Goal: Task Accomplishment & Management: Use online tool/utility

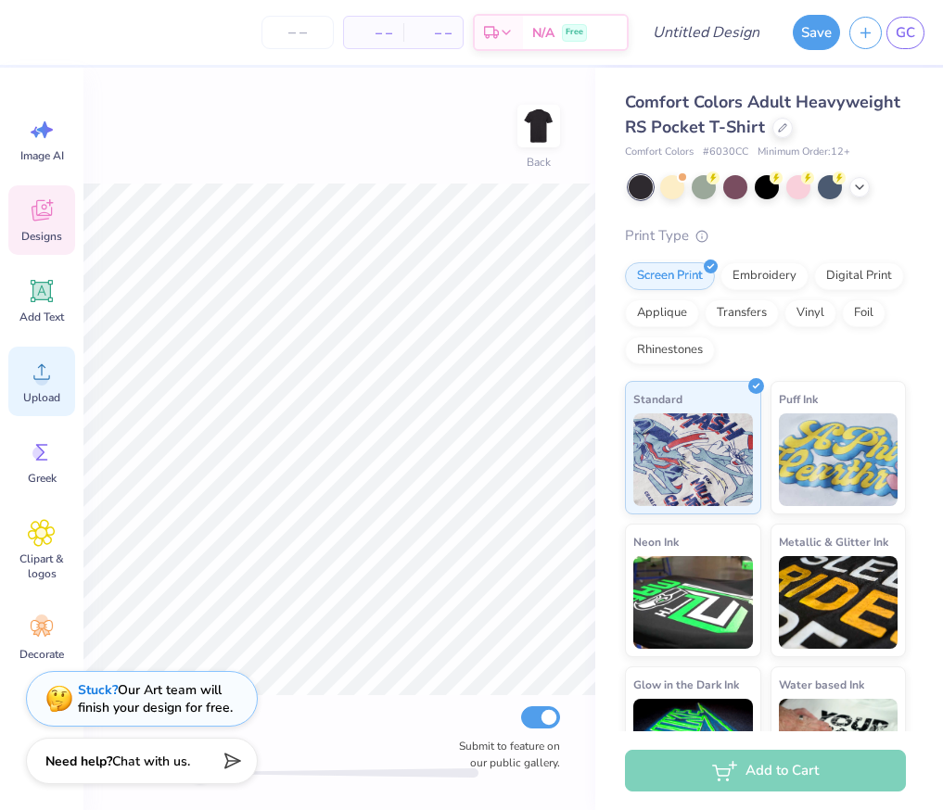
click at [41, 381] on circle at bounding box center [41, 379] width 13 height 13
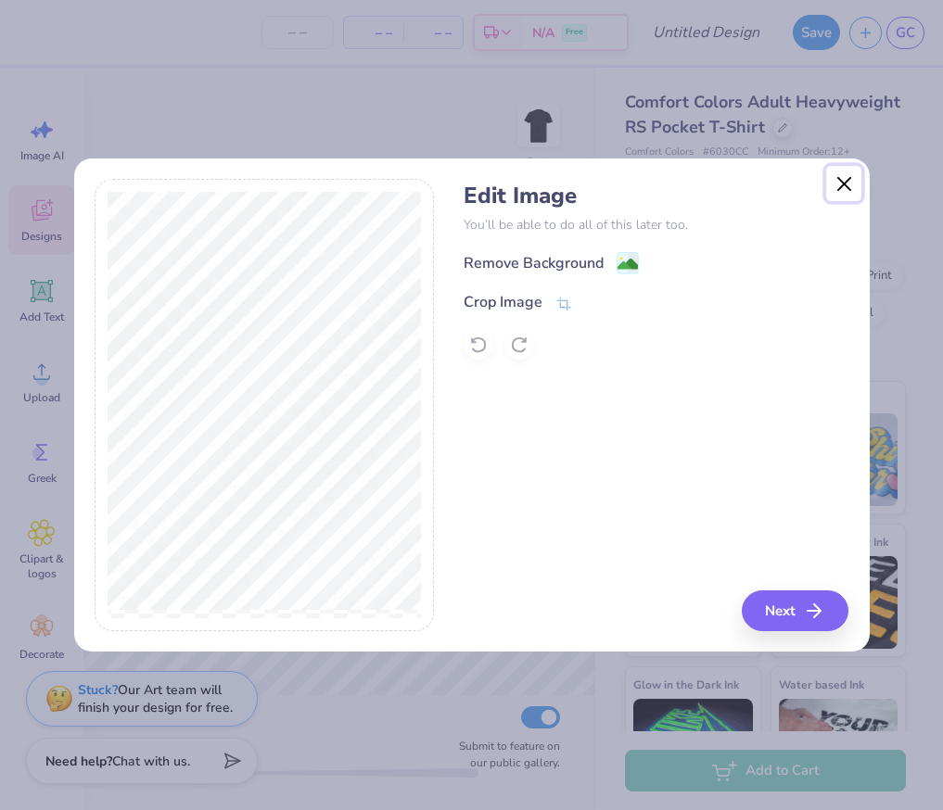
click at [841, 176] on button "Close" at bounding box center [843, 183] width 35 height 35
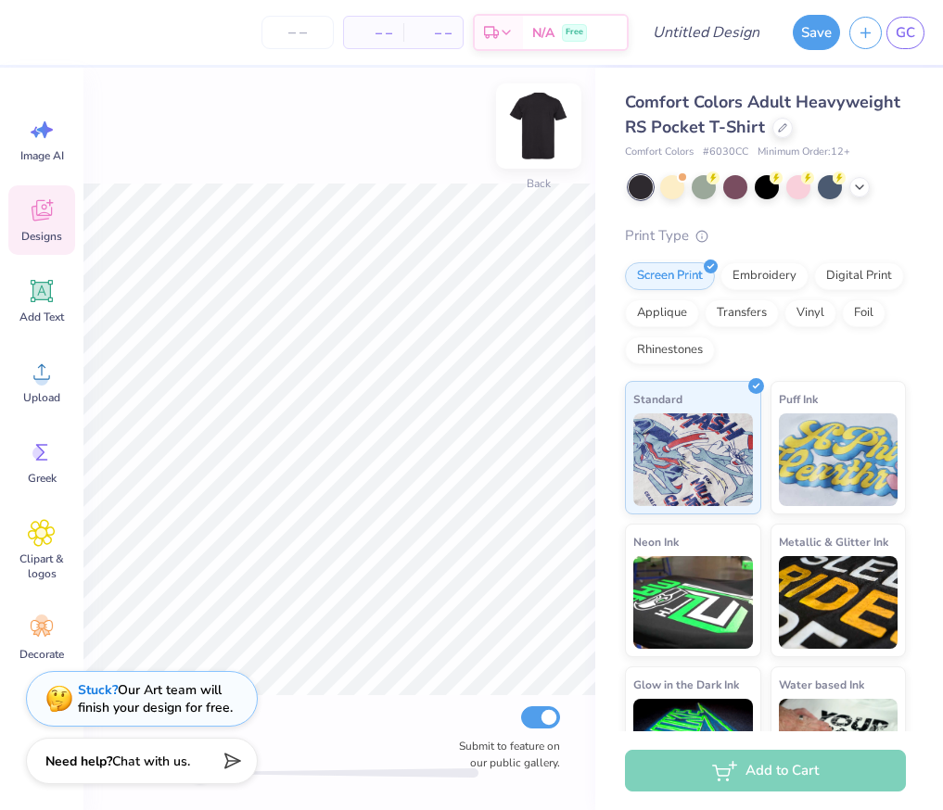
click at [530, 124] on img at bounding box center [538, 126] width 74 height 74
click at [43, 374] on circle at bounding box center [41, 379] width 13 height 13
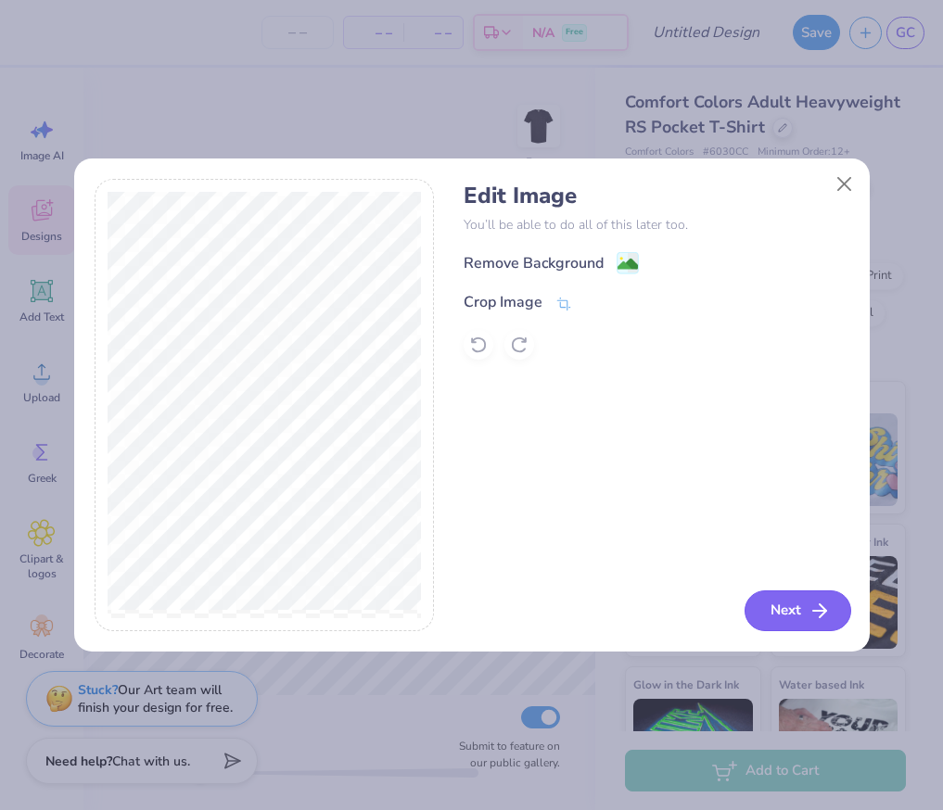
click at [799, 608] on button "Next" at bounding box center [797, 610] width 107 height 41
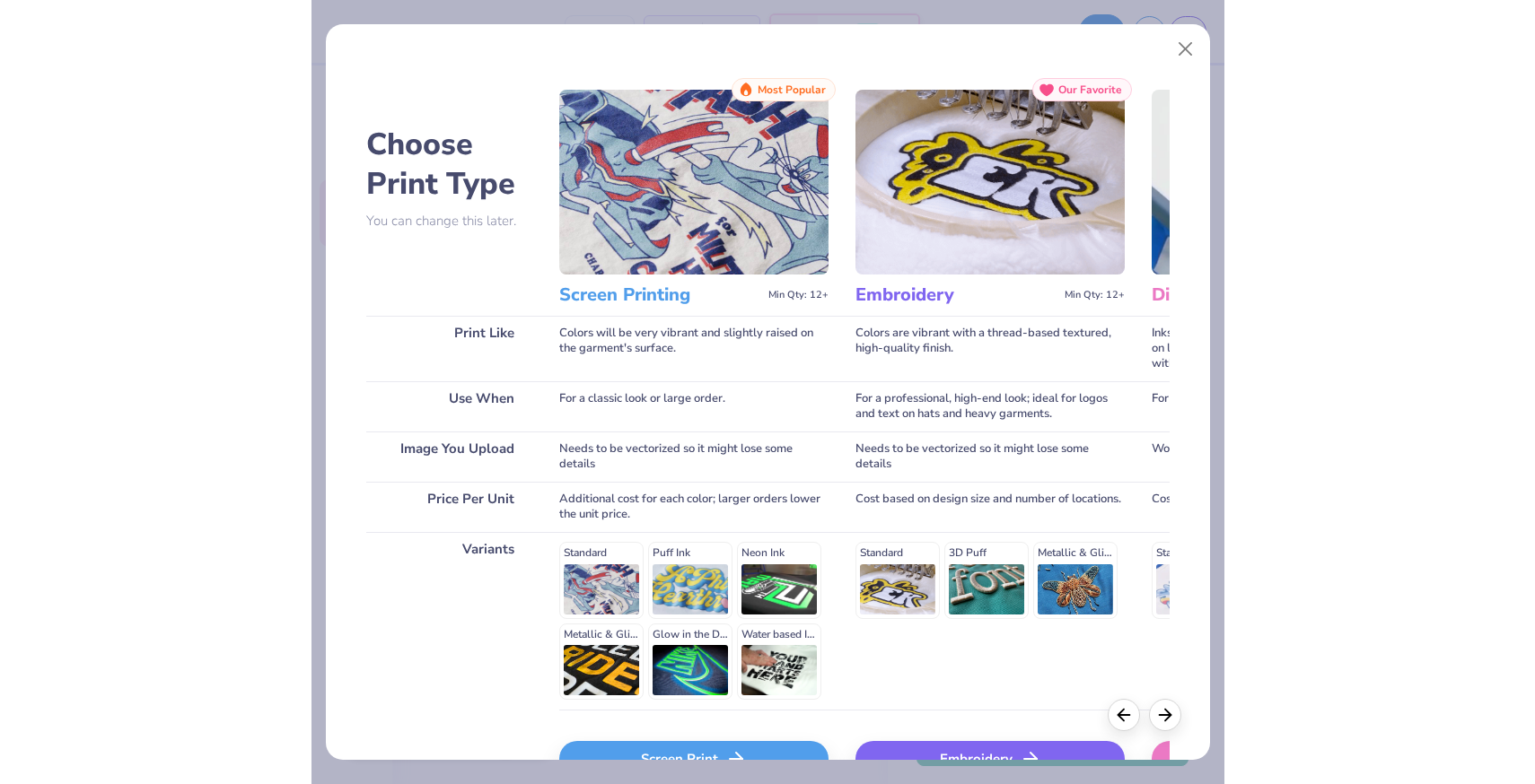
scroll to position [110, 0]
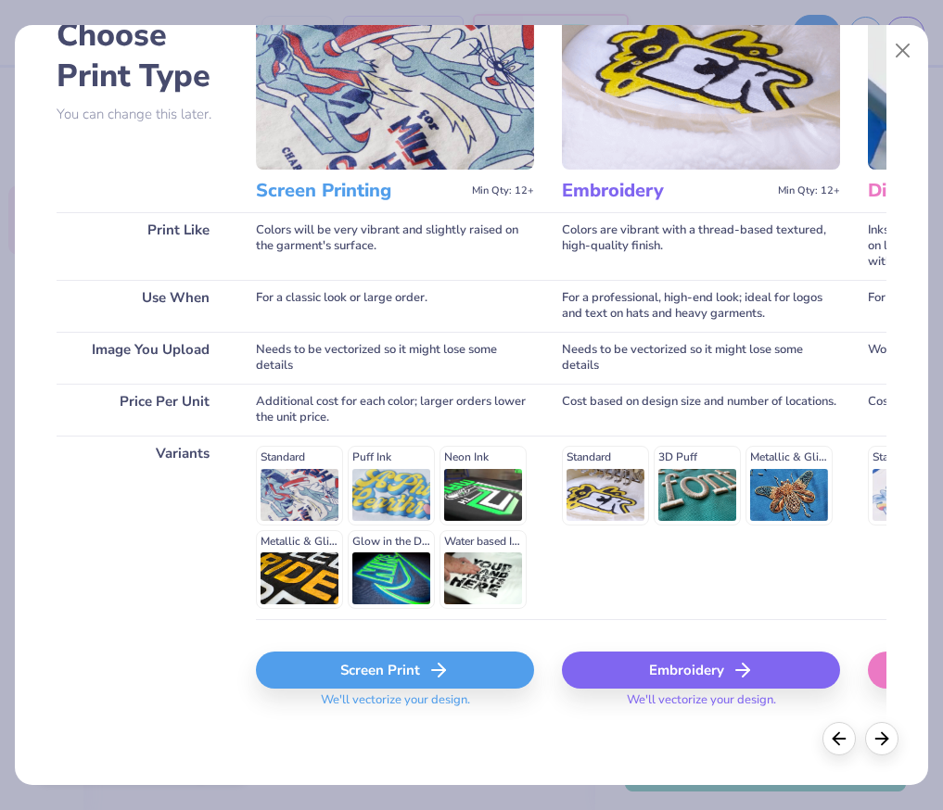
click at [450, 679] on div "Screen Print" at bounding box center [395, 670] width 278 height 37
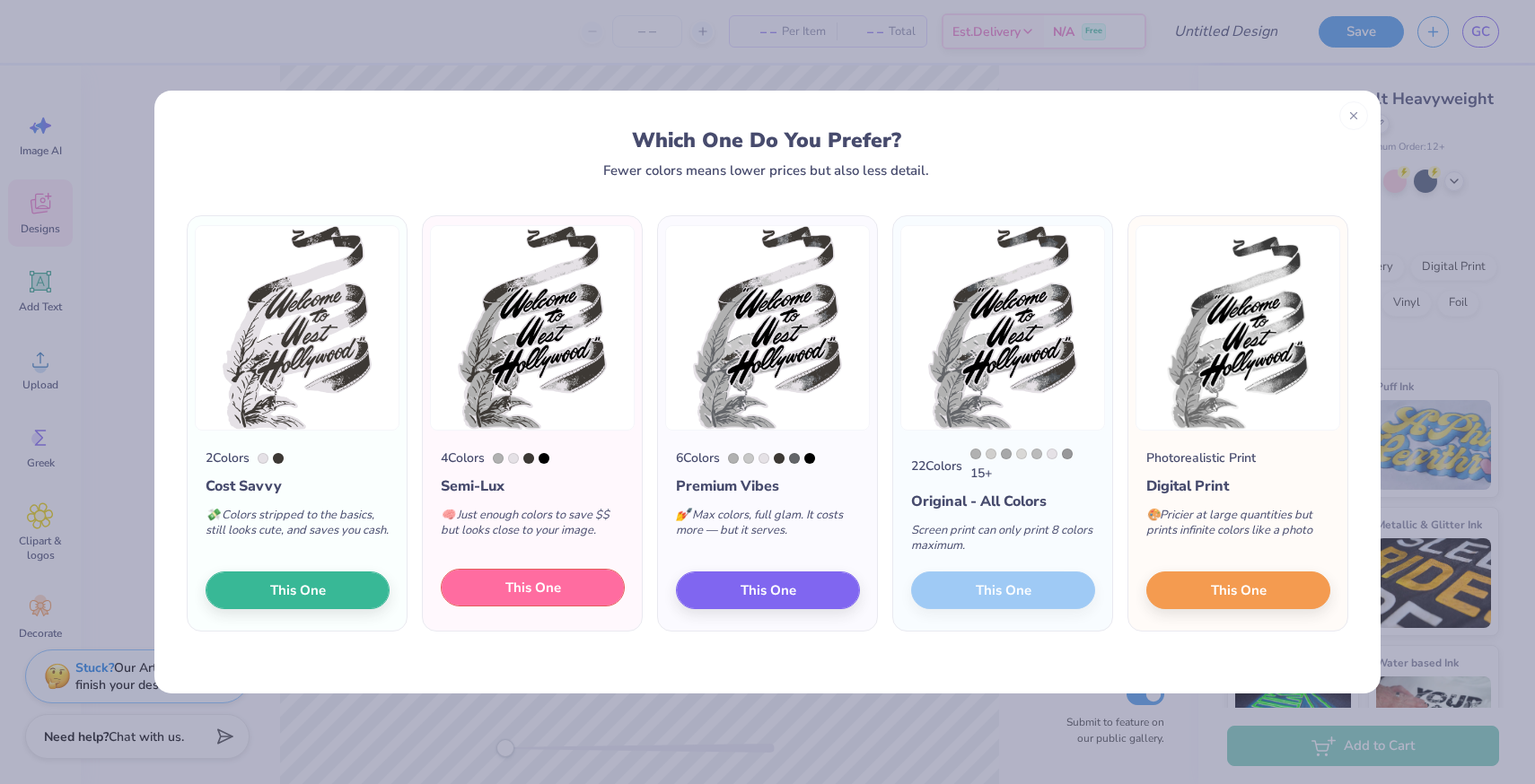
click at [550, 588] on span "This One" at bounding box center [533, 588] width 55 height 20
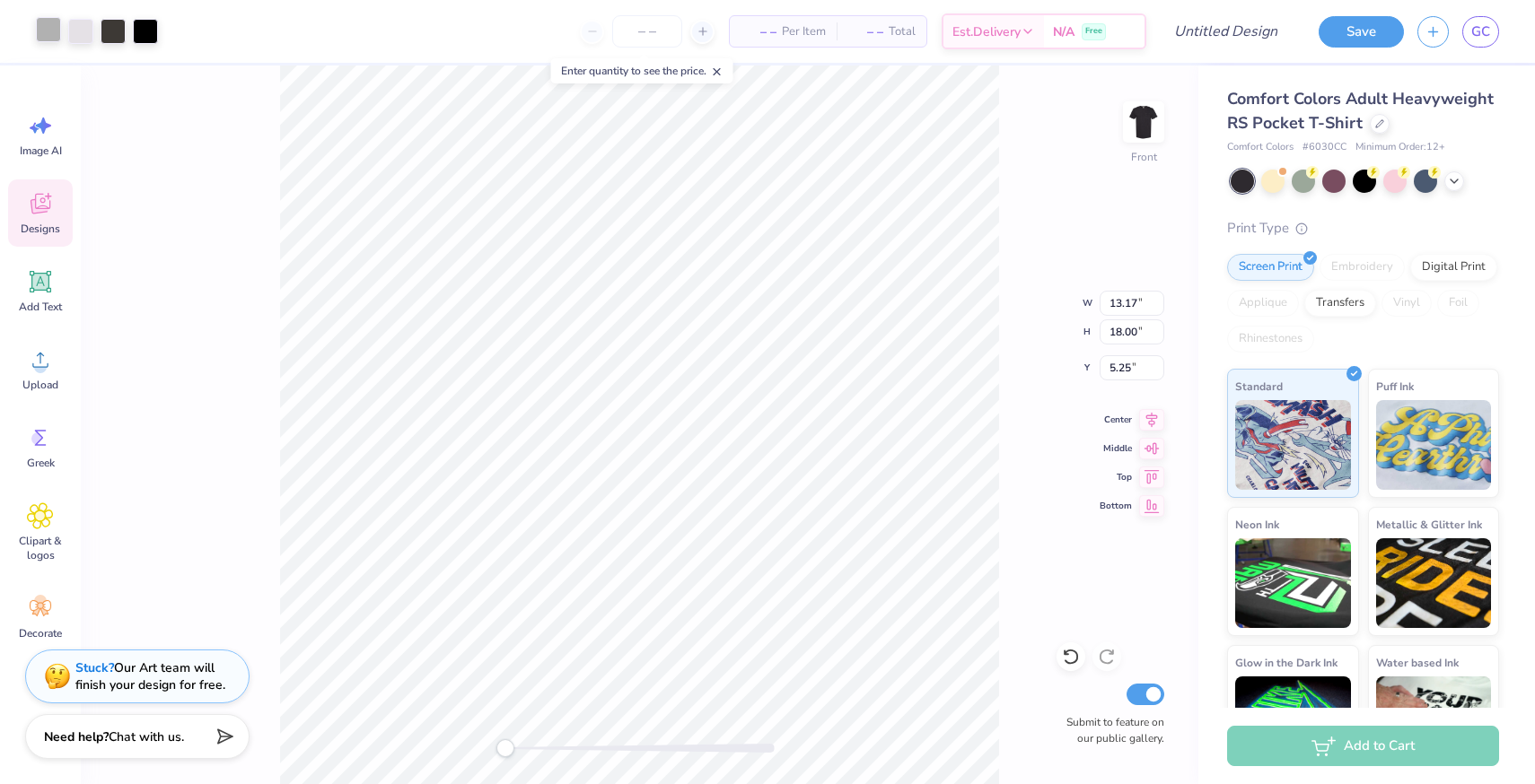
click at [49, 31] on div at bounding box center [48, 30] width 25 height 25
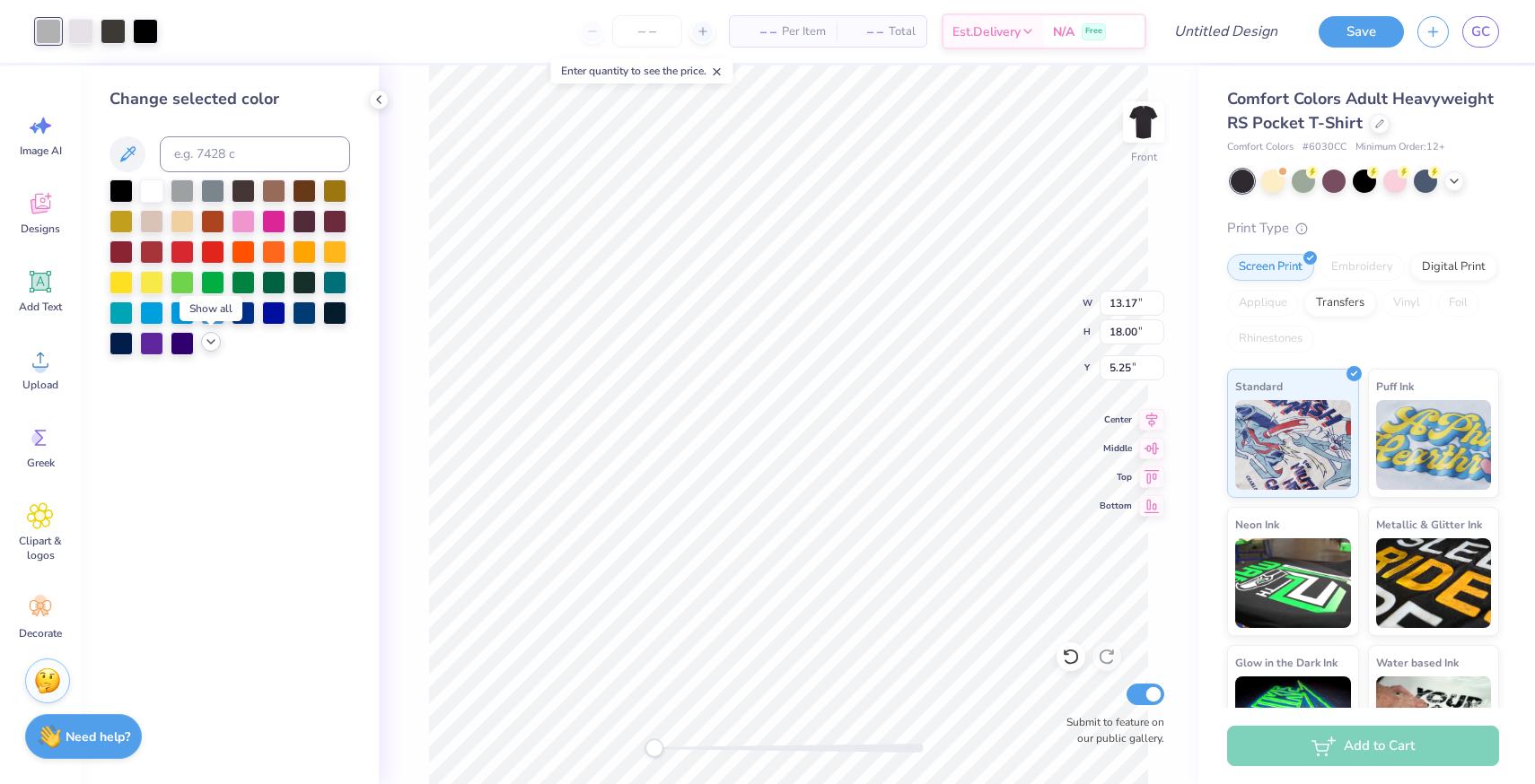
click at [211, 347] on icon at bounding box center [210, 342] width 15 height 15
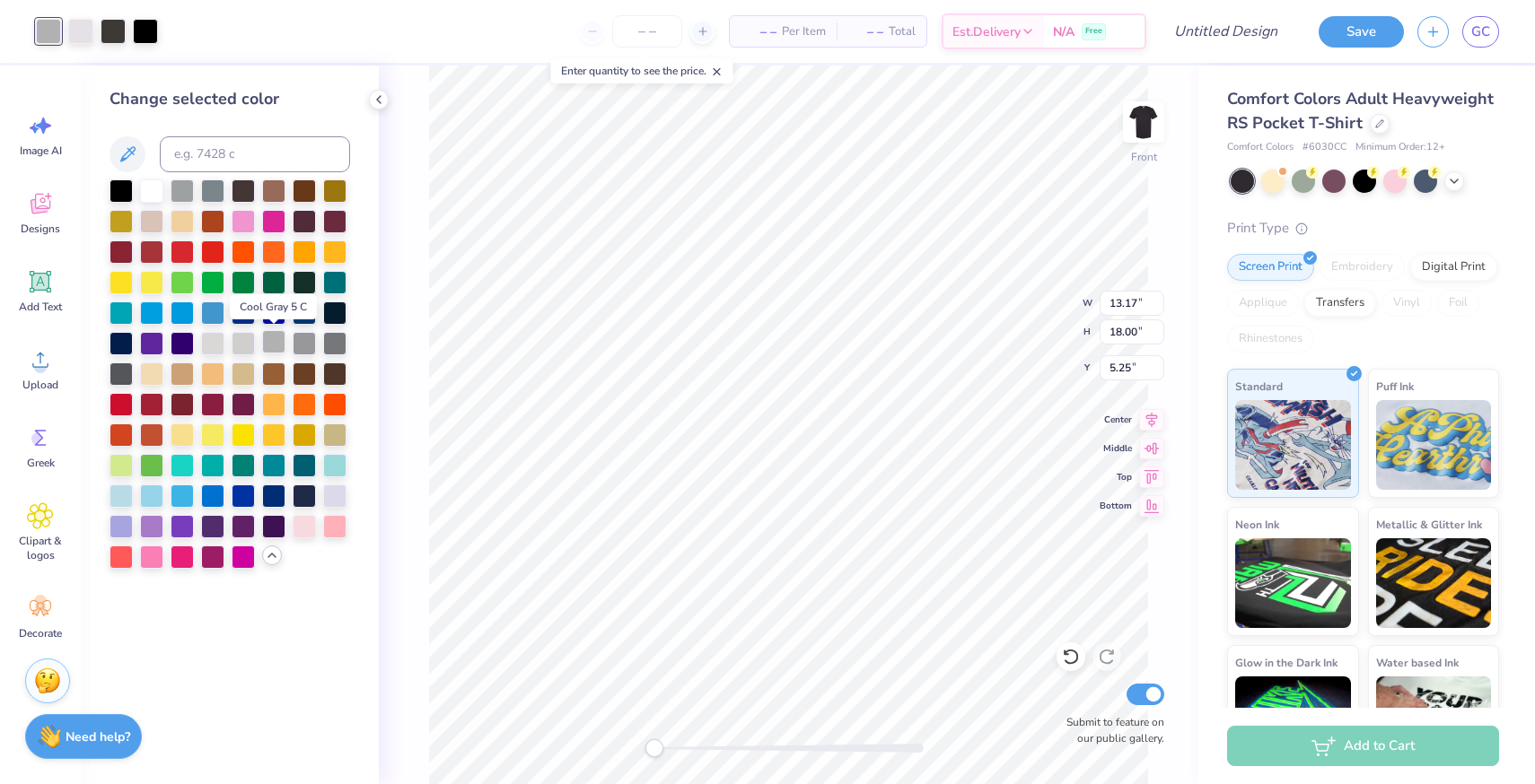
click at [282, 347] on div at bounding box center [274, 342] width 23 height 23
click at [301, 346] on div at bounding box center [304, 342] width 23 height 23
click at [250, 342] on div at bounding box center [243, 342] width 23 height 23
click at [187, 189] on div at bounding box center [182, 190] width 23 height 23
click at [279, 345] on div at bounding box center [274, 342] width 23 height 23
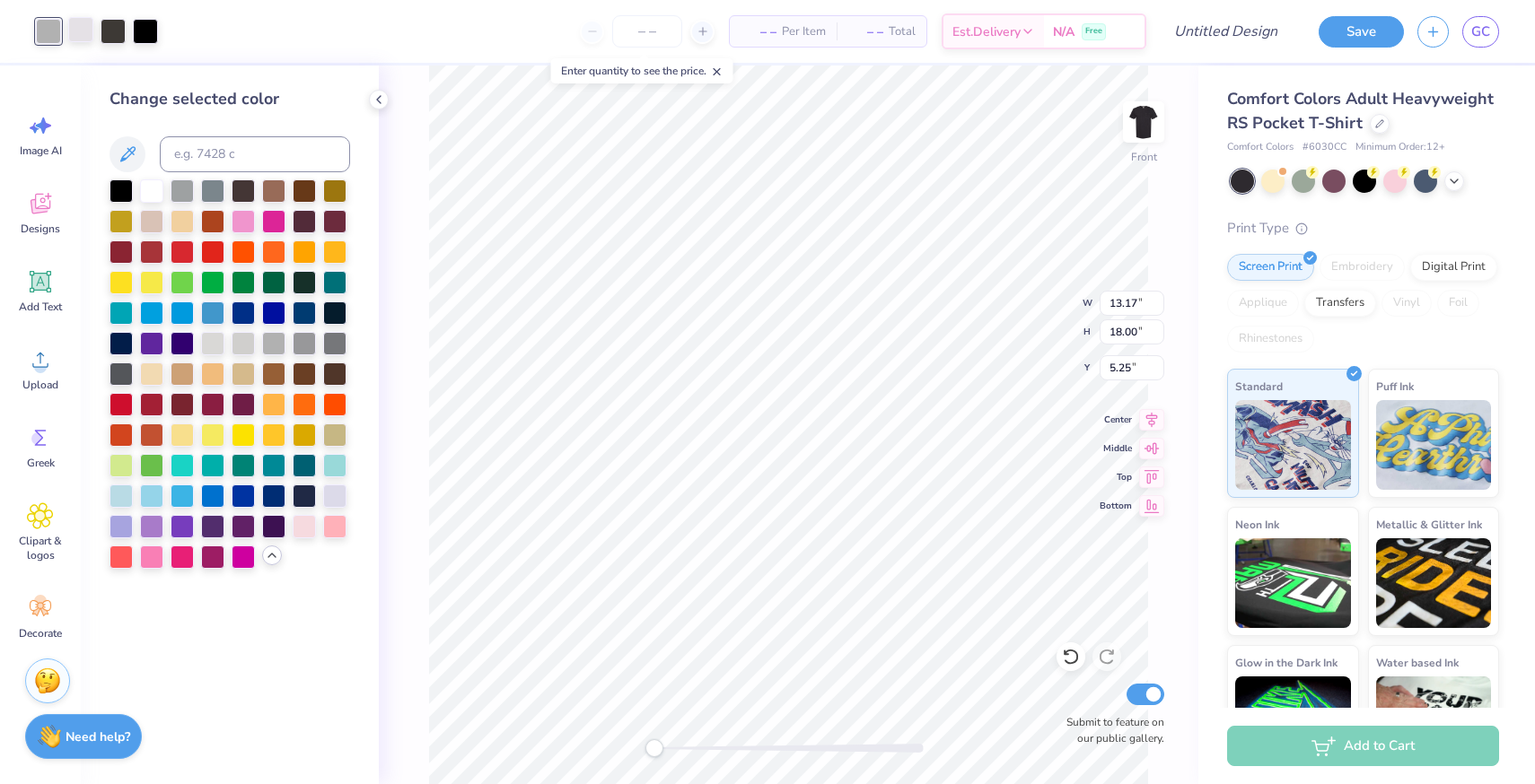
click at [75, 25] on div at bounding box center [80, 30] width 25 height 25
click at [149, 192] on div at bounding box center [152, 190] width 23 height 23
click at [47, 32] on div at bounding box center [48, 30] width 25 height 25
click at [220, 339] on div at bounding box center [213, 342] width 23 height 23
click at [242, 339] on div at bounding box center [243, 342] width 23 height 23
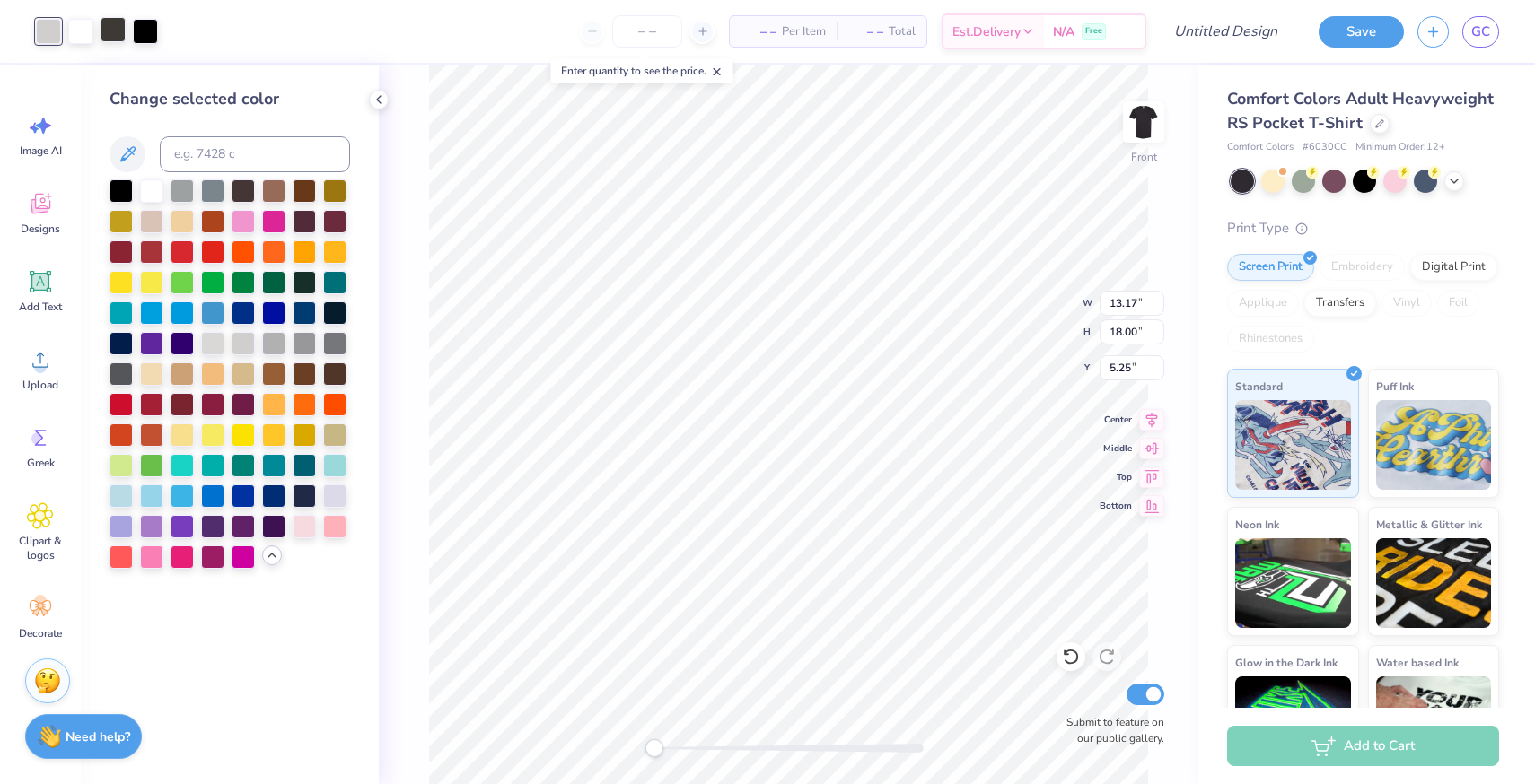
click at [107, 31] on div at bounding box center [113, 30] width 25 height 25
click at [299, 339] on div at bounding box center [304, 342] width 23 height 23
click at [336, 342] on div at bounding box center [335, 342] width 23 height 23
click at [122, 375] on div at bounding box center [121, 373] width 23 height 23
click at [147, 29] on div at bounding box center [145, 30] width 25 height 25
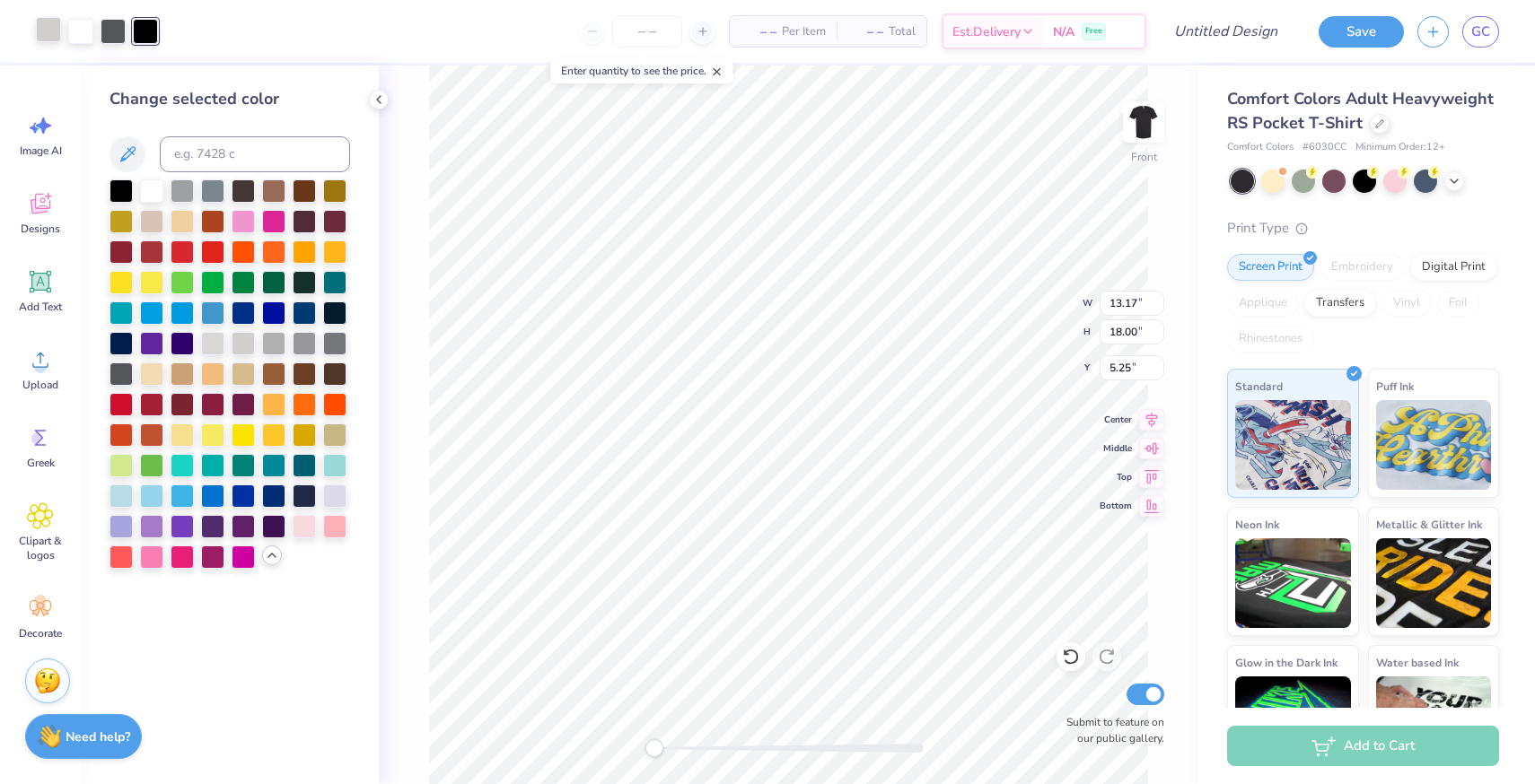
click at [46, 30] on div at bounding box center [48, 30] width 25 height 25
click at [335, 345] on div at bounding box center [335, 342] width 23 height 23
click at [305, 345] on div at bounding box center [304, 342] width 23 height 23
click at [79, 30] on div at bounding box center [80, 30] width 25 height 25
click at [272, 340] on div at bounding box center [274, 342] width 23 height 23
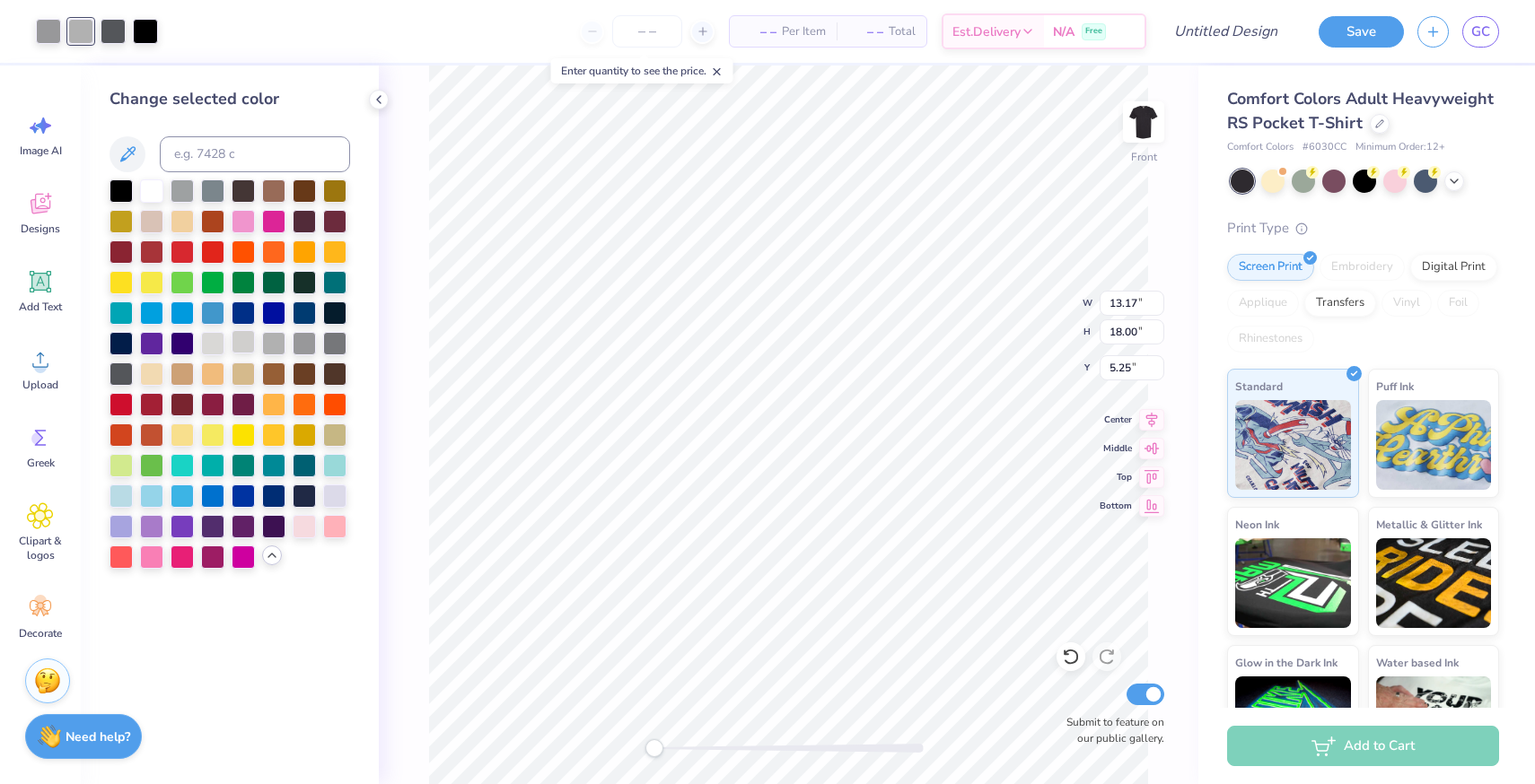
click at [239, 338] on div at bounding box center [243, 342] width 23 height 23
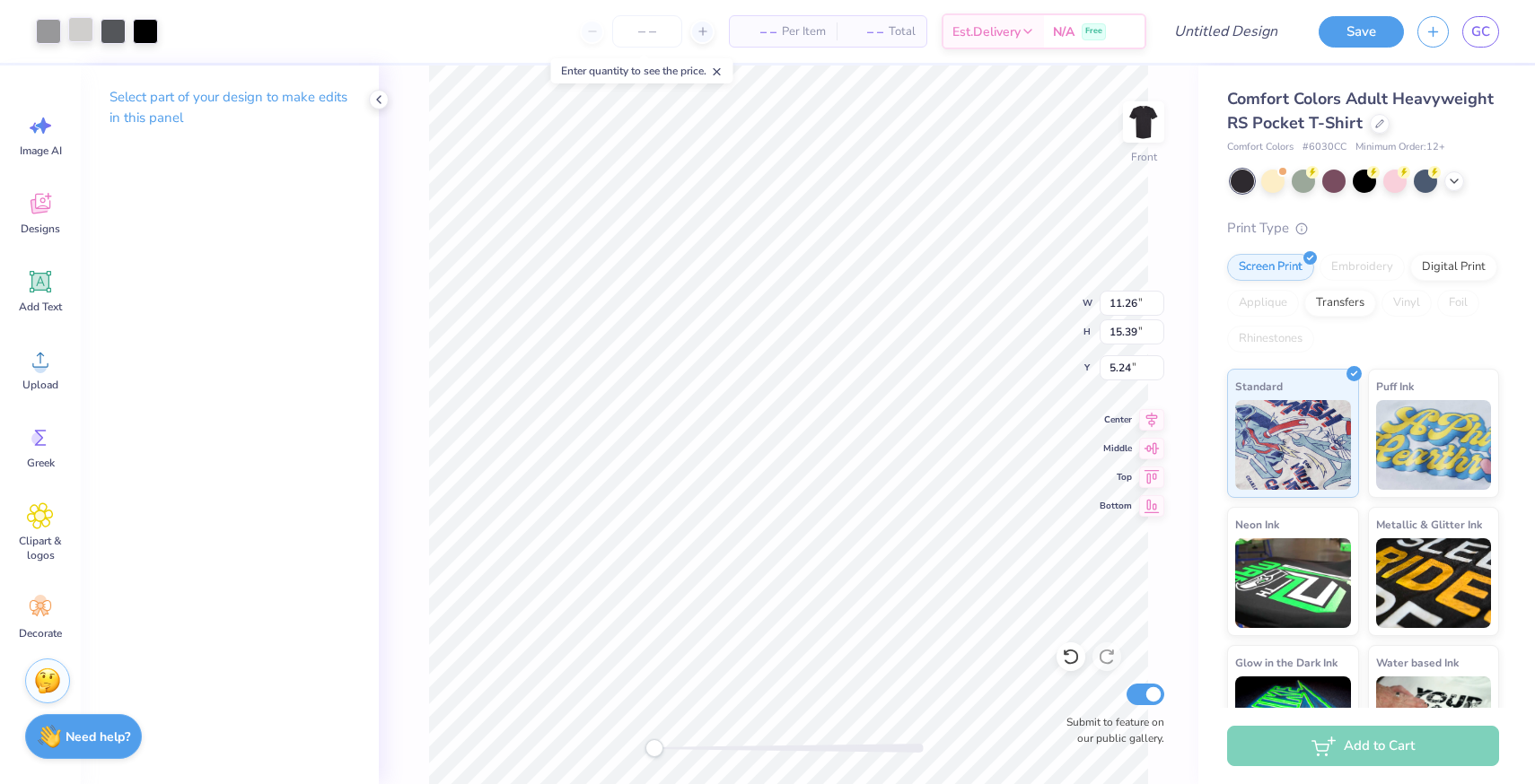
click at [79, 29] on div at bounding box center [80, 30] width 25 height 25
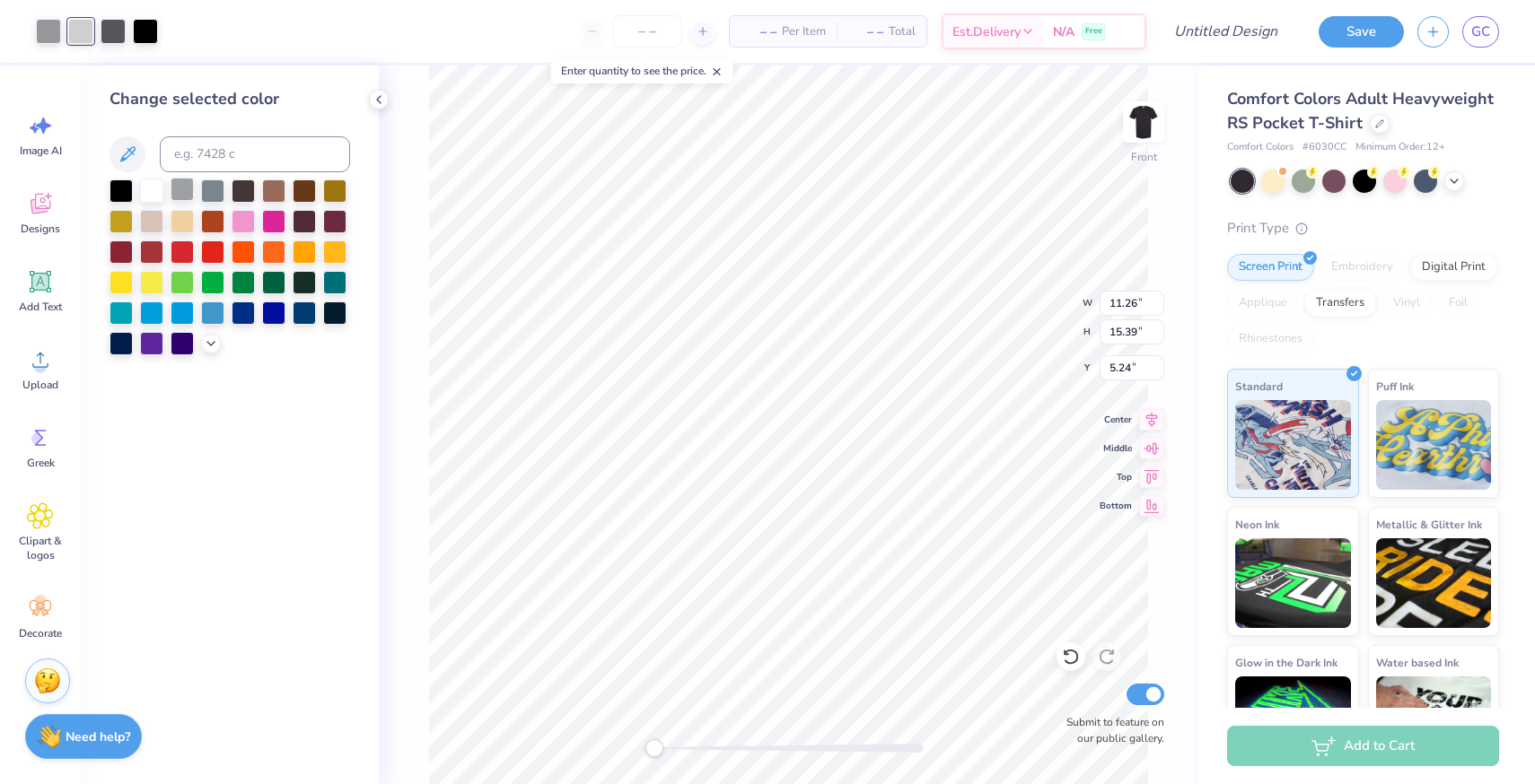
click at [176, 196] on div at bounding box center [182, 190] width 23 height 23
click at [205, 340] on icon at bounding box center [210, 342] width 15 height 15
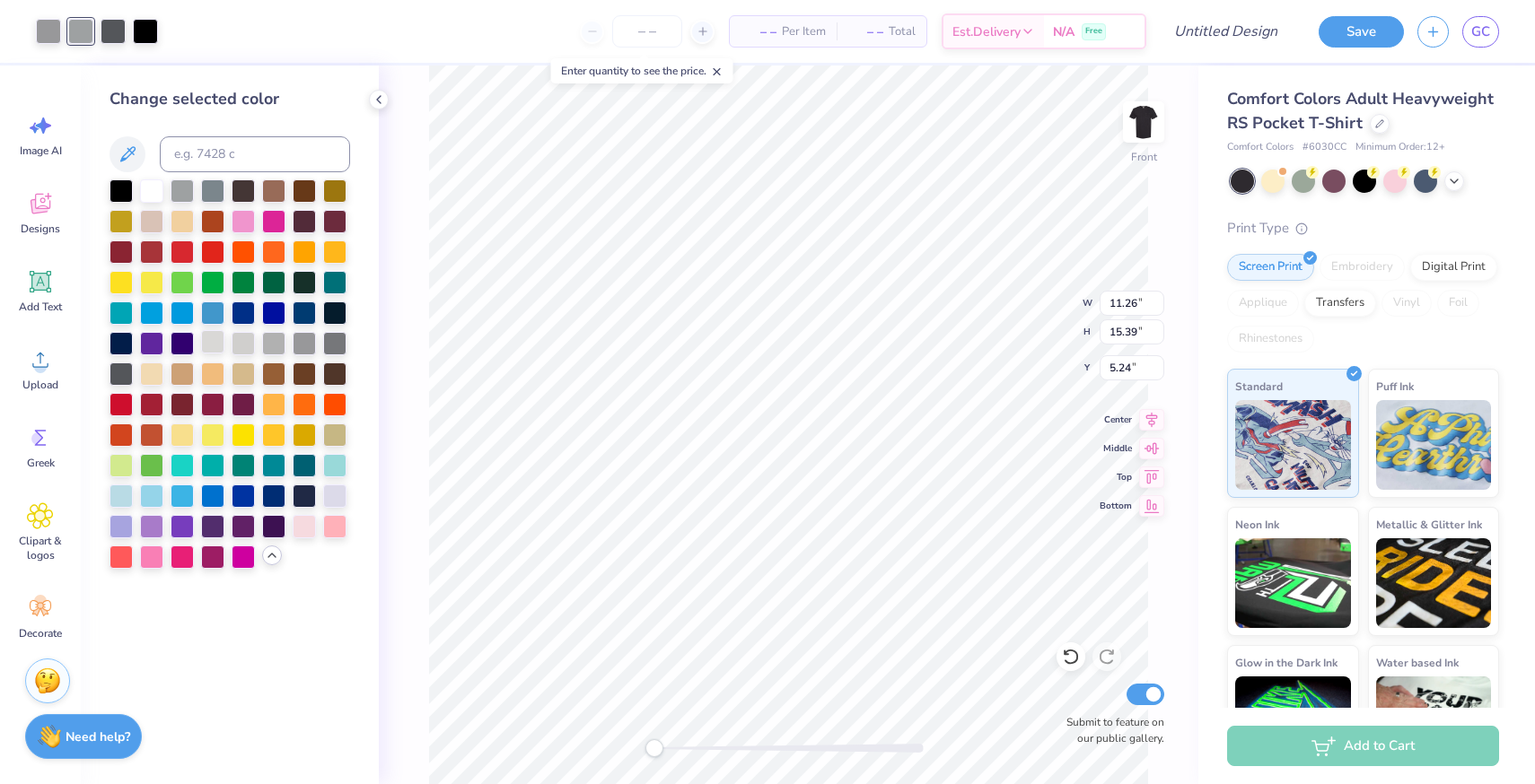
click at [209, 344] on div at bounding box center [213, 342] width 23 height 23
click at [57, 34] on div at bounding box center [48, 30] width 25 height 25
click at [176, 190] on div at bounding box center [182, 190] width 23 height 23
click at [204, 191] on div at bounding box center [213, 190] width 23 height 23
click at [178, 197] on div at bounding box center [182, 190] width 23 height 23
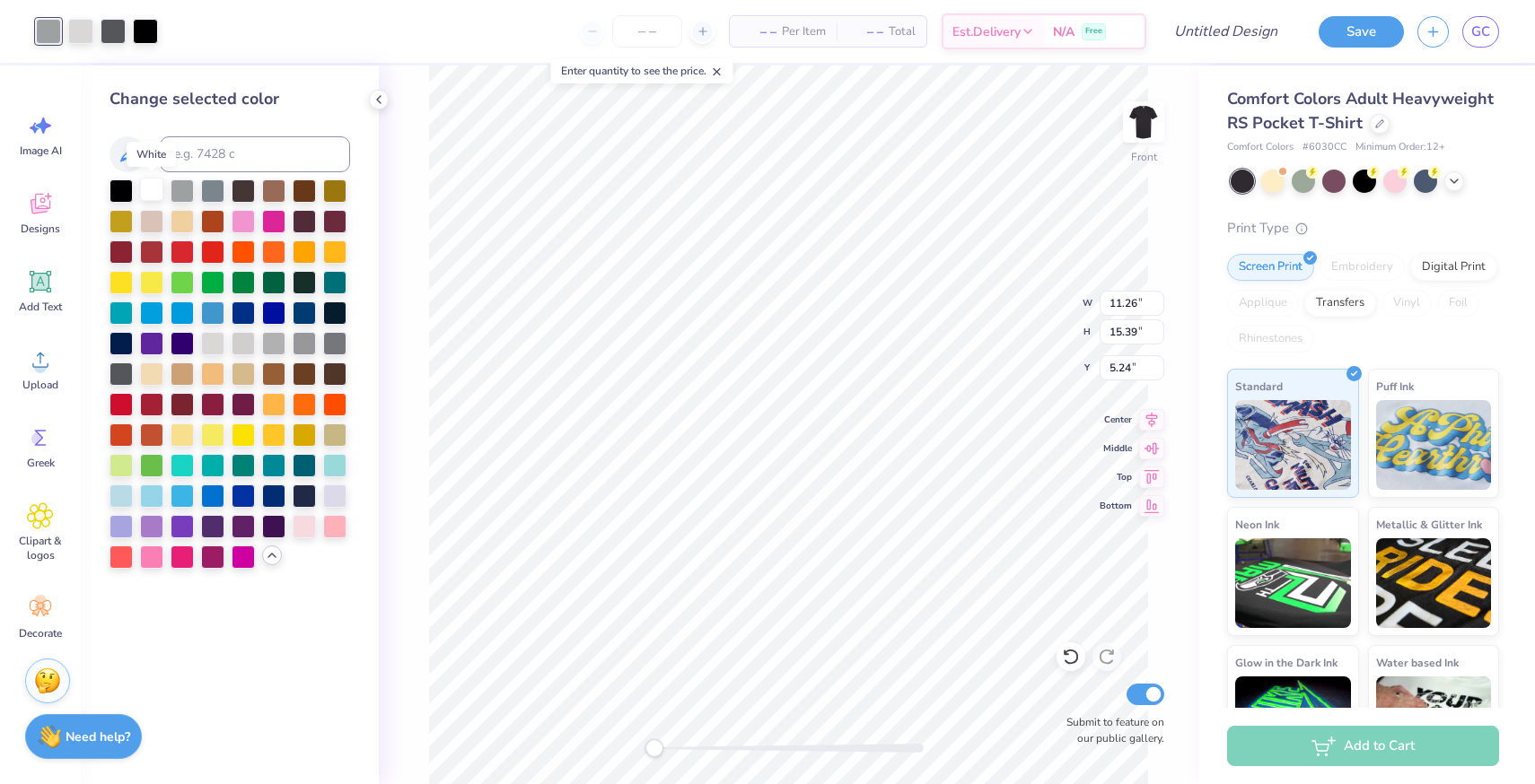
click at [151, 181] on div at bounding box center [152, 190] width 23 height 23
click at [114, 28] on div at bounding box center [113, 30] width 25 height 25
click at [212, 194] on div at bounding box center [213, 190] width 23 height 23
click at [87, 39] on div at bounding box center [80, 30] width 25 height 25
click at [186, 190] on div at bounding box center [182, 190] width 23 height 23
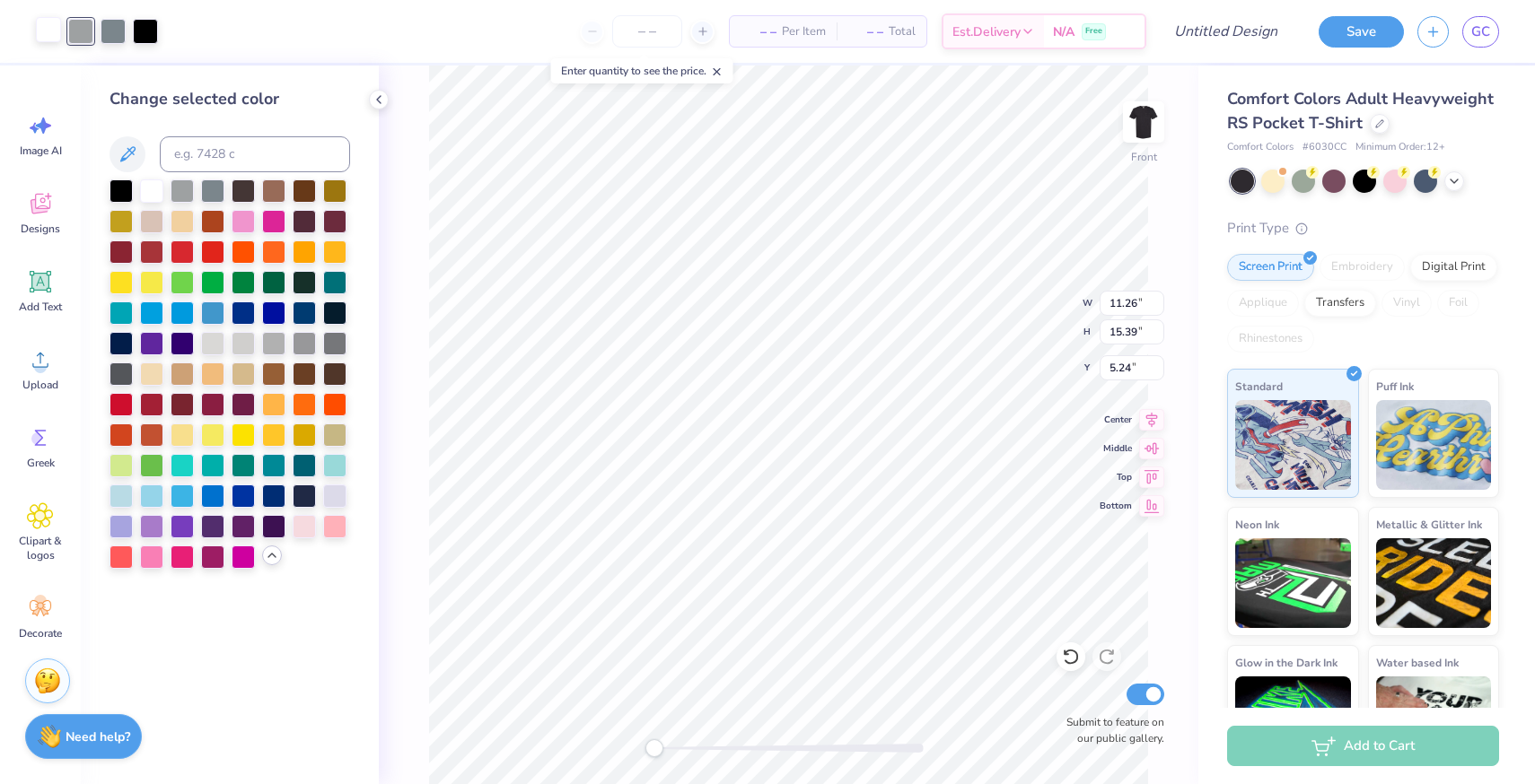
click at [50, 26] on div at bounding box center [48, 30] width 25 height 25
click at [151, 195] on div at bounding box center [152, 190] width 23 height 23
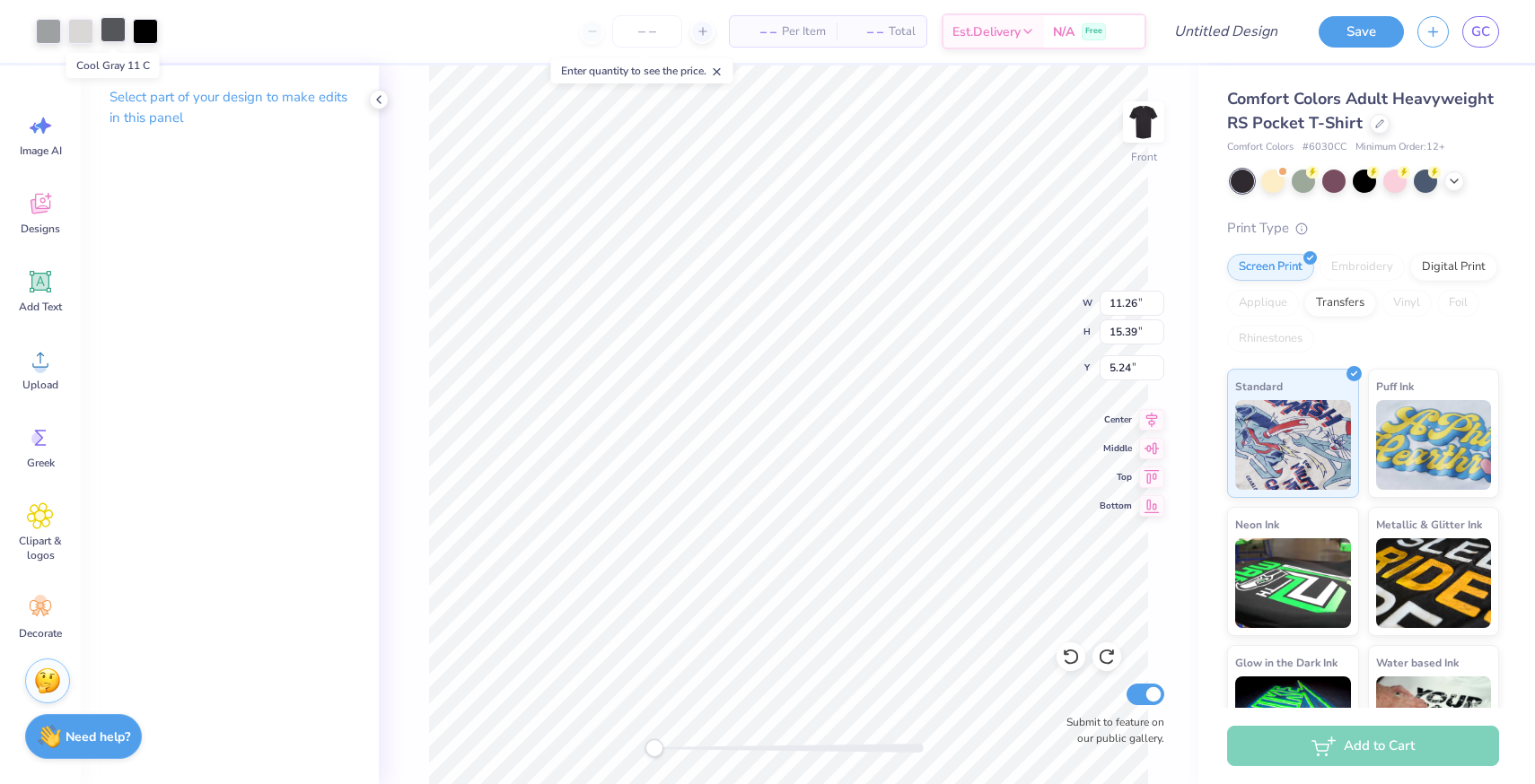
click at [111, 36] on div at bounding box center [113, 30] width 25 height 25
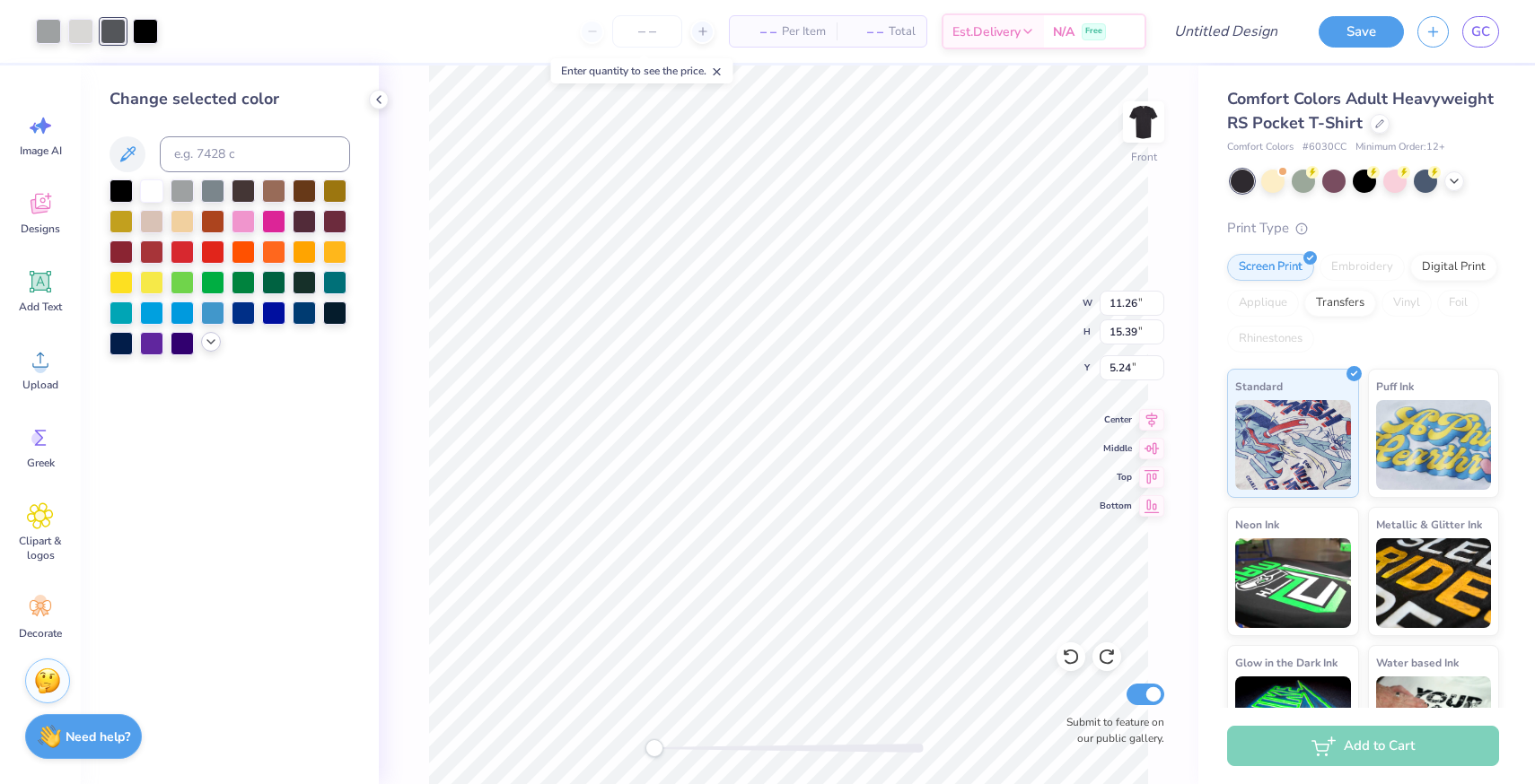
click at [206, 344] on icon at bounding box center [210, 342] width 15 height 15
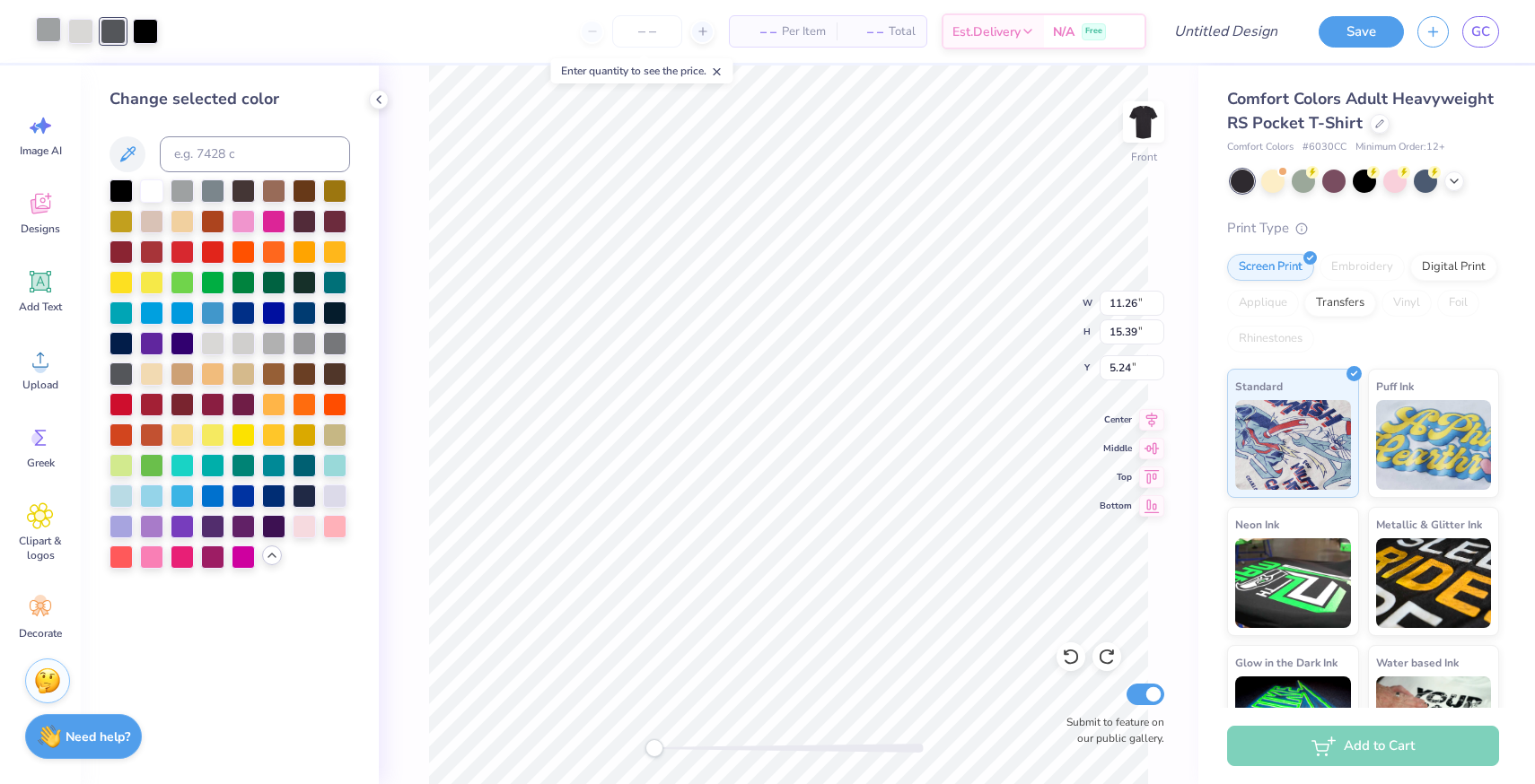
click at [51, 33] on div at bounding box center [48, 30] width 25 height 25
click at [216, 193] on div at bounding box center [213, 190] width 23 height 23
click at [84, 28] on div at bounding box center [80, 30] width 25 height 25
click at [181, 193] on div at bounding box center [182, 190] width 23 height 23
click at [236, 344] on div at bounding box center [243, 342] width 23 height 23
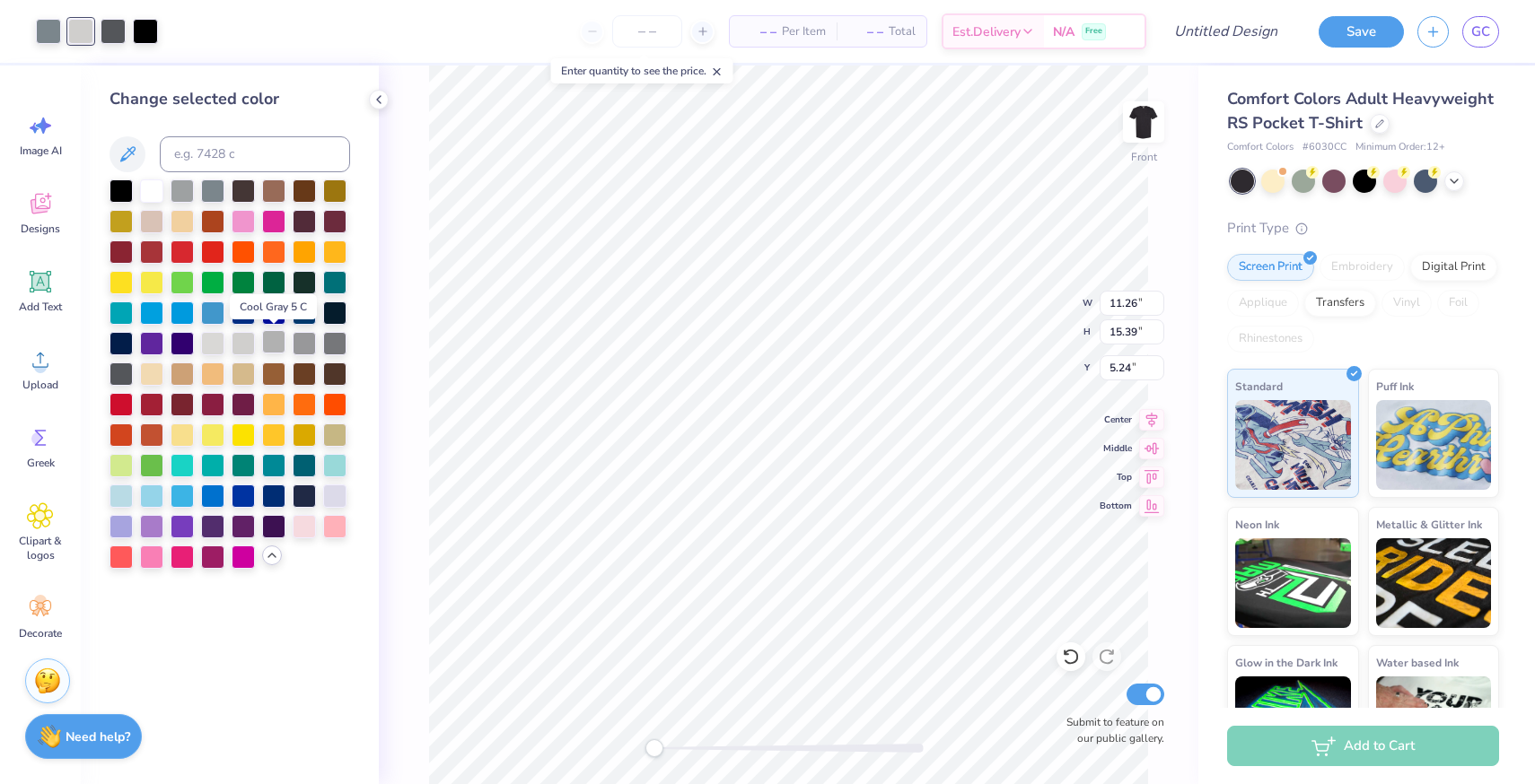
click at [267, 342] on div at bounding box center [274, 342] width 23 height 23
click at [250, 346] on div at bounding box center [243, 342] width 23 height 23
click at [158, 191] on div at bounding box center [152, 190] width 23 height 23
click at [50, 33] on div at bounding box center [48, 30] width 25 height 25
click at [183, 193] on div at bounding box center [182, 190] width 23 height 23
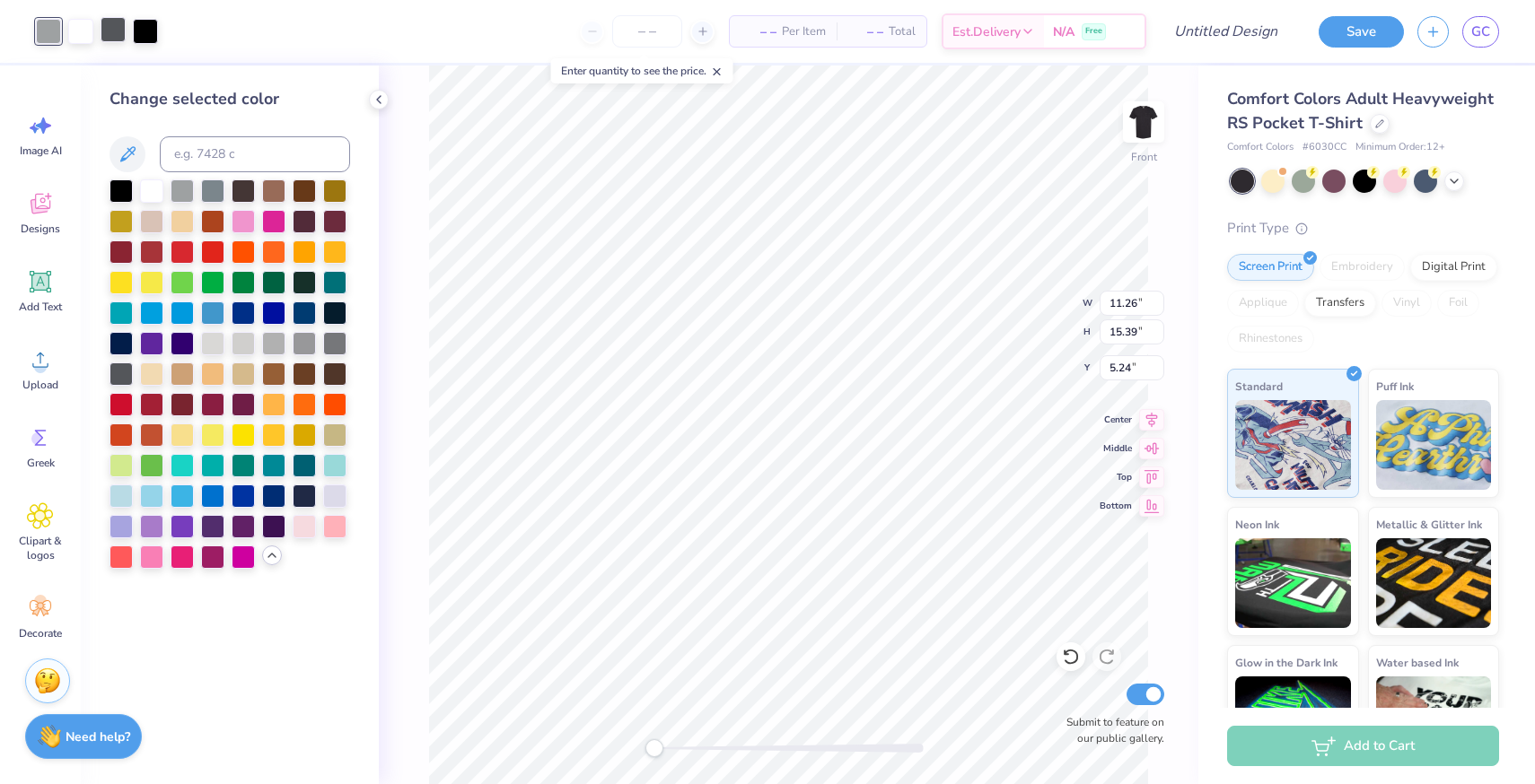
click at [111, 39] on div at bounding box center [113, 30] width 25 height 25
click at [207, 191] on div at bounding box center [213, 190] width 23 height 23
click at [117, 375] on div at bounding box center [121, 373] width 23 height 23
click at [45, 32] on div at bounding box center [48, 30] width 25 height 25
click at [333, 342] on div at bounding box center [335, 342] width 23 height 23
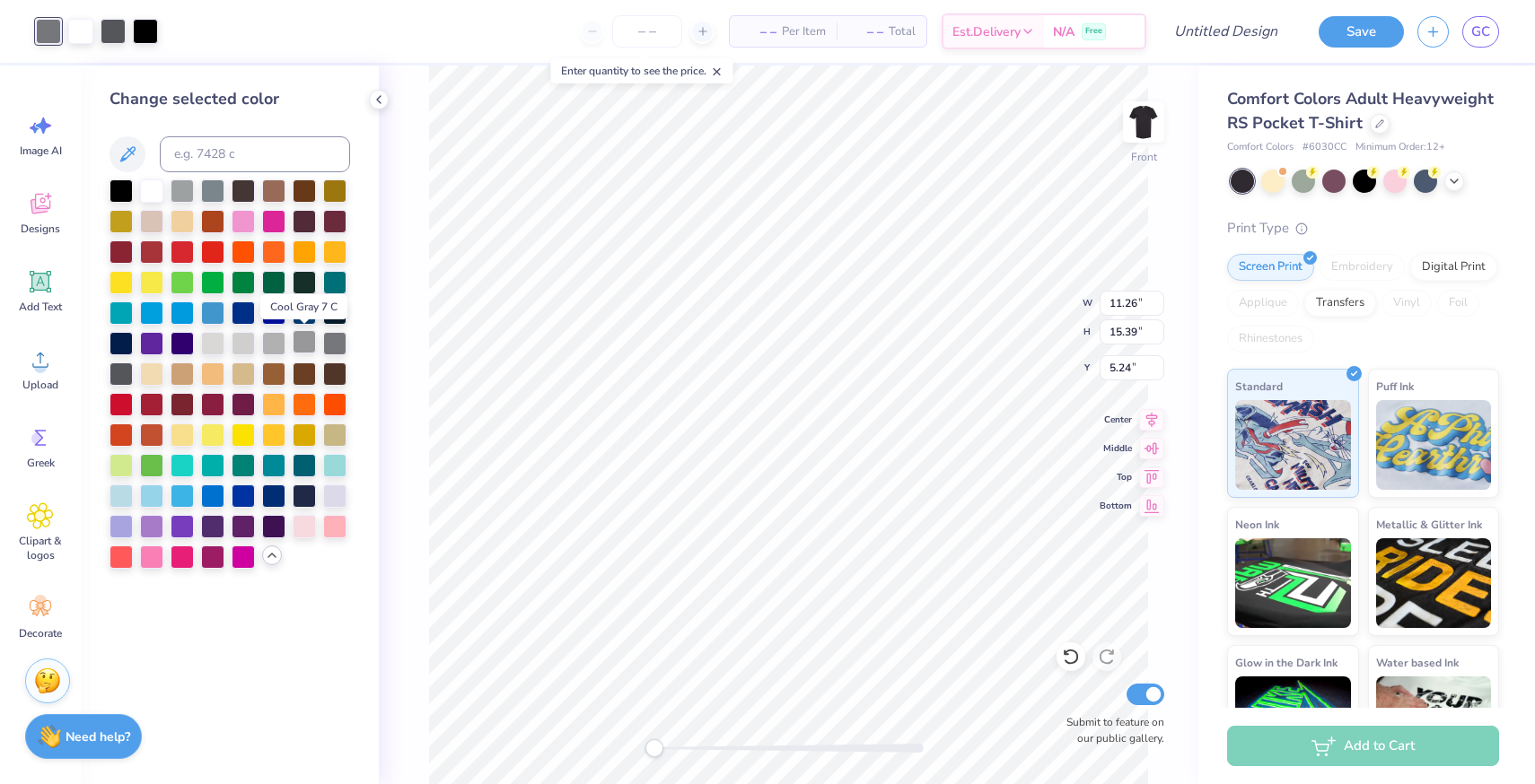
click at [306, 345] on div at bounding box center [304, 342] width 23 height 23
click at [82, 32] on div at bounding box center [80, 30] width 25 height 25
click at [282, 342] on div at bounding box center [274, 342] width 23 height 23
click at [187, 192] on div at bounding box center [182, 190] width 23 height 23
click at [262, 344] on div at bounding box center [274, 342] width 23 height 23
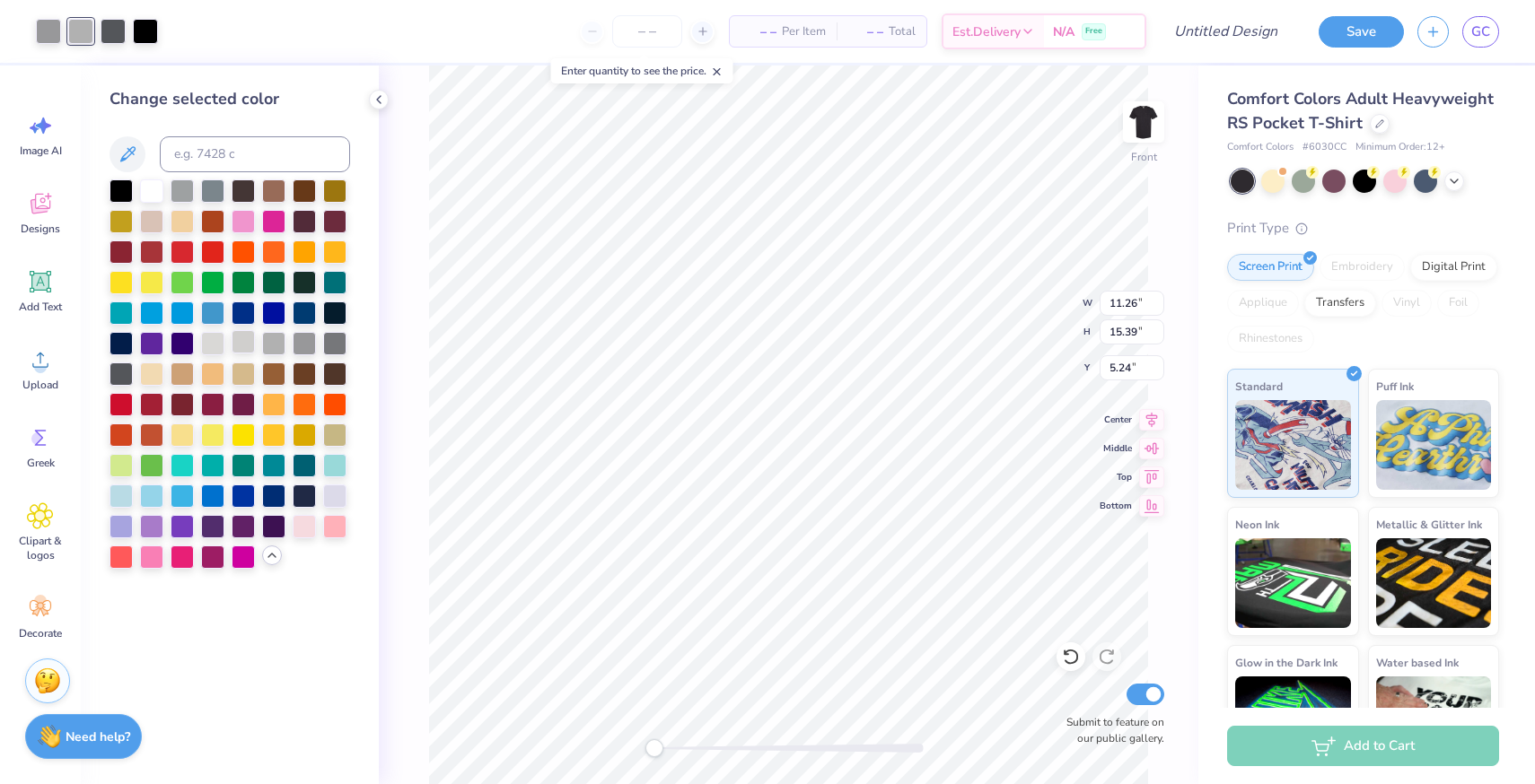
click at [250, 343] on div at bounding box center [243, 342] width 23 height 23
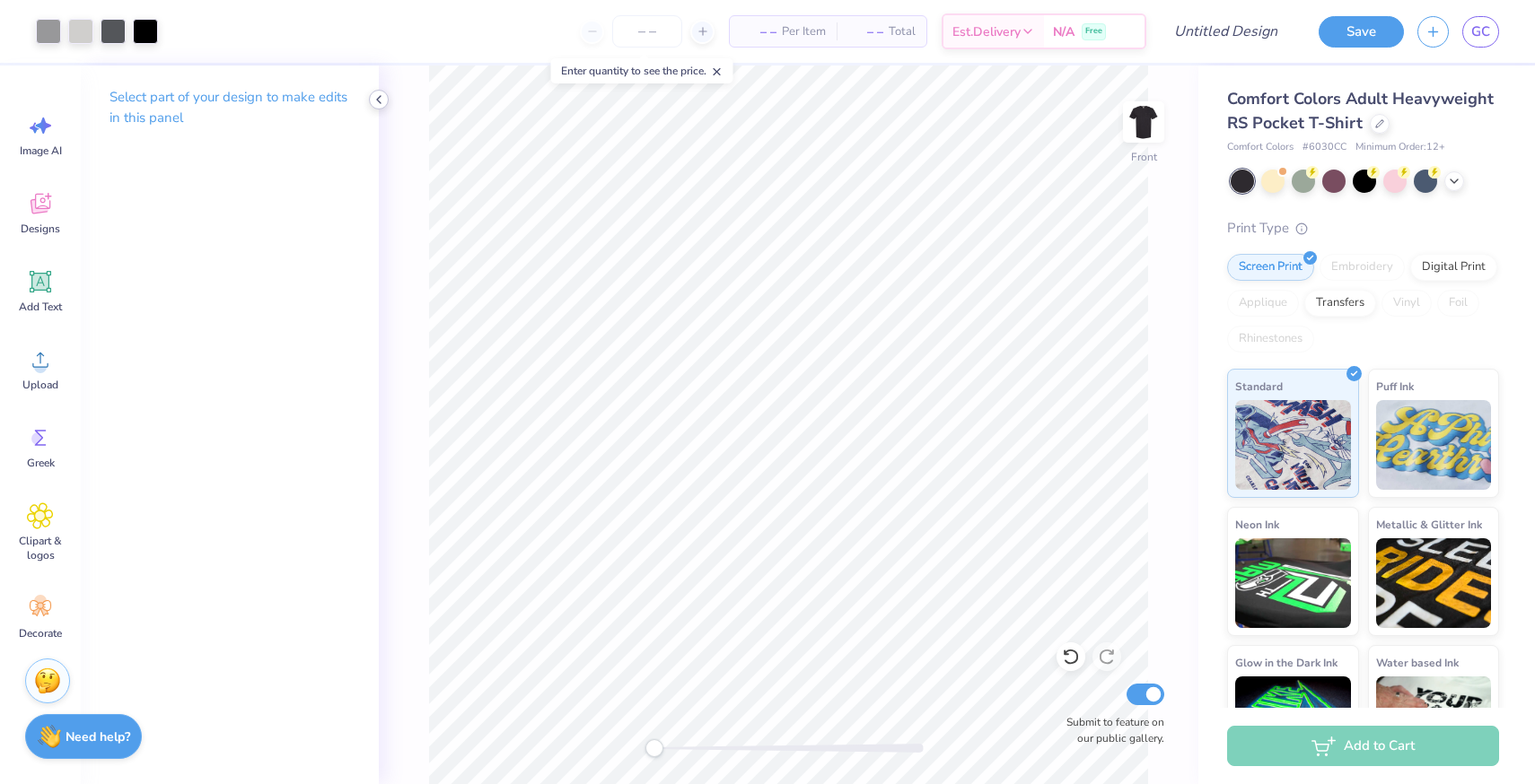
click at [376, 105] on icon at bounding box center [379, 99] width 15 height 15
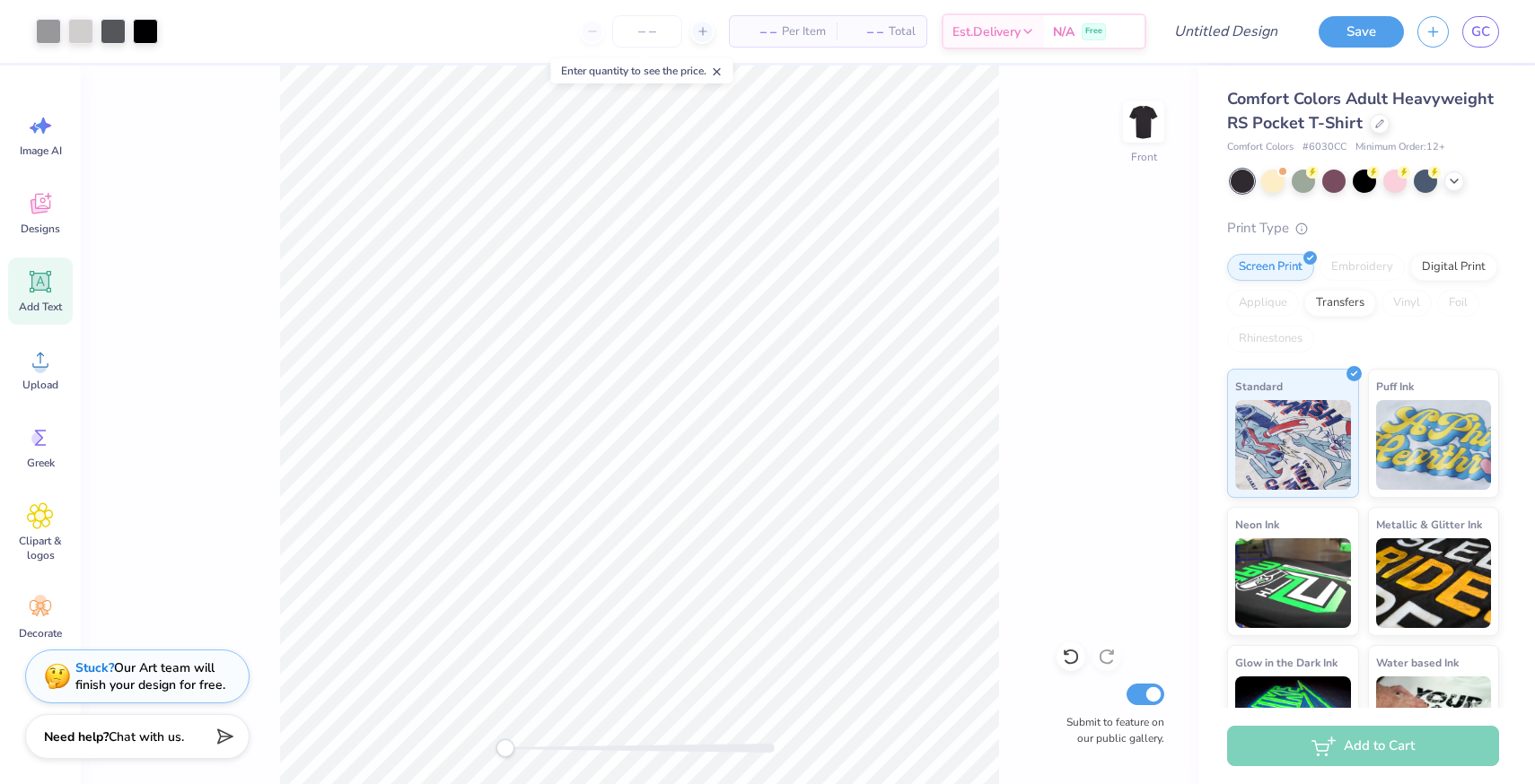
click at [36, 290] on icon at bounding box center [41, 282] width 27 height 27
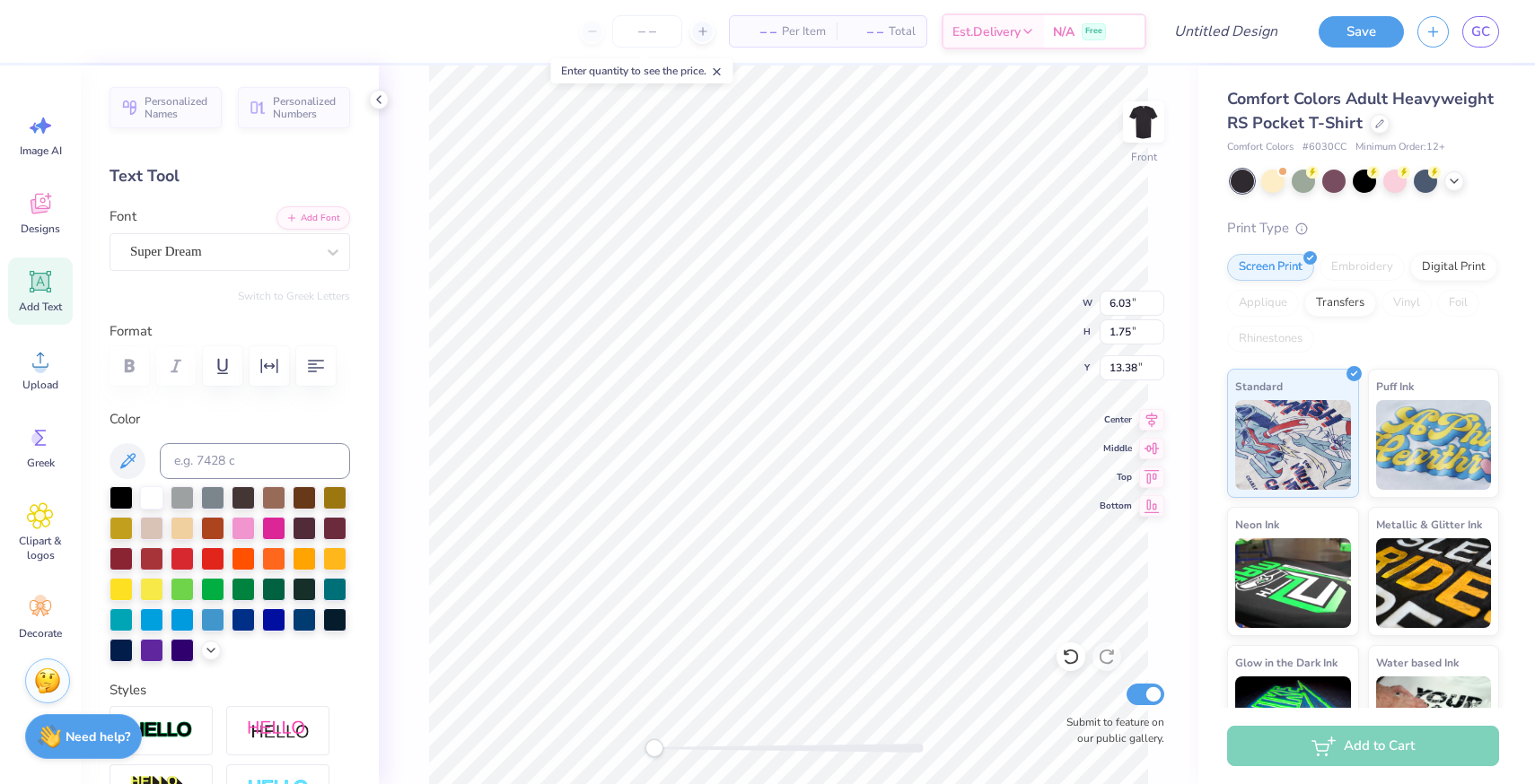
type textarea "K"
click at [259, 251] on div "Super Dream" at bounding box center [223, 252] width 189 height 28
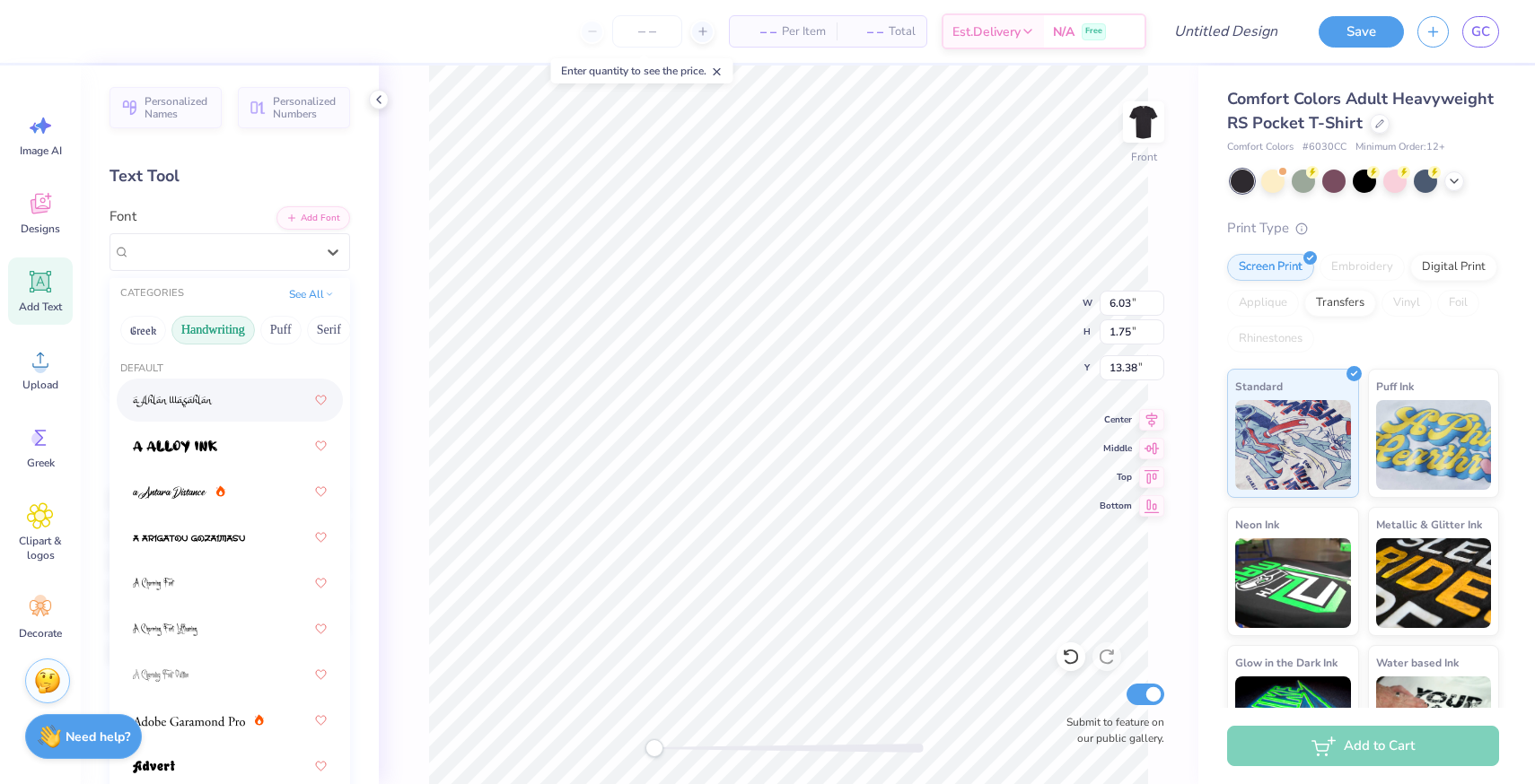
click at [215, 330] on button "Handwriting" at bounding box center [213, 330] width 83 height 29
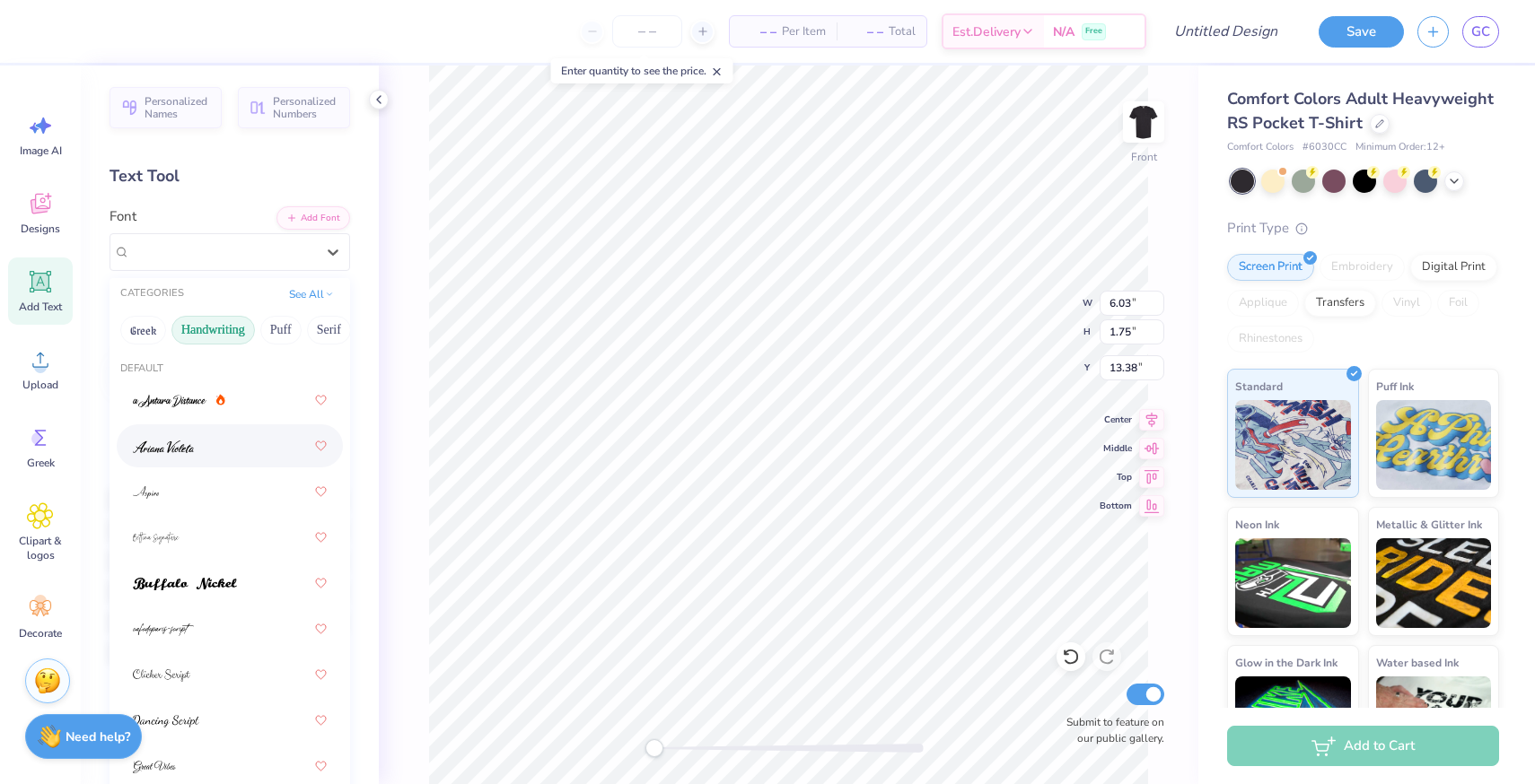
click at [201, 435] on div at bounding box center [230, 445] width 194 height 32
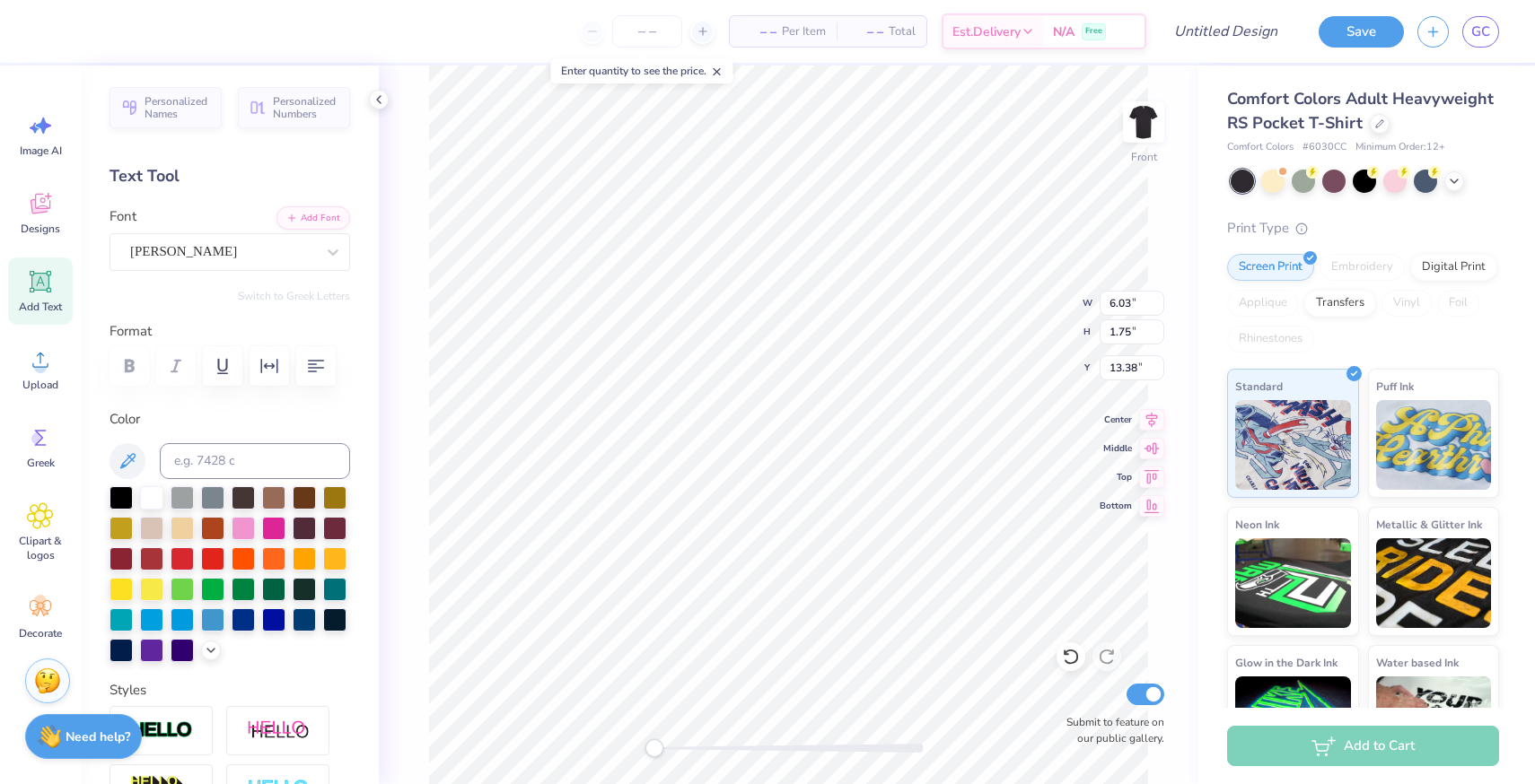
scroll to position [0, 0]
type textarea "Kappa Delta"
click at [224, 256] on div "Ariana Violeta" at bounding box center [223, 252] width 189 height 28
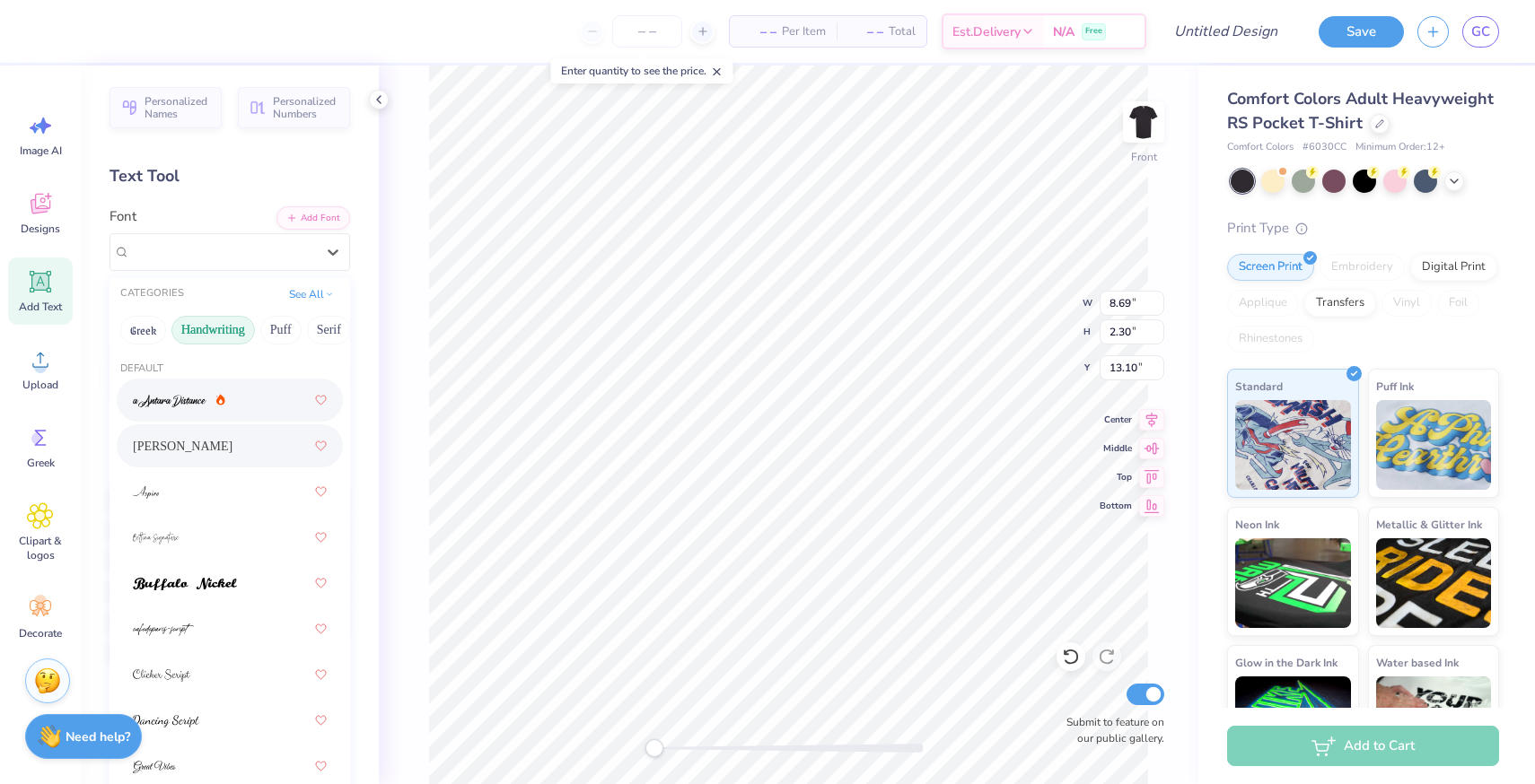
click at [235, 408] on div at bounding box center [230, 400] width 194 height 32
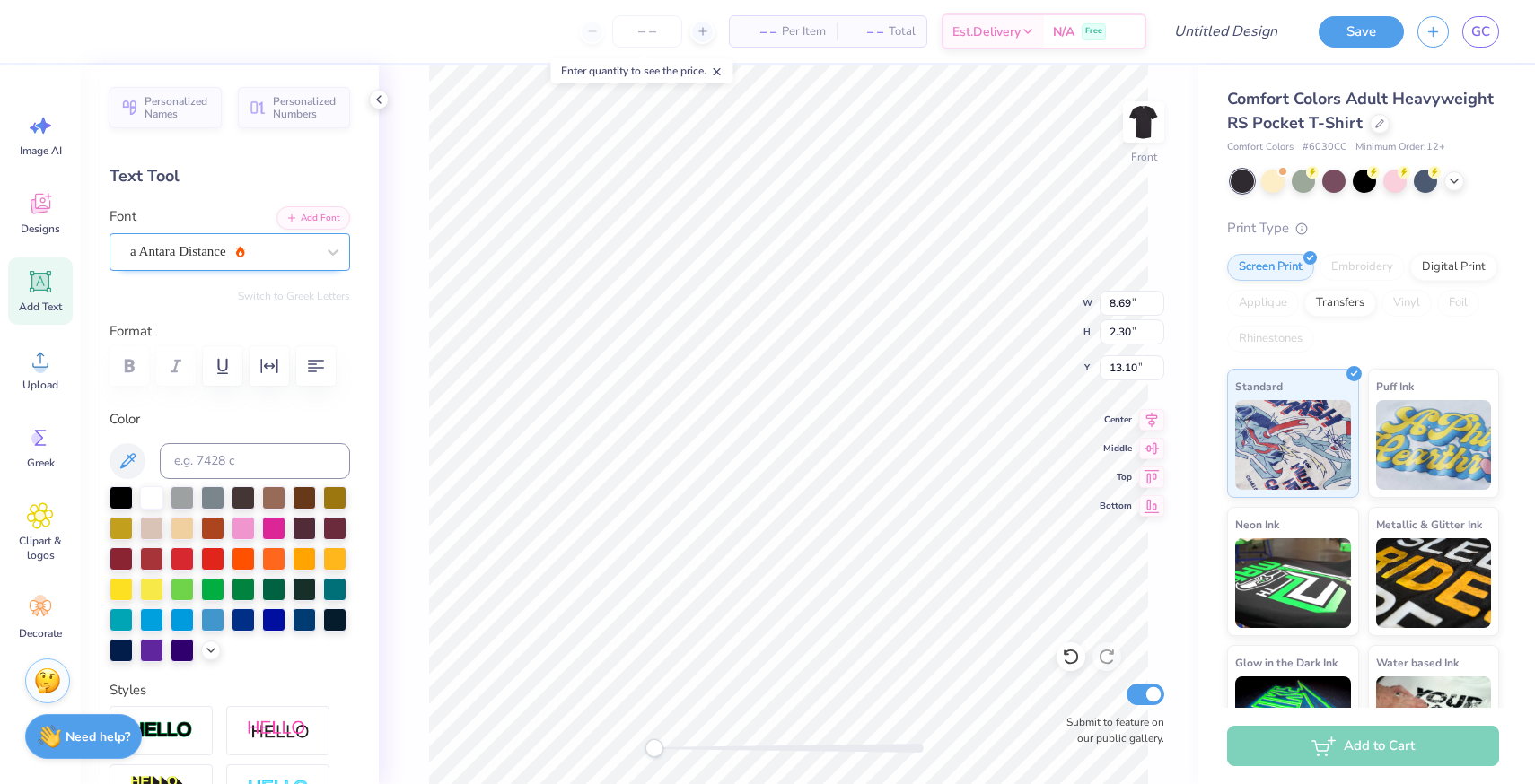
click at [251, 243] on div "a Antara Distance" at bounding box center [223, 252] width 189 height 28
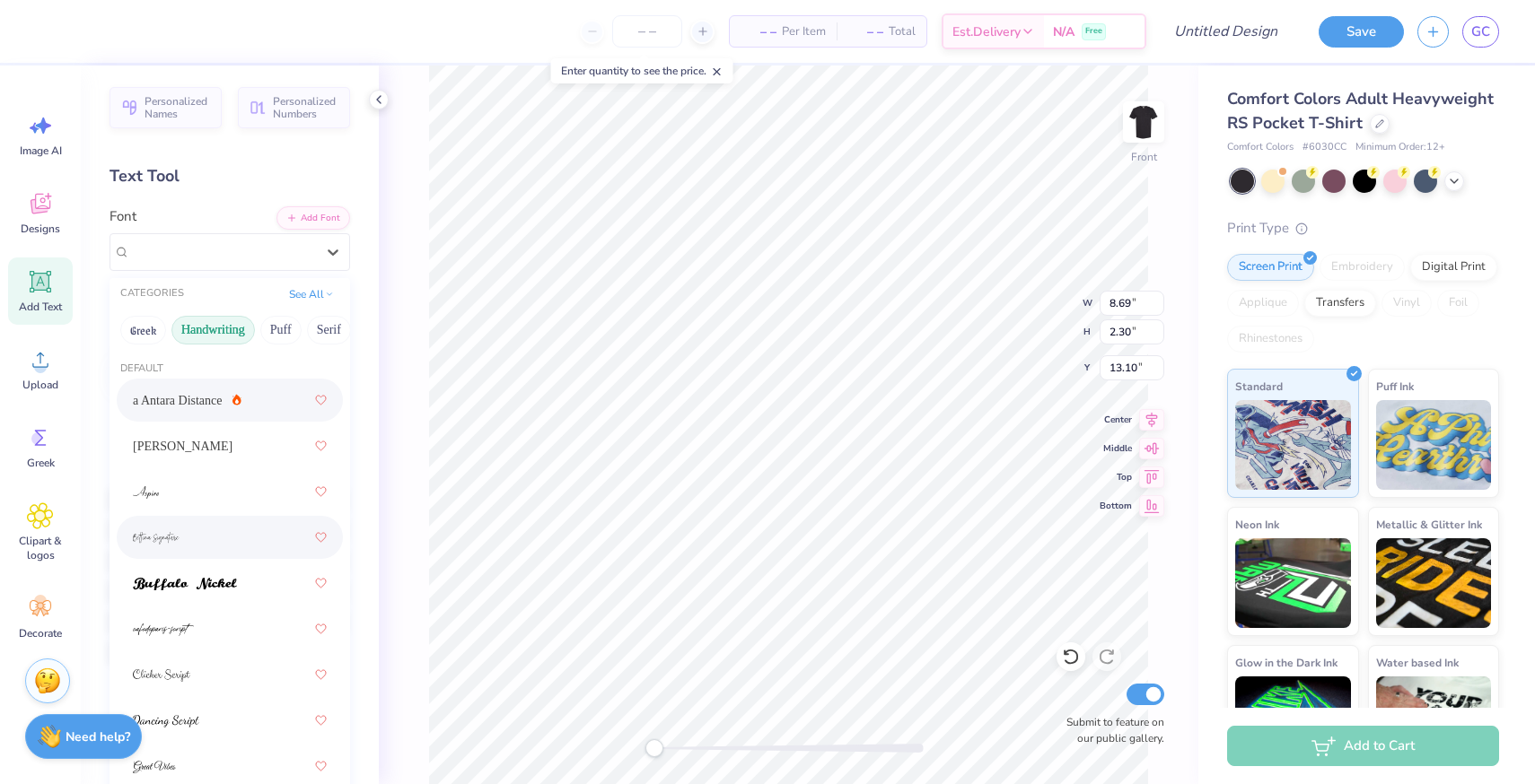
scroll to position [8, 0]
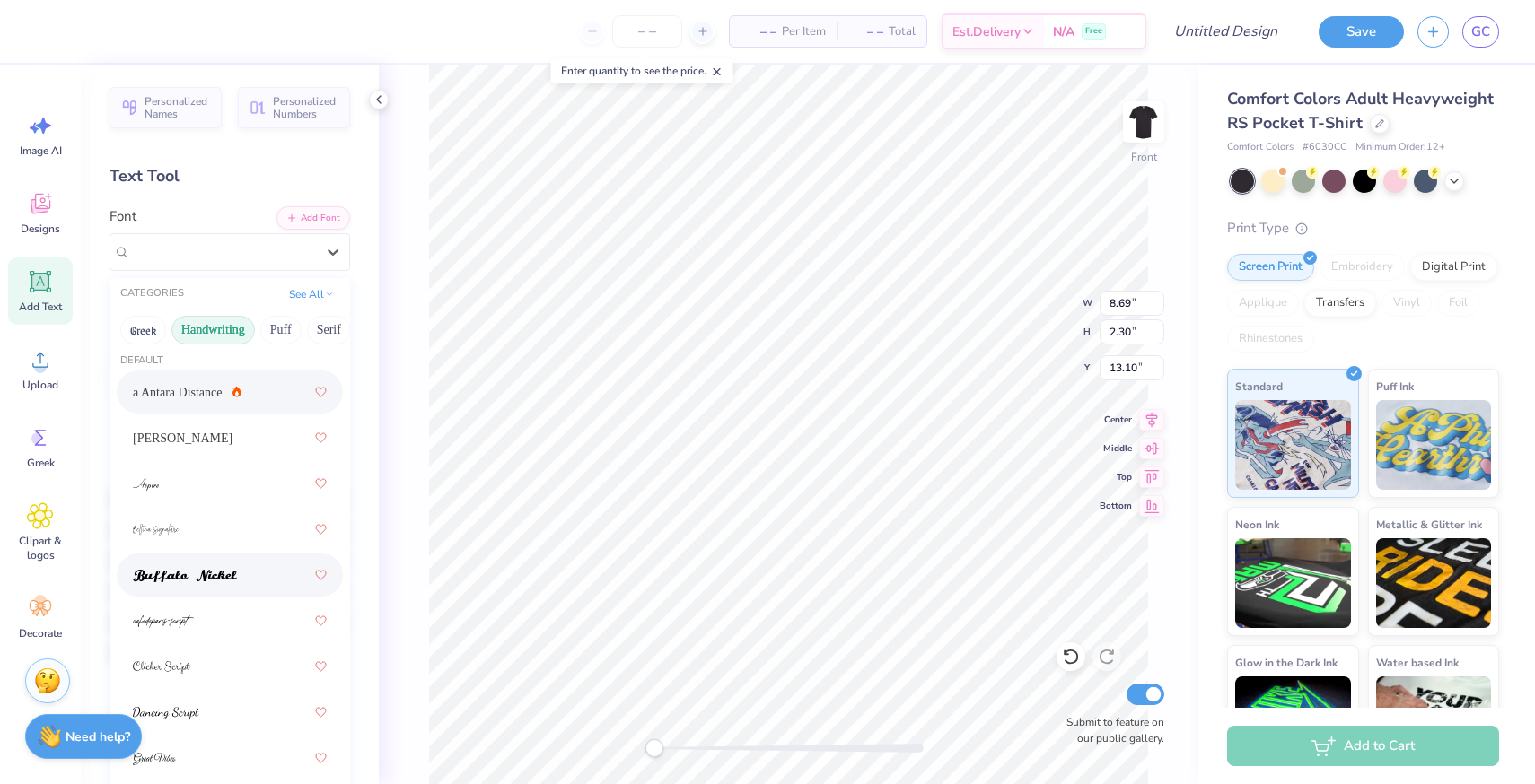
click at [240, 565] on div at bounding box center [230, 574] width 194 height 32
click at [225, 248] on div "Buffalo Nickel" at bounding box center [223, 252] width 189 height 28
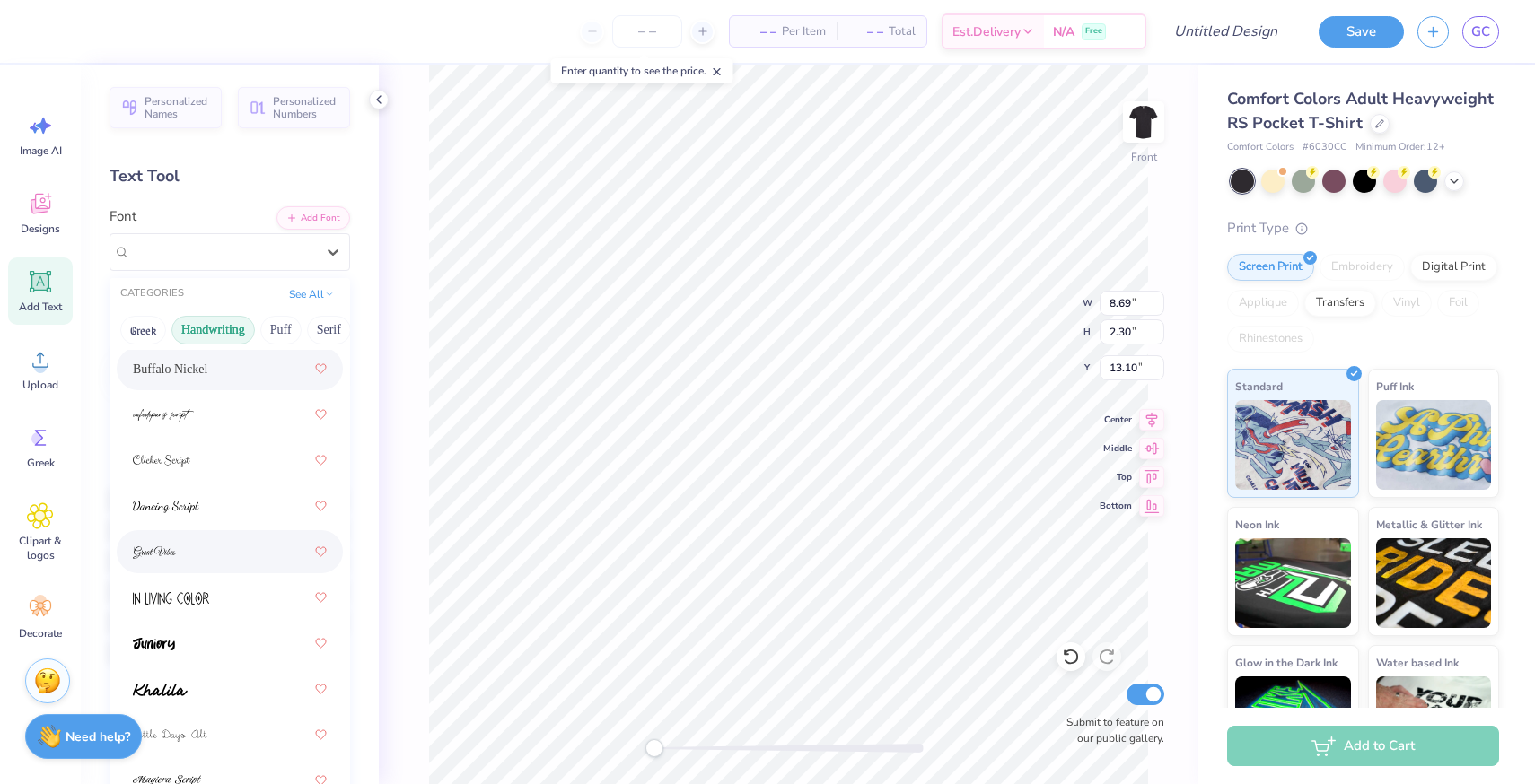
scroll to position [297, 0]
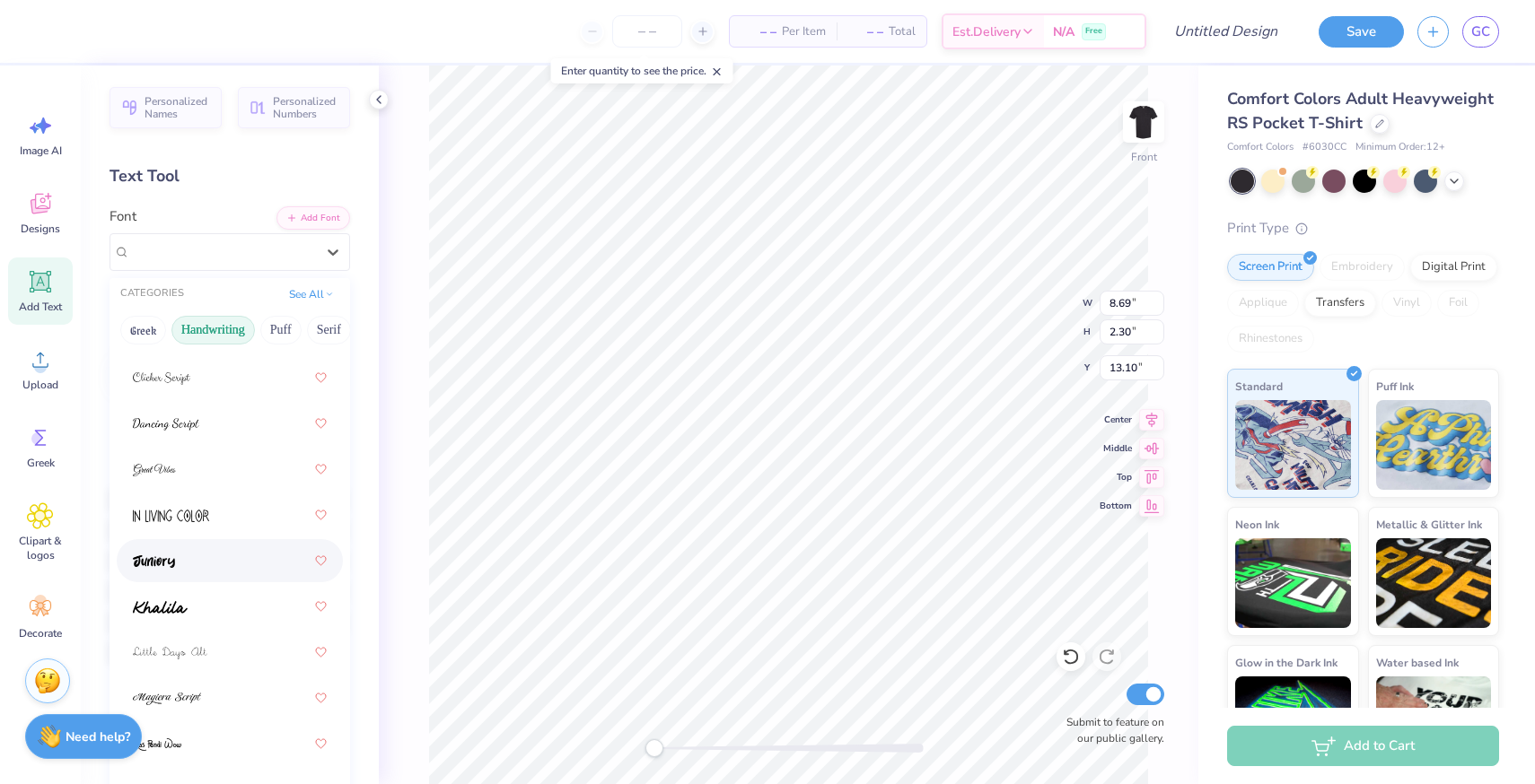
click at [217, 561] on div at bounding box center [230, 560] width 194 height 32
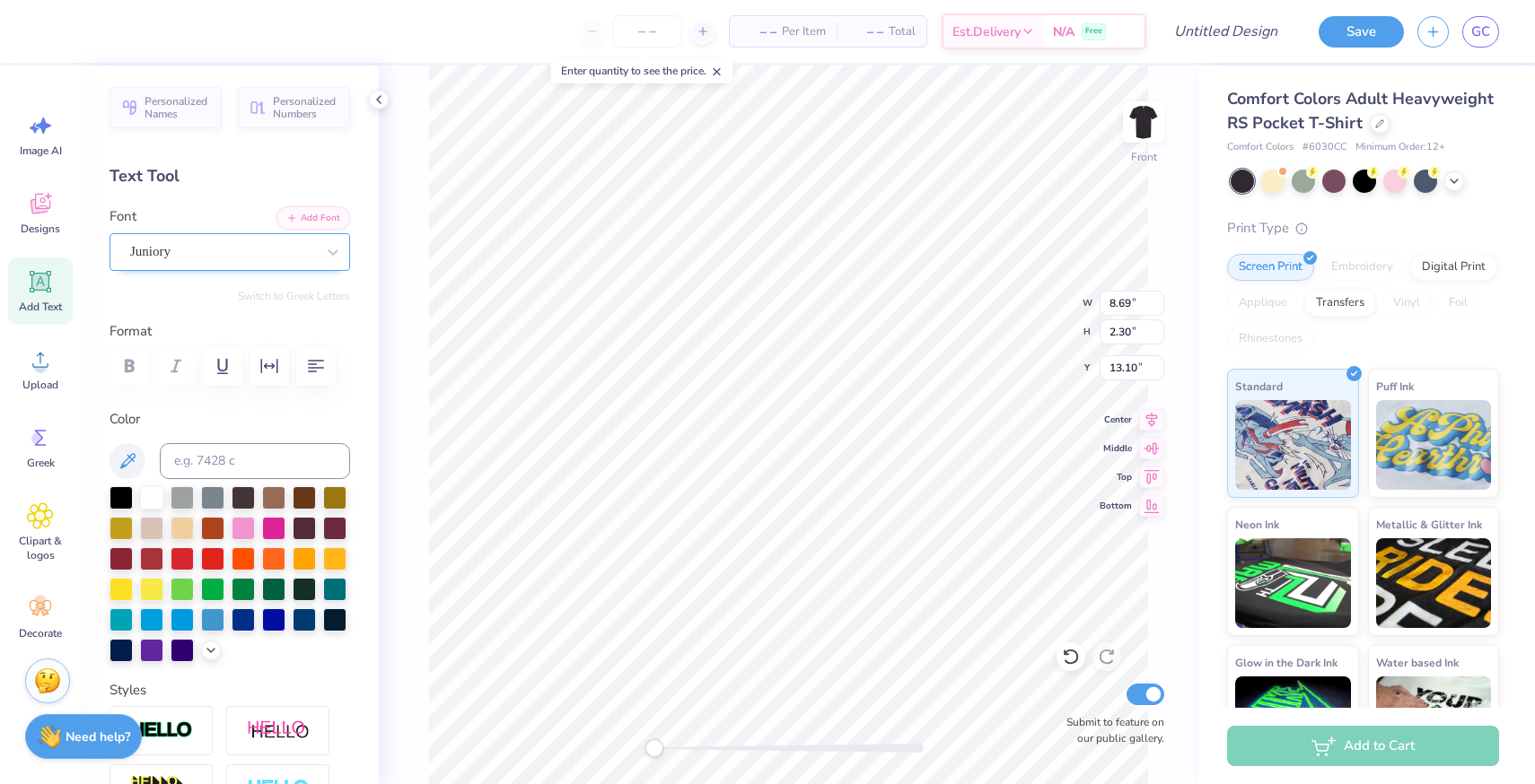
click at [228, 268] on div "Juniory" at bounding box center [230, 252] width 240 height 38
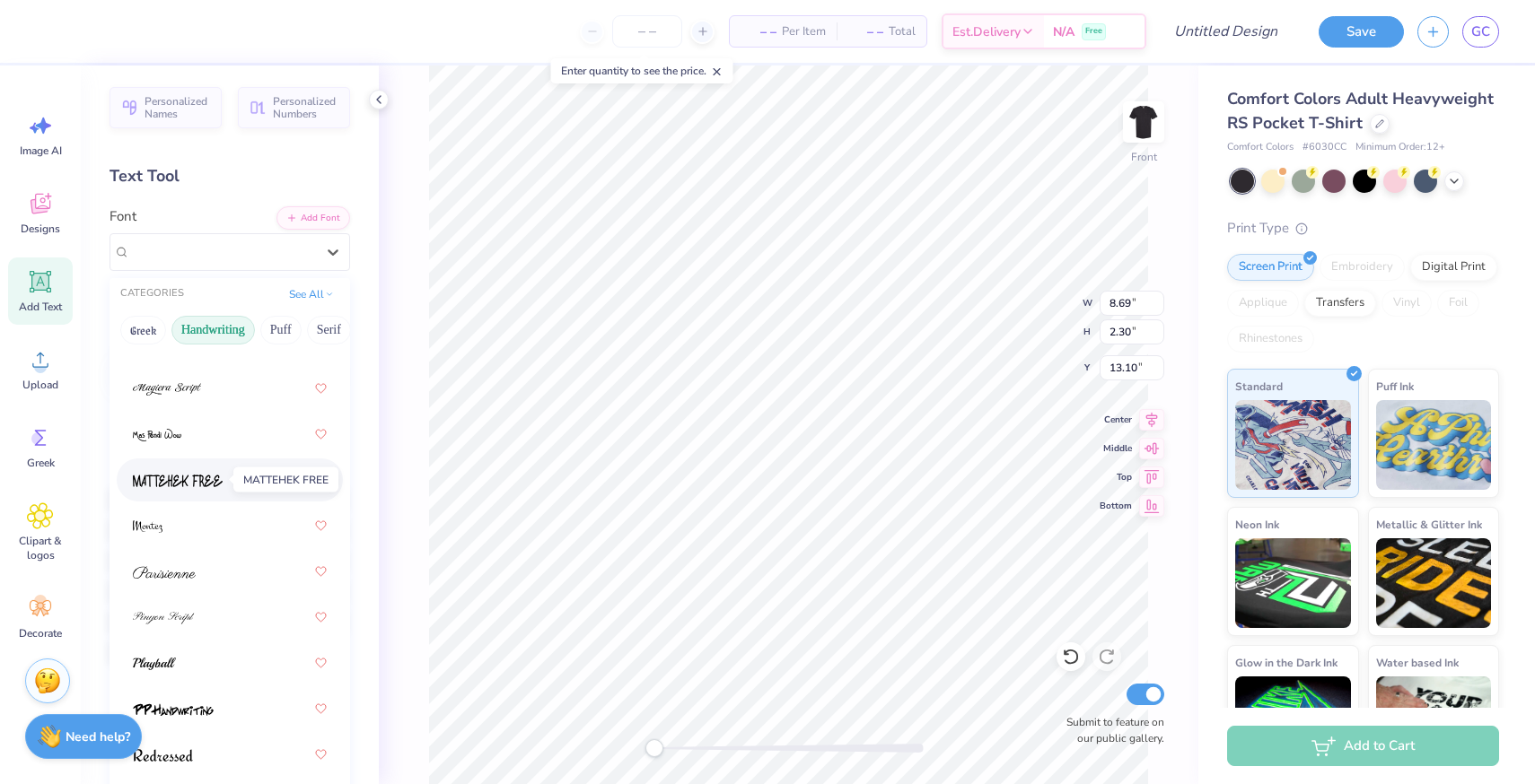
scroll to position [608, 0]
click at [206, 526] on div at bounding box center [230, 525] width 194 height 32
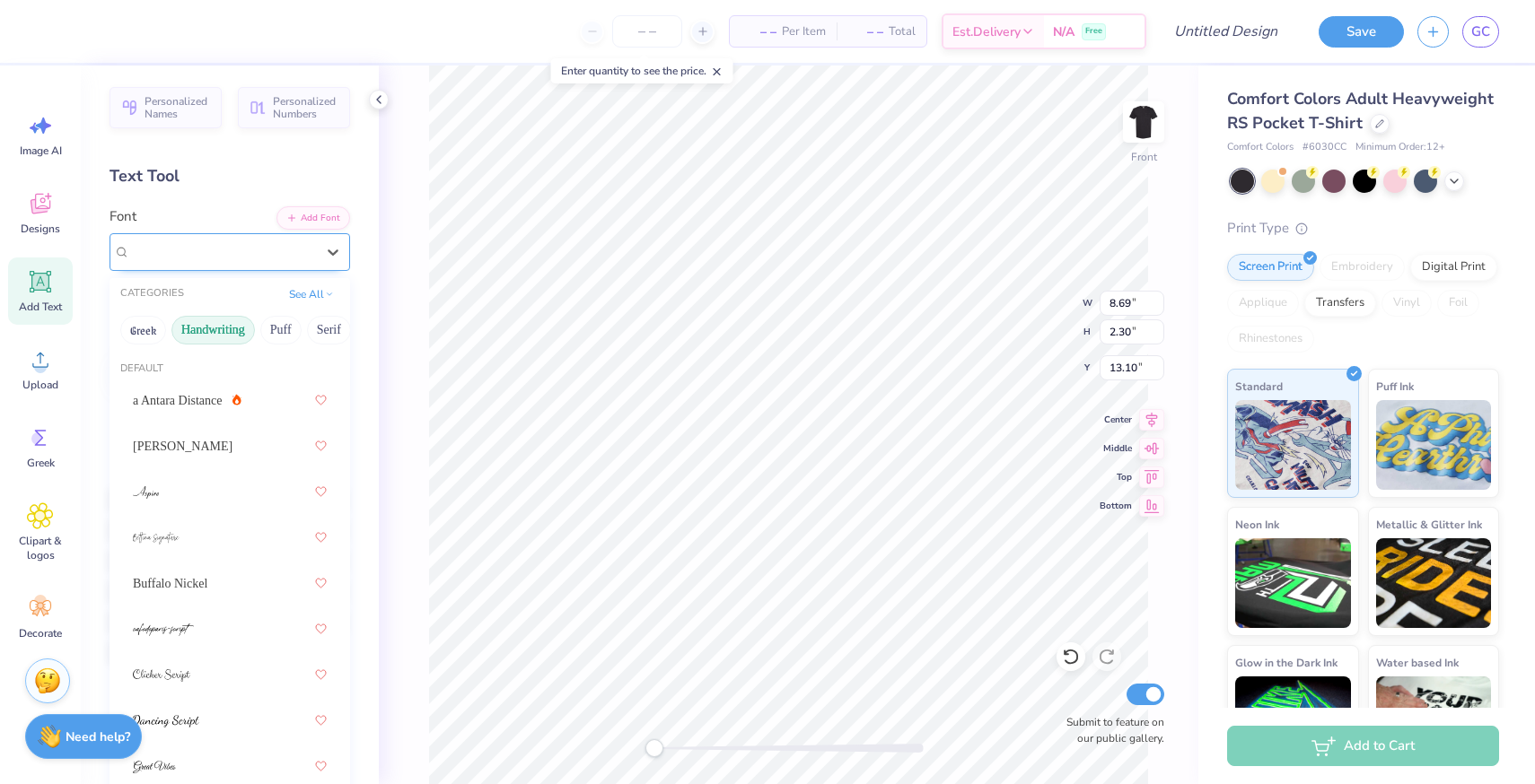
click at [272, 253] on div "Montez" at bounding box center [223, 252] width 189 height 28
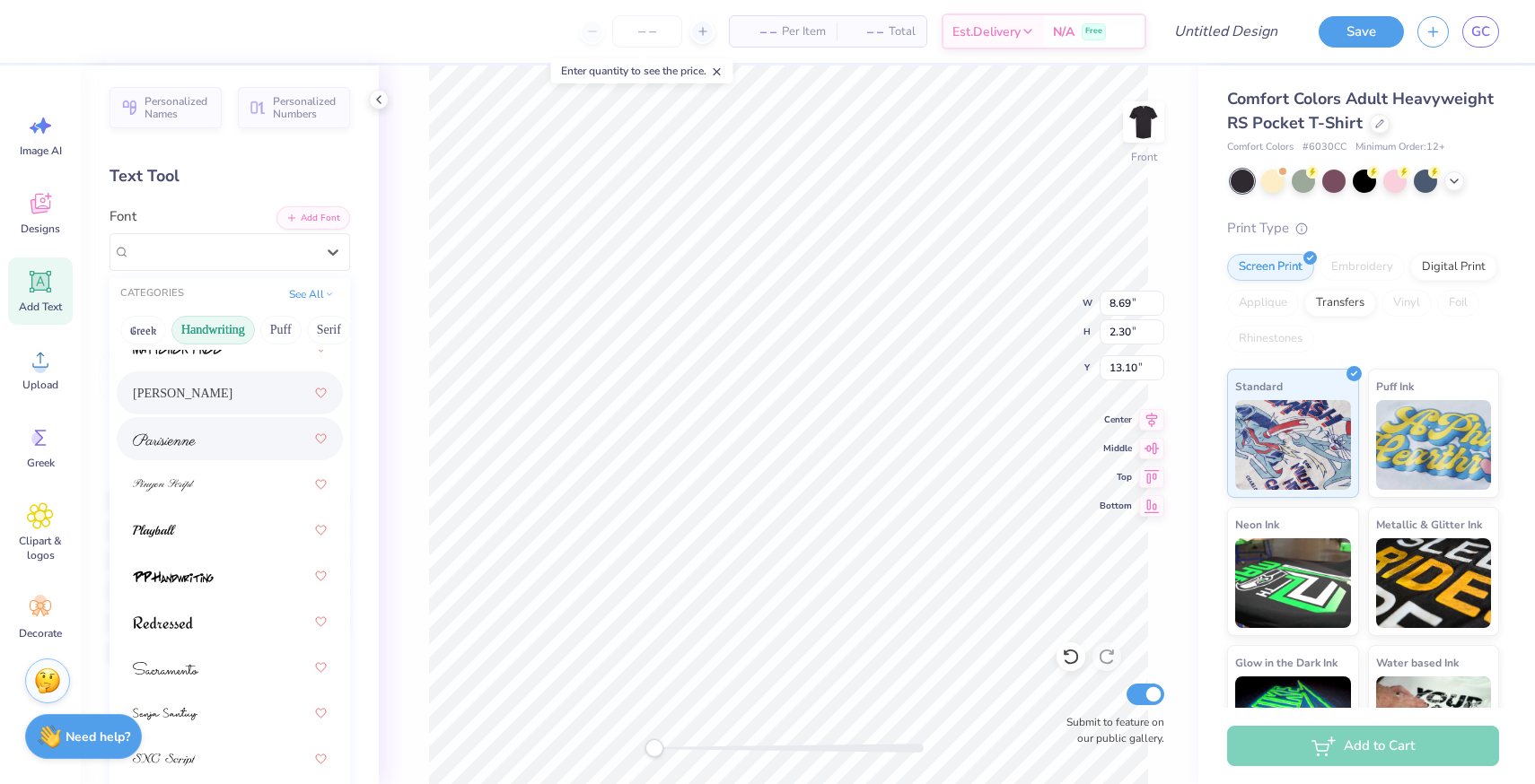
scroll to position [746, 0]
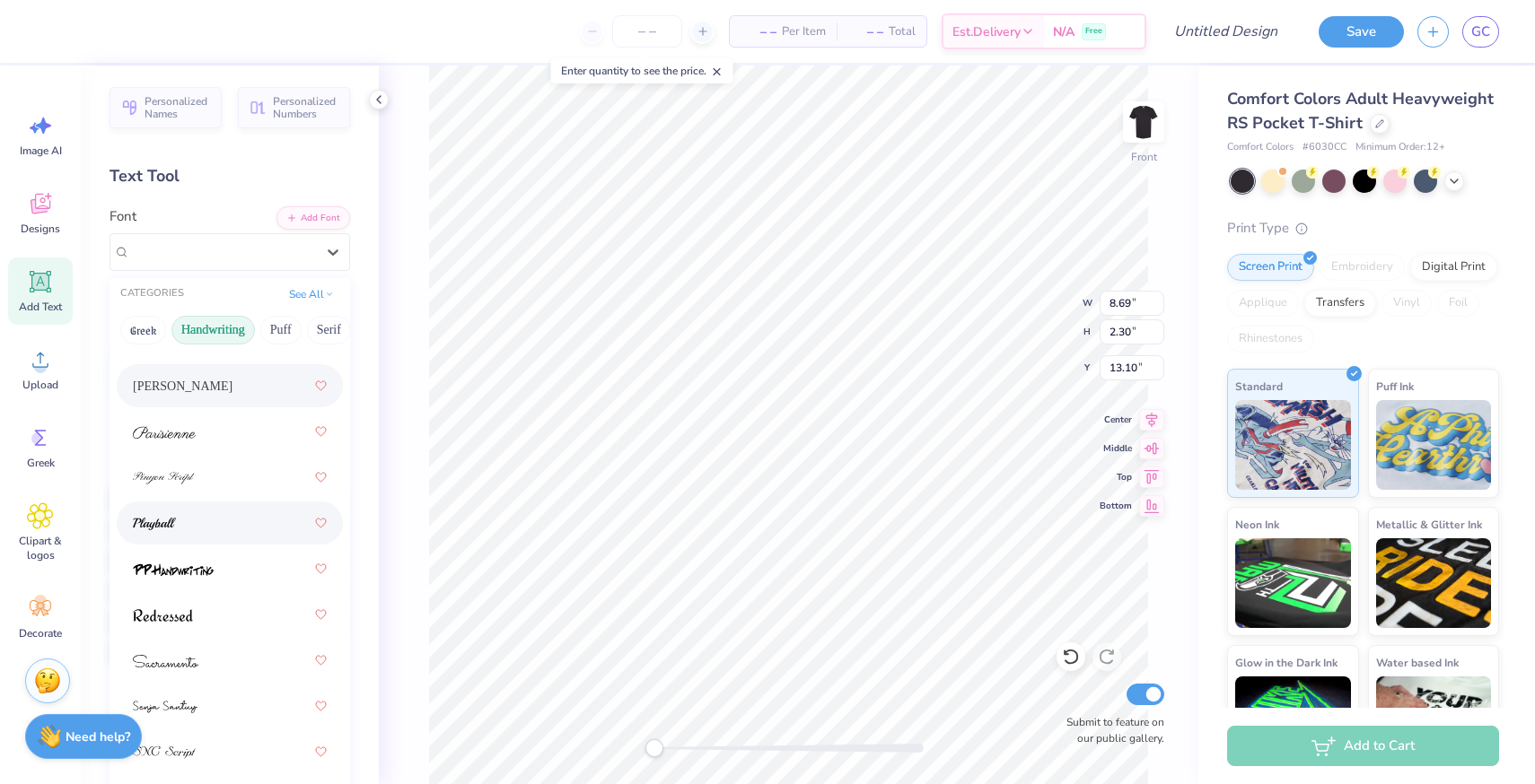
click at [245, 520] on div at bounding box center [230, 523] width 194 height 32
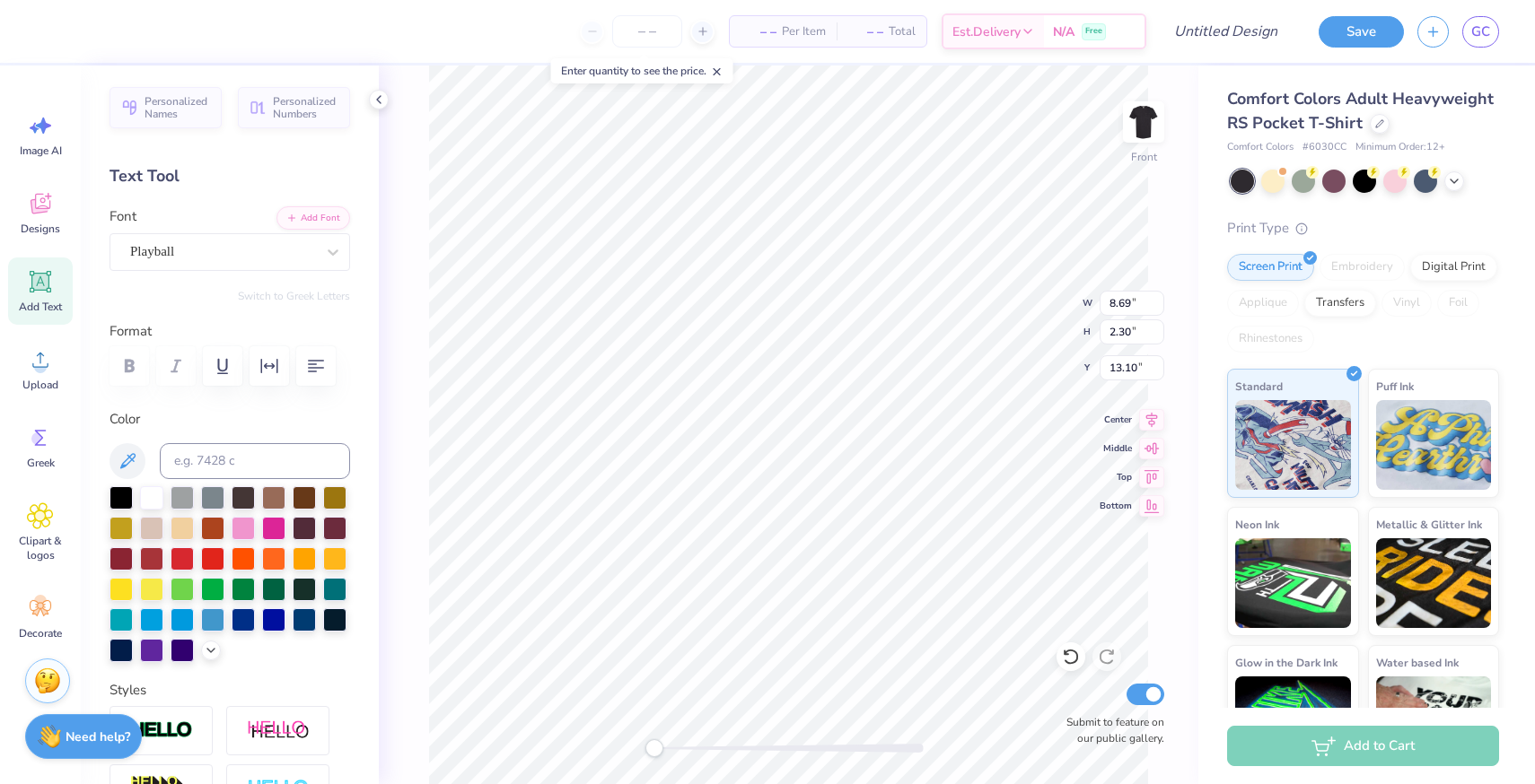
click at [211, 227] on div "Font Playball" at bounding box center [230, 238] width 240 height 65
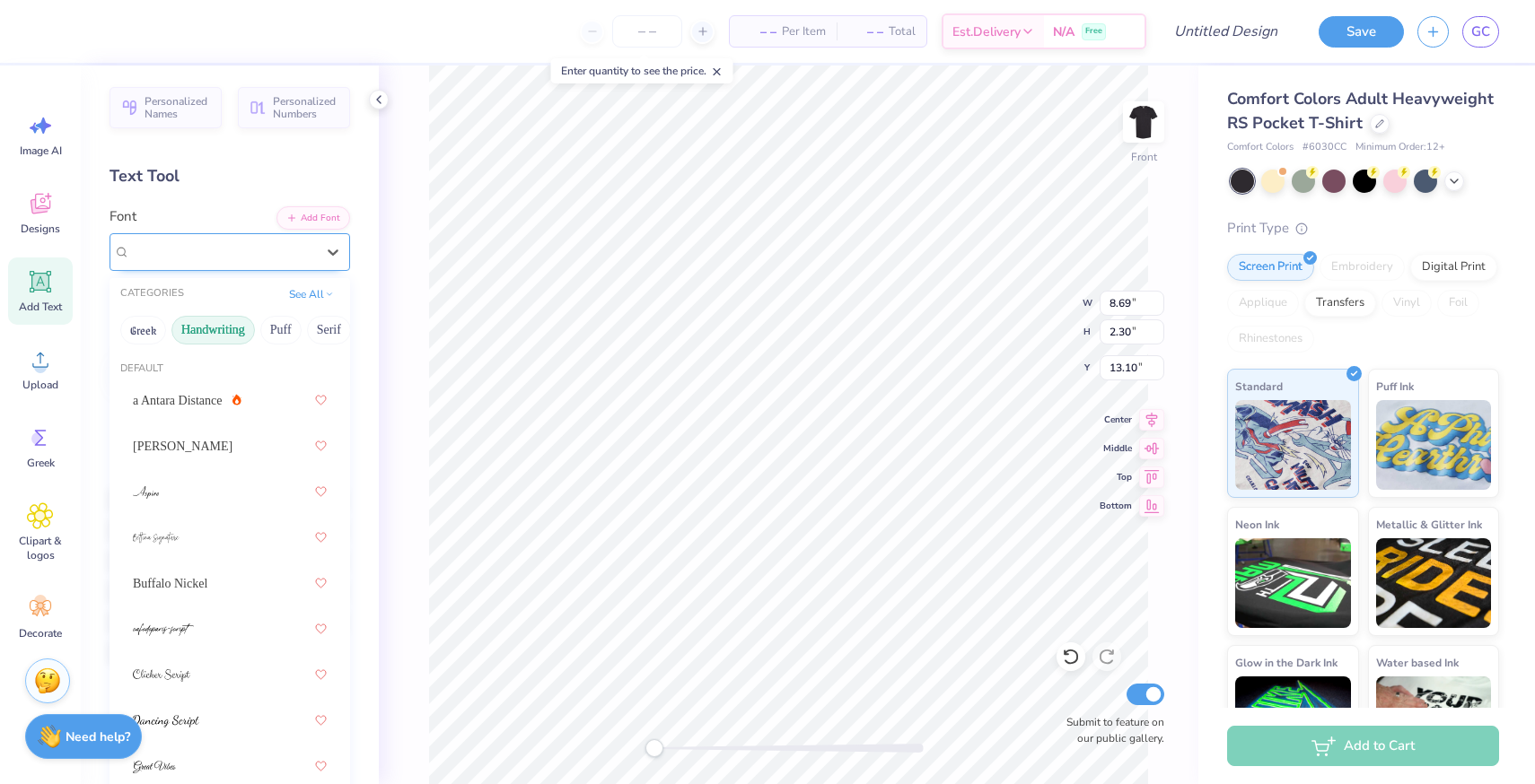
click at [207, 248] on div "Playball" at bounding box center [223, 252] width 189 height 28
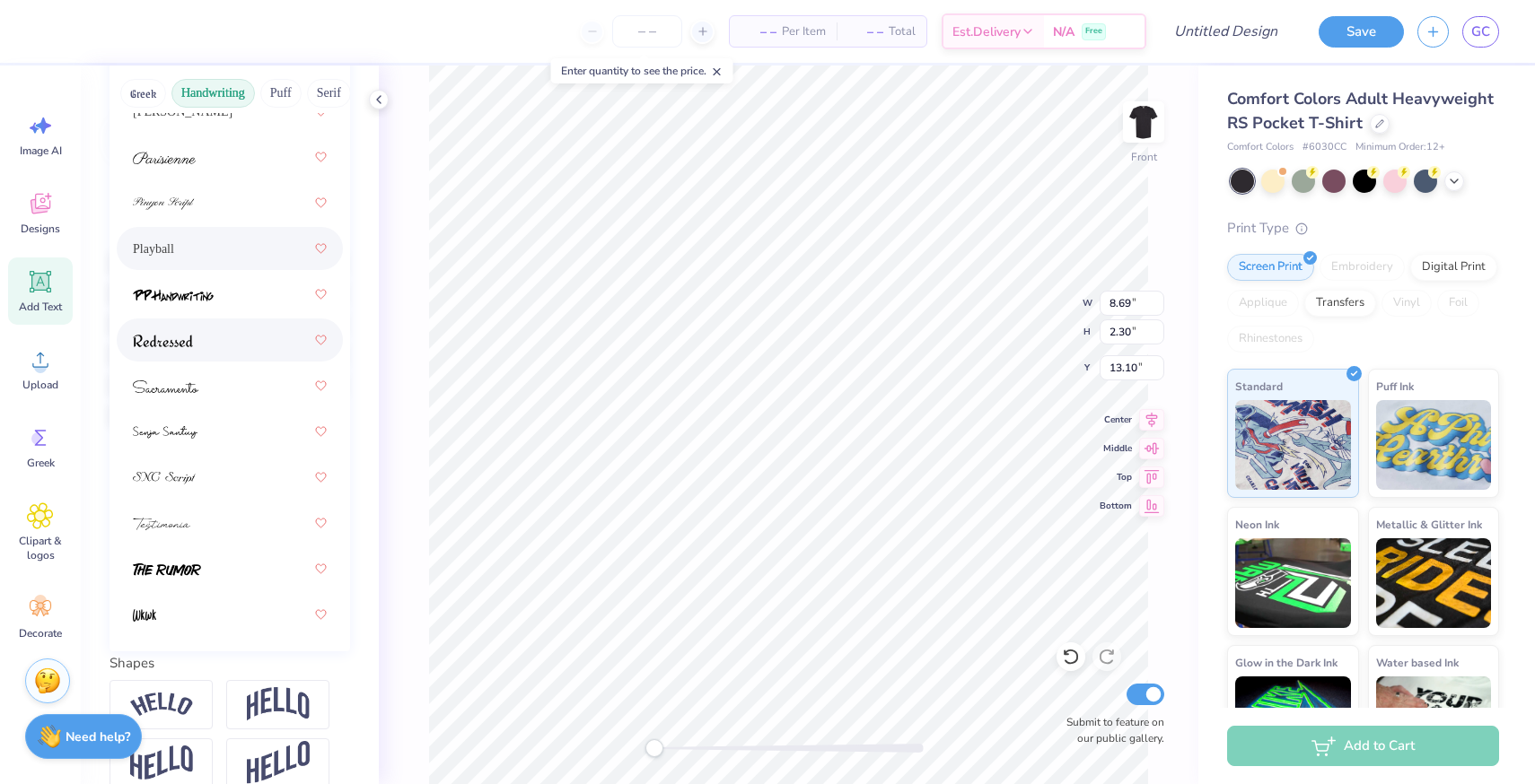
scroll to position [242, 0]
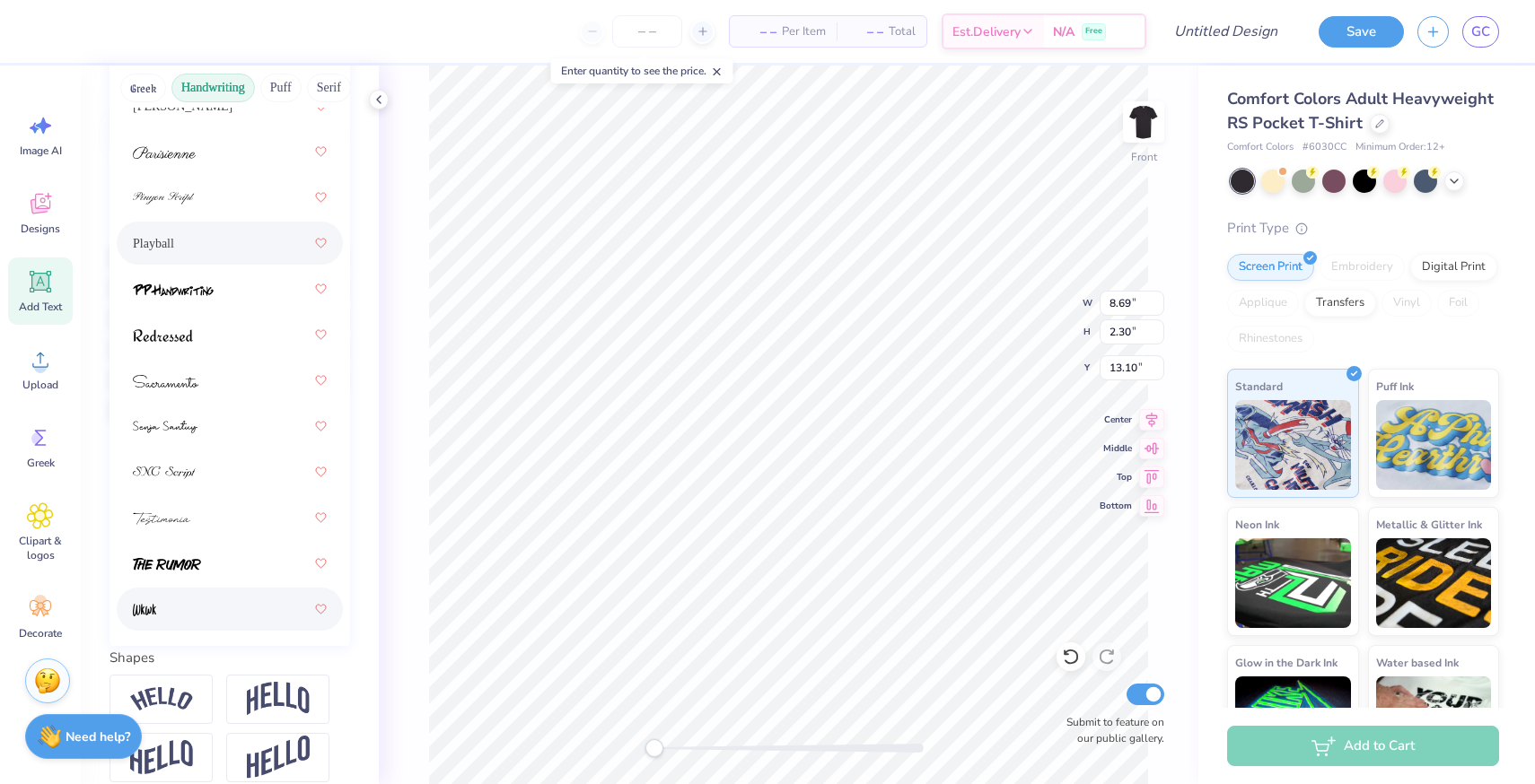
click at [190, 604] on div at bounding box center [230, 609] width 194 height 32
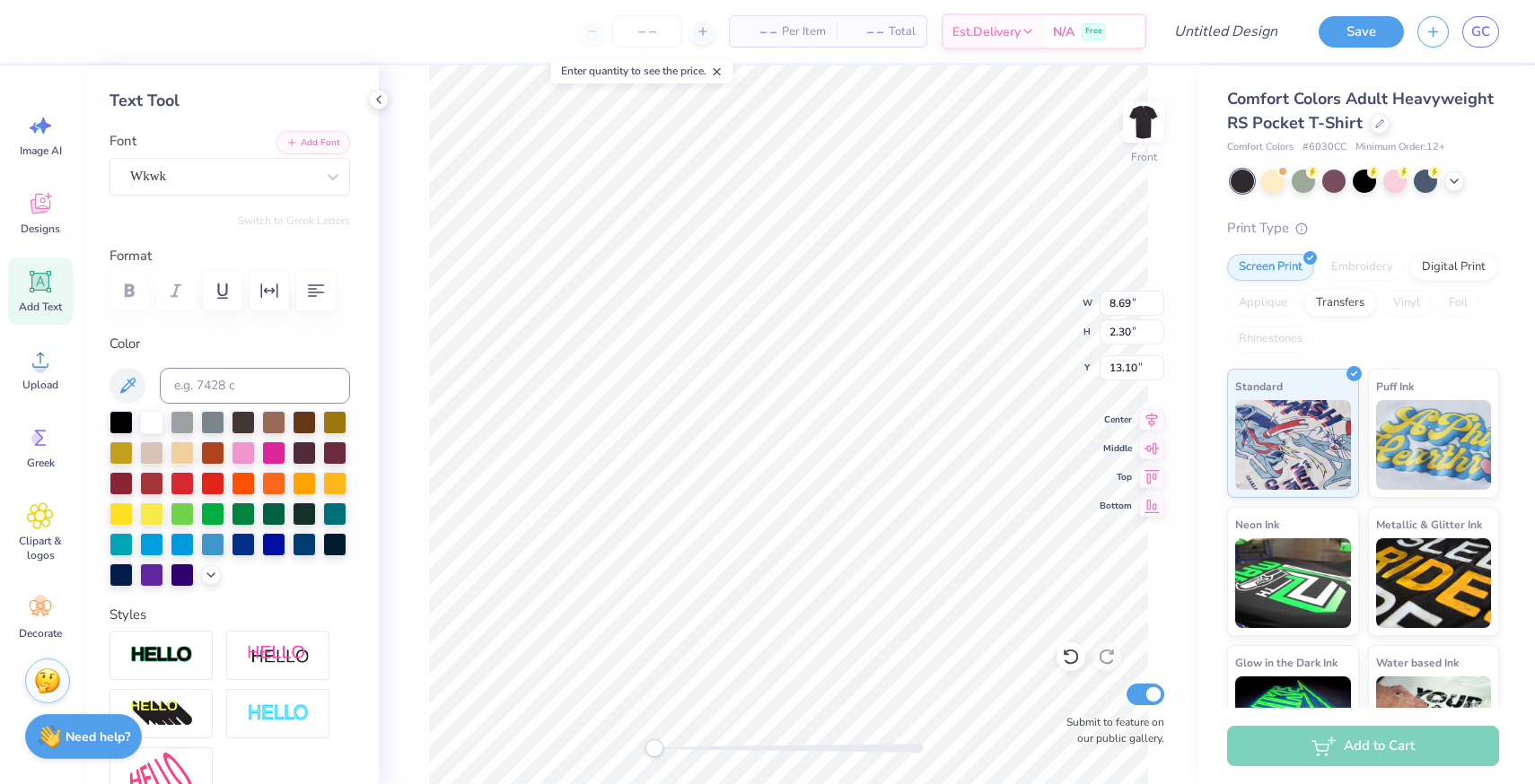
scroll to position [74, 0]
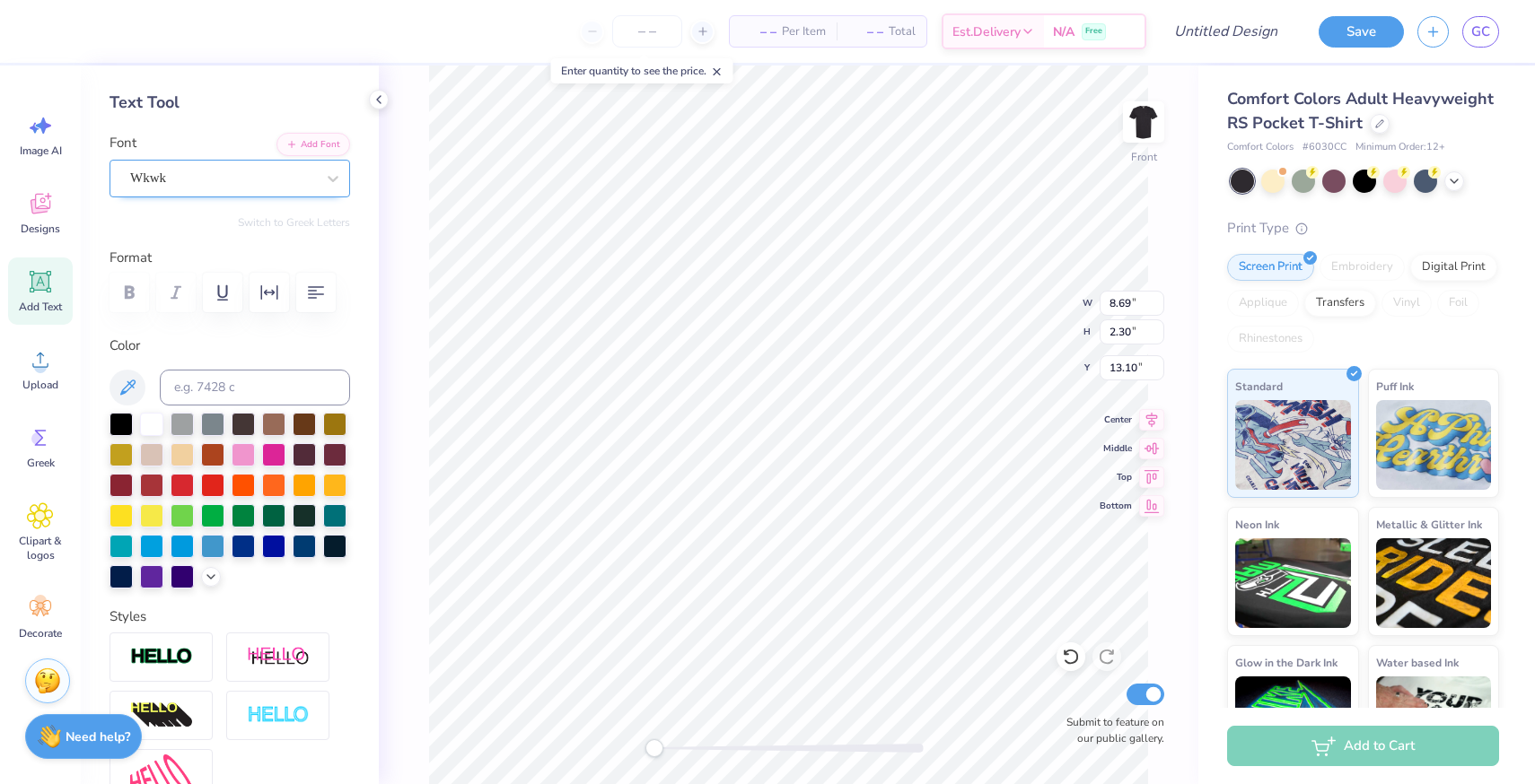
click at [236, 188] on div at bounding box center [222, 177] width 185 height 24
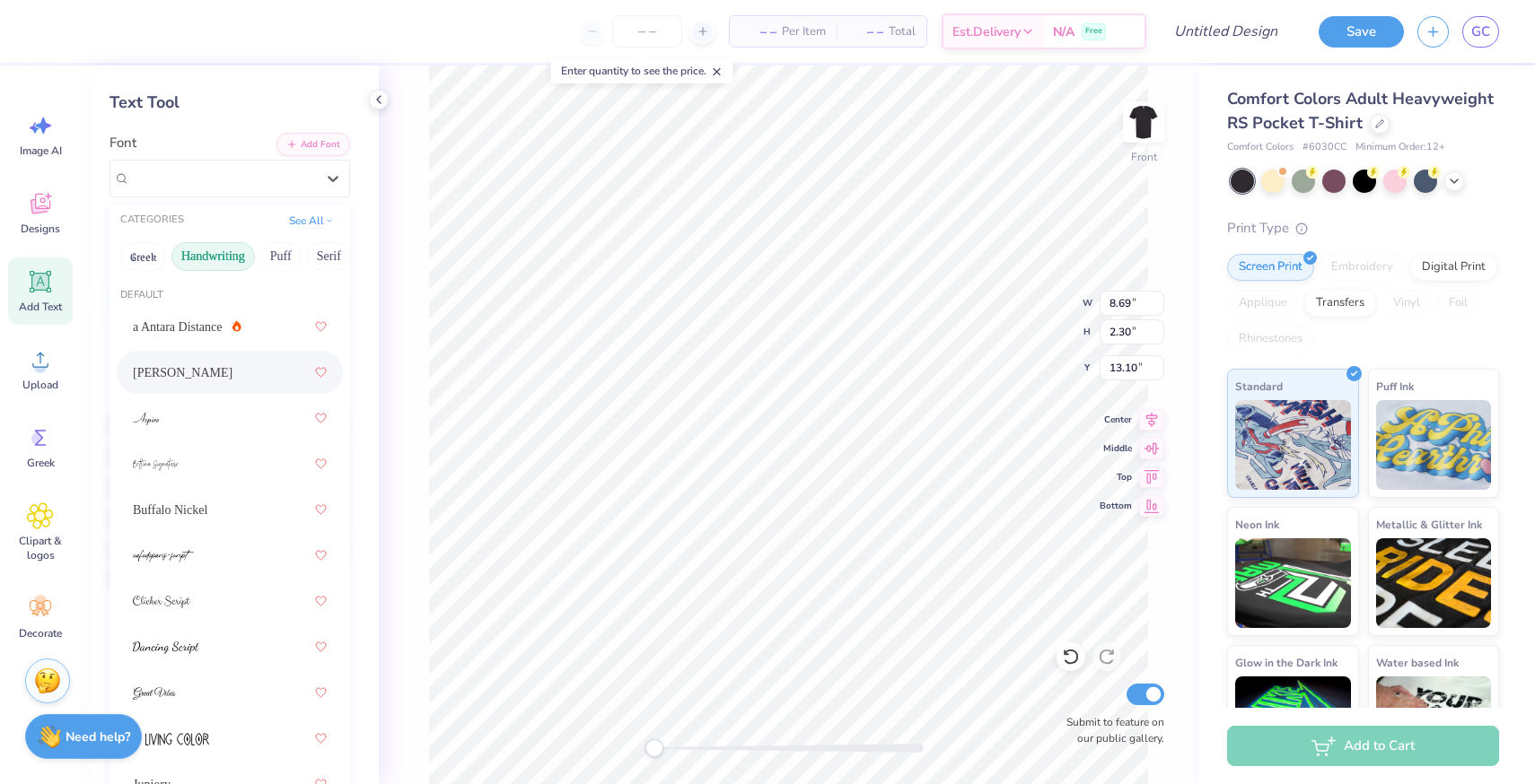
click at [208, 386] on div "Ariana Violeta" at bounding box center [230, 372] width 194 height 32
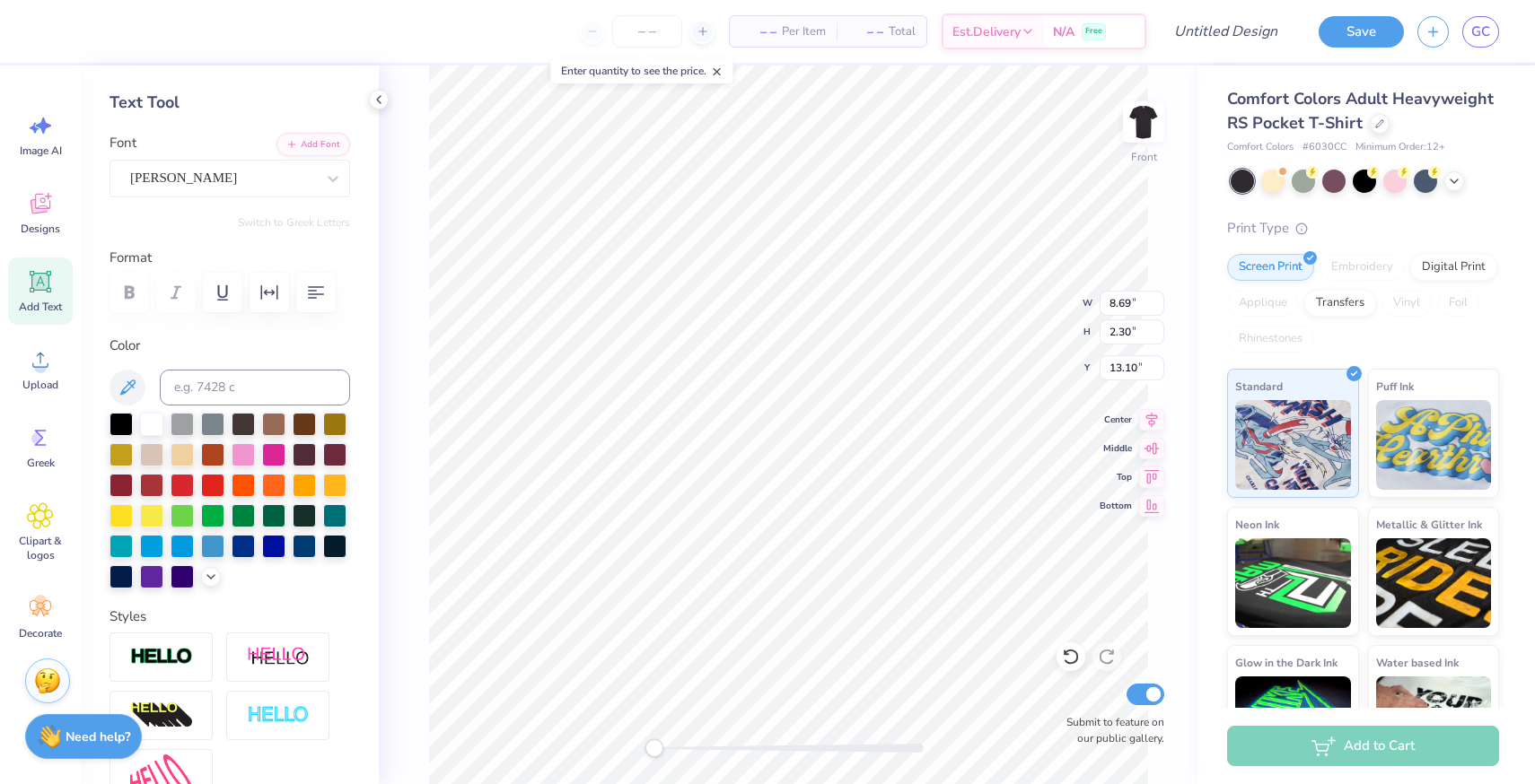
scroll to position [329, 0]
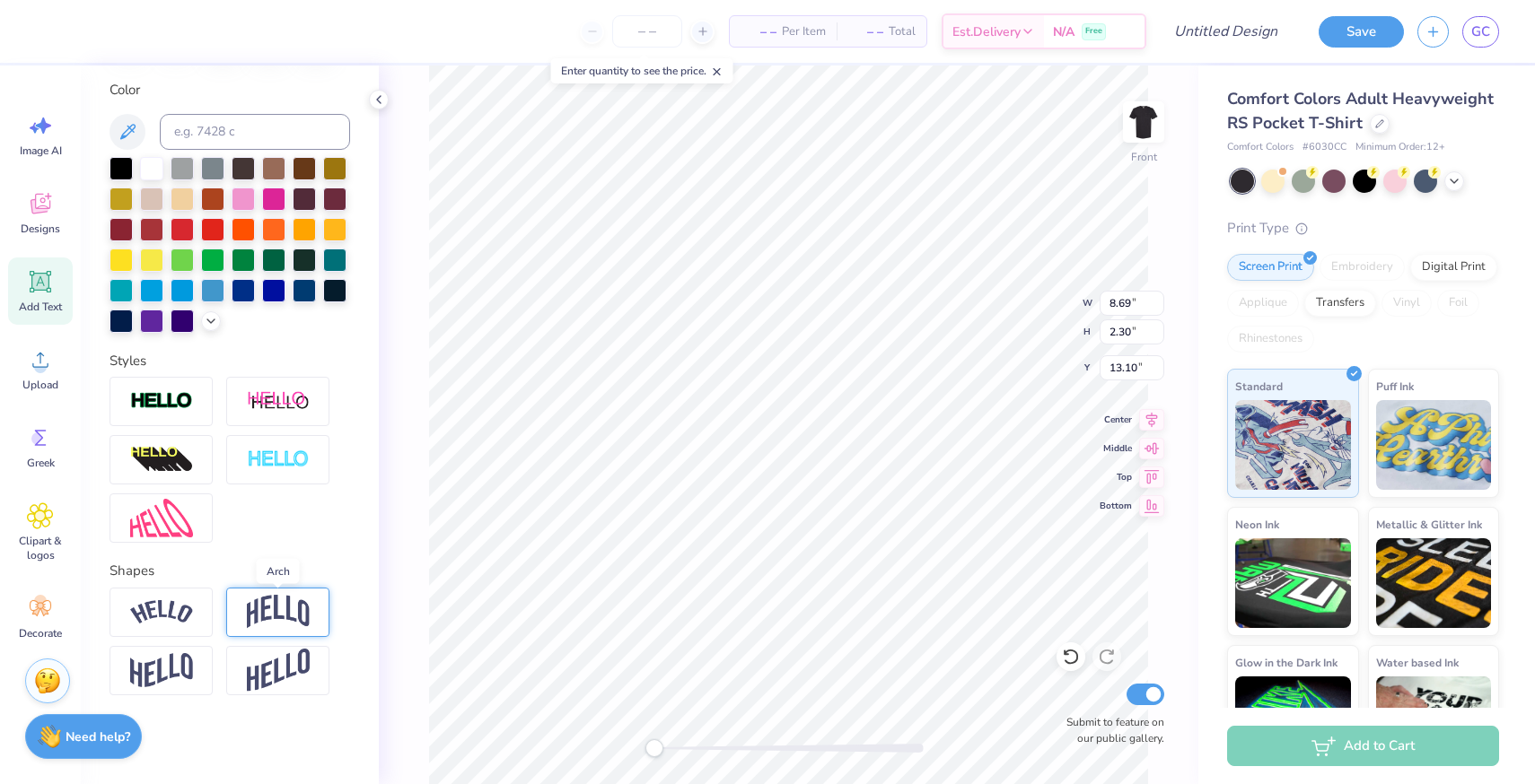
click at [264, 608] on img at bounding box center [278, 612] width 63 height 34
type input "0.33"
drag, startPoint x: 230, startPoint y: 719, endPoint x: 218, endPoint y: 720, distance: 12.0
click at [218, 720] on div "Accessibility label" at bounding box center [218, 722] width 18 height 18
type input "0.00"
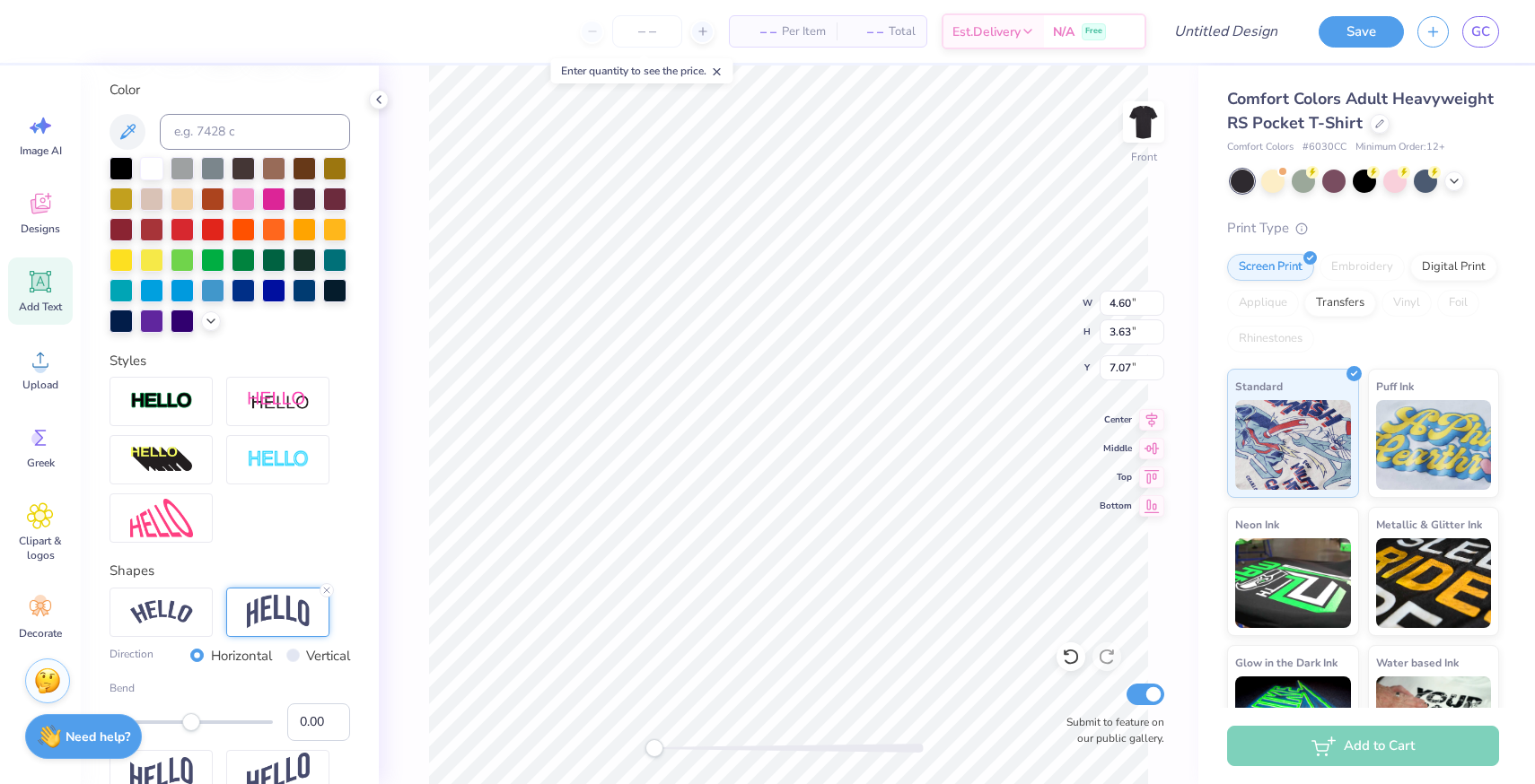
drag, startPoint x: 217, startPoint y: 719, endPoint x: 191, endPoint y: 722, distance: 26.2
click at [191, 722] on div "Accessibility label" at bounding box center [191, 722] width 18 height 18
click at [325, 590] on line at bounding box center [327, 590] width 6 height 6
type input "11.26"
type input "15.39"
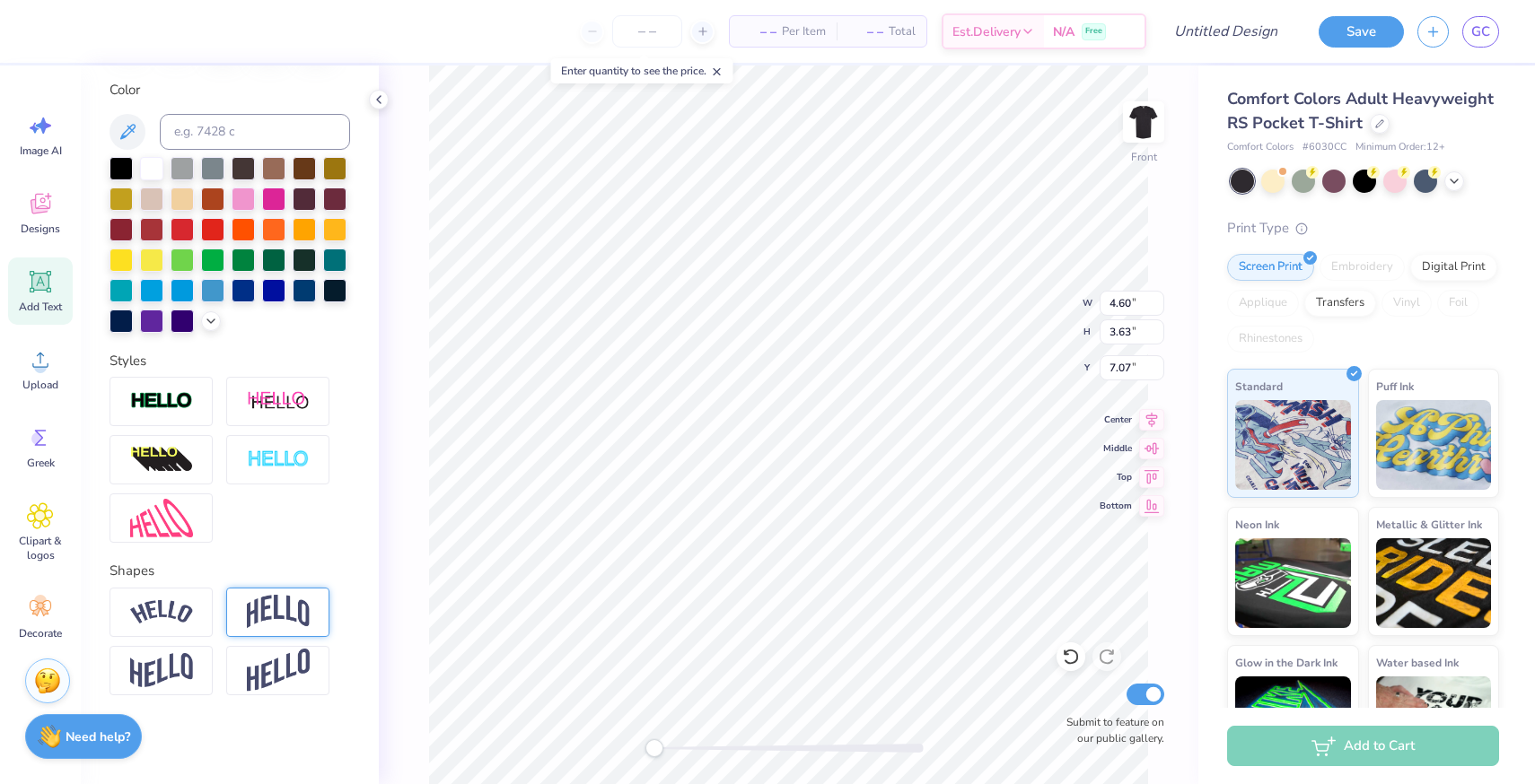
type input "4.37"
type input "3.94"
type input "2.66"
type input "6.46"
type input "11.26"
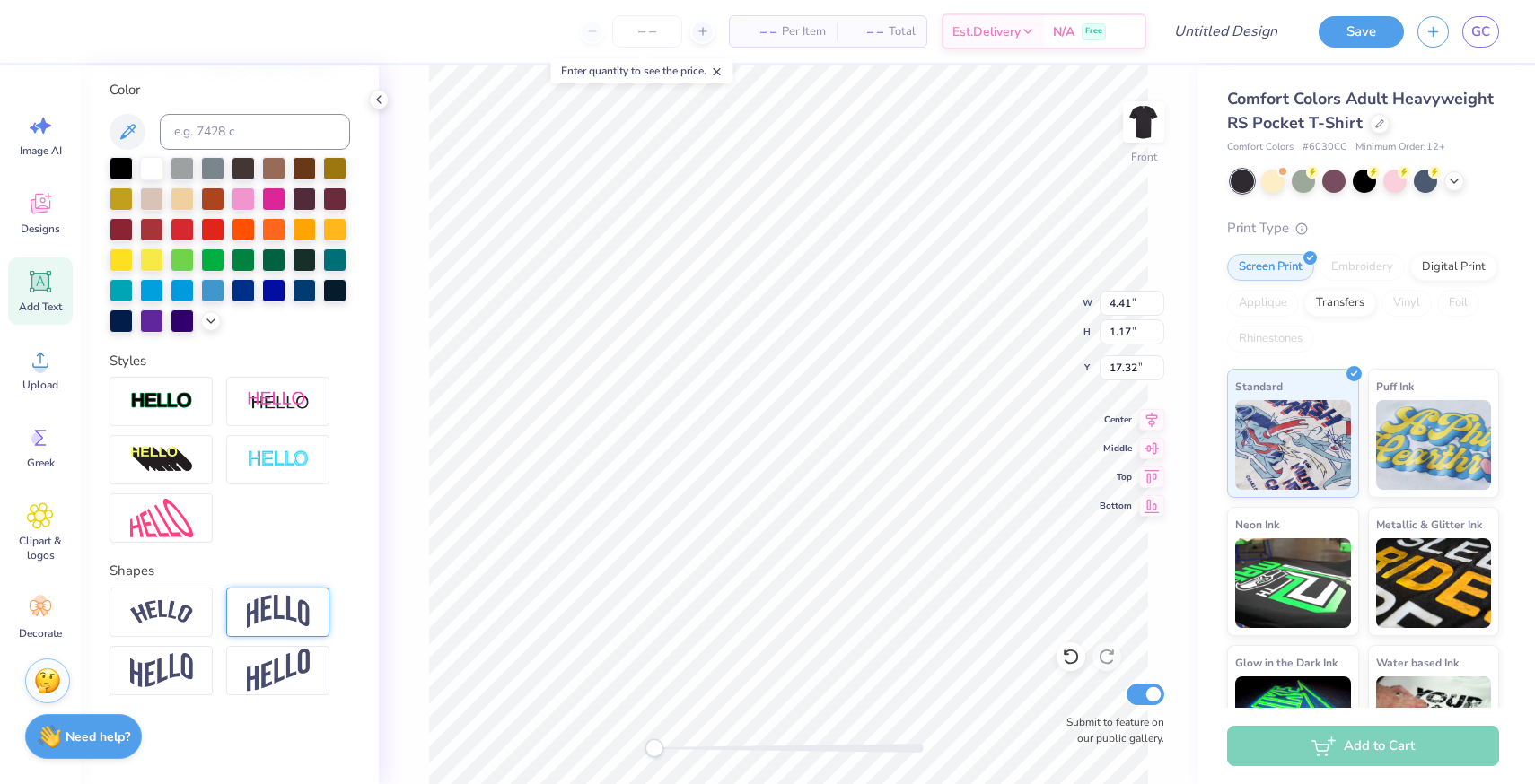
type input "15.39"
type input "4.37"
type input "11.26"
type input "15.39"
type input "4.37"
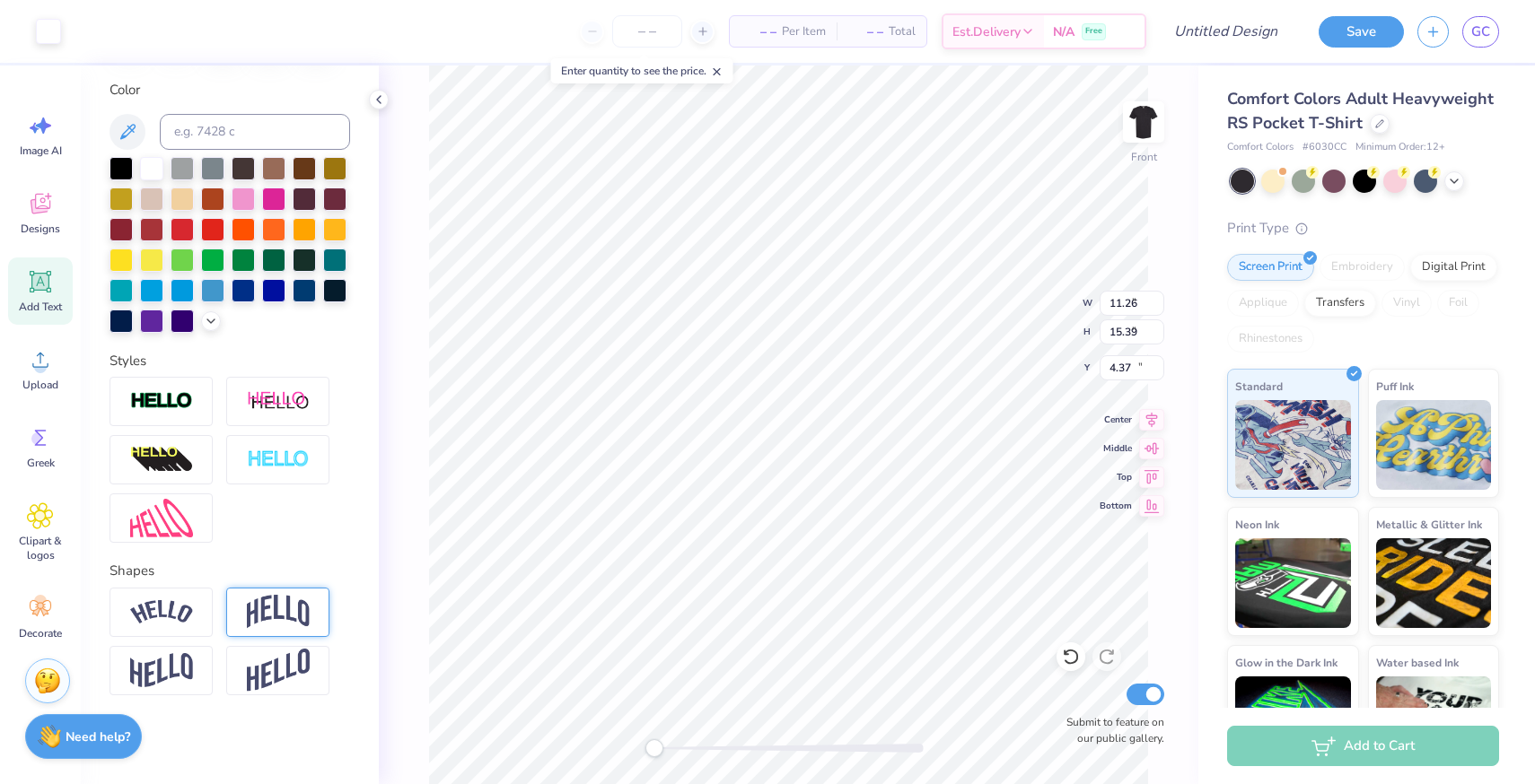
type input "4.41"
type input "1.17"
type input "19.77"
type input "11.26"
type input "15.39"
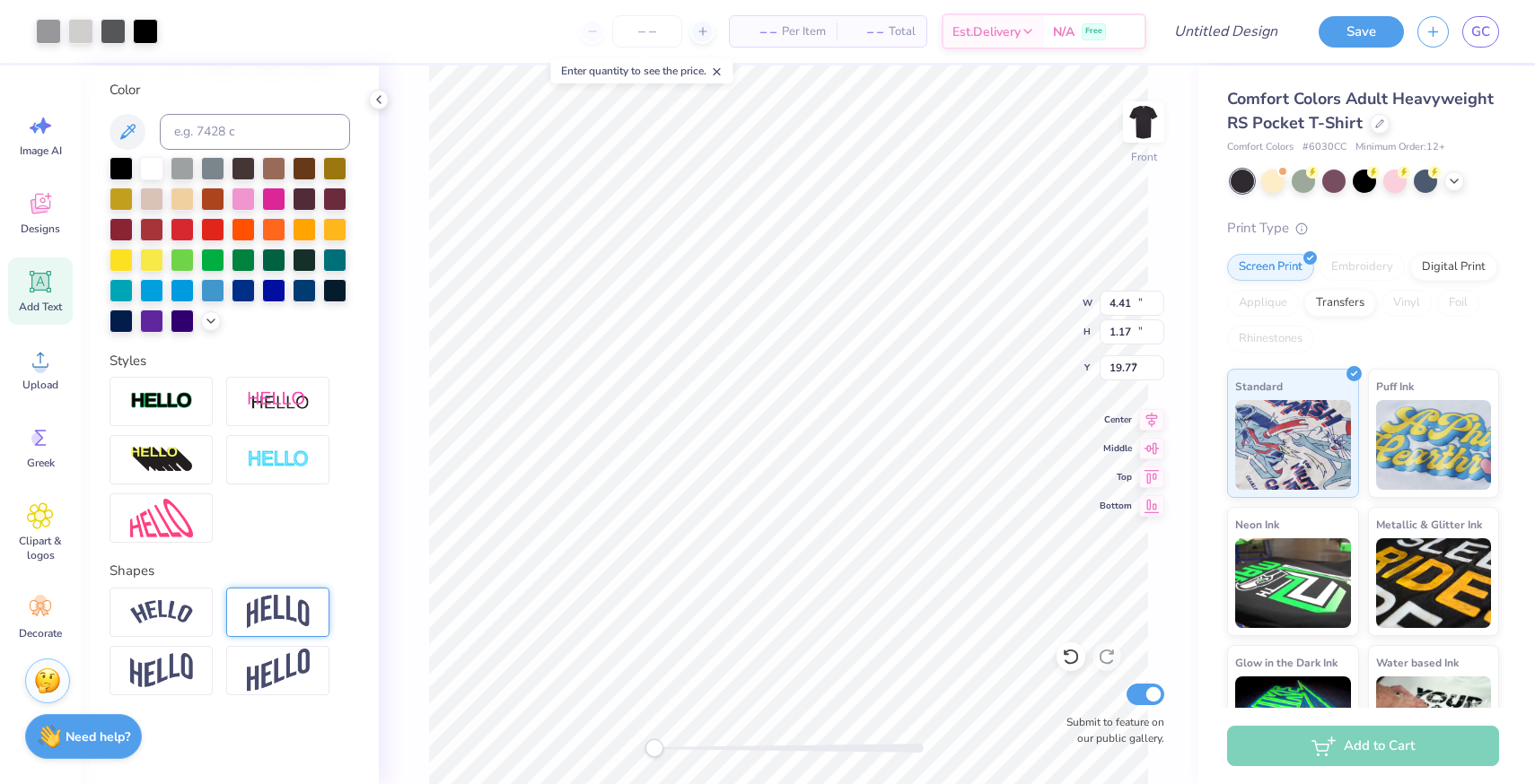
type input "4.37"
click at [183, 166] on div at bounding box center [182, 166] width 23 height 23
type input "11.26"
type input "15.39"
type input "4.37"
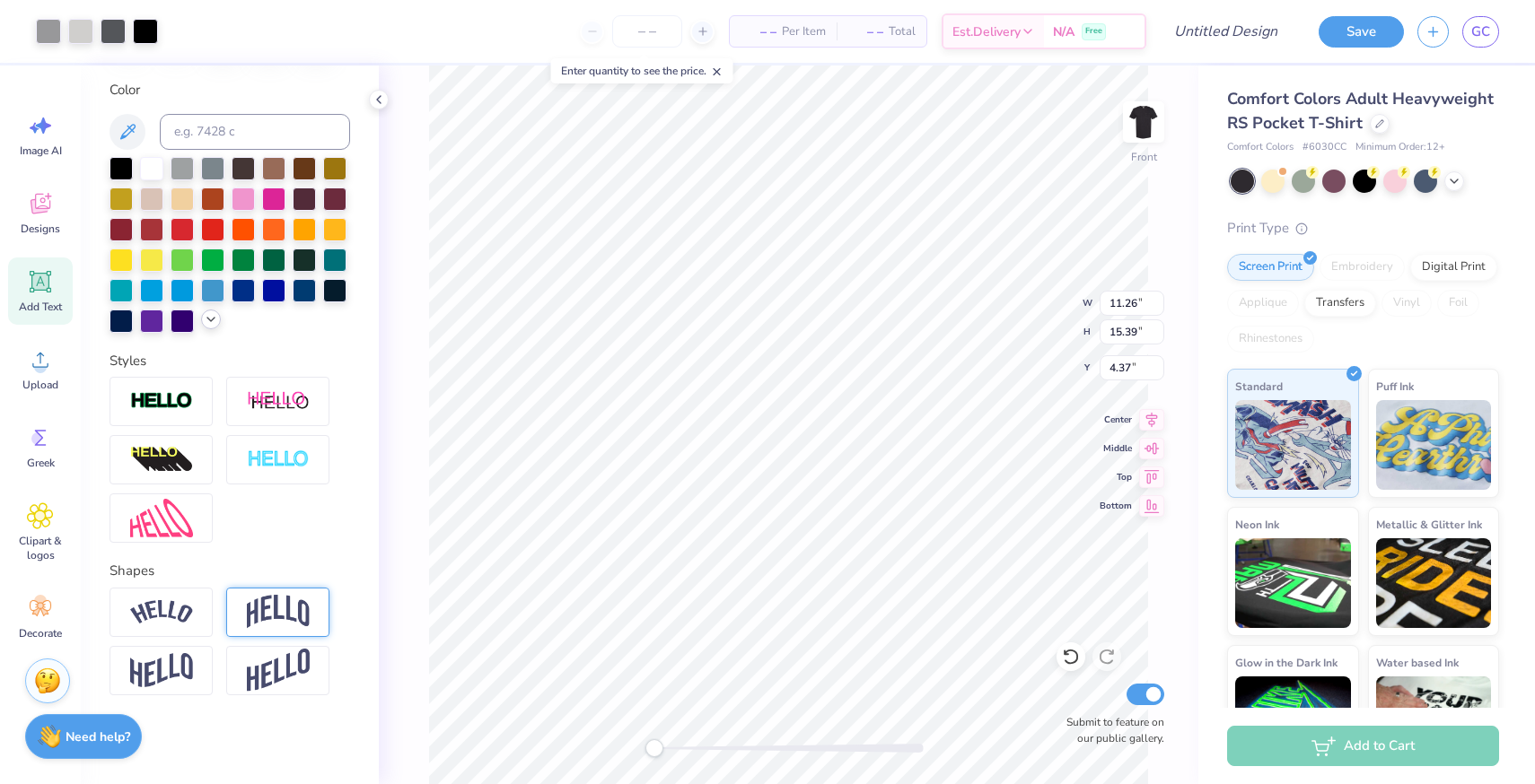
click at [208, 313] on icon at bounding box center [210, 319] width 15 height 15
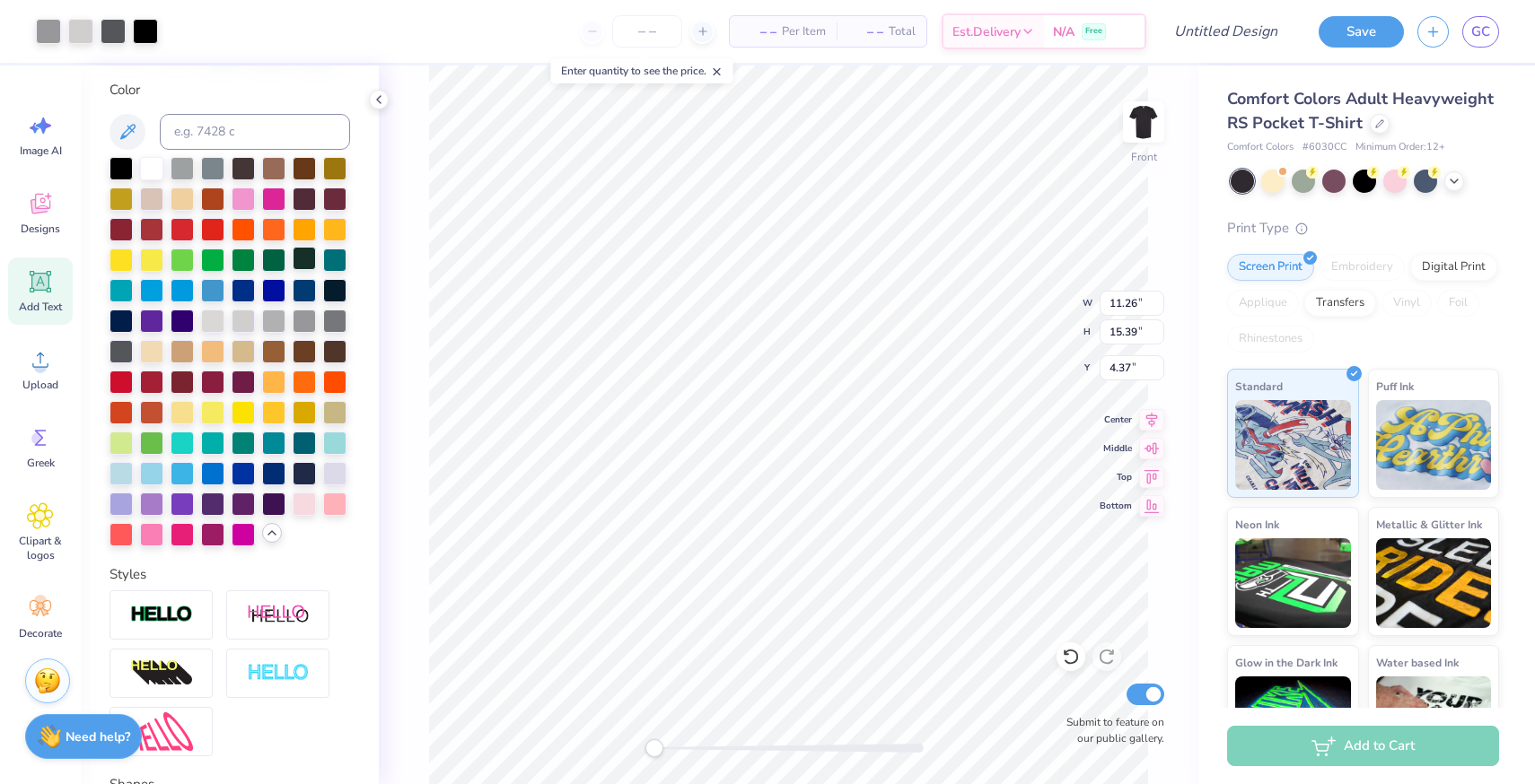
type input "4.52"
type input "2.18"
type input "6.05"
click at [241, 318] on div at bounding box center [243, 319] width 23 height 23
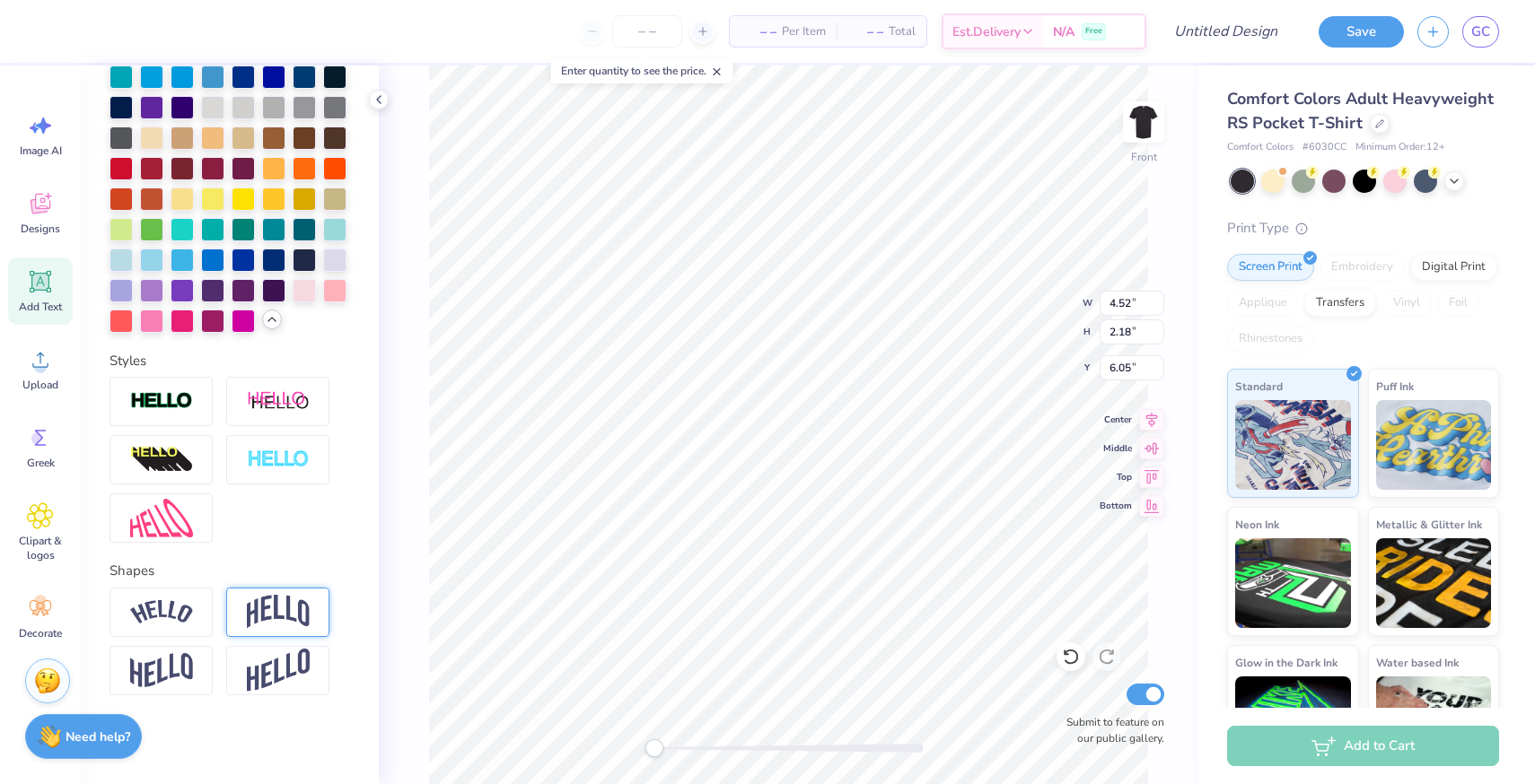
click at [276, 608] on img at bounding box center [278, 612] width 63 height 34
type input "0.42"
drag, startPoint x: 234, startPoint y: 716, endPoint x: 226, endPoint y: 719, distance: 8.5
click at [226, 719] on div "Accessibility label" at bounding box center [225, 722] width 18 height 18
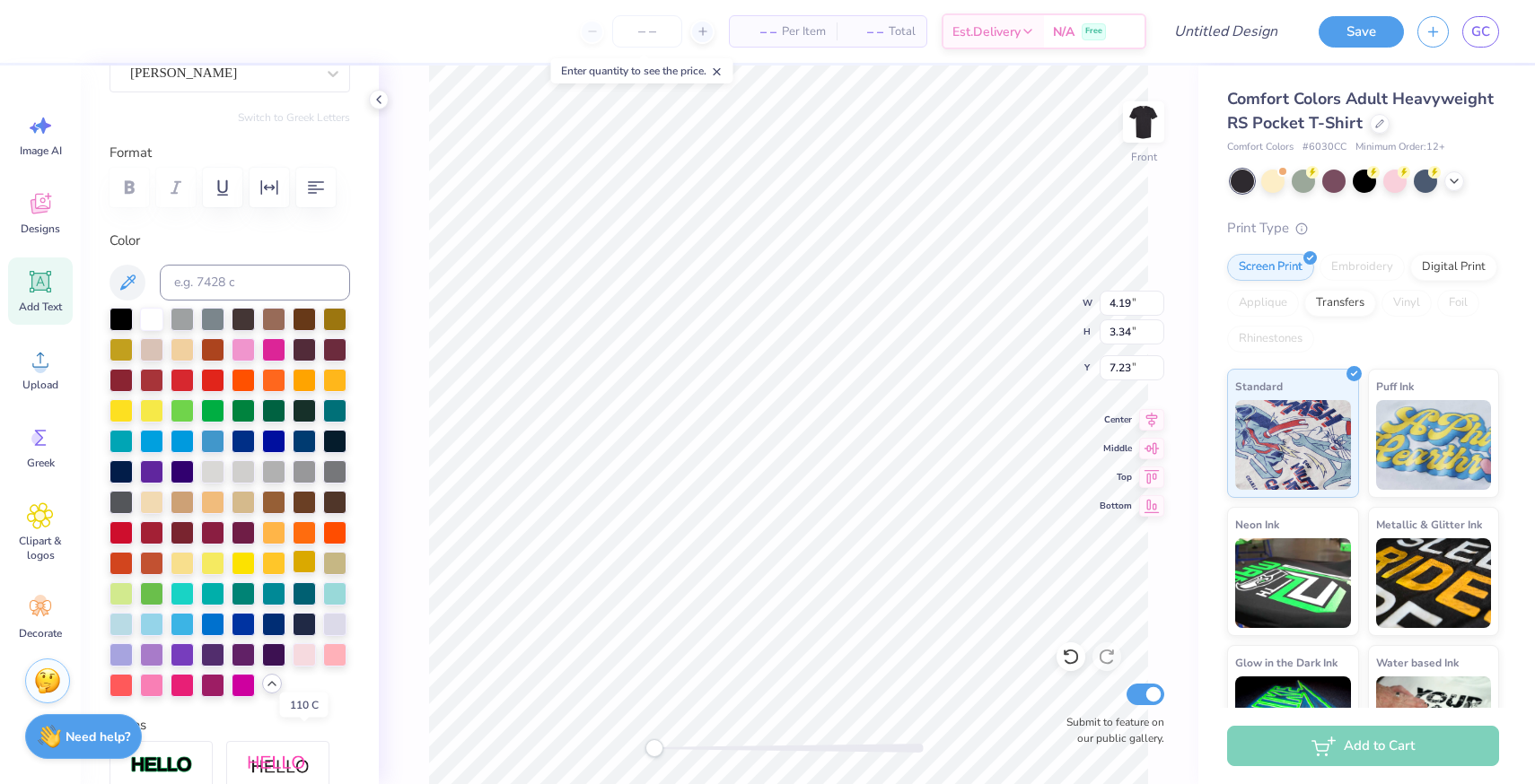
scroll to position [0, 0]
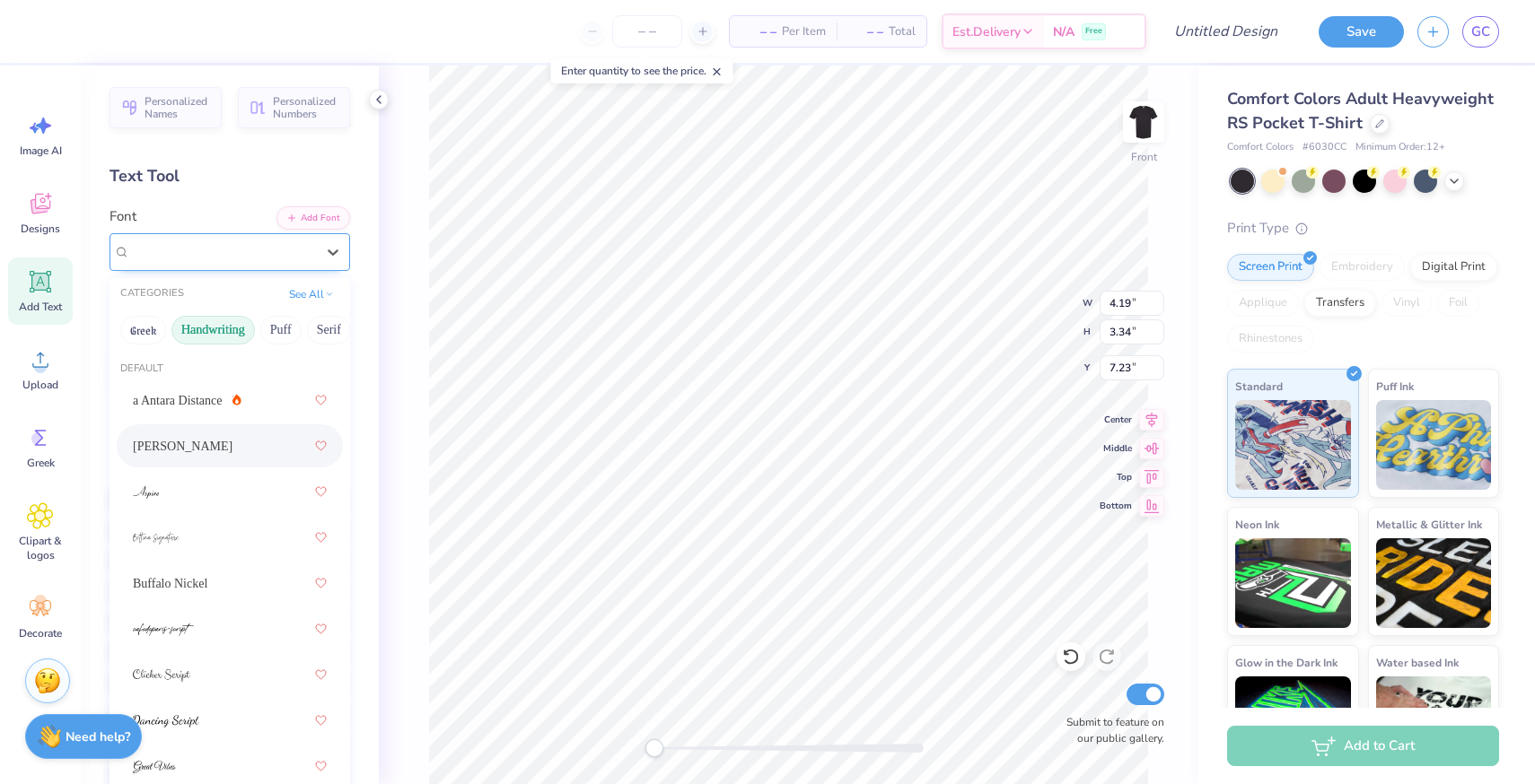
click at [231, 253] on div "Ariana Violeta" at bounding box center [223, 252] width 189 height 28
click at [319, 327] on button "Serif" at bounding box center [328, 330] width 44 height 29
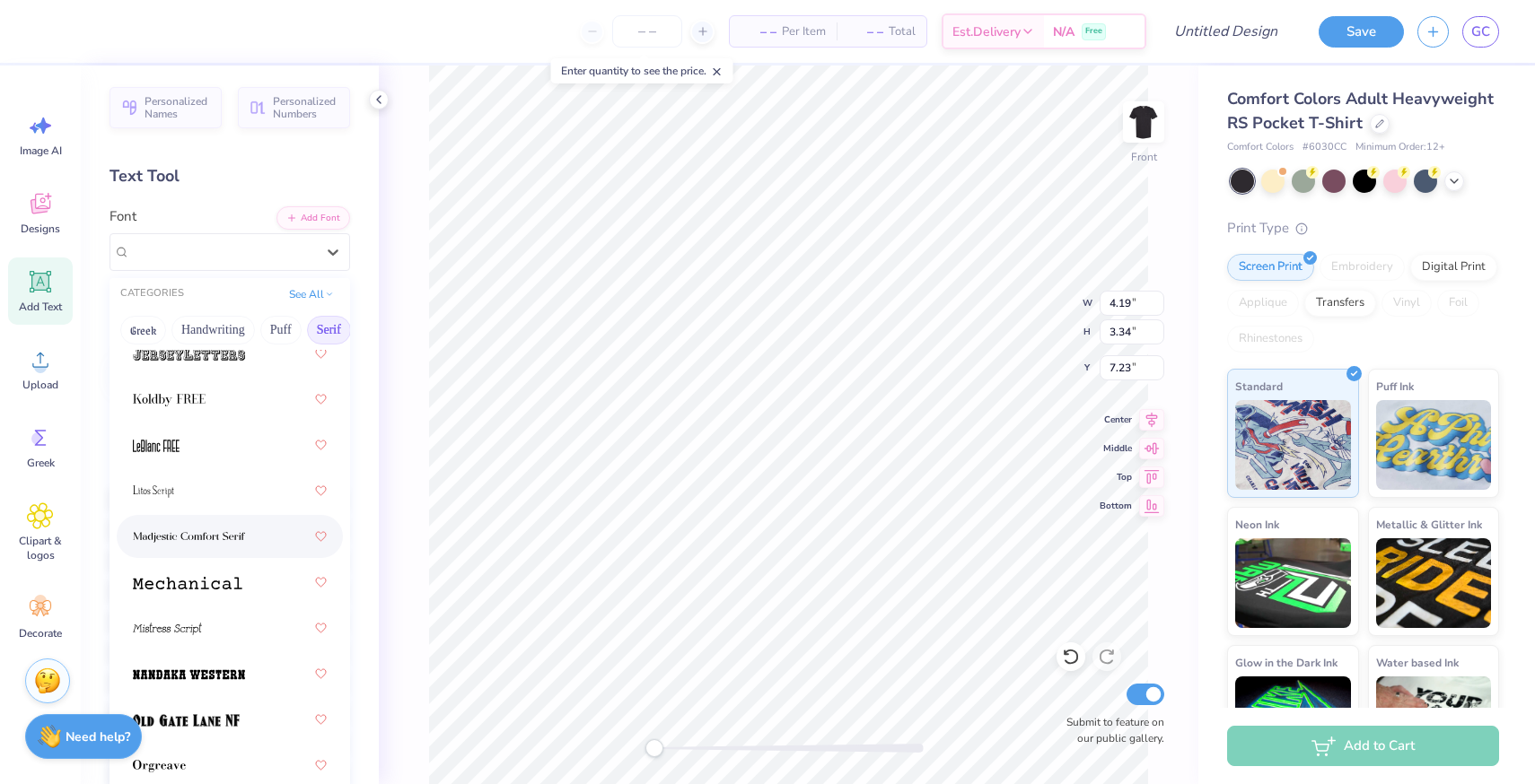
scroll to position [2427, 0]
click at [183, 446] on div at bounding box center [230, 443] width 194 height 32
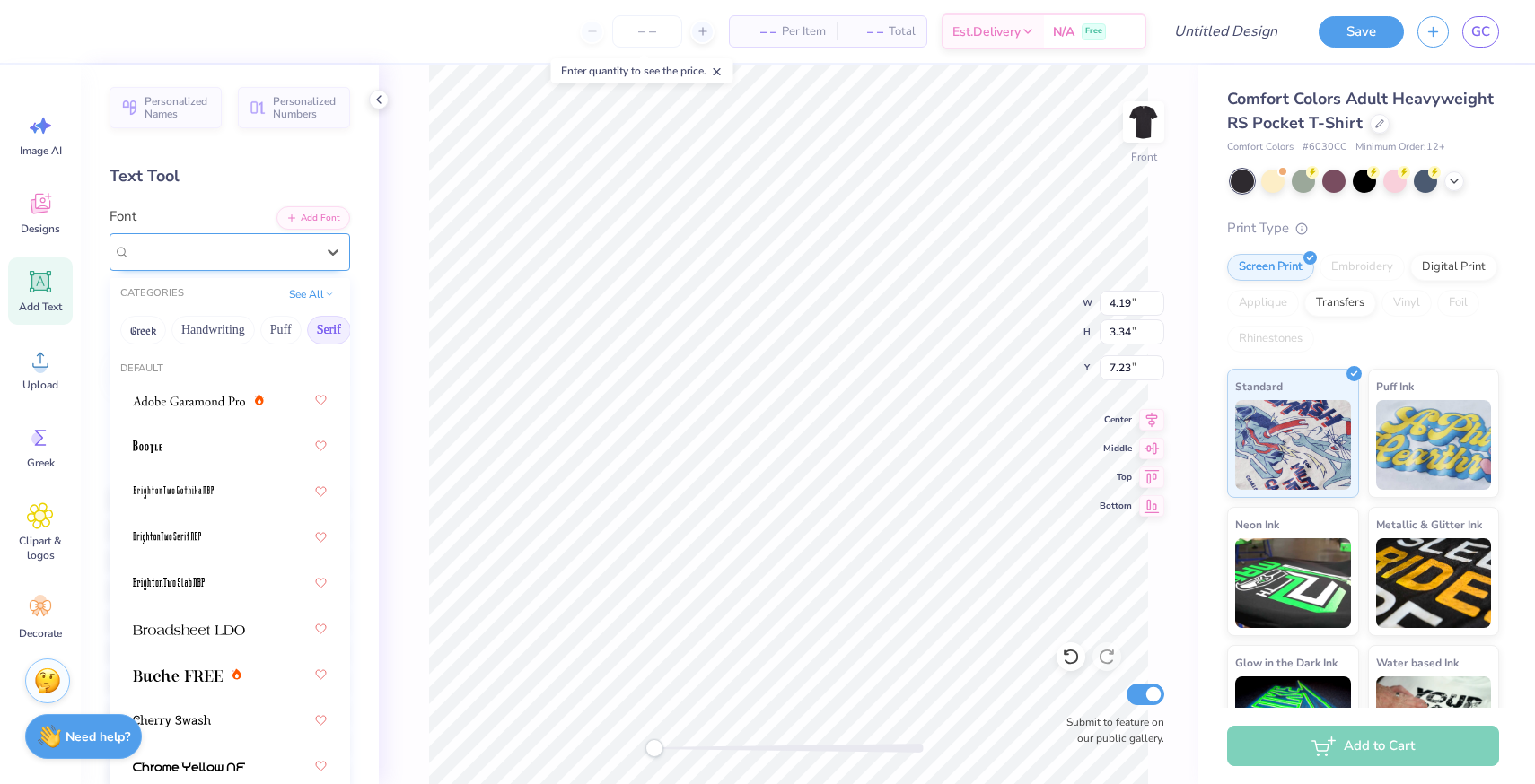
click at [189, 247] on div "LeBlanc FREE" at bounding box center [223, 252] width 189 height 28
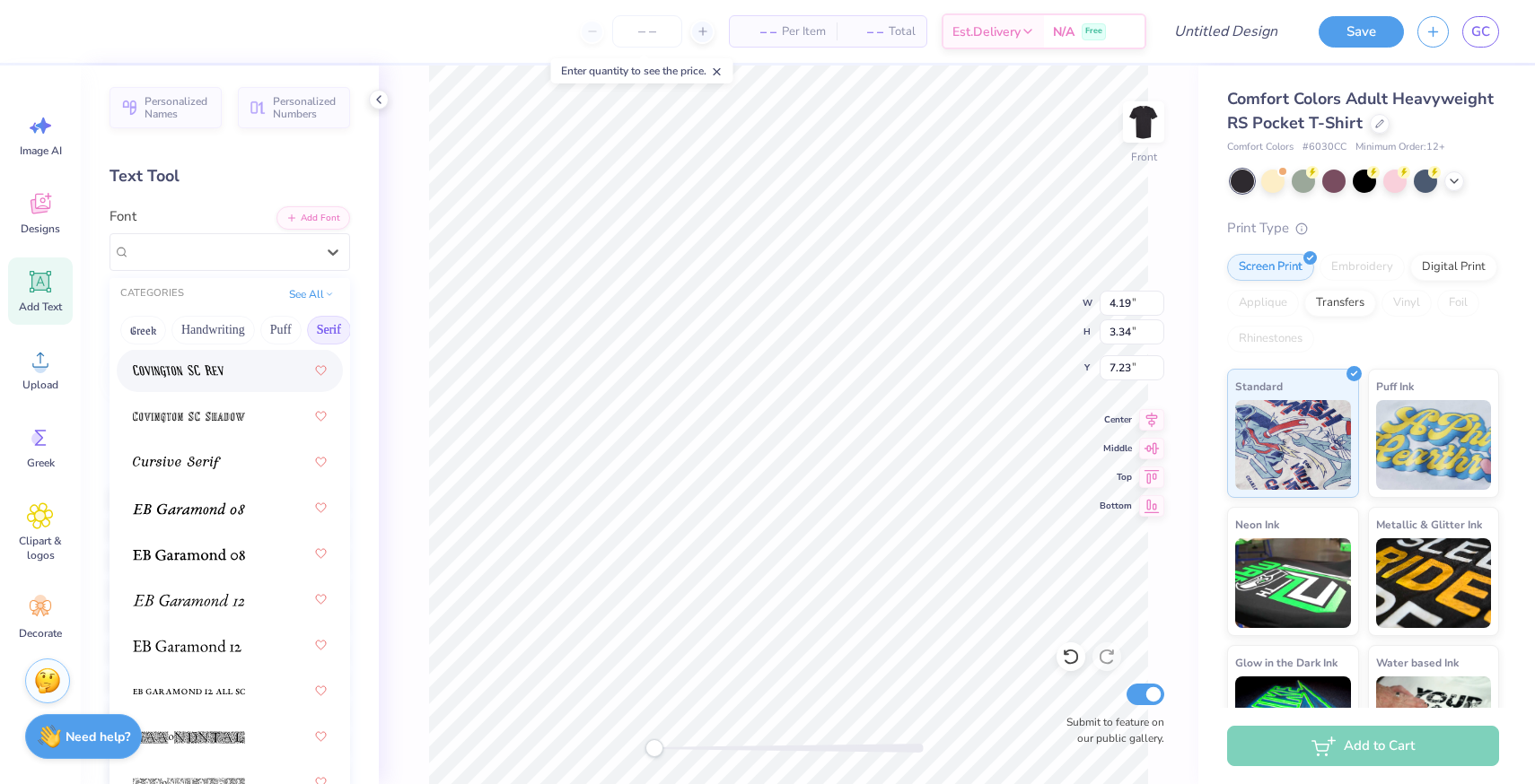
scroll to position [1429, 0]
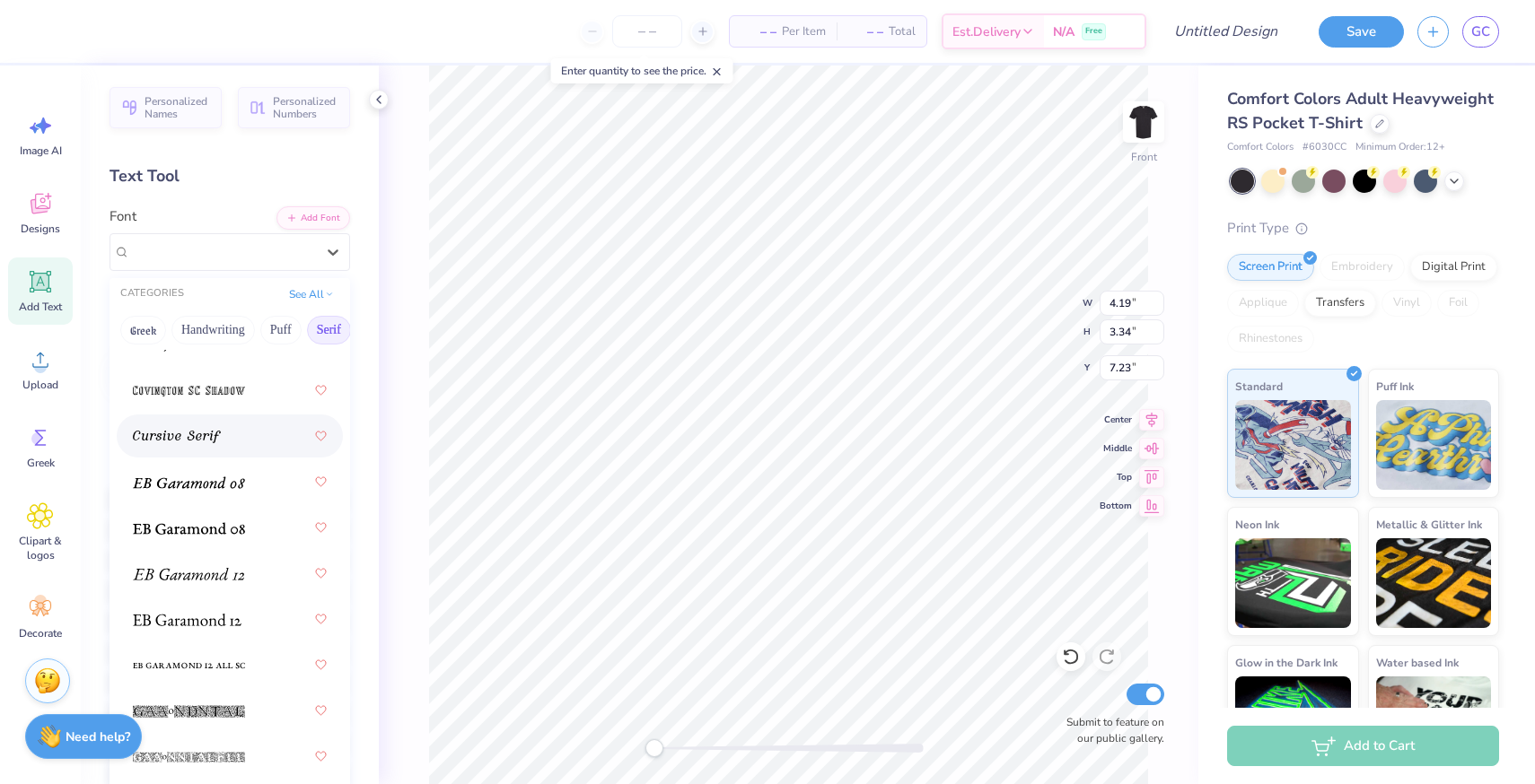
click at [241, 434] on div at bounding box center [230, 436] width 194 height 32
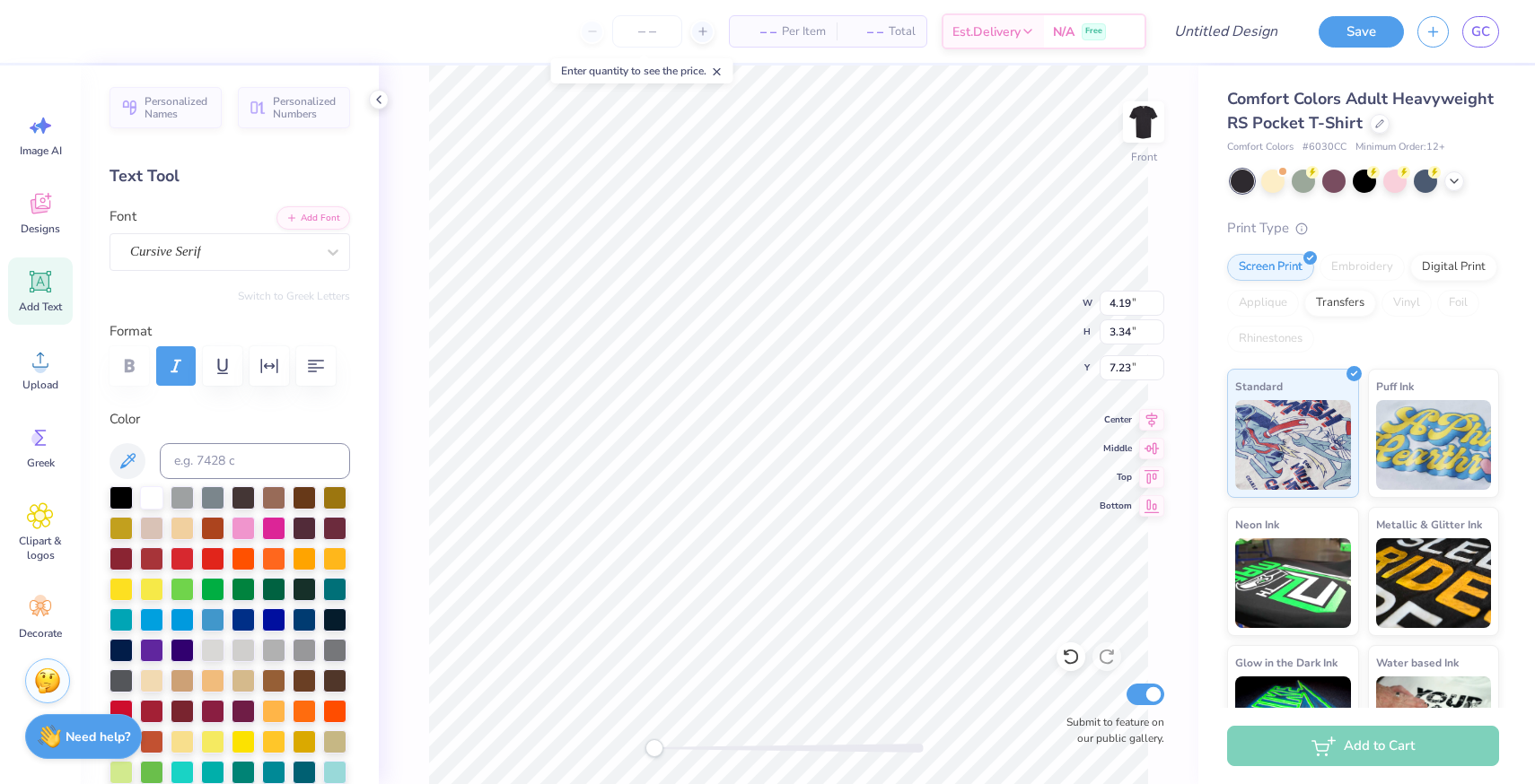
scroll to position [0, 0]
click at [264, 249] on div "Cursive Serif" at bounding box center [223, 252] width 189 height 28
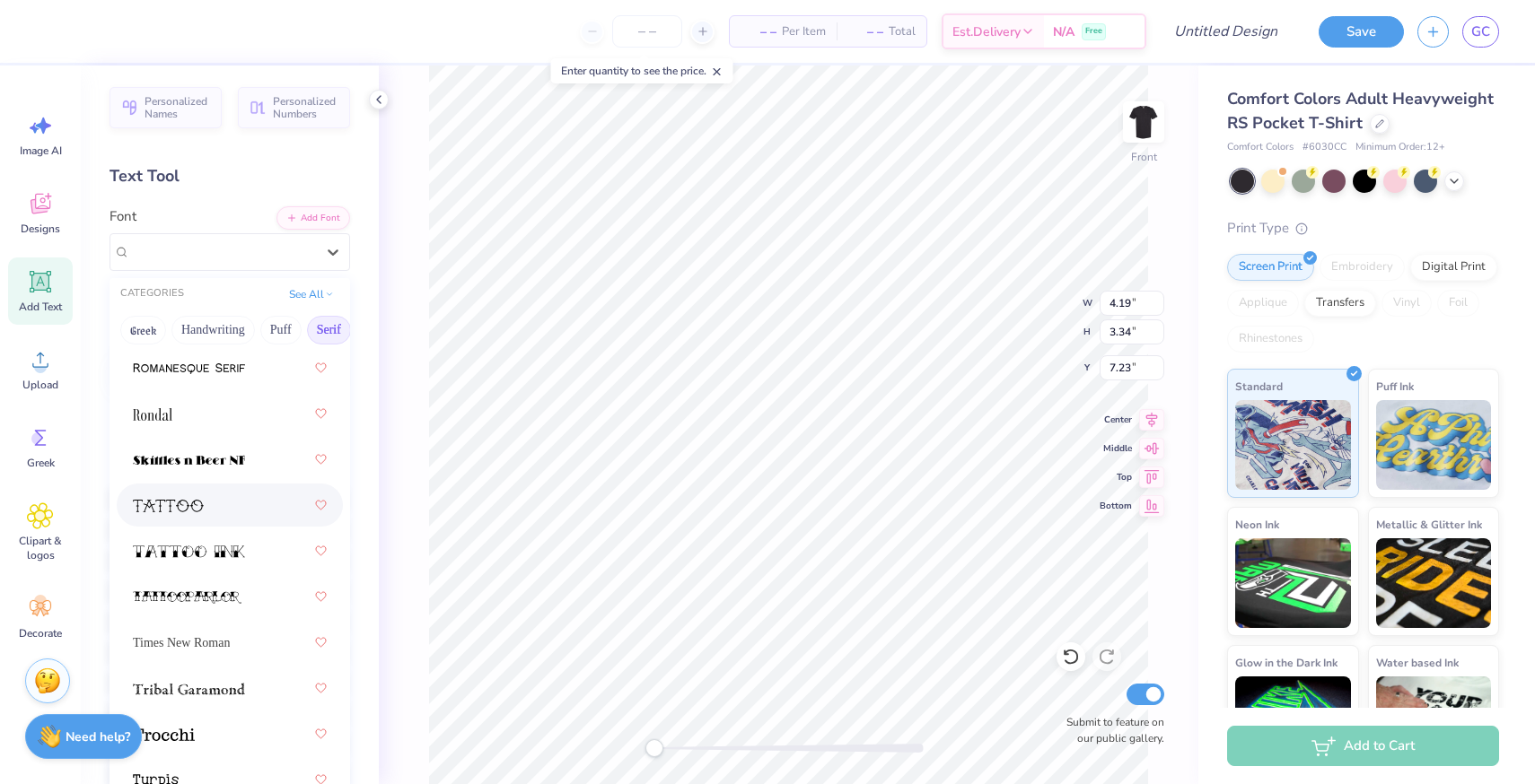
scroll to position [3011, 0]
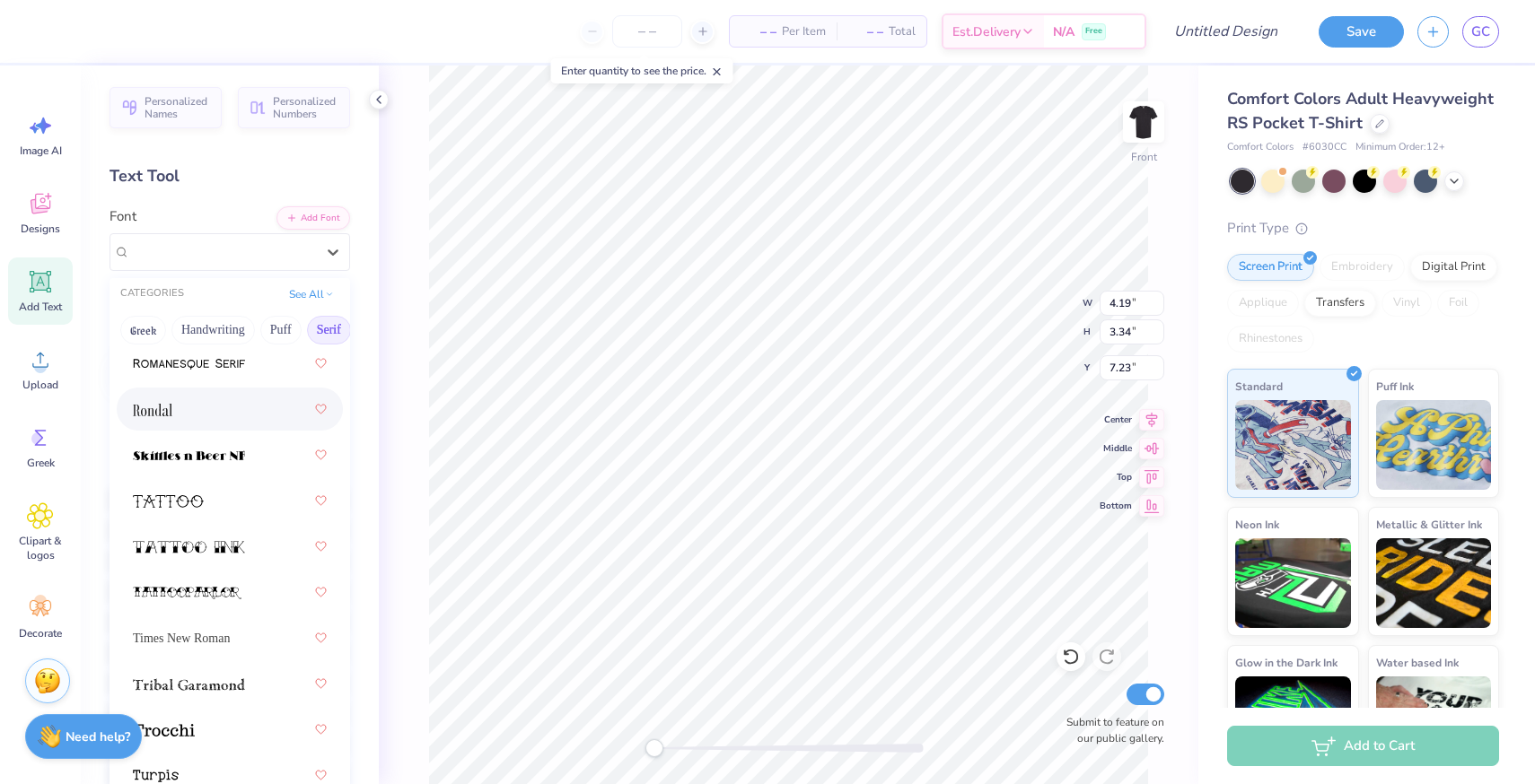
click at [195, 413] on div at bounding box center [230, 408] width 194 height 32
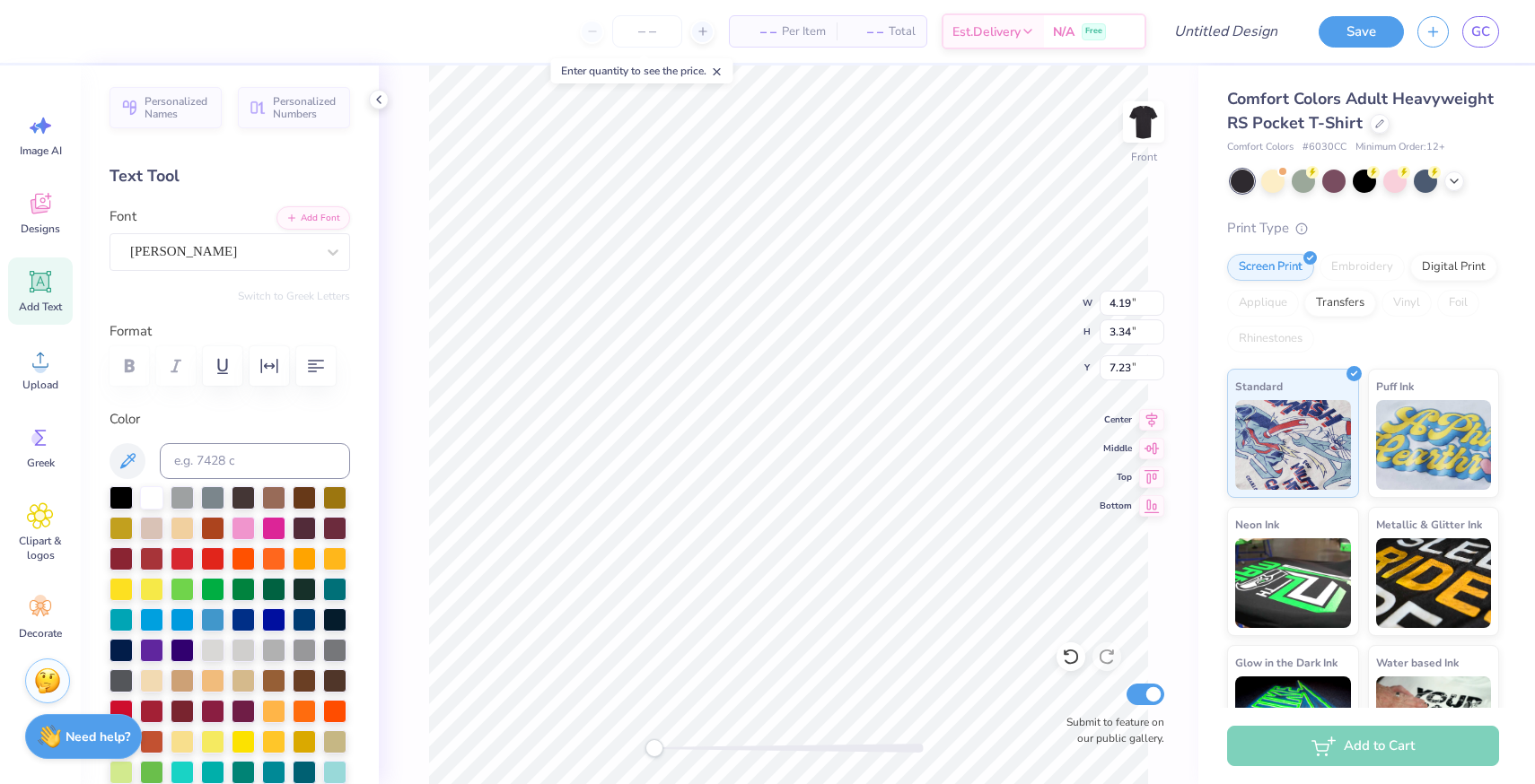
scroll to position [0, 0]
type textarea "KAPPA DELTA"
type input "7.05"
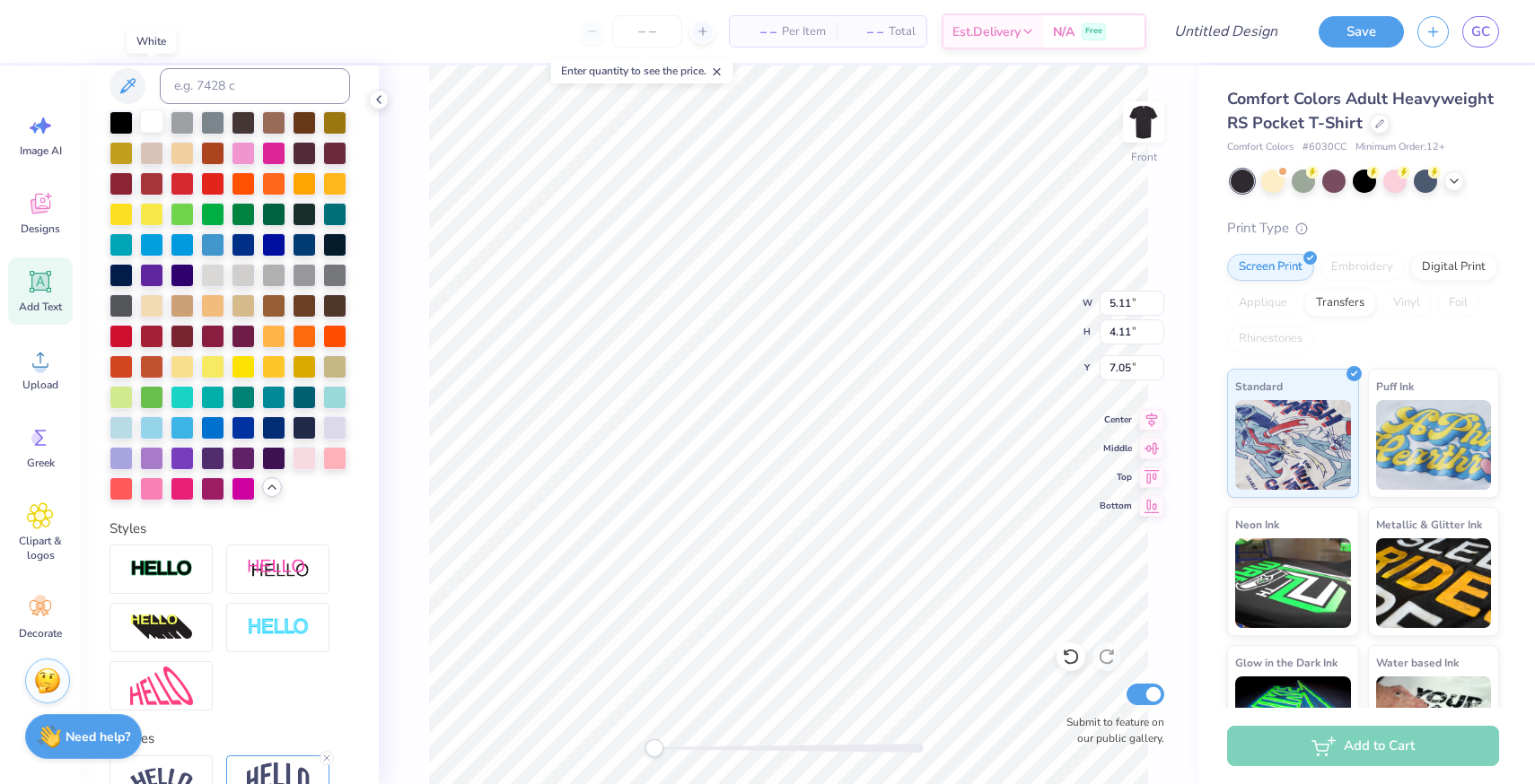
scroll to position [543, 0]
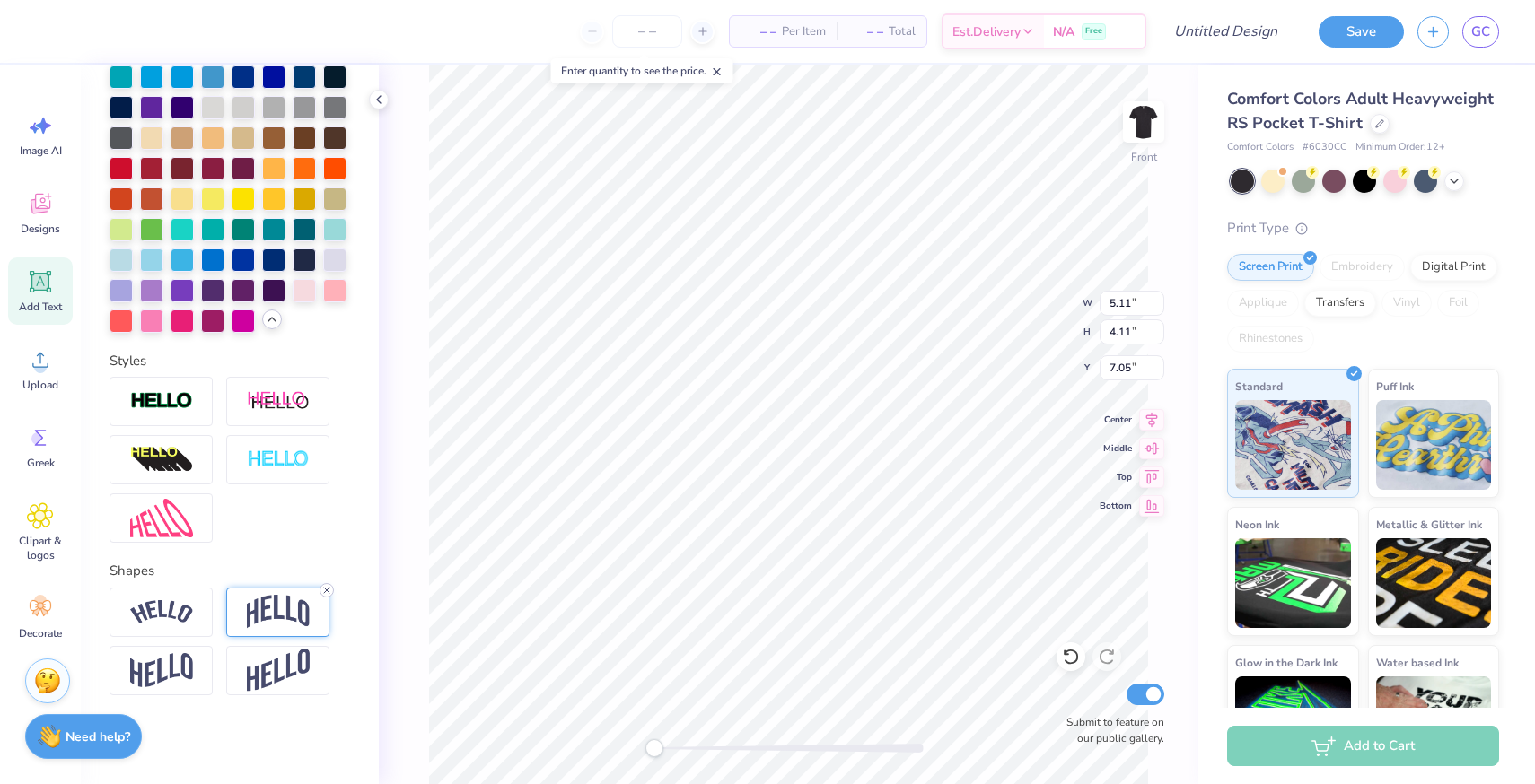
click at [325, 590] on line at bounding box center [327, 590] width 6 height 6
type textarea "SEMI-FORMAL FALL 2025"
type input "11.26"
type input "15.39"
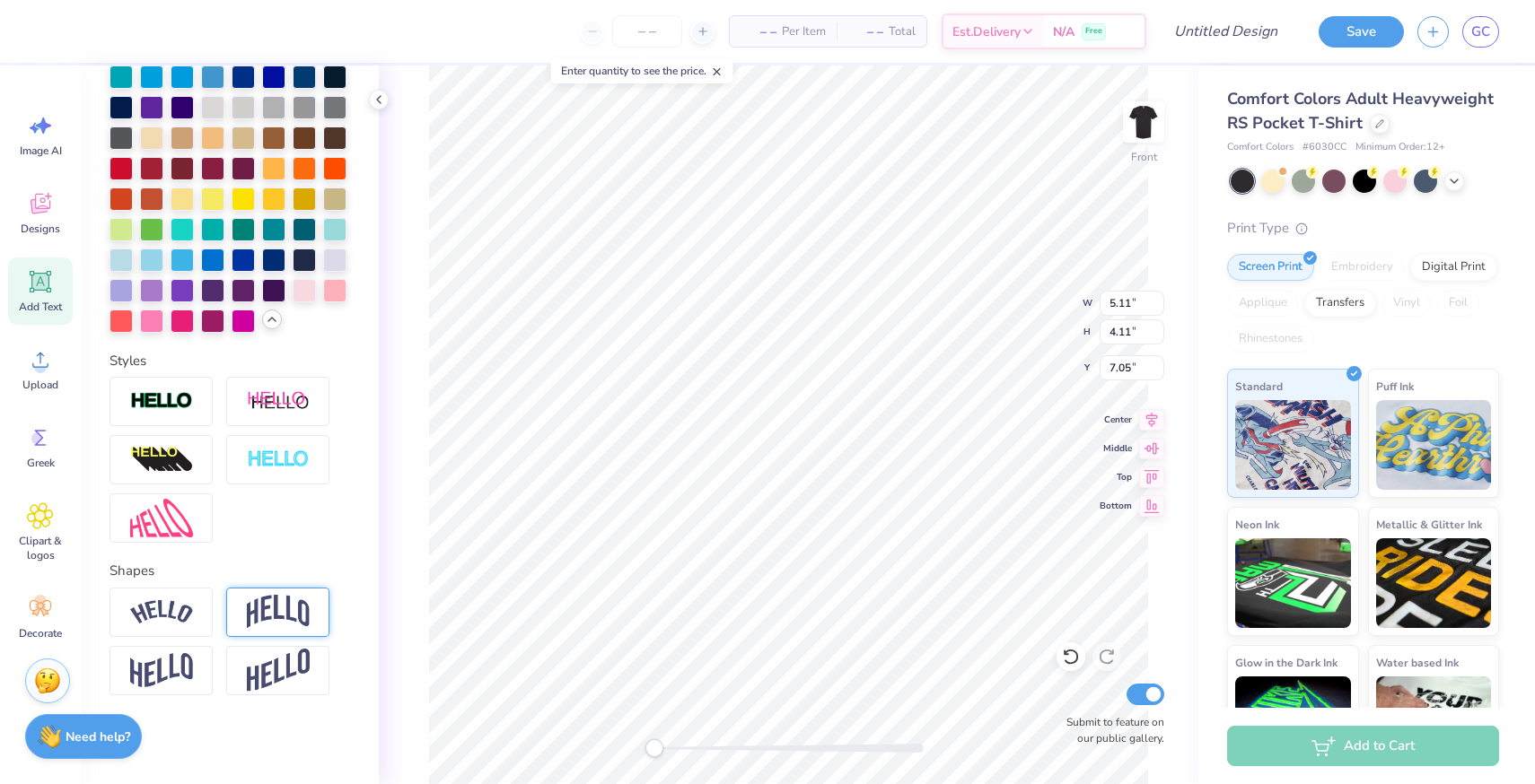
type input "4.37"
type input "6.01"
type input "2.35"
type input "18.56"
click at [955, 783] on html "Art colors – – Per Item – – Total Est. Delivery N/A Free Design Title Save GC I…" at bounding box center [767, 392] width 1535 height 784
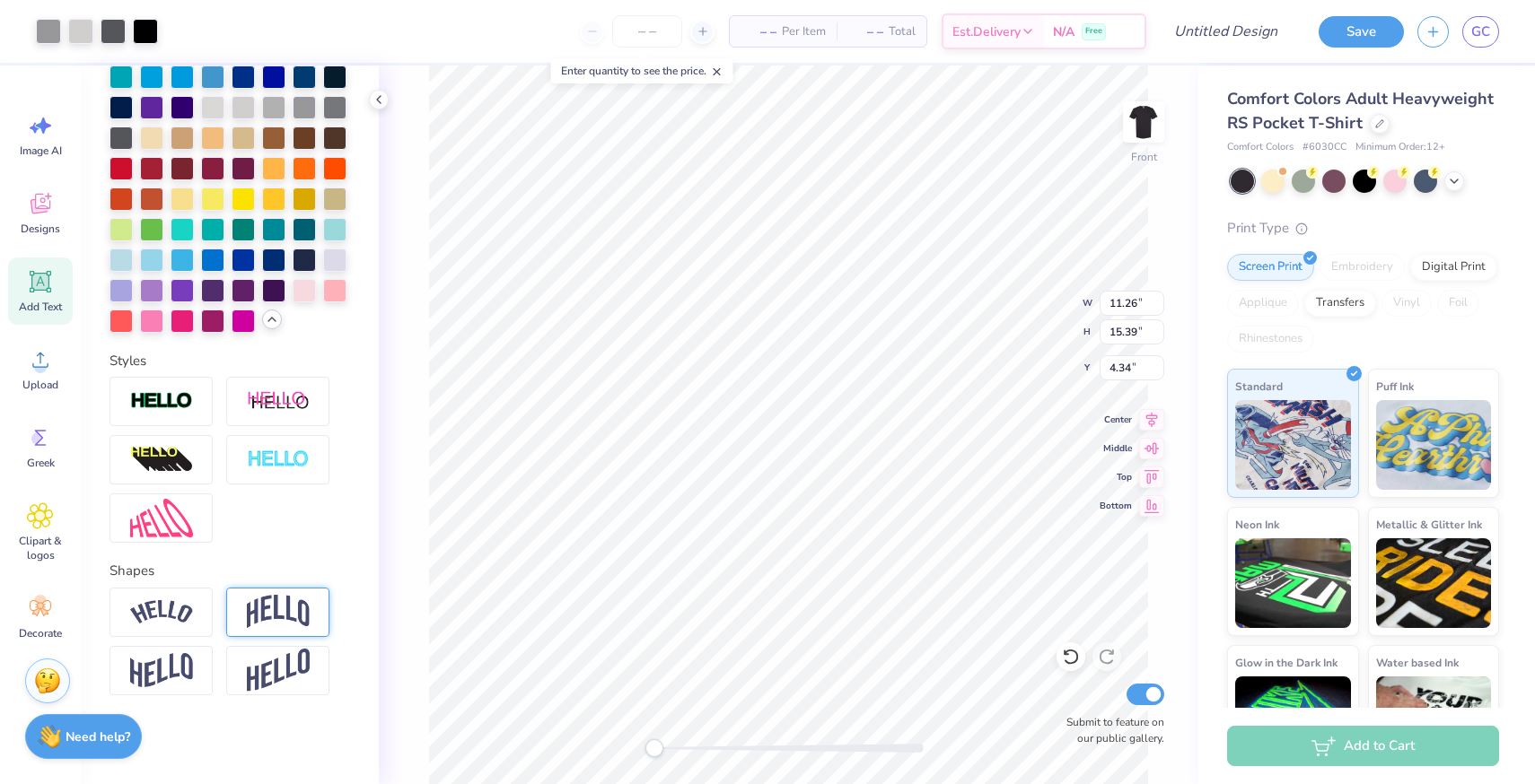
type input "4.47"
click at [1157, 124] on img at bounding box center [1144, 122] width 72 height 72
type input "2.73"
type input "2.20"
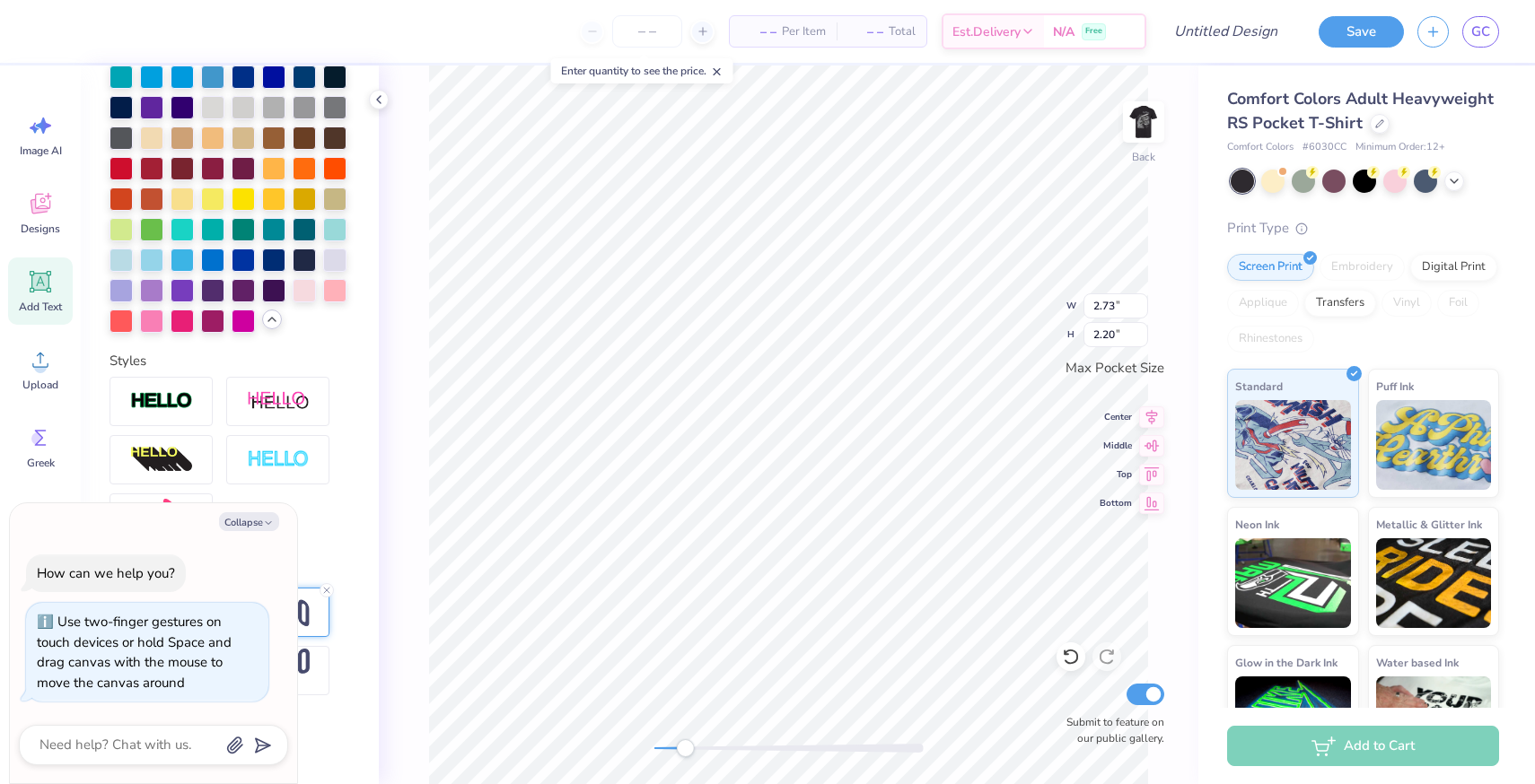
drag, startPoint x: 650, startPoint y: 750, endPoint x: 685, endPoint y: 752, distance: 35.1
click at [685, 752] on div "Accessibility label" at bounding box center [685, 748] width 18 height 18
type textarea "x"
type textarea "L"
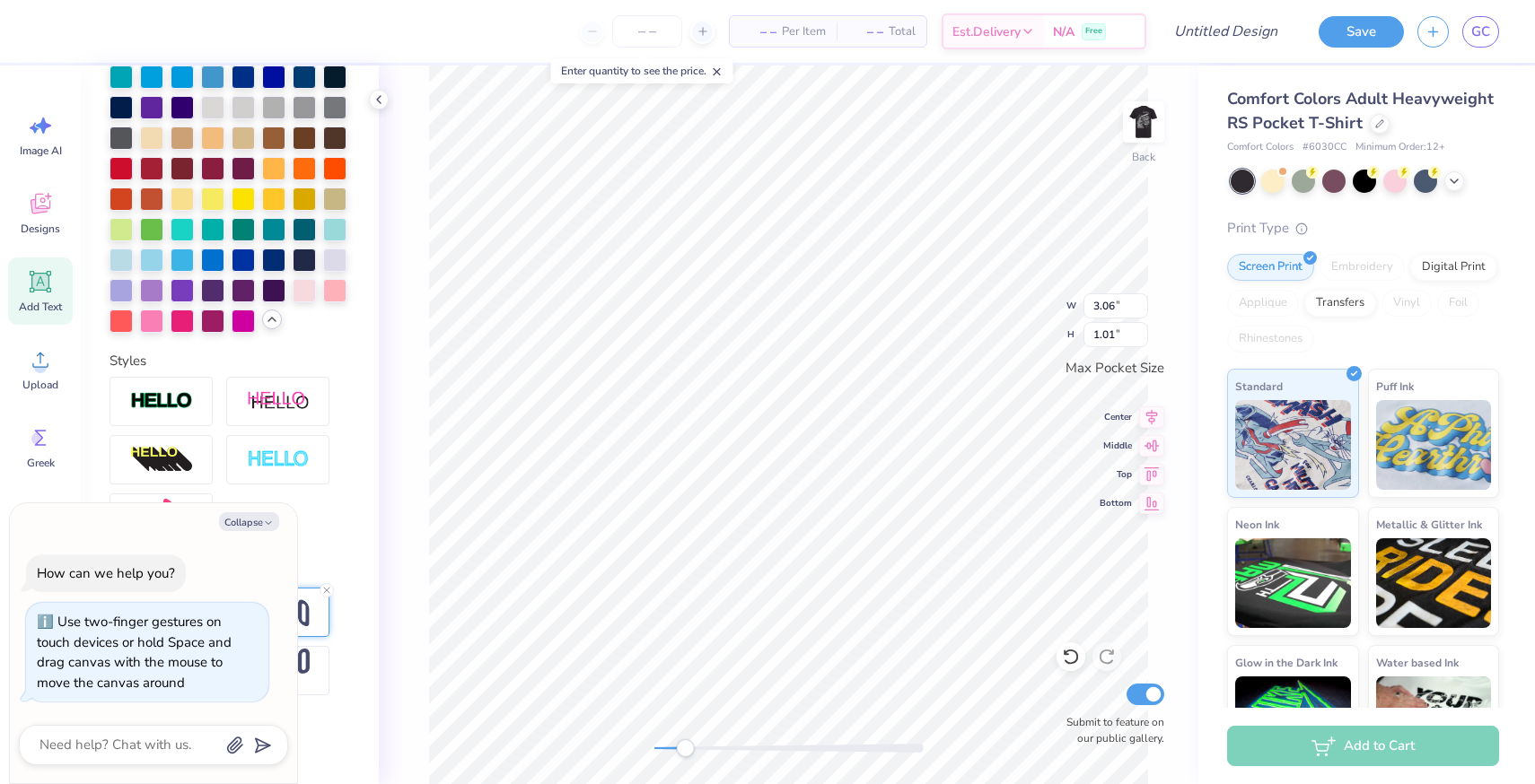
scroll to position [0, 0]
type textarea "x"
type textarea "LI"
type textarea "x"
type textarea "LIGH"
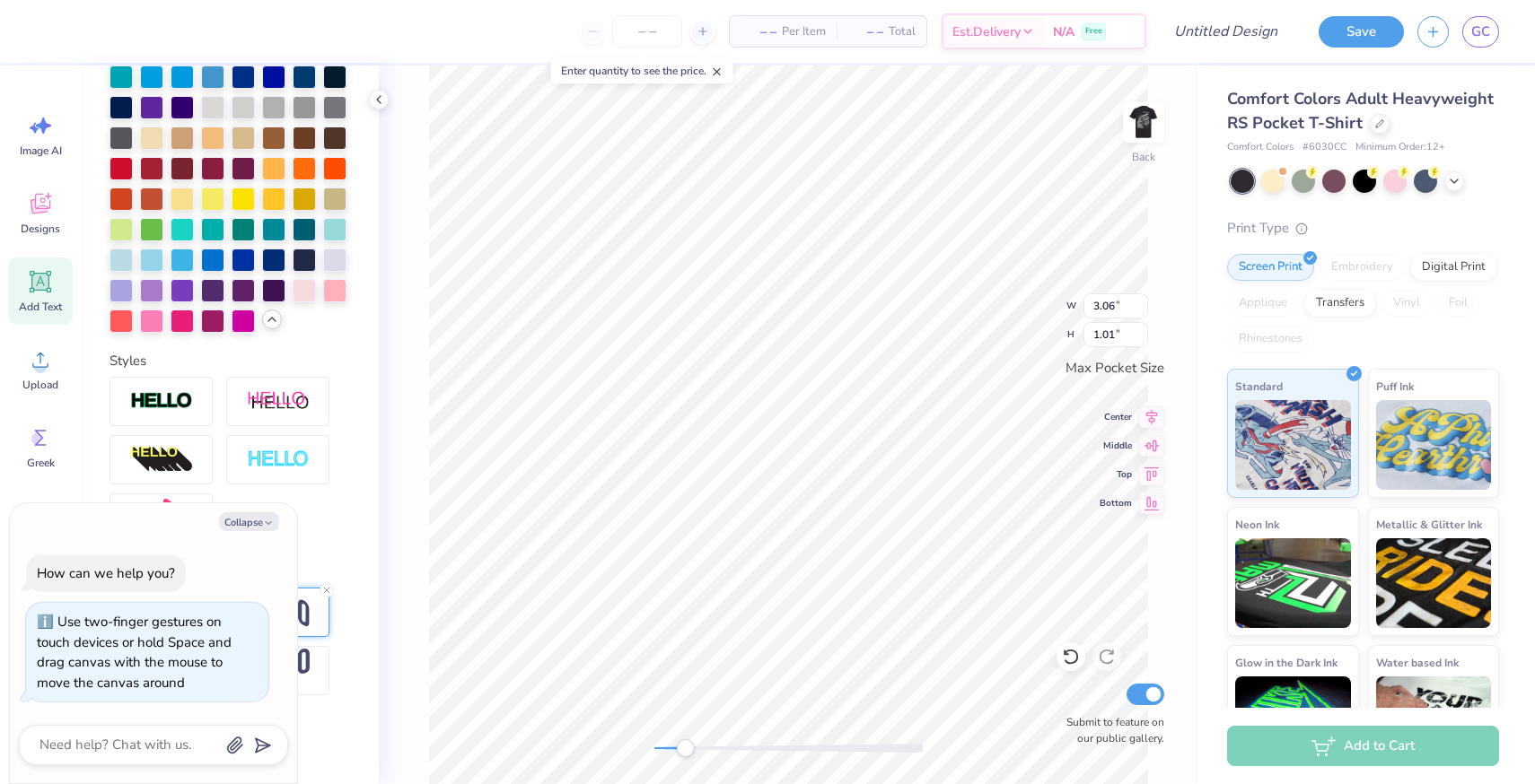
scroll to position [0, 1]
type textarea "x"
type textarea "LIGHT"
type textarea "x"
type textarea "LIGHTS"
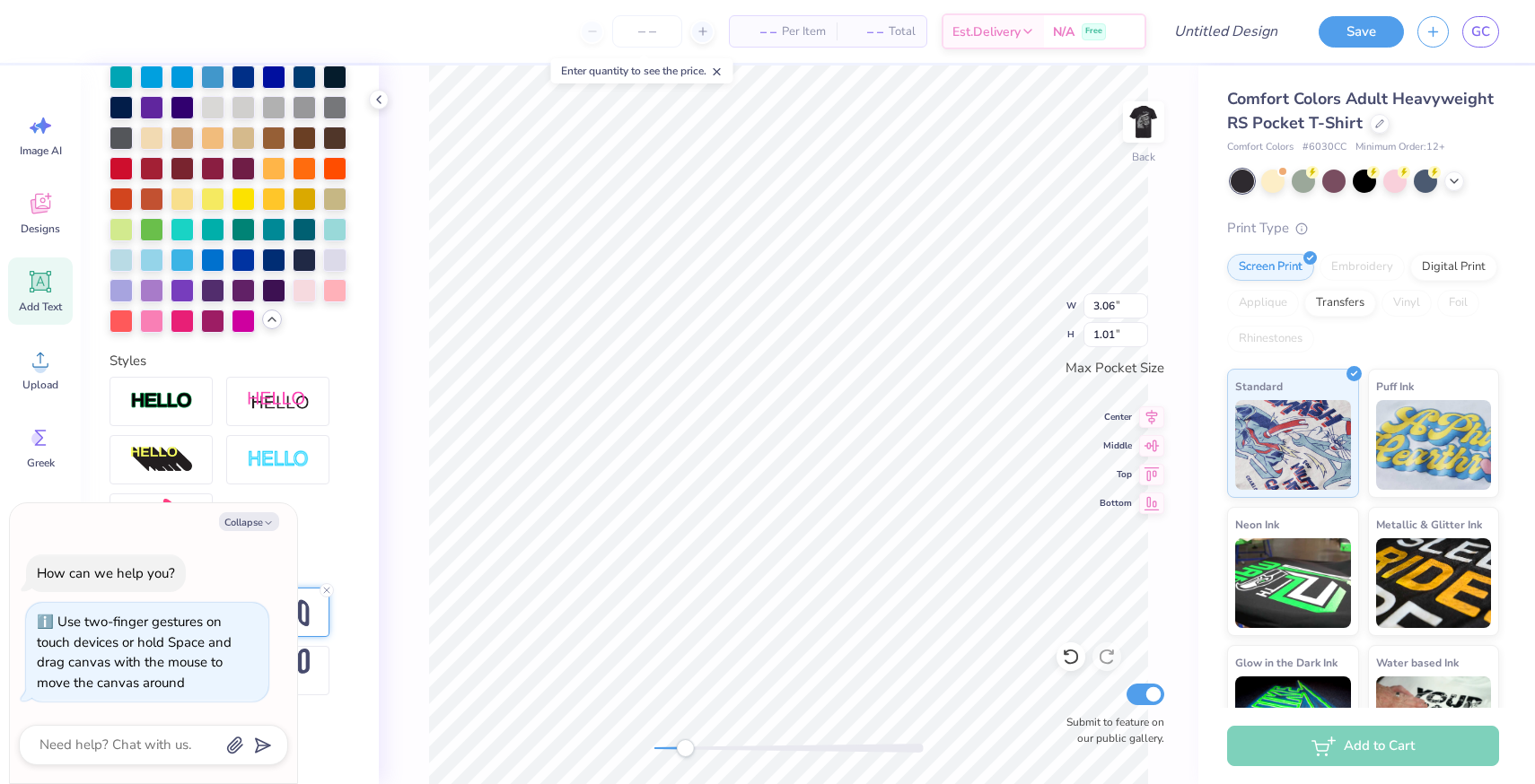
type textarea "x"
type textarea "LIGHTS"
type textarea "x"
type textarea "LIGHTS C"
type textarea "x"
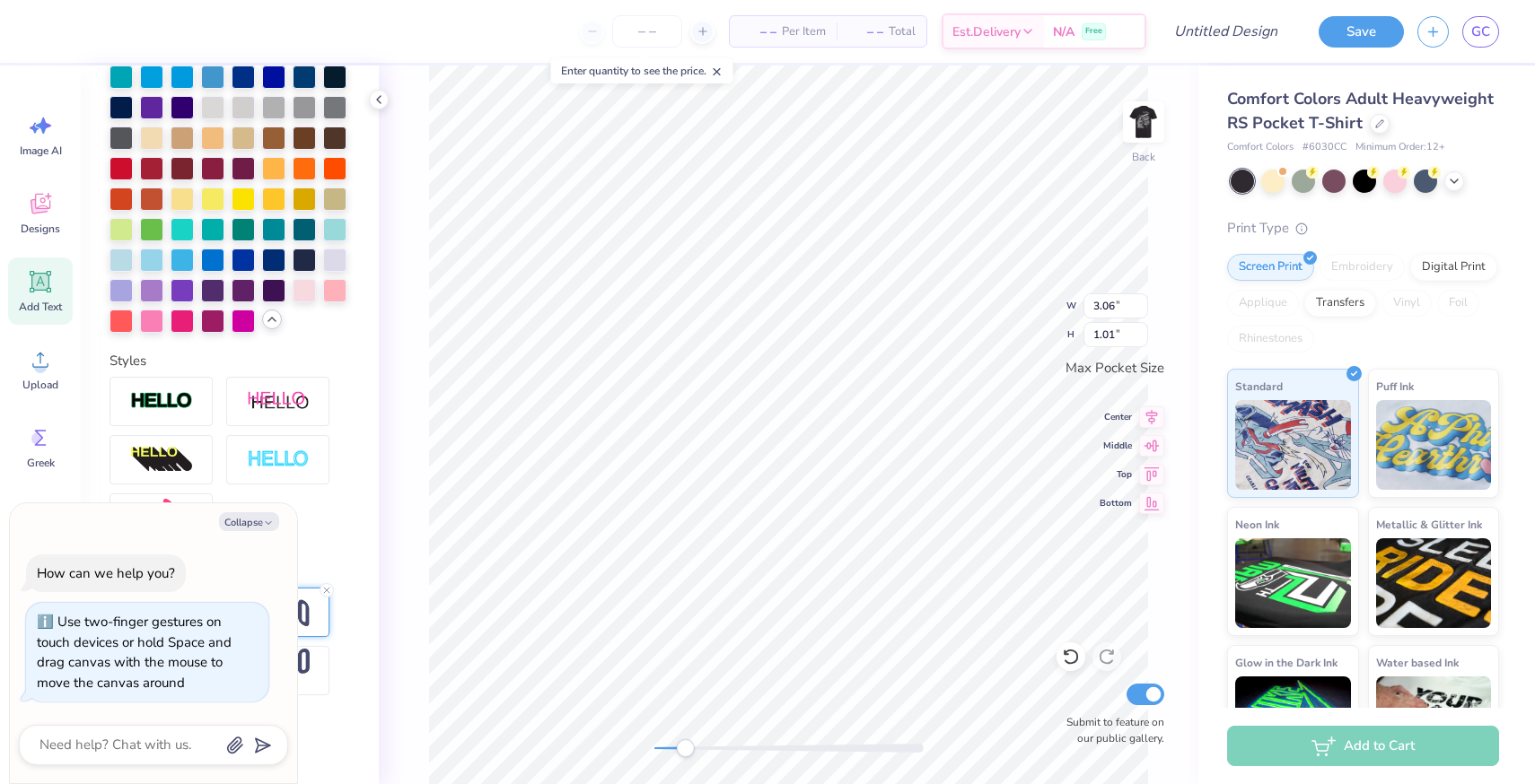
type textarea "LIGHTS CA"
type textarea "x"
type textarea "LIGHTS CAM"
type textarea "x"
type textarea "LIGHTS CAME"
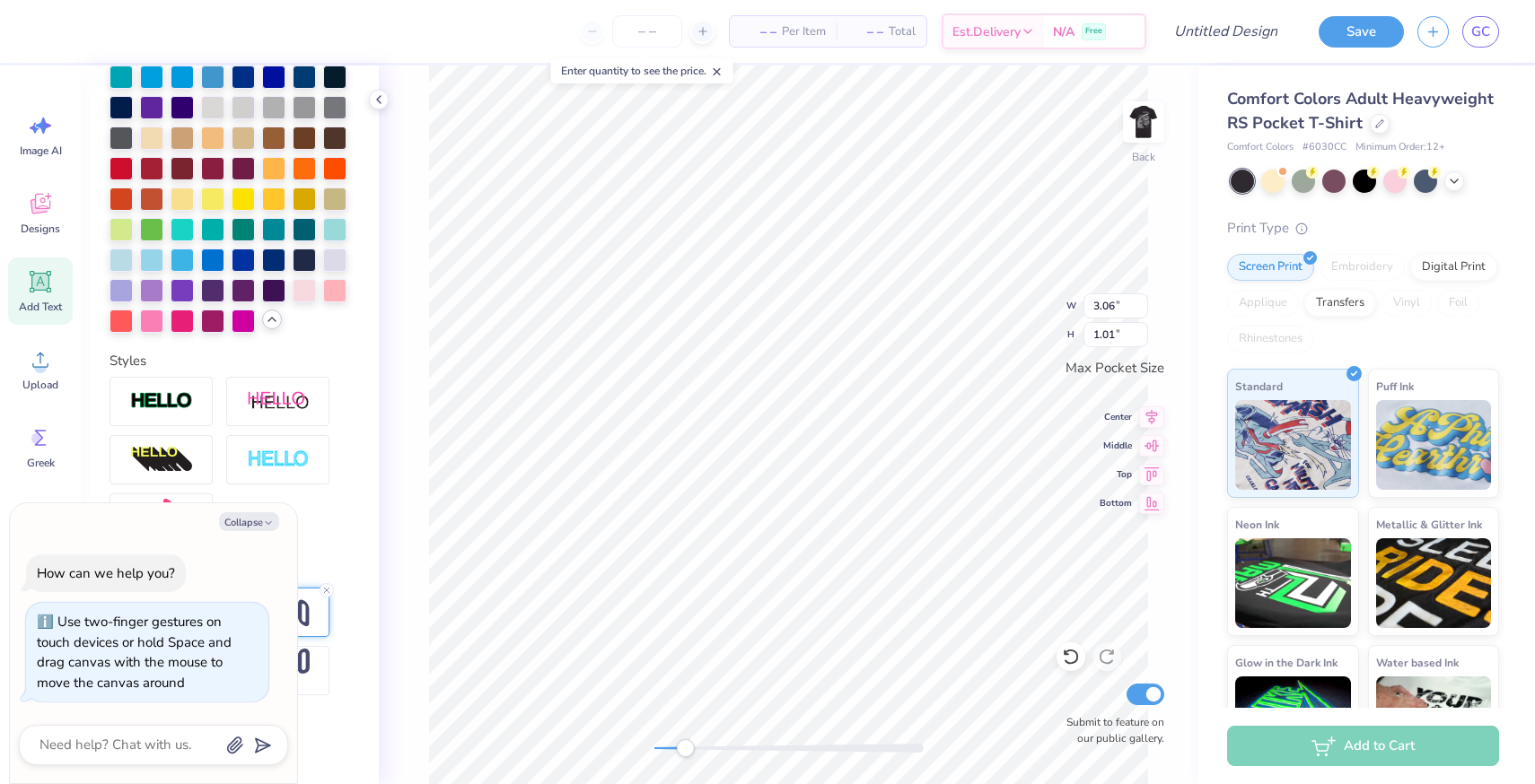
type textarea "x"
type textarea "LIGHTS CAMER"
type textarea "x"
type textarea "LIGHTS CAMERA"
type textarea "x"
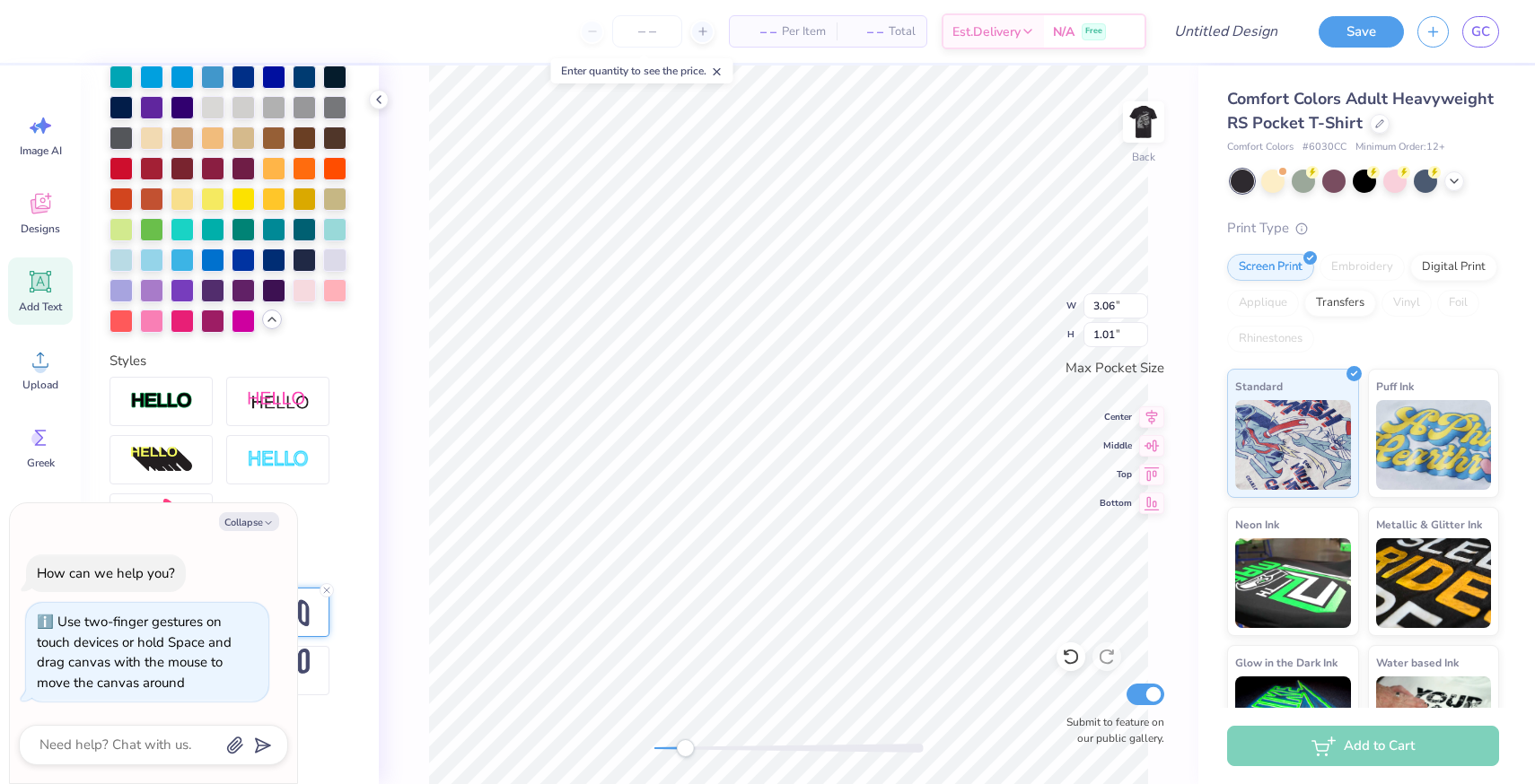
type textarea "LIGHTS CAMERA"
type textarea "x"
type textarea "LIGHTS CAMERA KD"
click at [329, 506] on div at bounding box center [230, 459] width 240 height 166
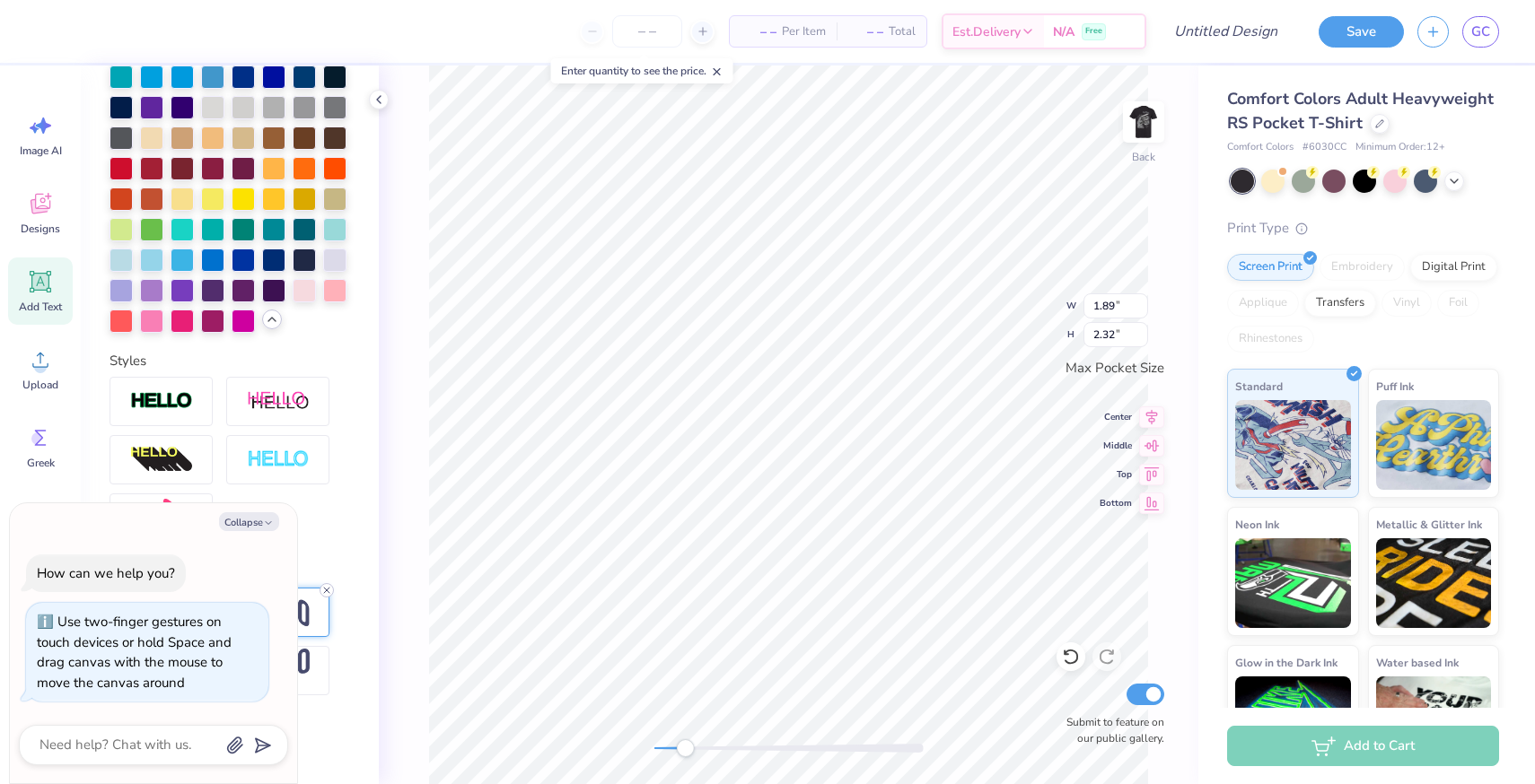
click at [323, 589] on icon at bounding box center [326, 589] width 11 height 11
type textarea "x"
type textarea "LIGHTS CAMERA K"
type textarea "x"
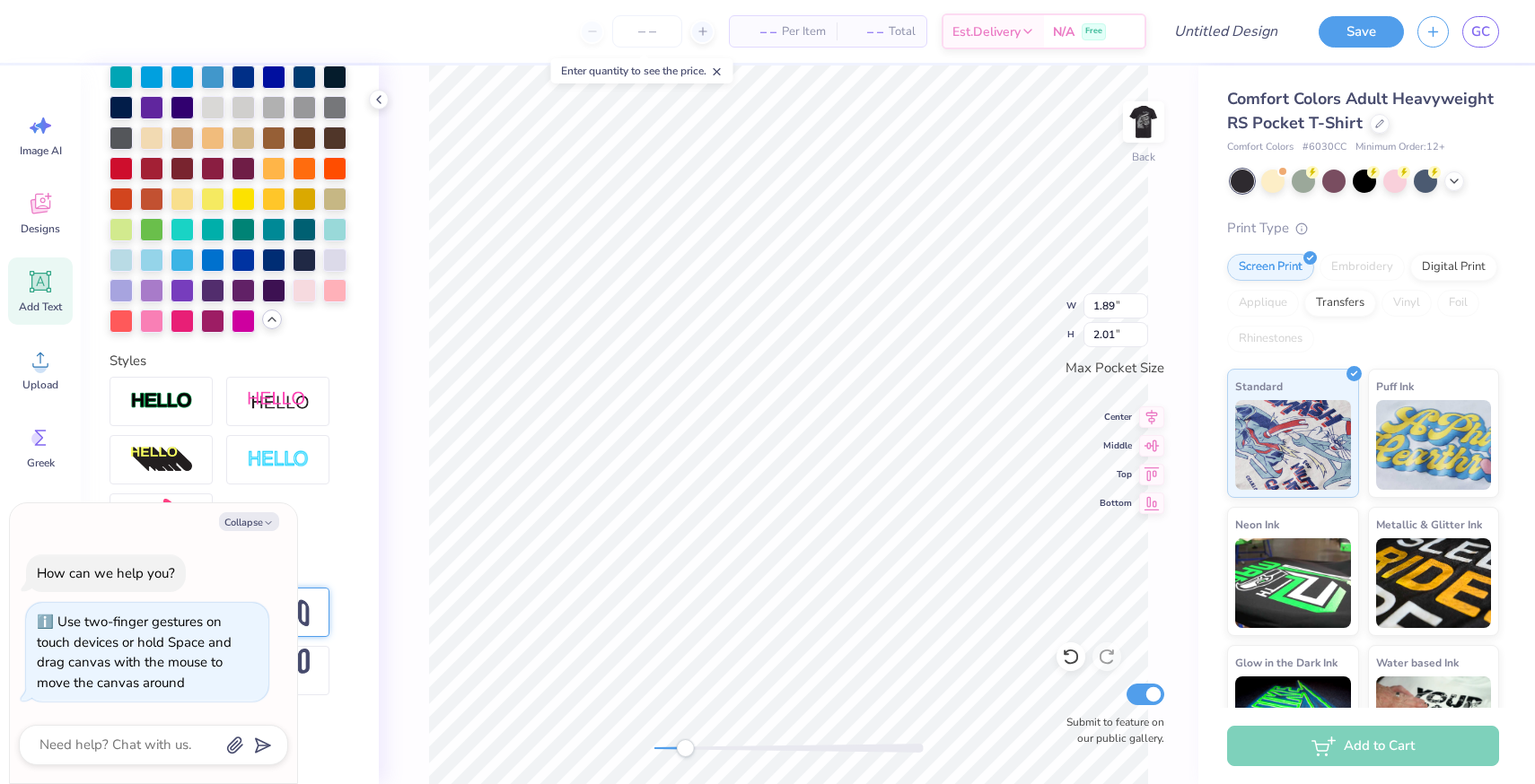
type textarea "LIGHTS CAMERA KA"
type textarea "x"
type textarea "LIGHTS CAMERA KAY"
type textarea "x"
type textarea "LIGHTS CAMERA KAYD"
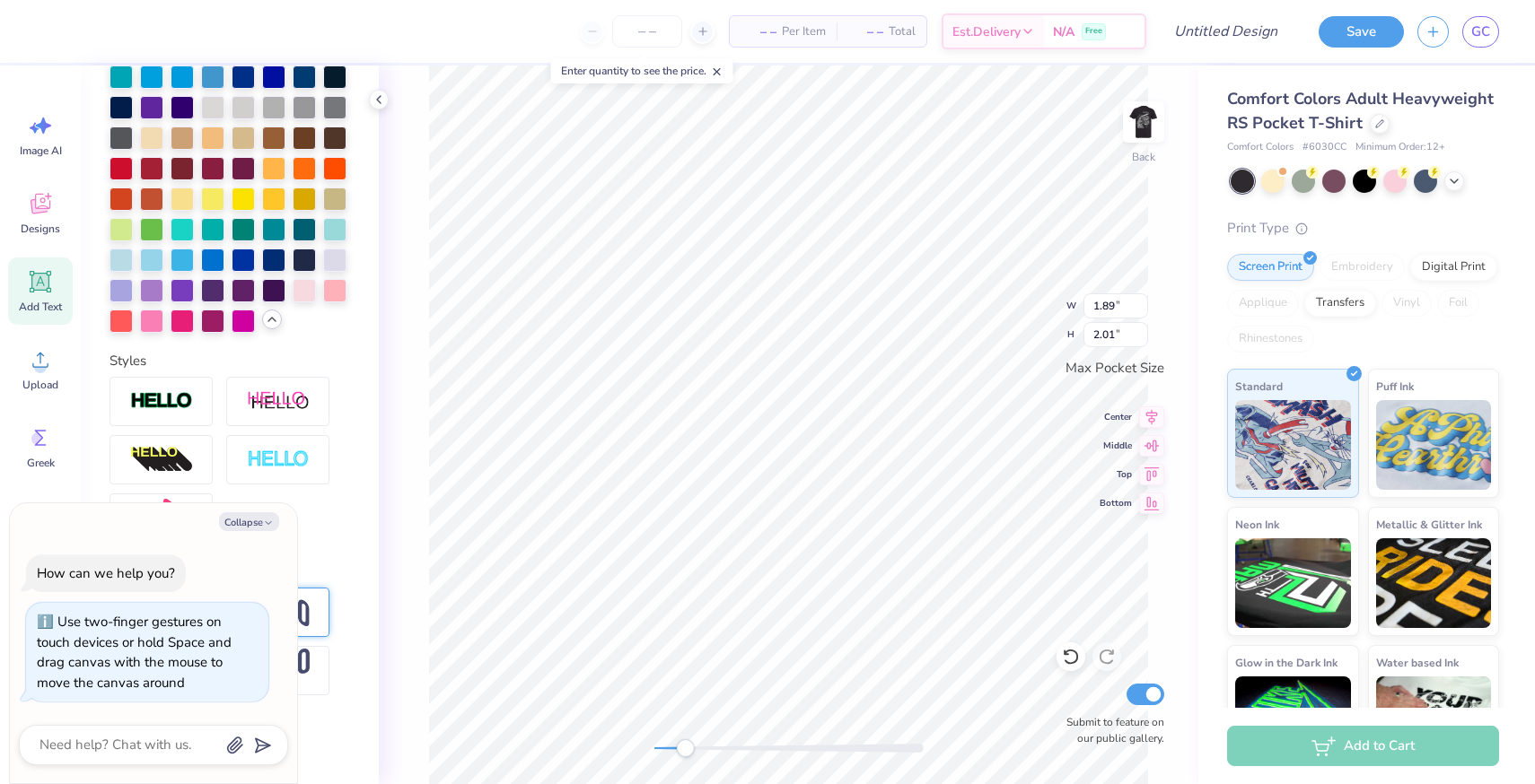
type textarea "x"
type textarea "LIGHTS CAMERA KAYDE"
type textarea "x"
type textarea "LIGHTS CAMERA KAYDEE"
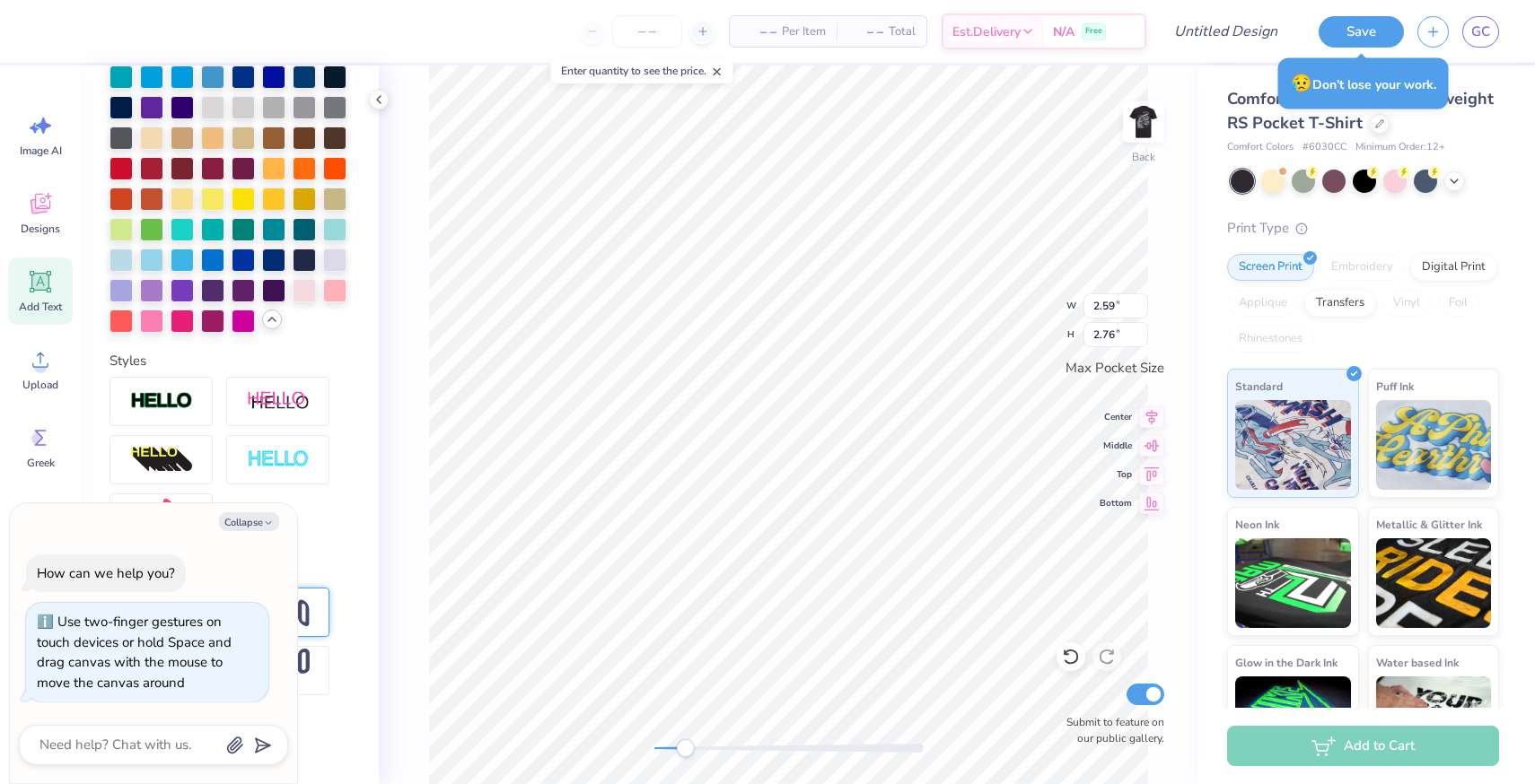
type textarea "x"
type textarea "LIGHTS CAMERA"
type textarea "x"
type textarea "LIGHTS CAMERA"
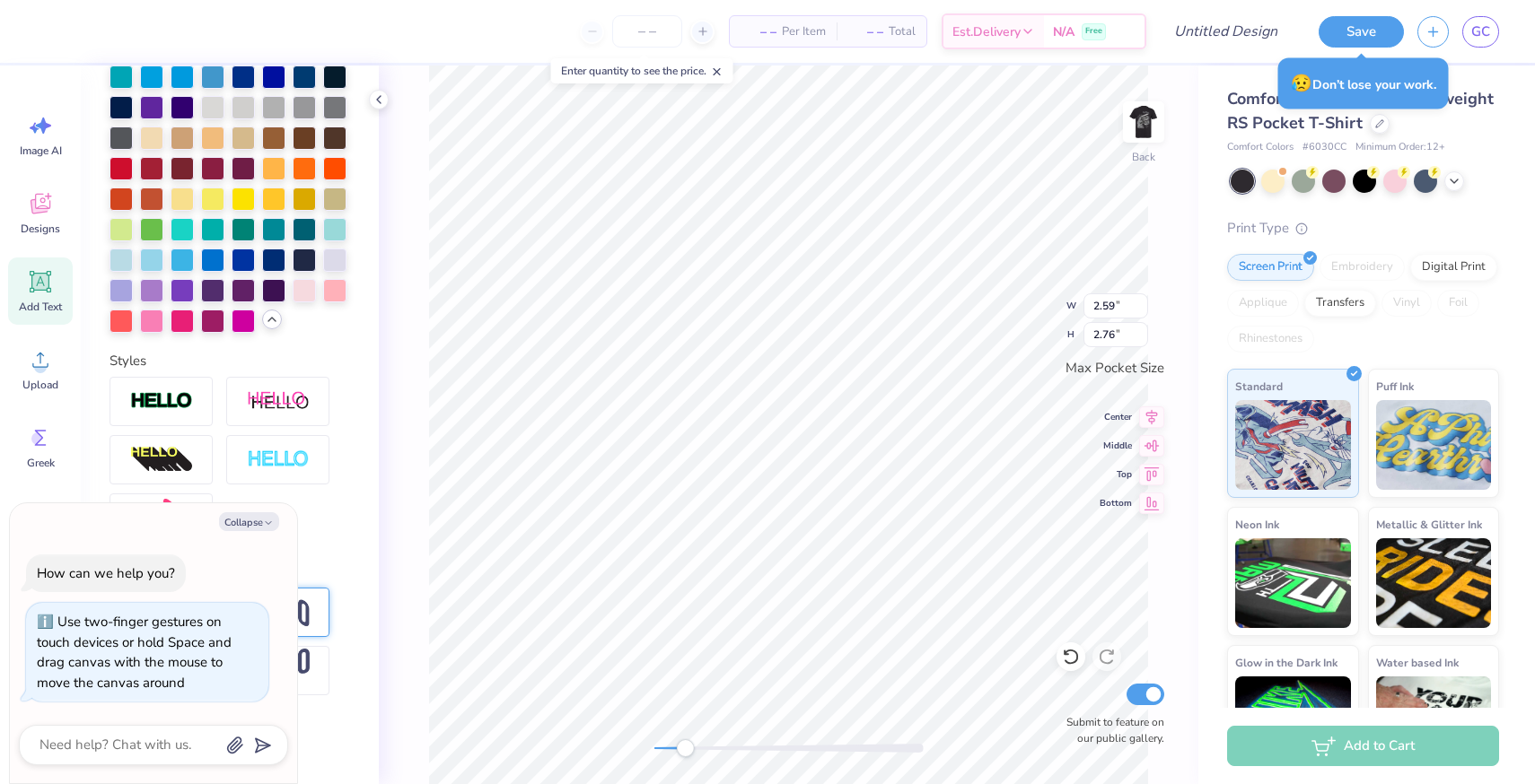
type textarea "x"
type textarea "LIGHTS CAMER"
type textarea "x"
type textarea "LIGHTS CAME"
type textarea "x"
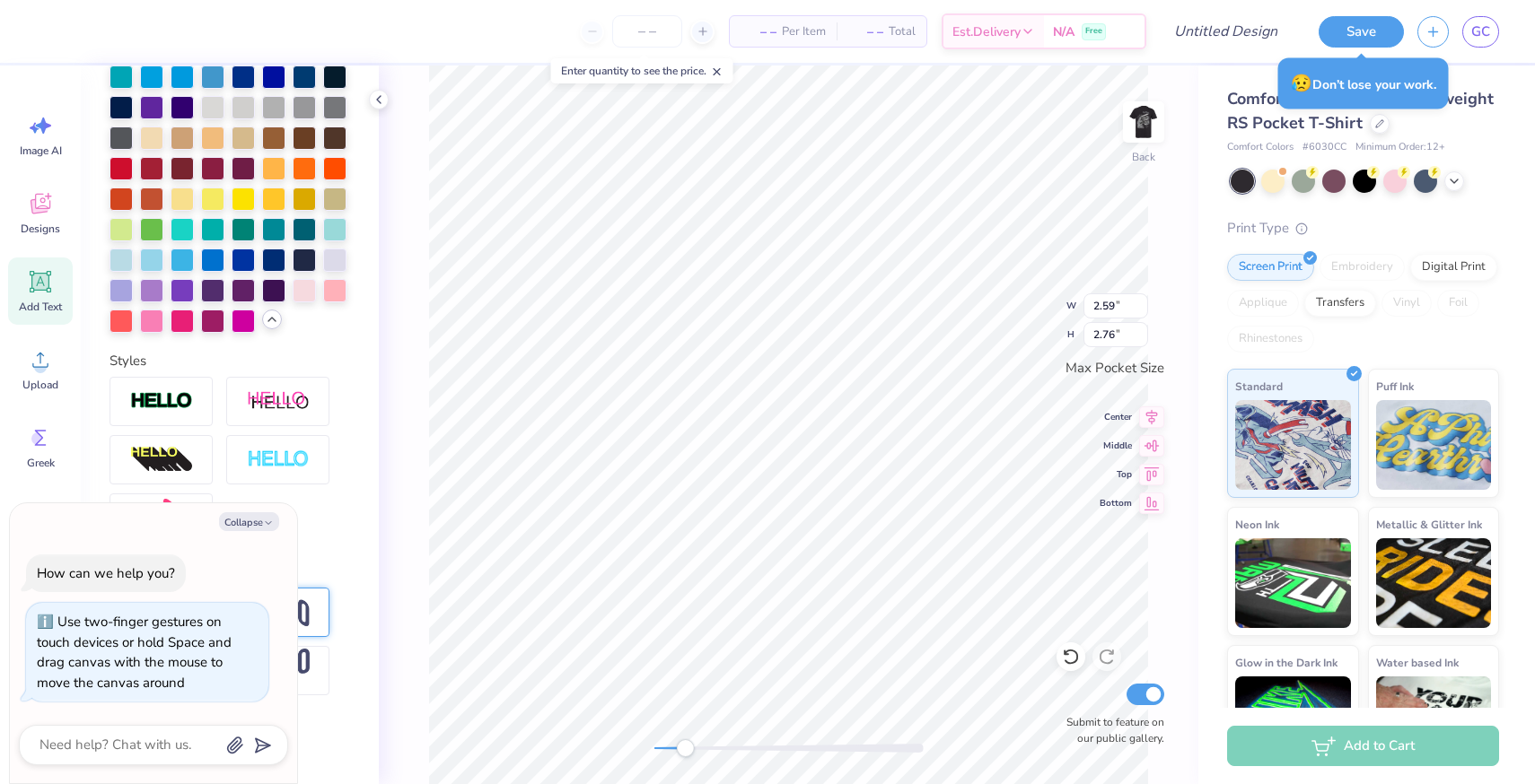
type textarea "LIGHTS C"
type textarea "x"
type textarea "LIGHT"
type textarea "x"
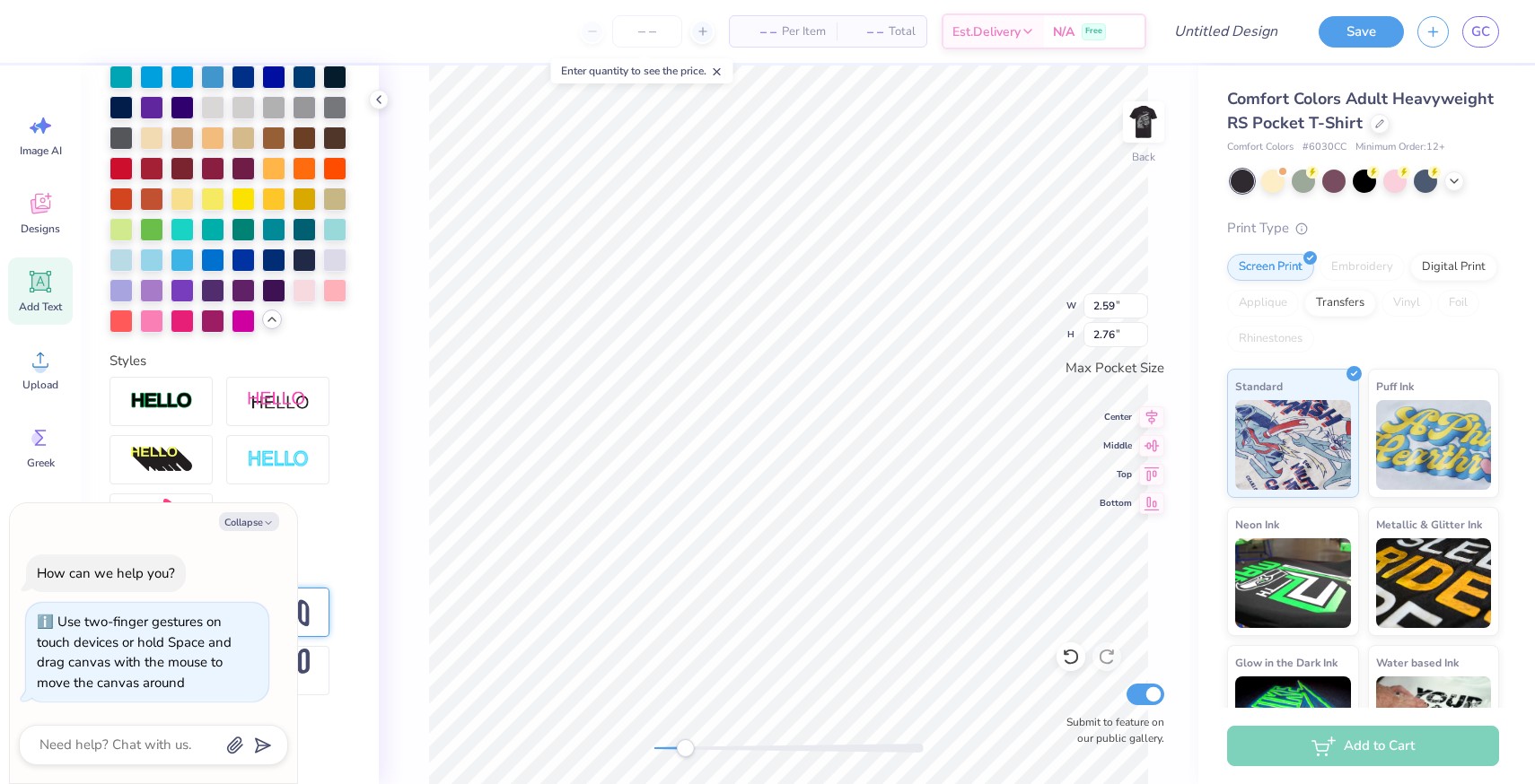
type textarea "LIGH"
type textarea "x"
type textarea "LIG"
type textarea "x"
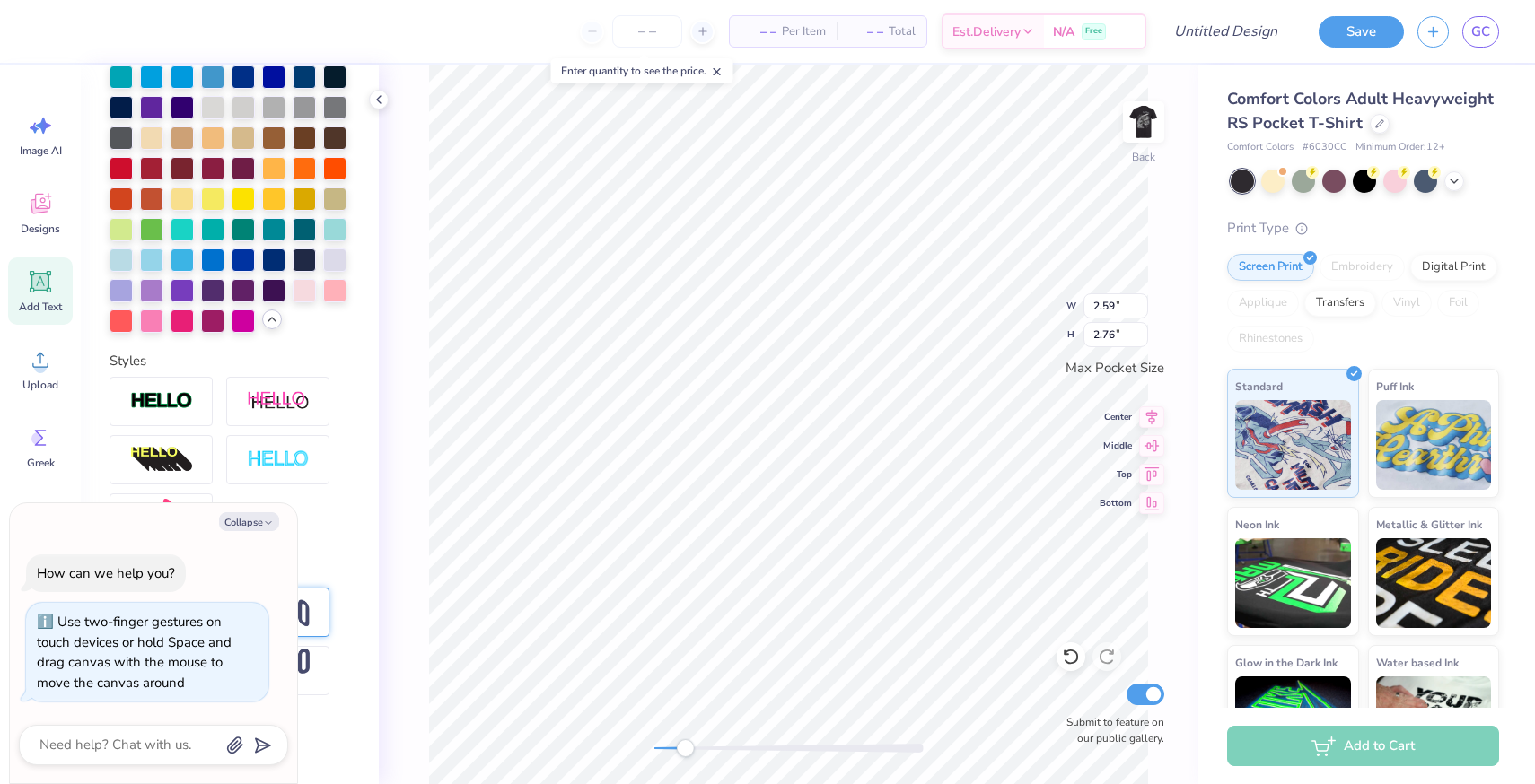
type textarea "LI"
type textarea "x"
type textarea "L"
type textarea "x"
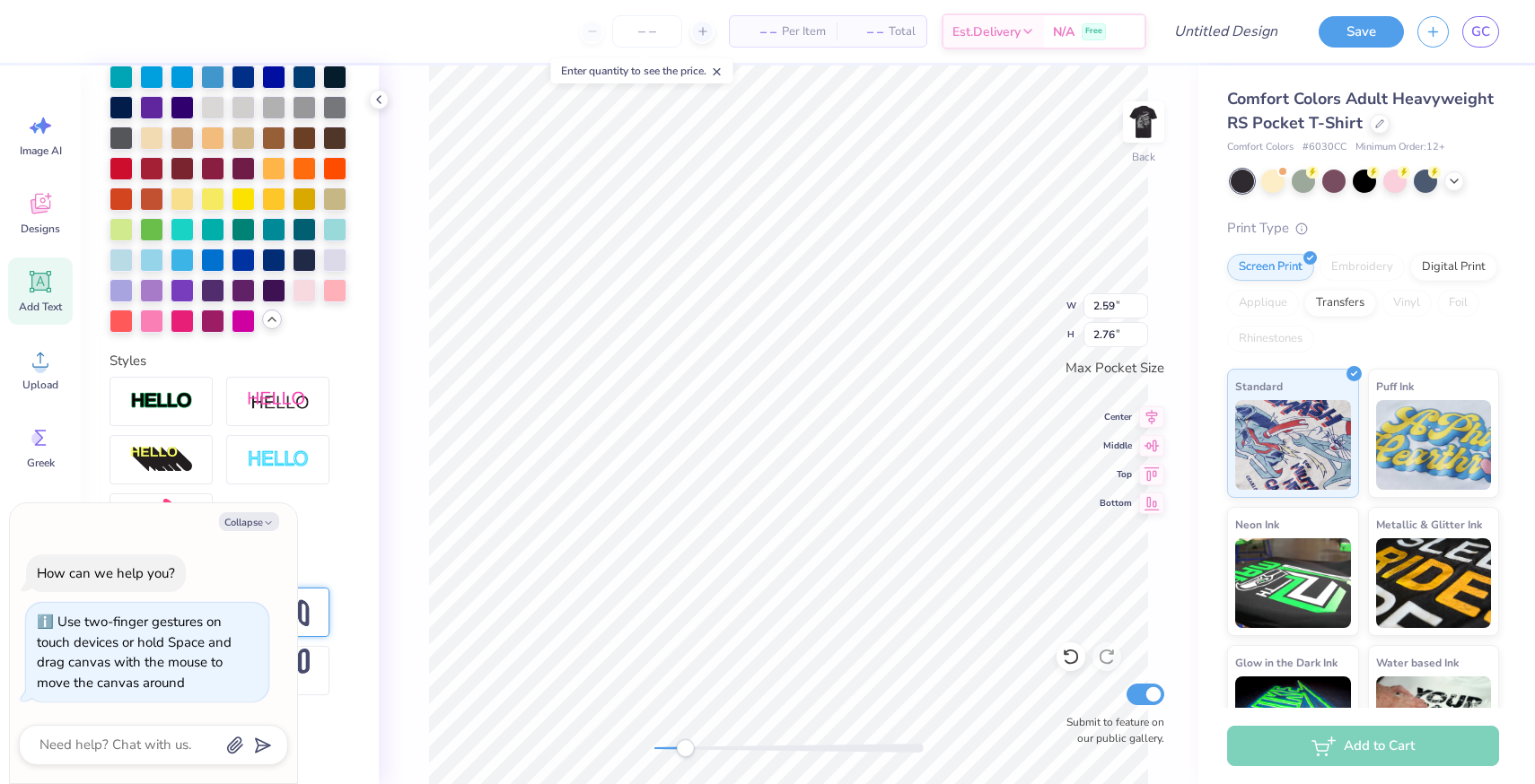
type textarea "K"
type textarea "x"
type textarea "KA"
type textarea "x"
type textarea "KAP"
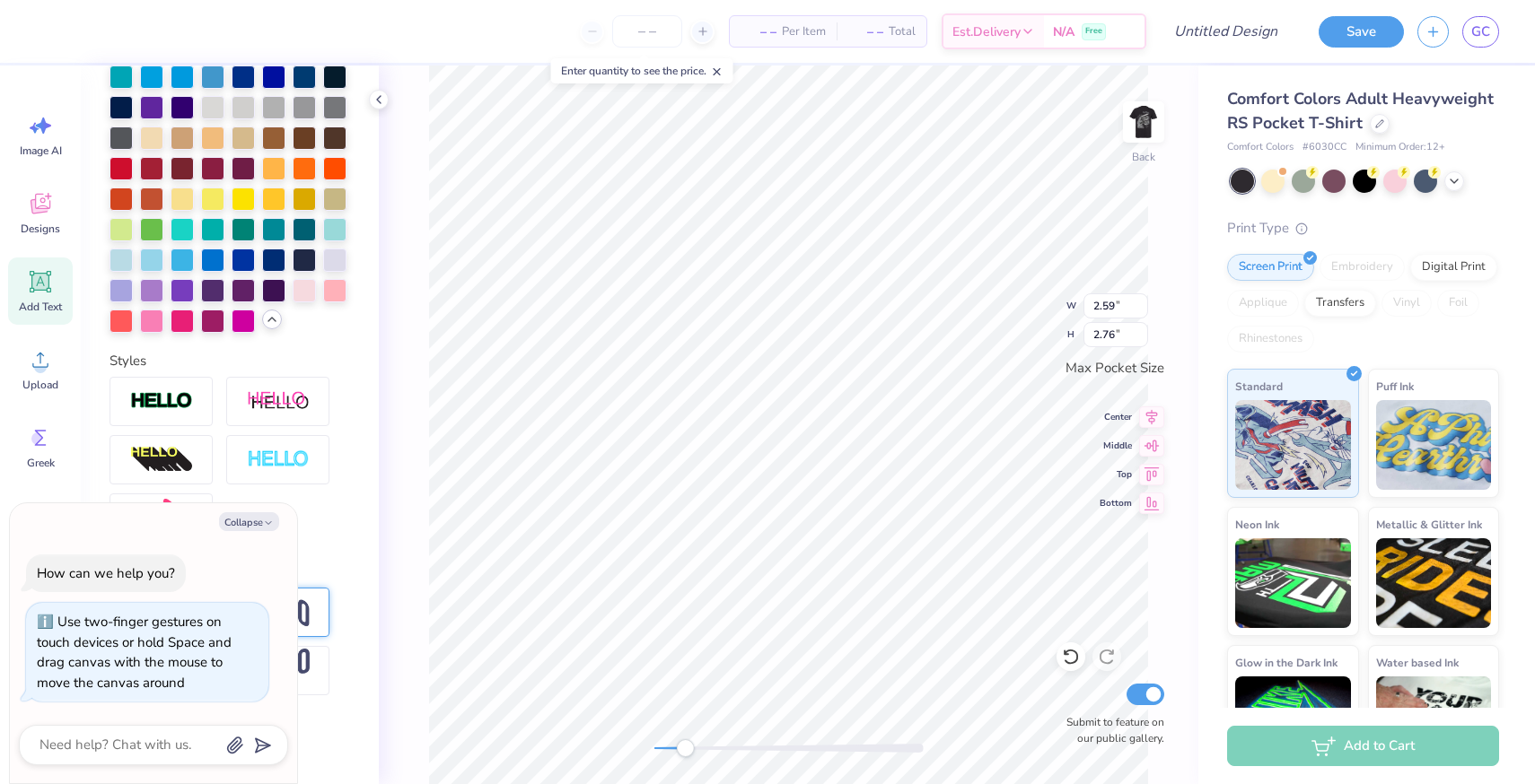
type textarea "x"
type textarea "KAPP"
type textarea "x"
type textarea "KAPPA"
type textarea "x"
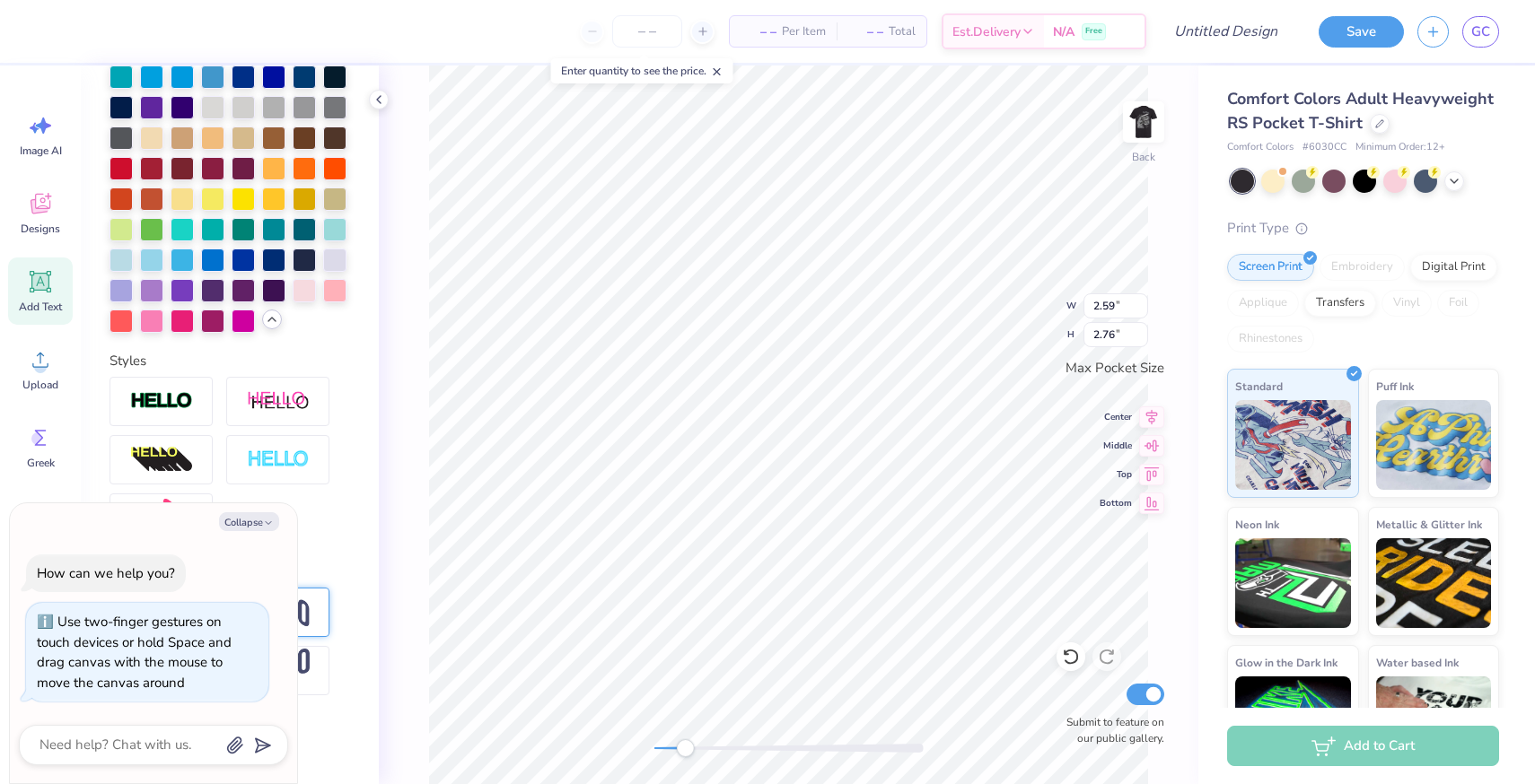
type textarea "KAPPA"
type textarea "x"
type textarea "KAPPA D"
type textarea "x"
type textarea "KAPPA DE"
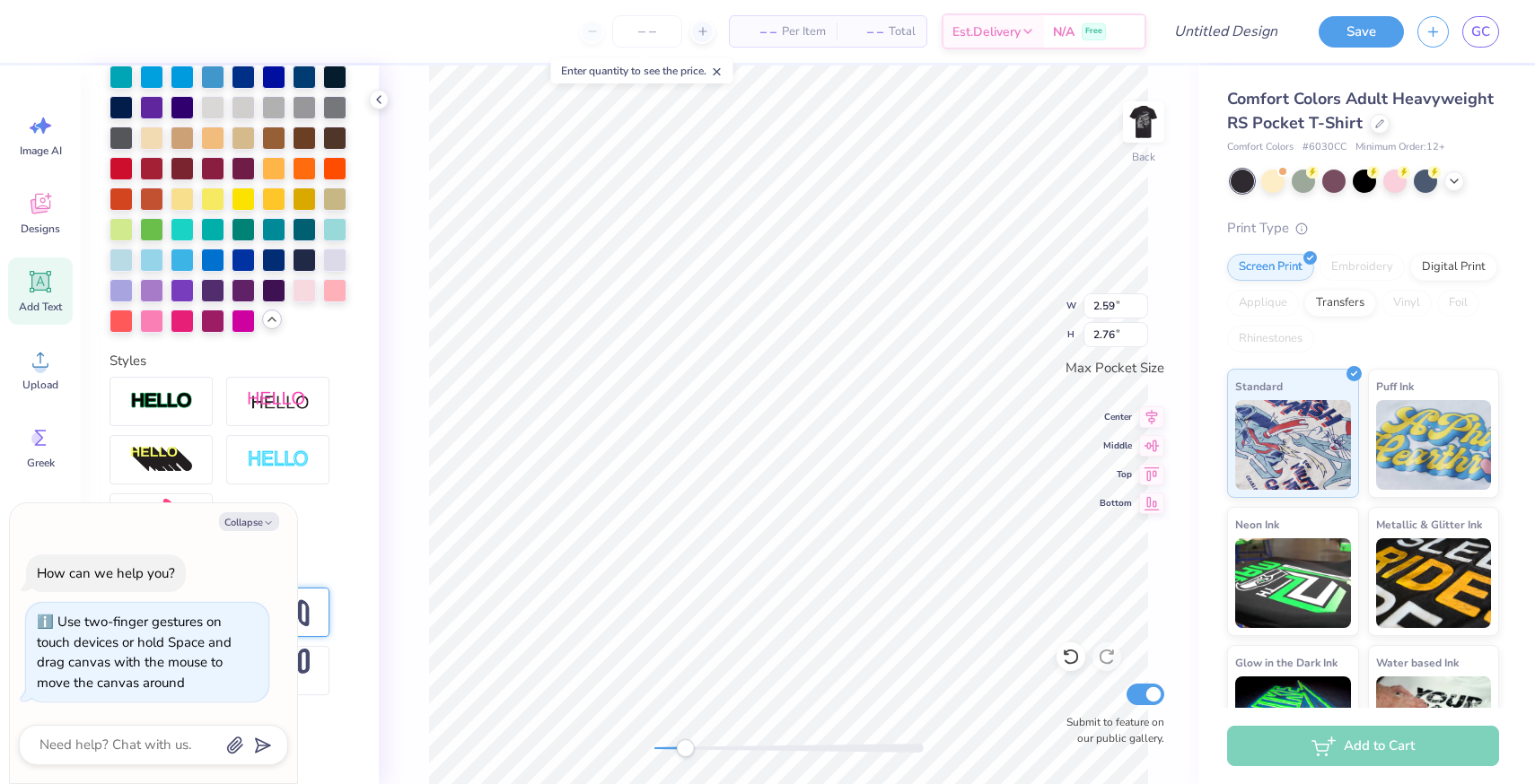
type textarea "x"
type textarea "KAPPA DET"
type textarea "x"
type textarea "KAPPA DE"
type textarea "x"
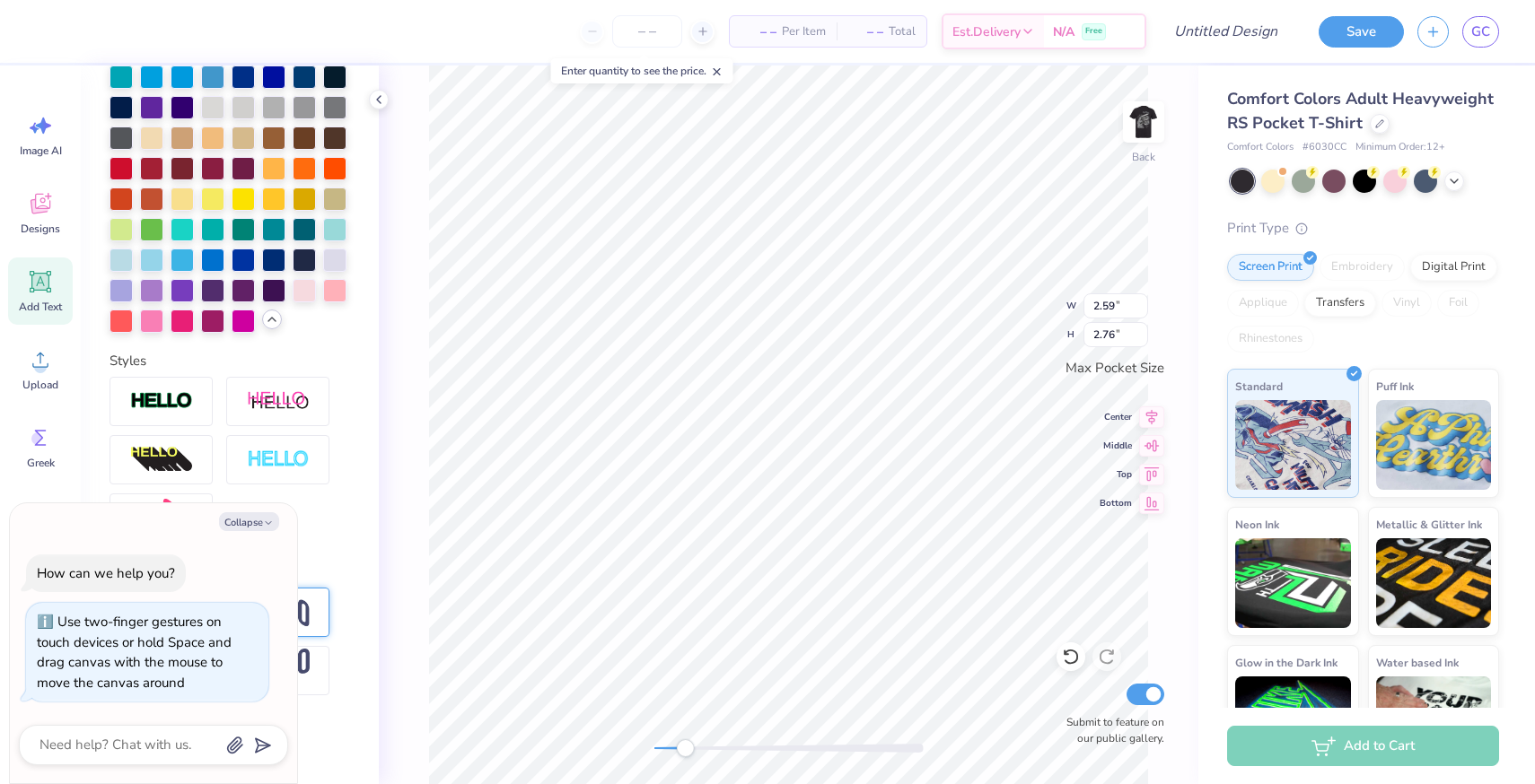
type textarea "KAPPA DEL"
type textarea "x"
type textarea "KAPPA DELT"
type textarea "x"
type textarea "KAPPA DELTA"
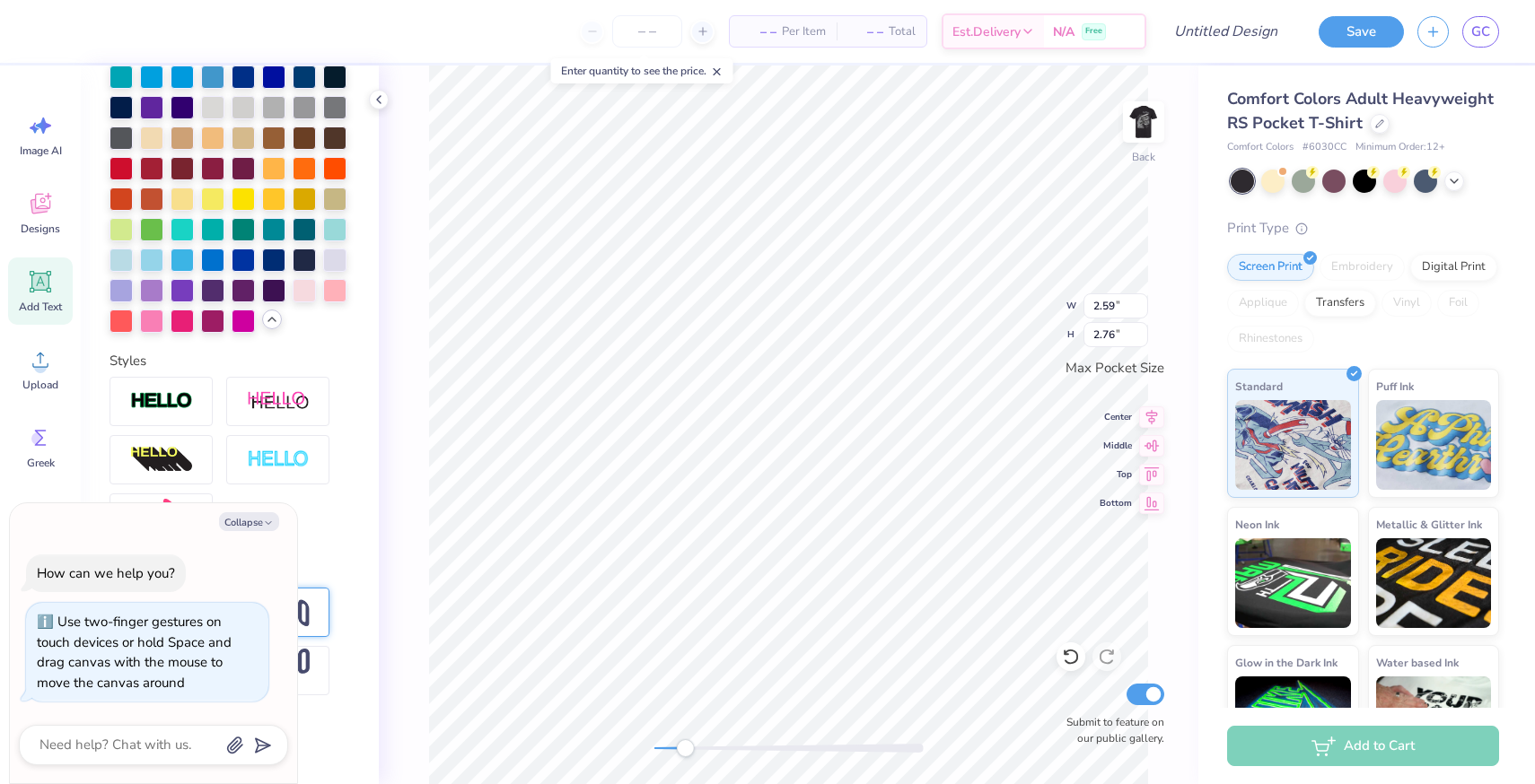
scroll to position [1, 4]
click at [267, 516] on button "Collapse" at bounding box center [249, 521] width 60 height 18
type textarea "x"
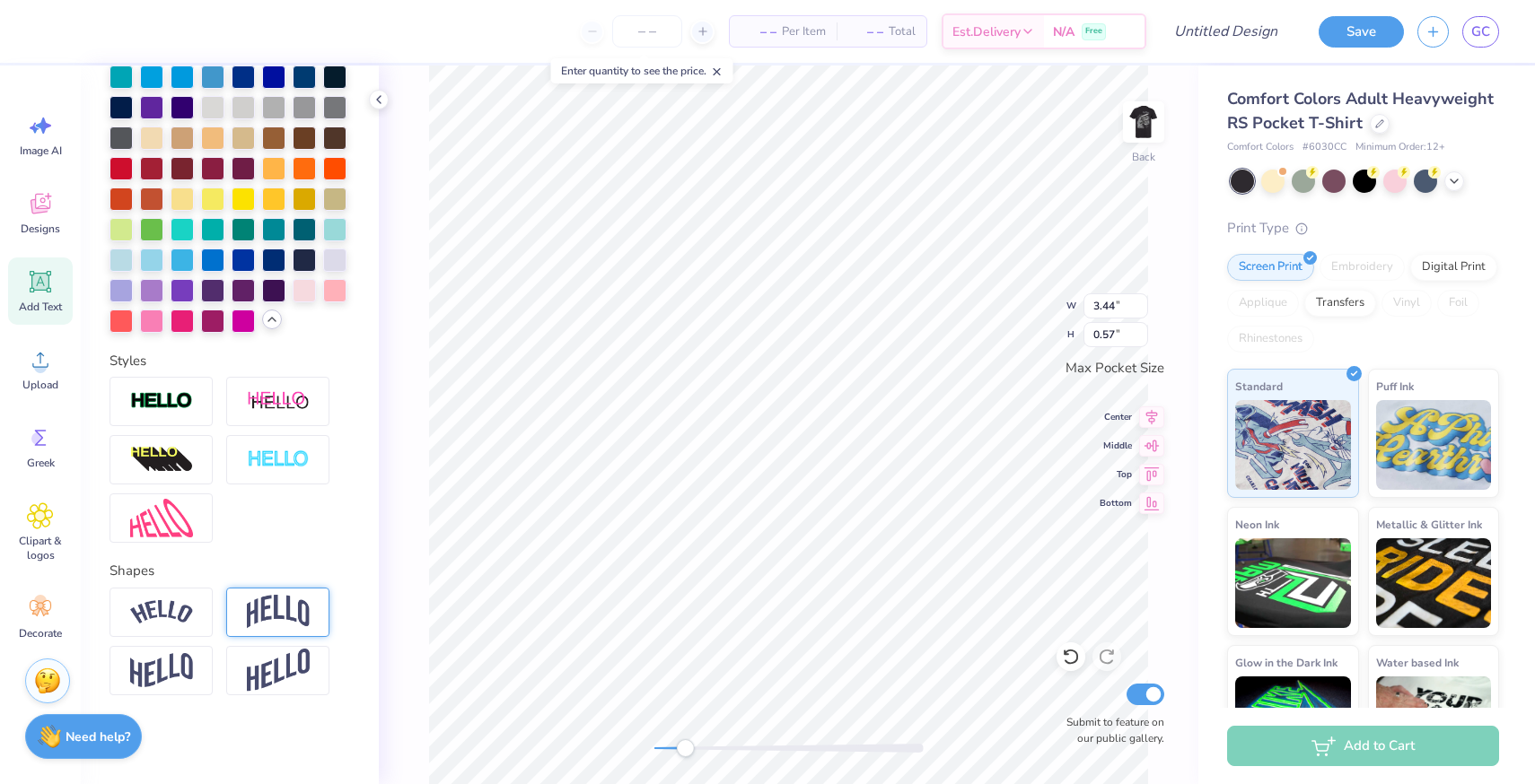
click at [280, 615] on img at bounding box center [278, 612] width 63 height 34
type textarea "F"
type textarea "S"
click at [287, 518] on div at bounding box center [230, 459] width 240 height 166
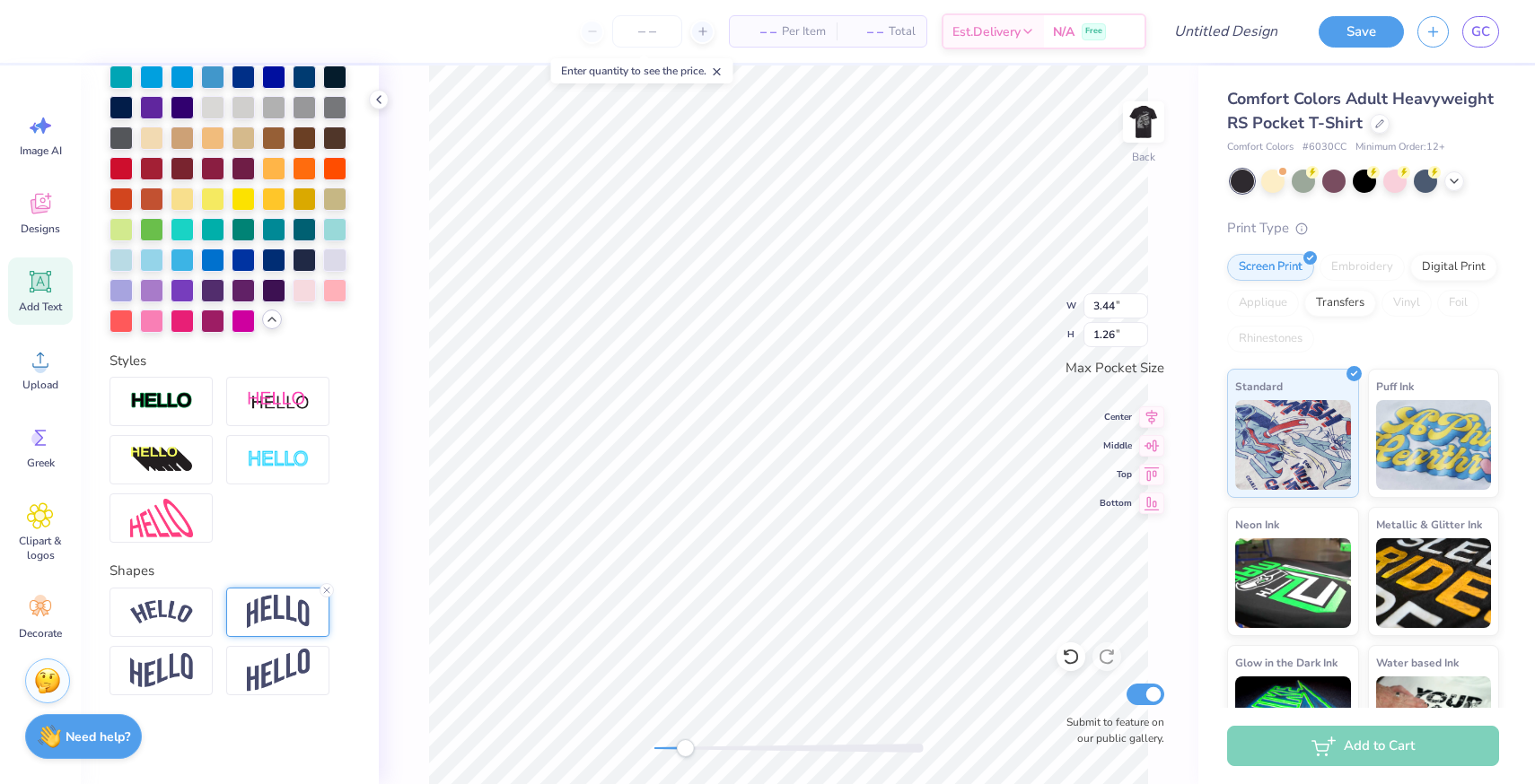
click at [283, 622] on img at bounding box center [278, 612] width 63 height 34
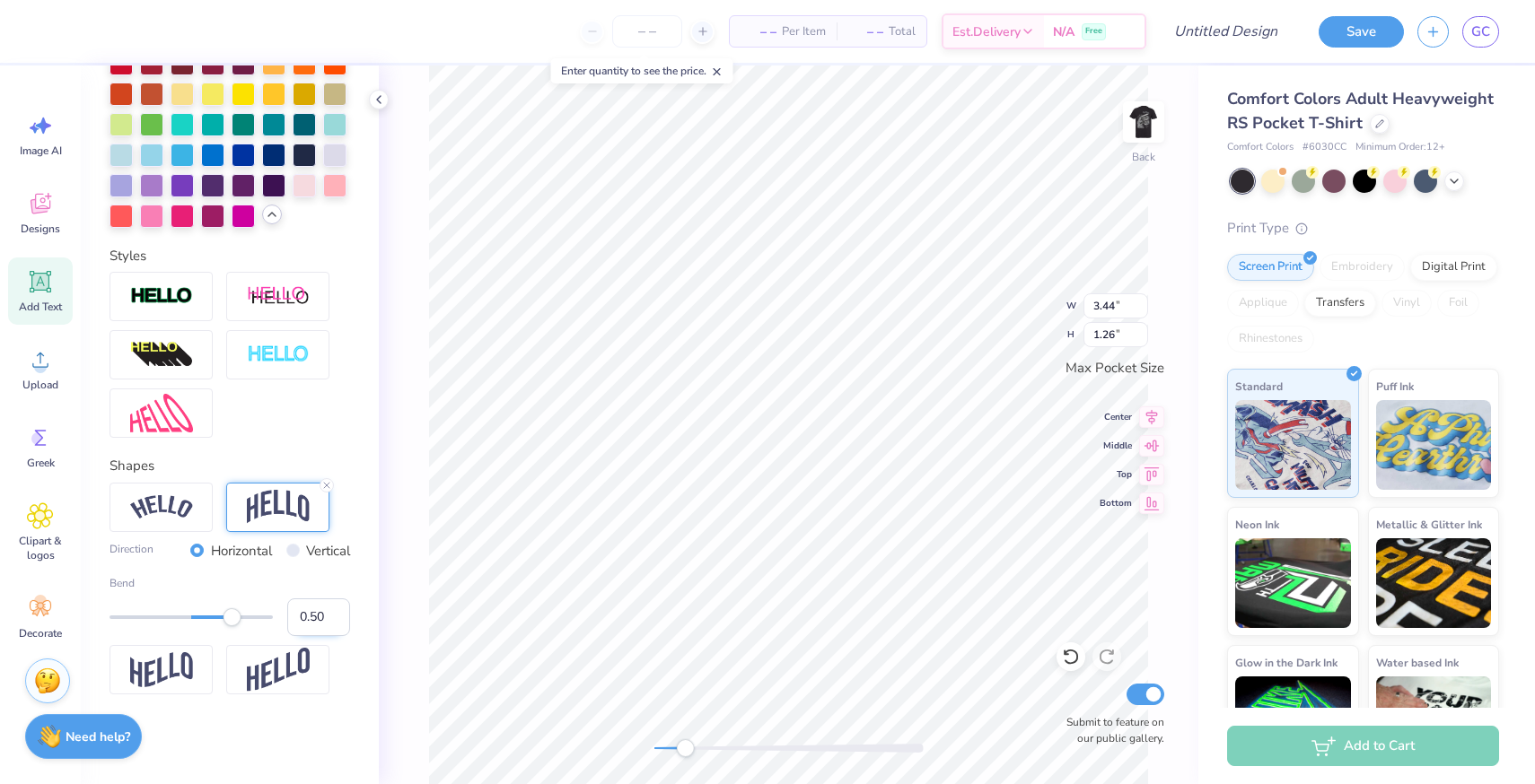
click at [299, 620] on input "0.50" at bounding box center [319, 617] width 63 height 38
type input "-0.50"
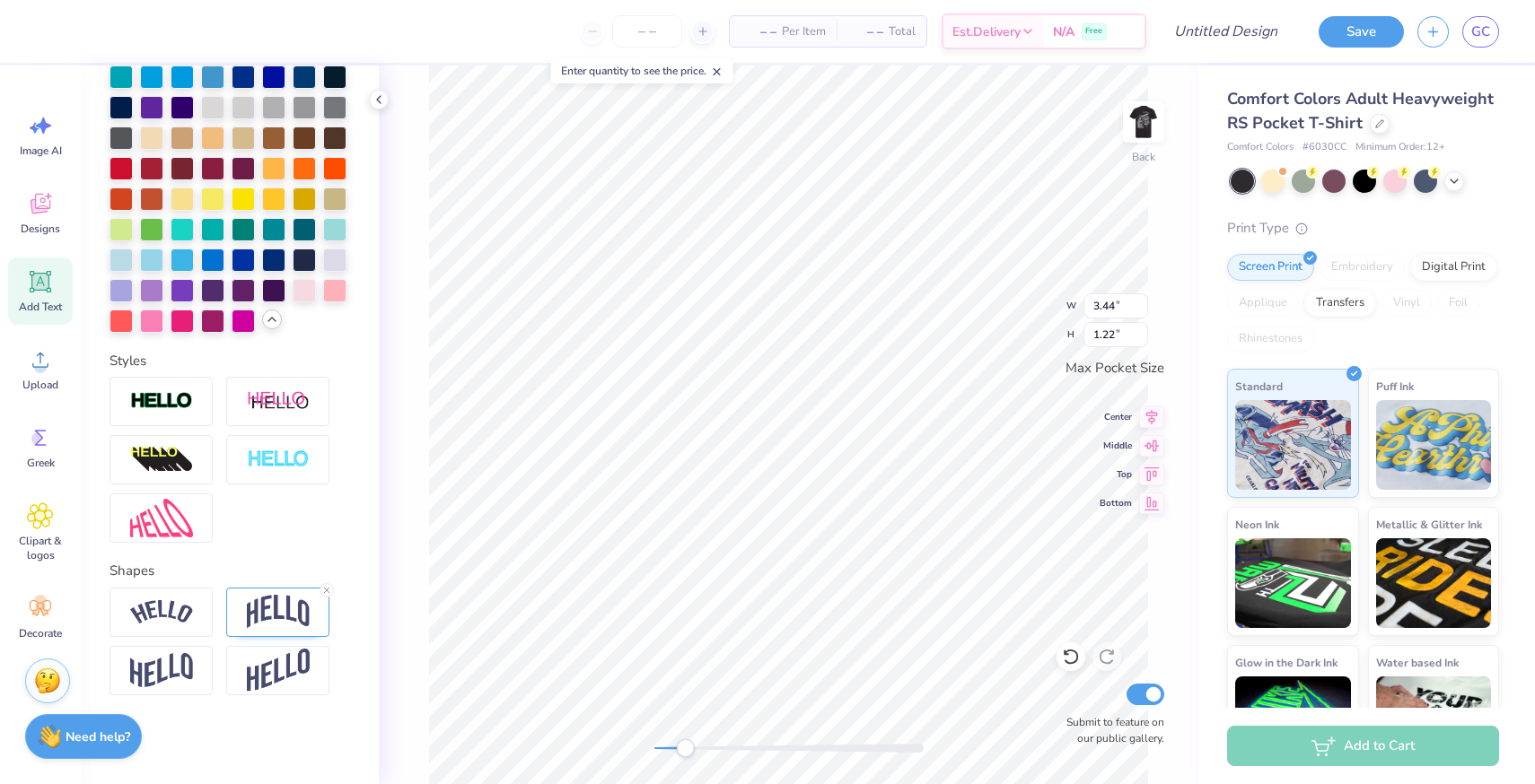
scroll to position [1, 2]
type textarea "LIGHTS CAMERA"
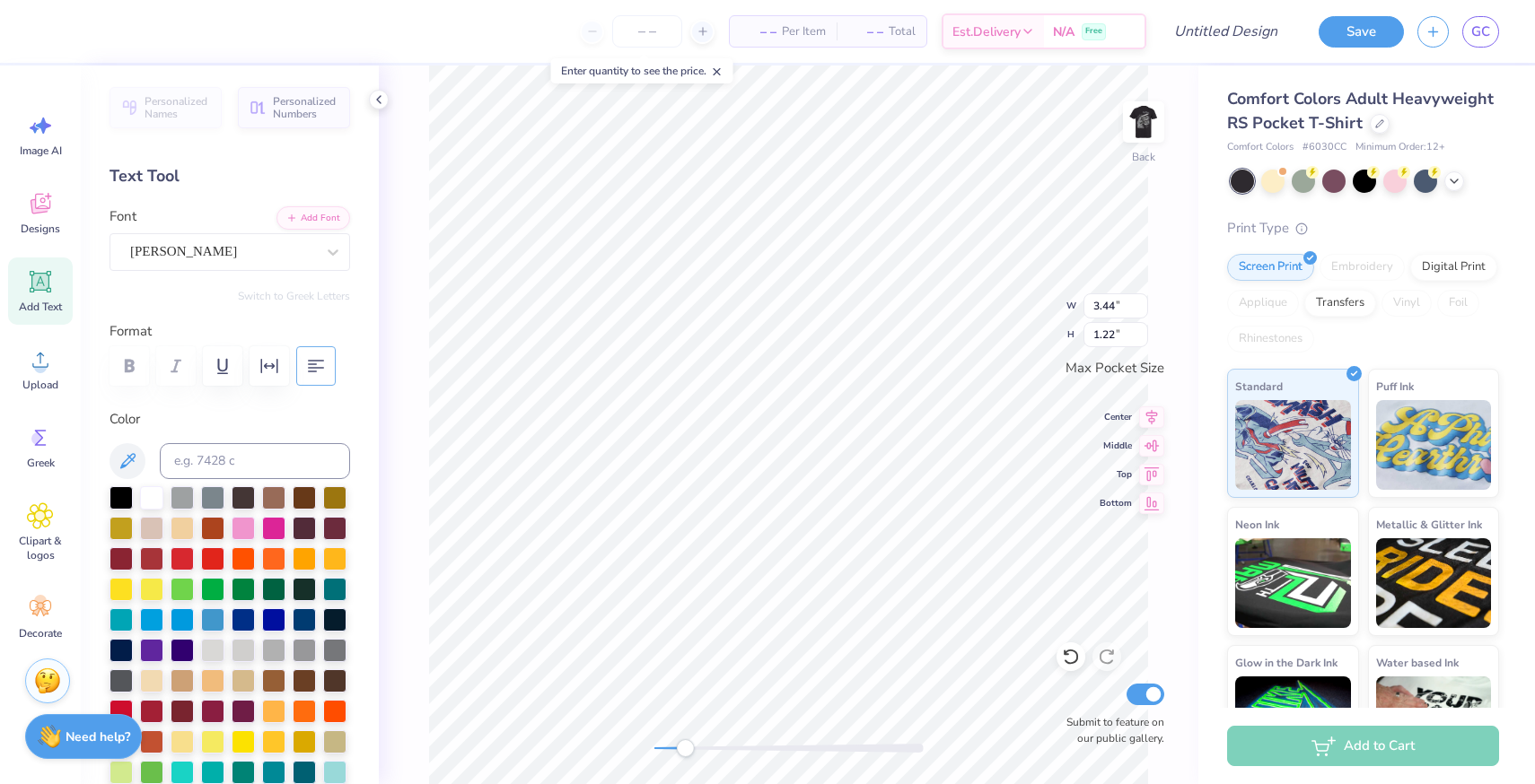
click at [318, 362] on icon "button" at bounding box center [316, 366] width 21 height 21
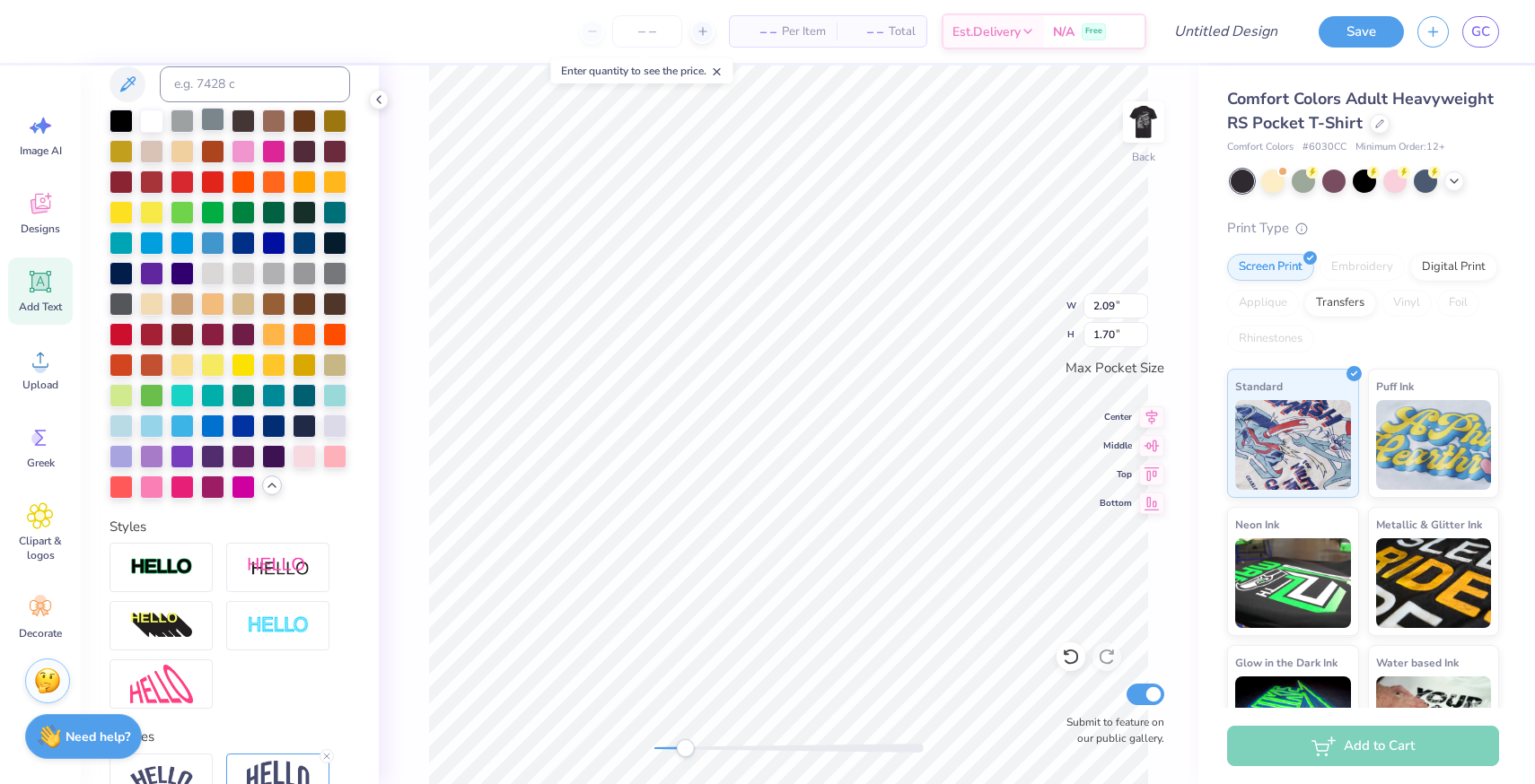
scroll to position [543, 0]
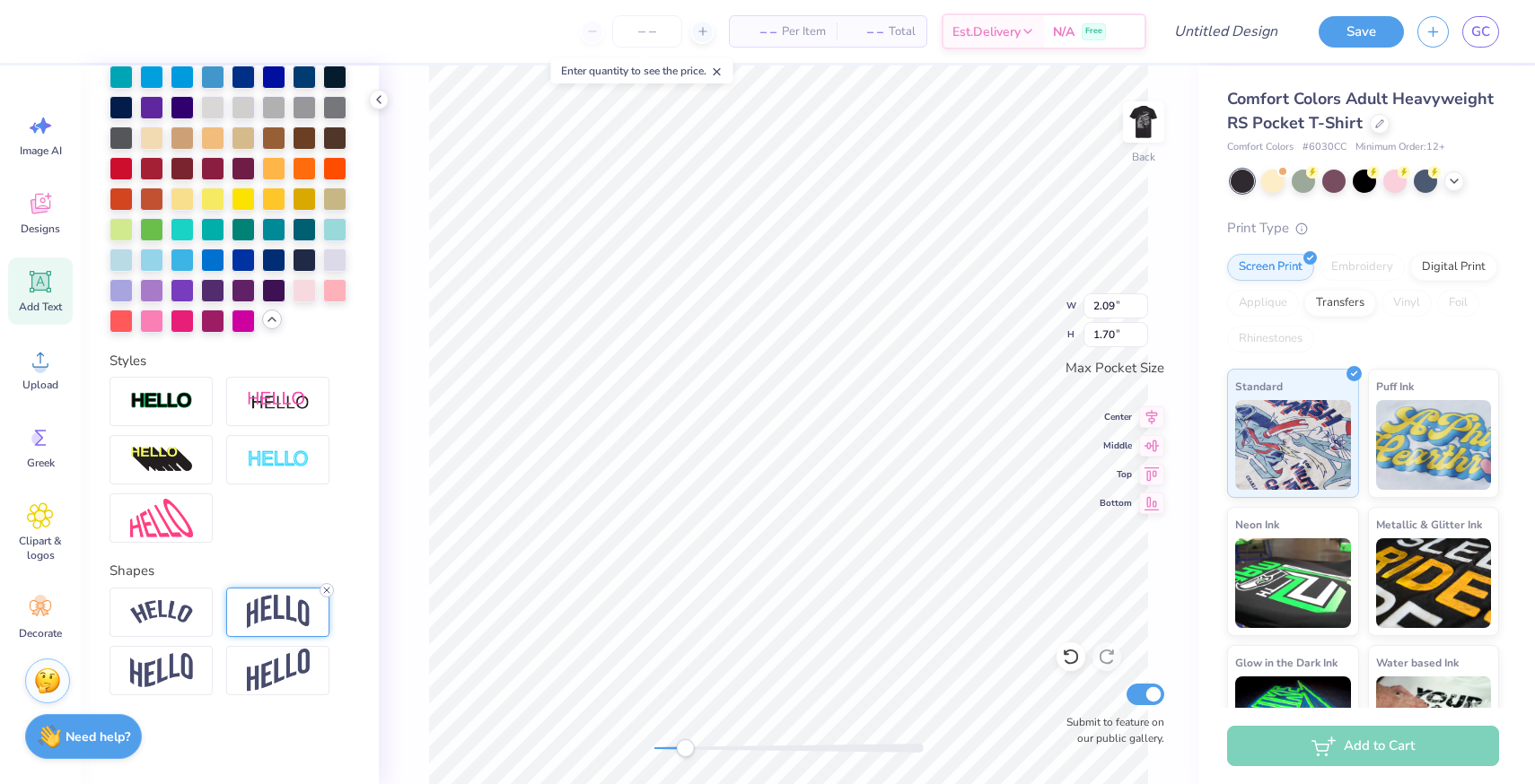
click at [322, 588] on icon at bounding box center [326, 589] width 11 height 11
type input "3.44"
type input "1.22"
type textarea "KAYDEE"
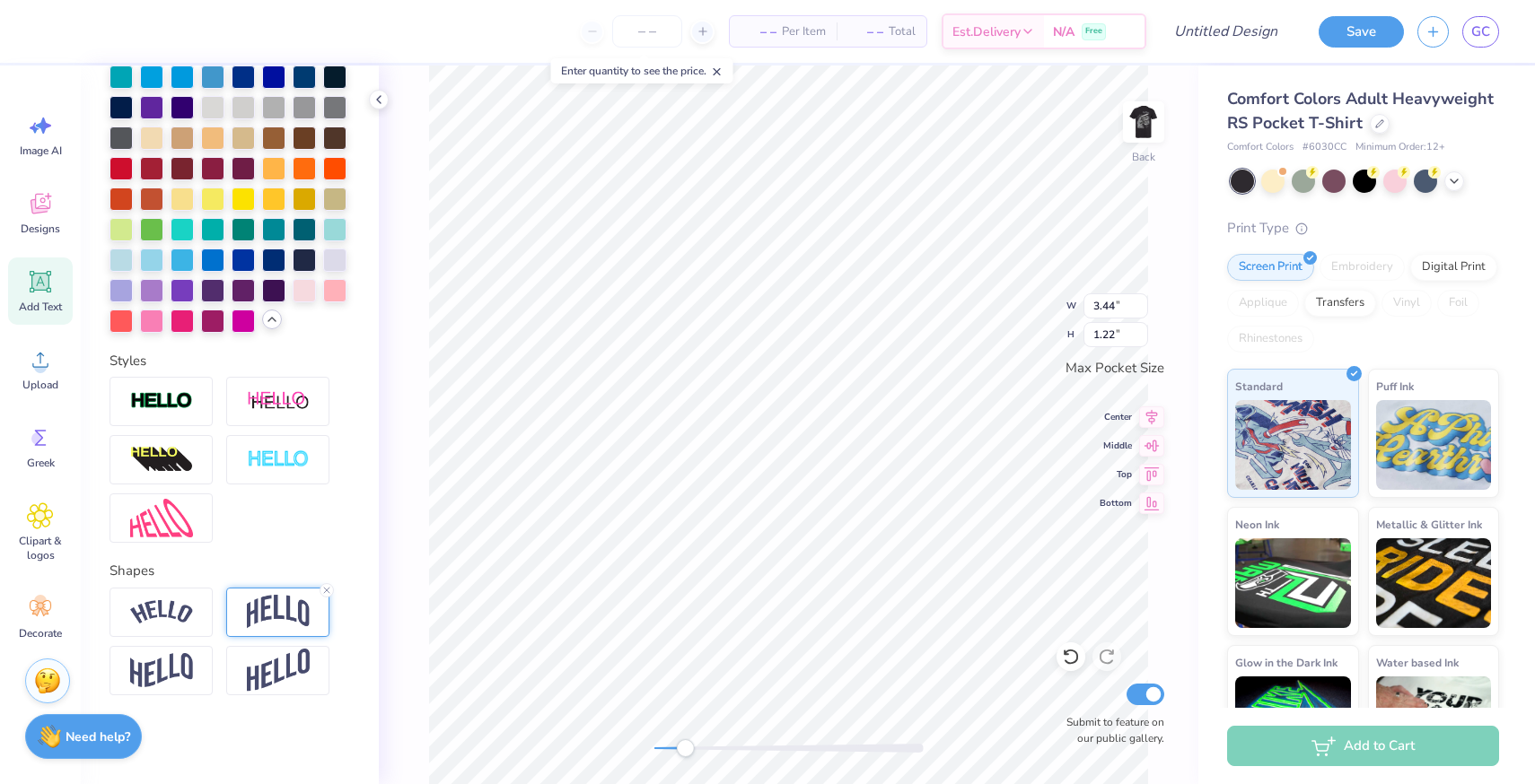
scroll to position [0, 2]
click at [999, 304] on div "Back W 3.44 3.44 " H 1.22 1.22 " Max Pocket Size Center Middle Top Bottom Submi…" at bounding box center [788, 425] width 819 height 718
type input "2.09"
type input "1.42"
click at [43, 390] on span "Upload" at bounding box center [40, 384] width 36 height 15
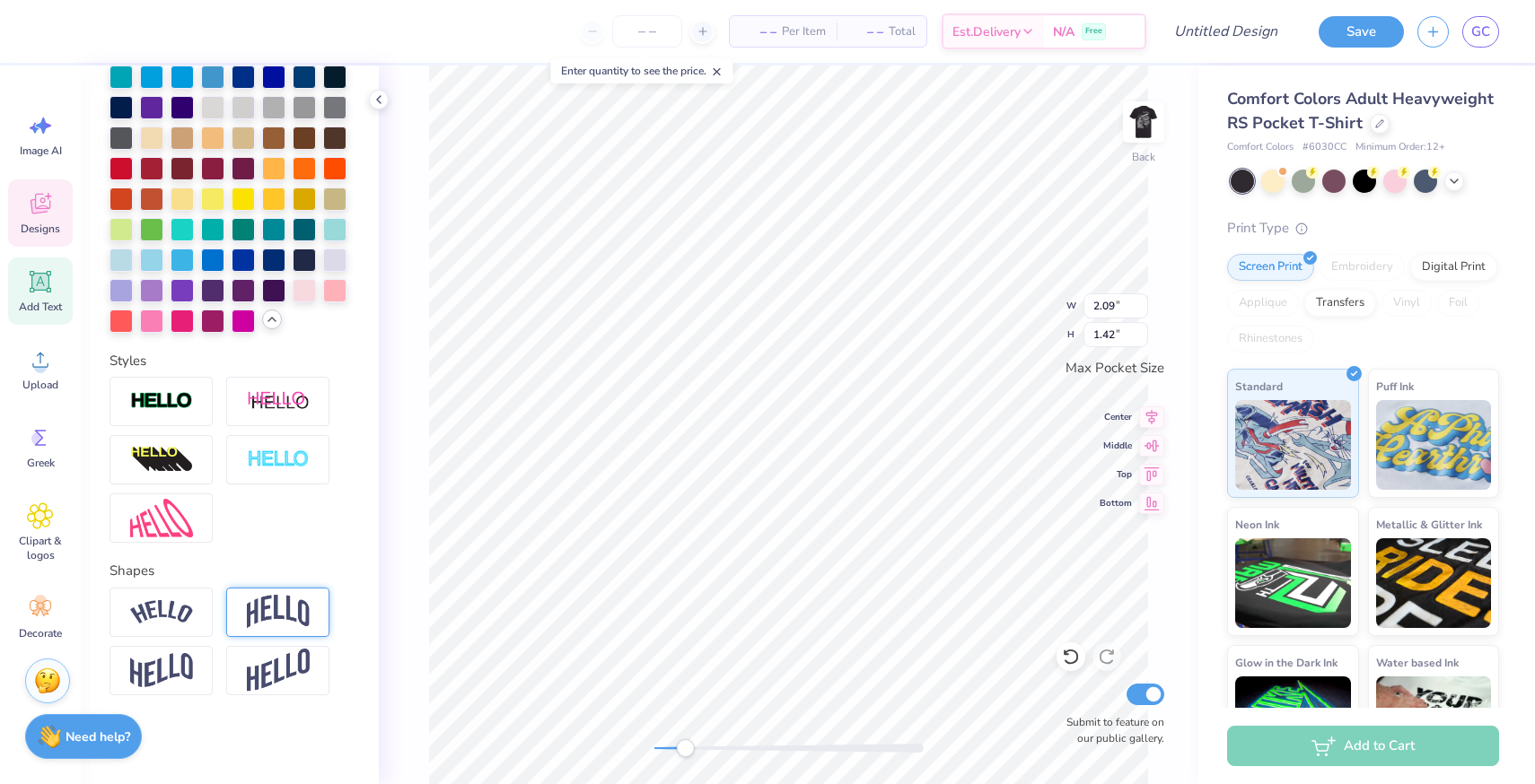
click at [67, 220] on div "Designs" at bounding box center [40, 213] width 65 height 68
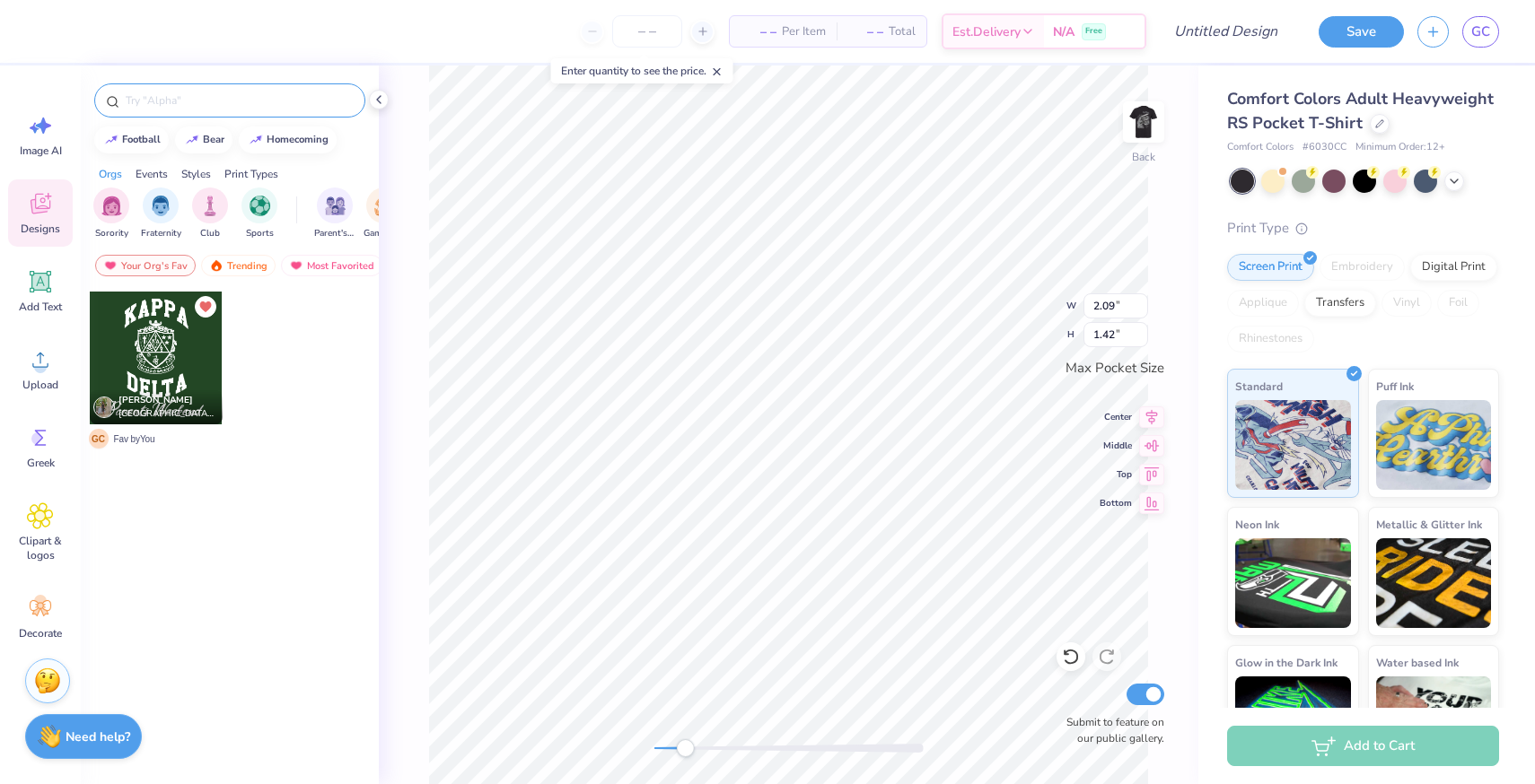
click at [188, 112] on div at bounding box center [230, 100] width 271 height 34
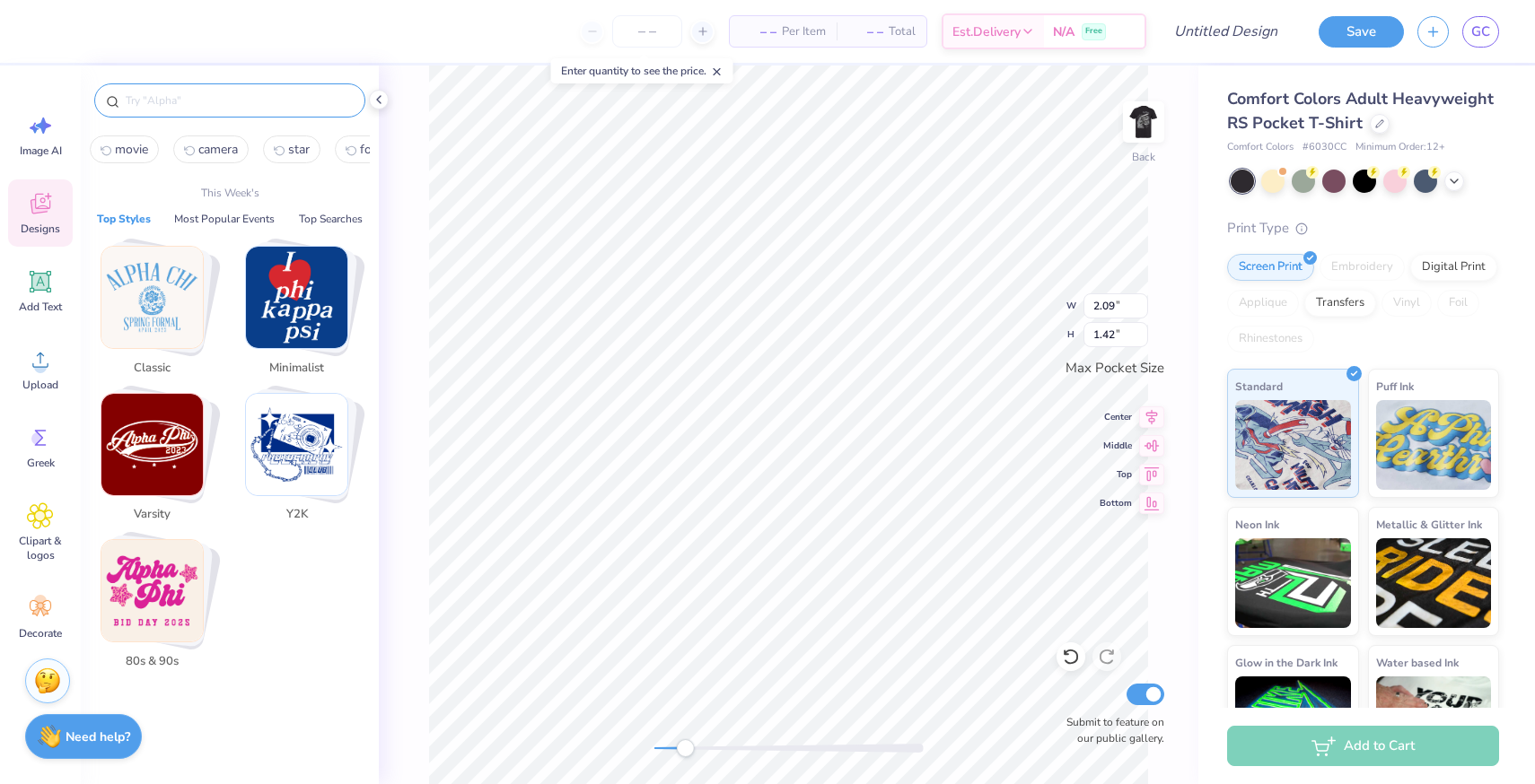
click at [185, 104] on input "text" at bounding box center [238, 101] width 230 height 18
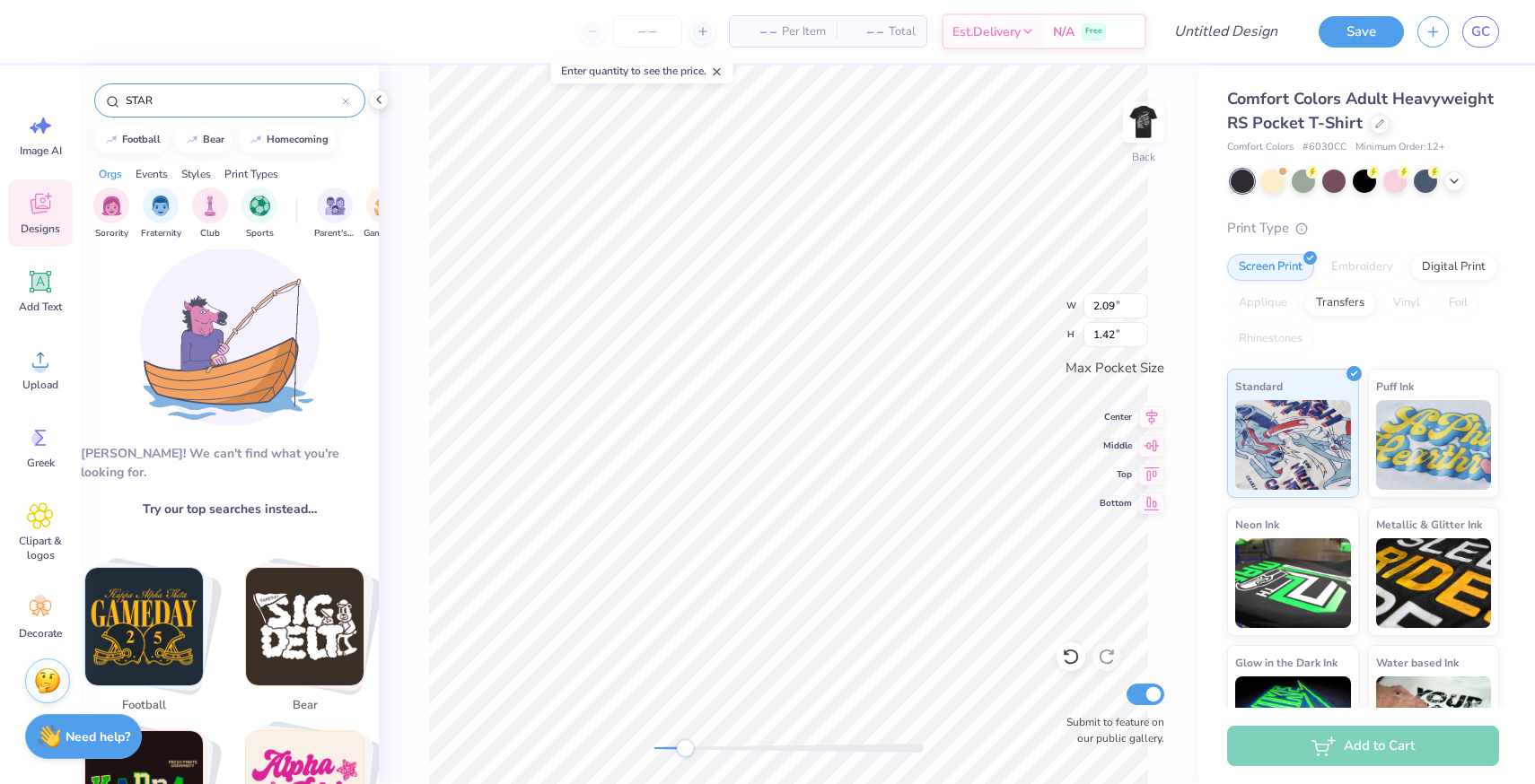
scroll to position [0, 0]
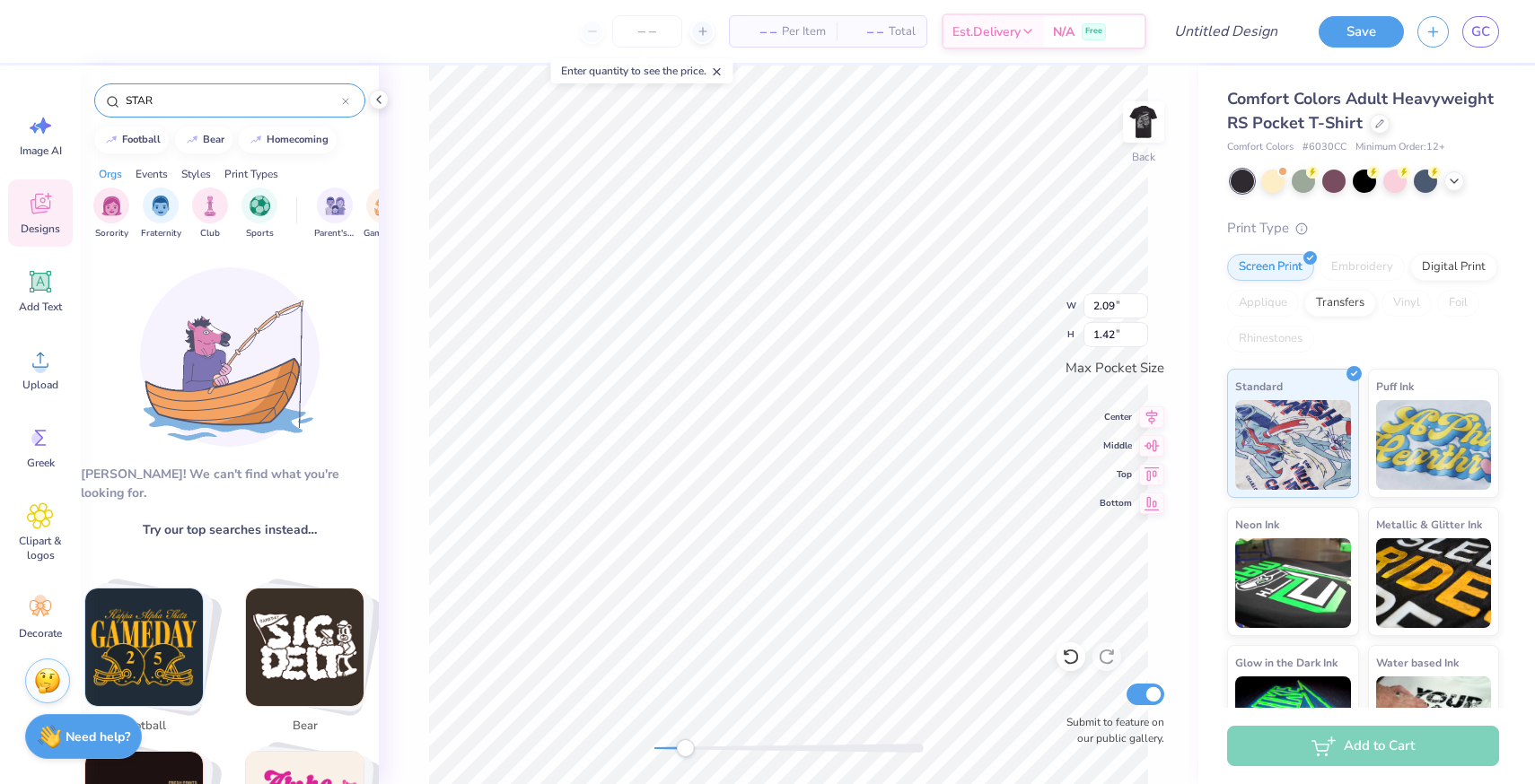
drag, startPoint x: 170, startPoint y: 101, endPoint x: 86, endPoint y: 100, distance: 84.0
click at [86, 100] on div "STAR" at bounding box center [230, 96] width 298 height 61
type input "star"
click at [174, 102] on input "star" at bounding box center [232, 101] width 218 height 18
click at [170, 97] on input "star" at bounding box center [232, 101] width 218 height 18
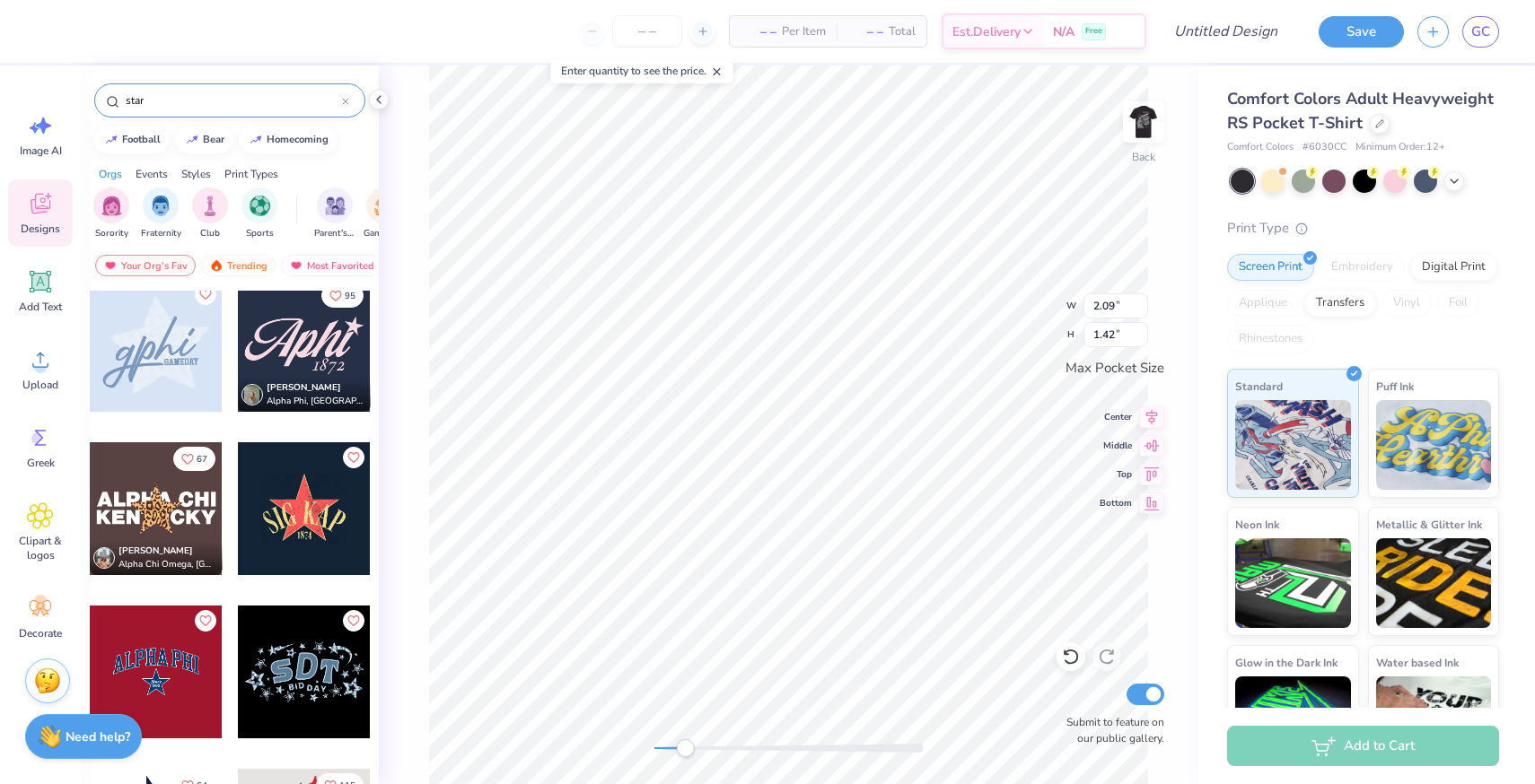
scroll to position [1001, 0]
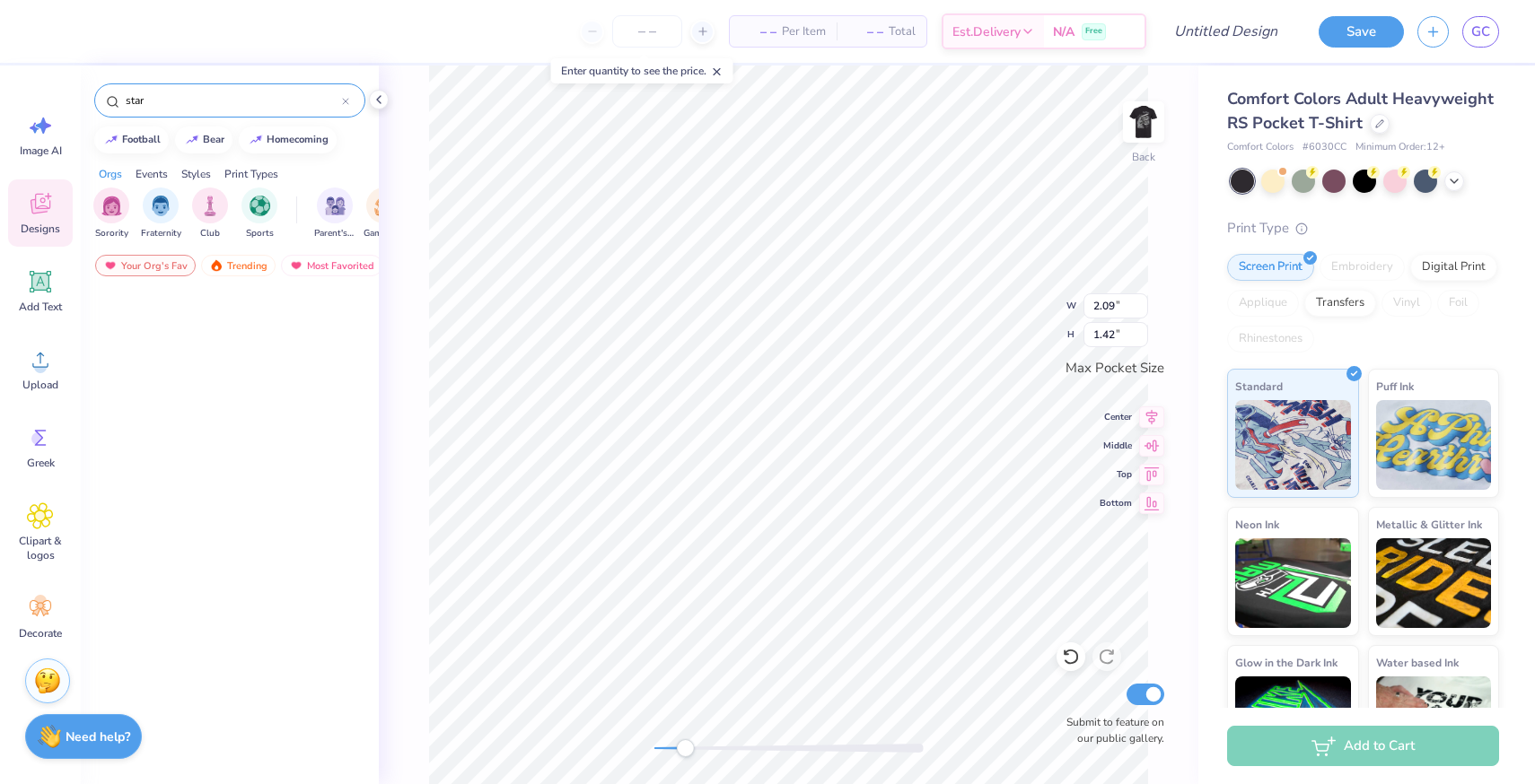
scroll to position [1001, 0]
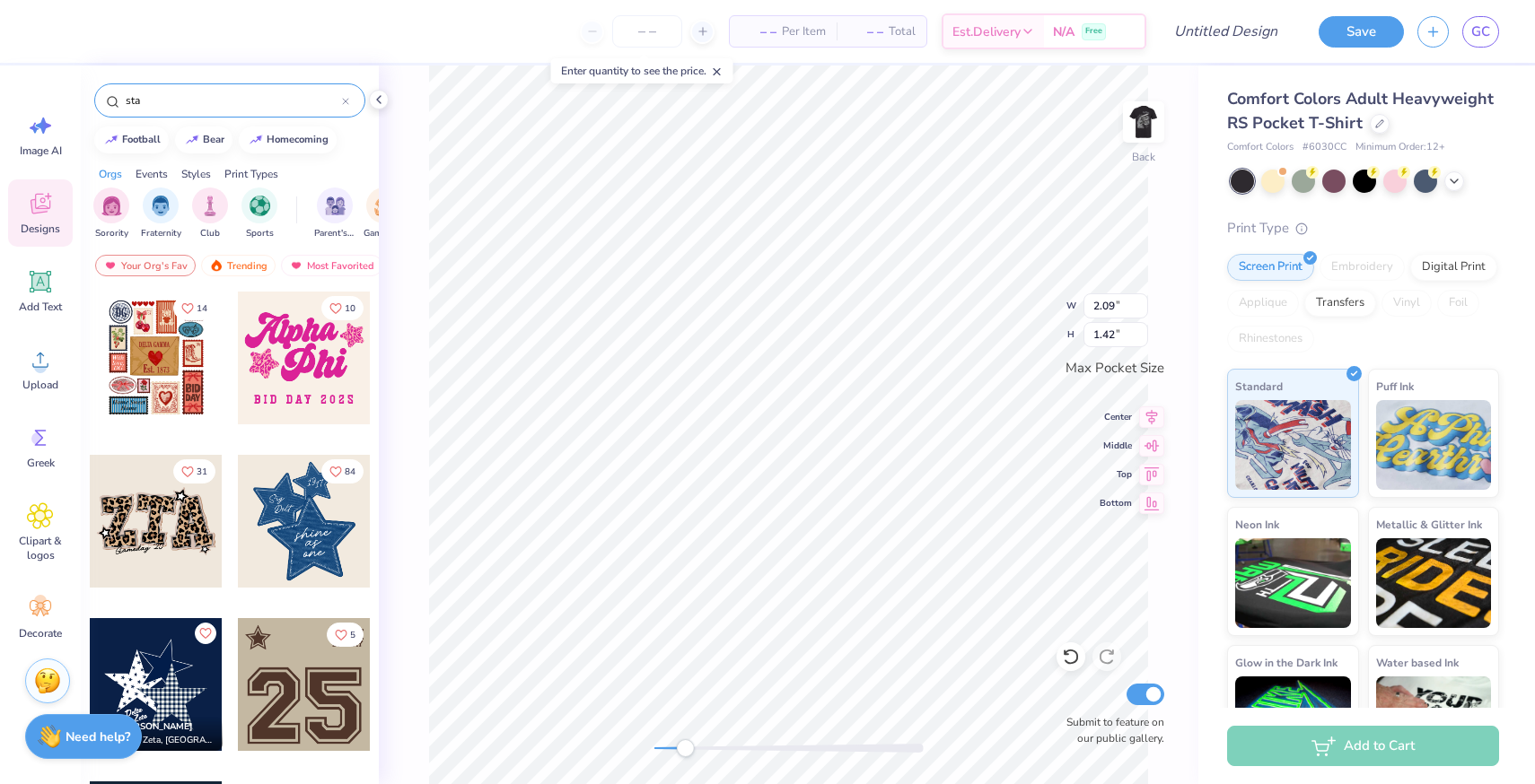
type input "sta"
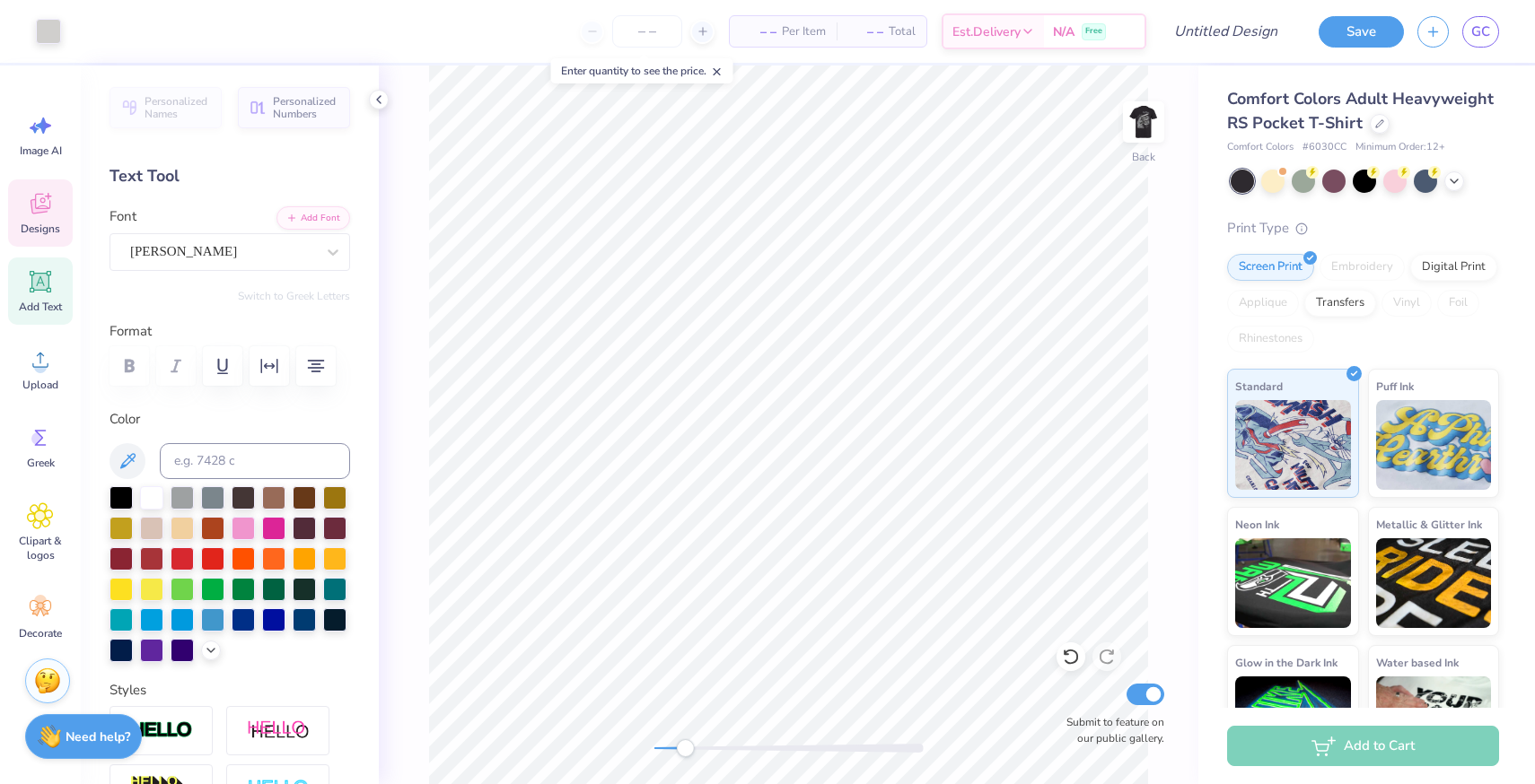
click at [43, 206] on icon at bounding box center [41, 204] width 27 height 27
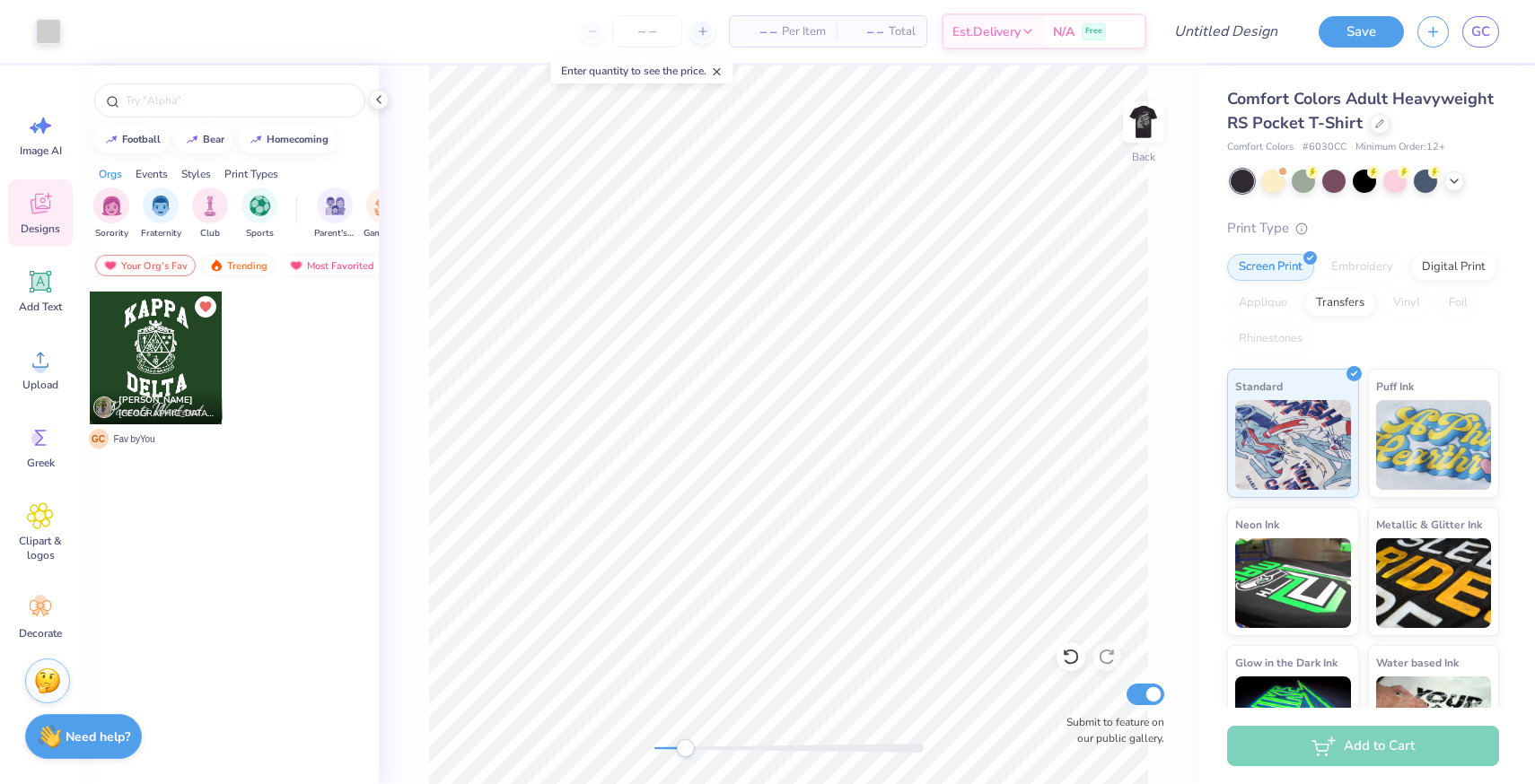
click at [211, 79] on div at bounding box center [230, 96] width 298 height 61
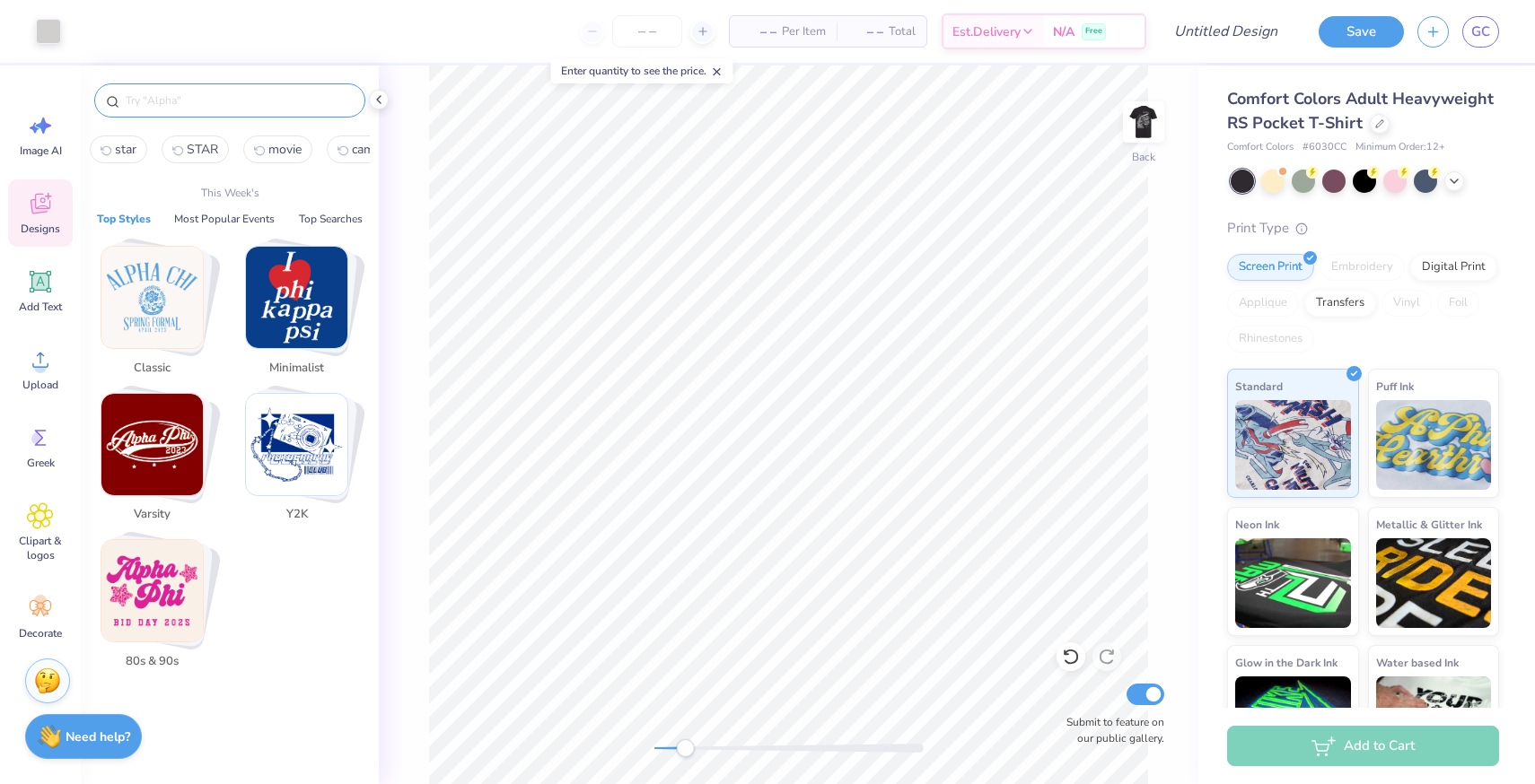
click at [211, 94] on input "text" at bounding box center [238, 101] width 230 height 18
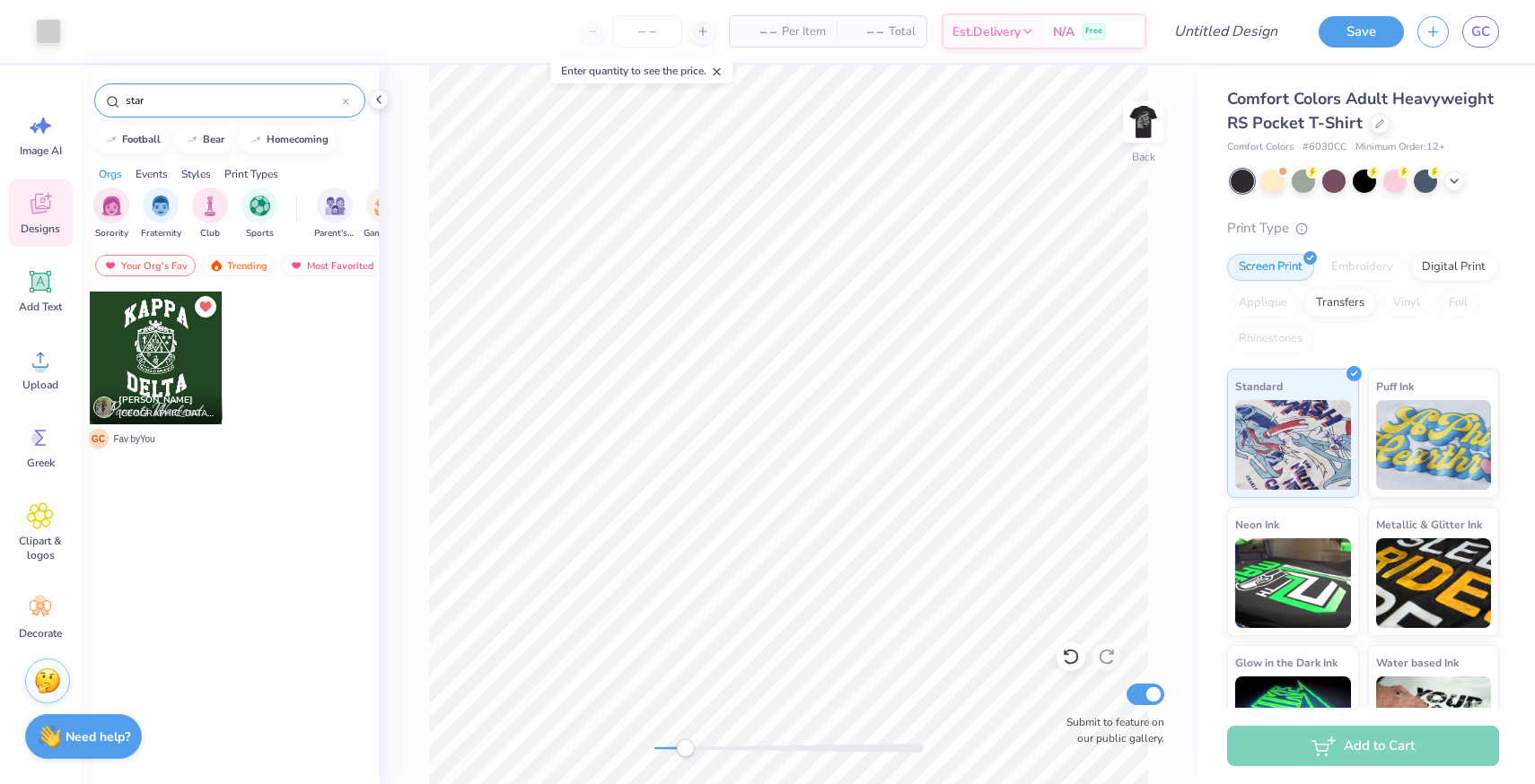
type input "star"
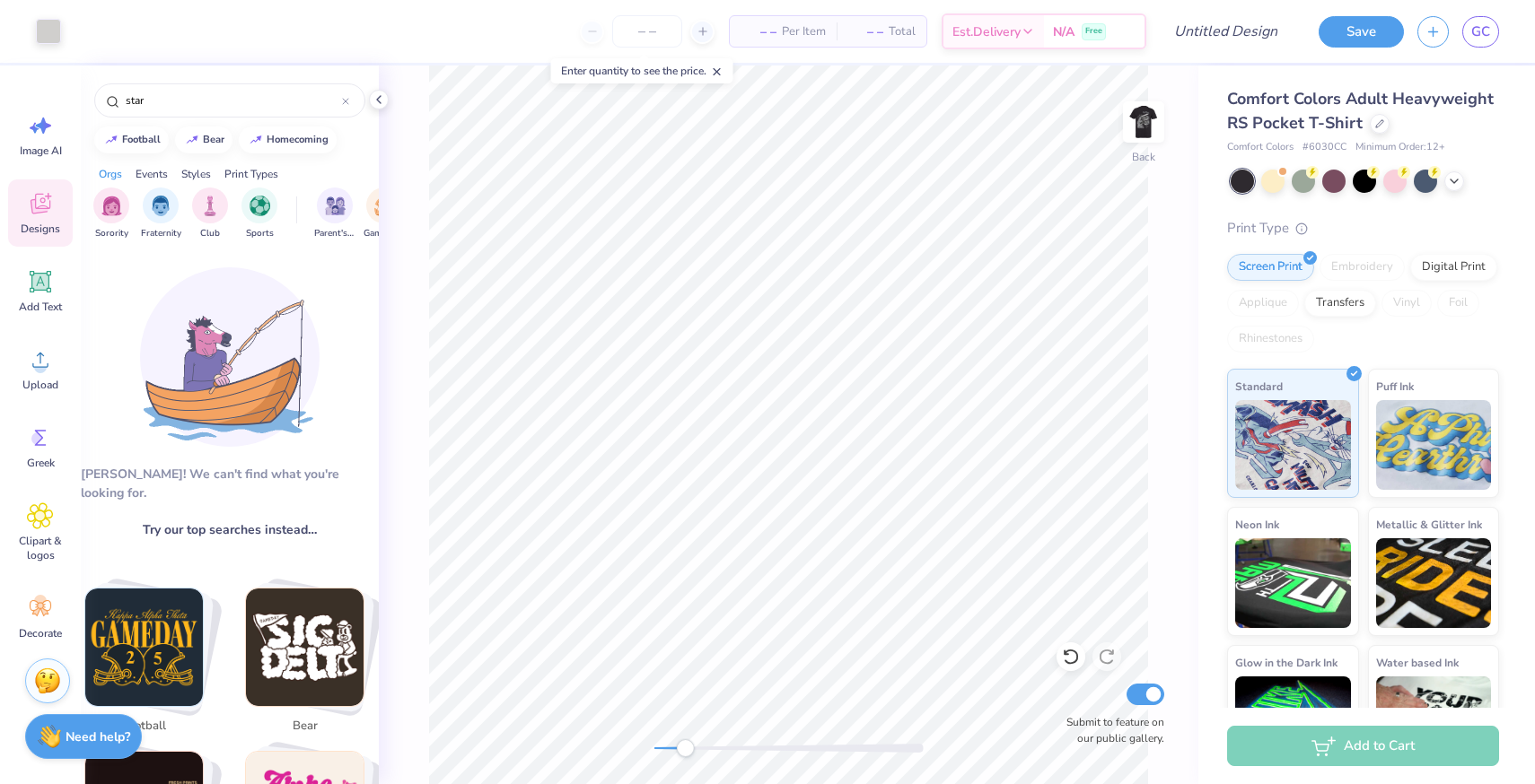
click at [313, 288] on img at bounding box center [230, 356] width 179 height 179
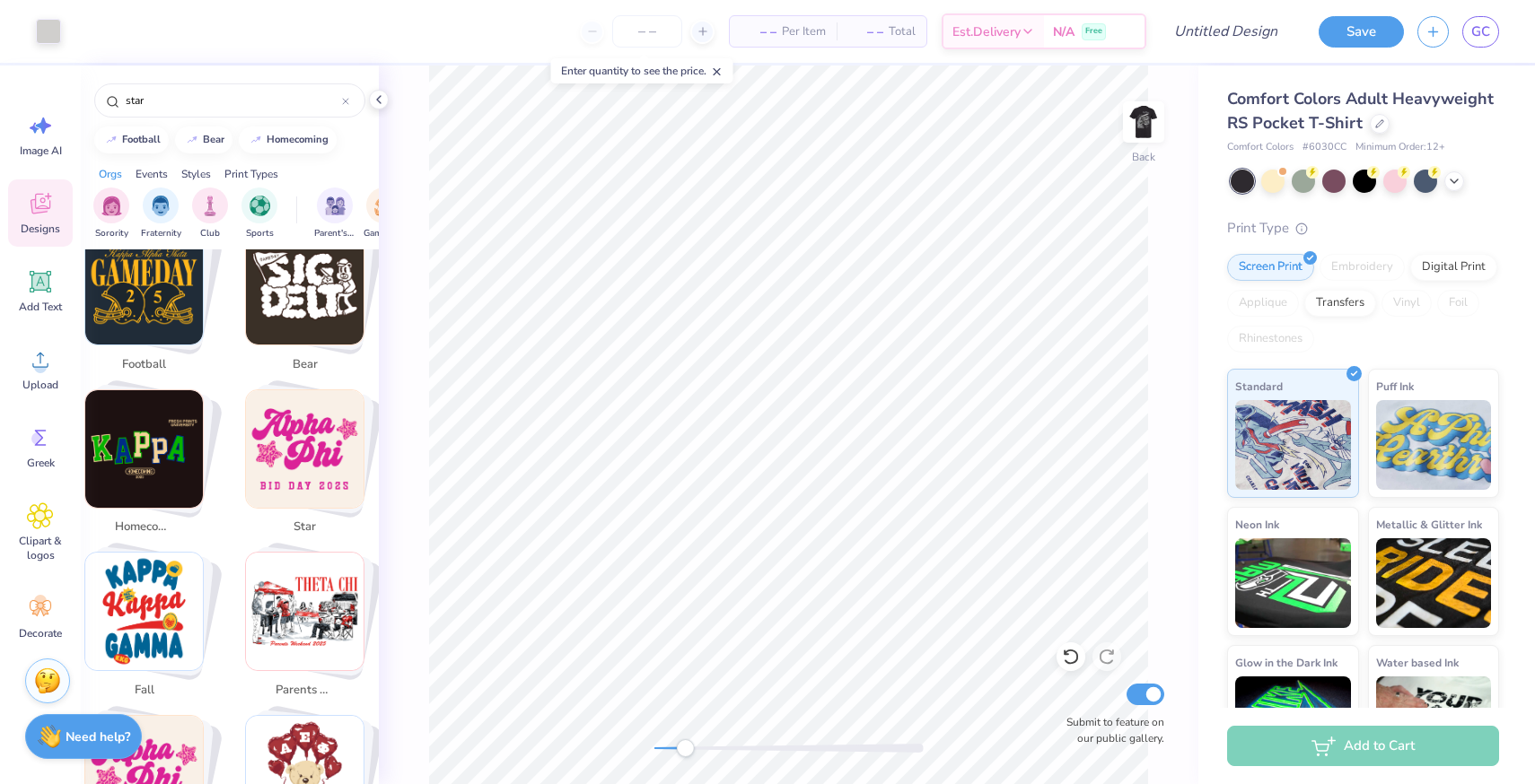
scroll to position [0, 0]
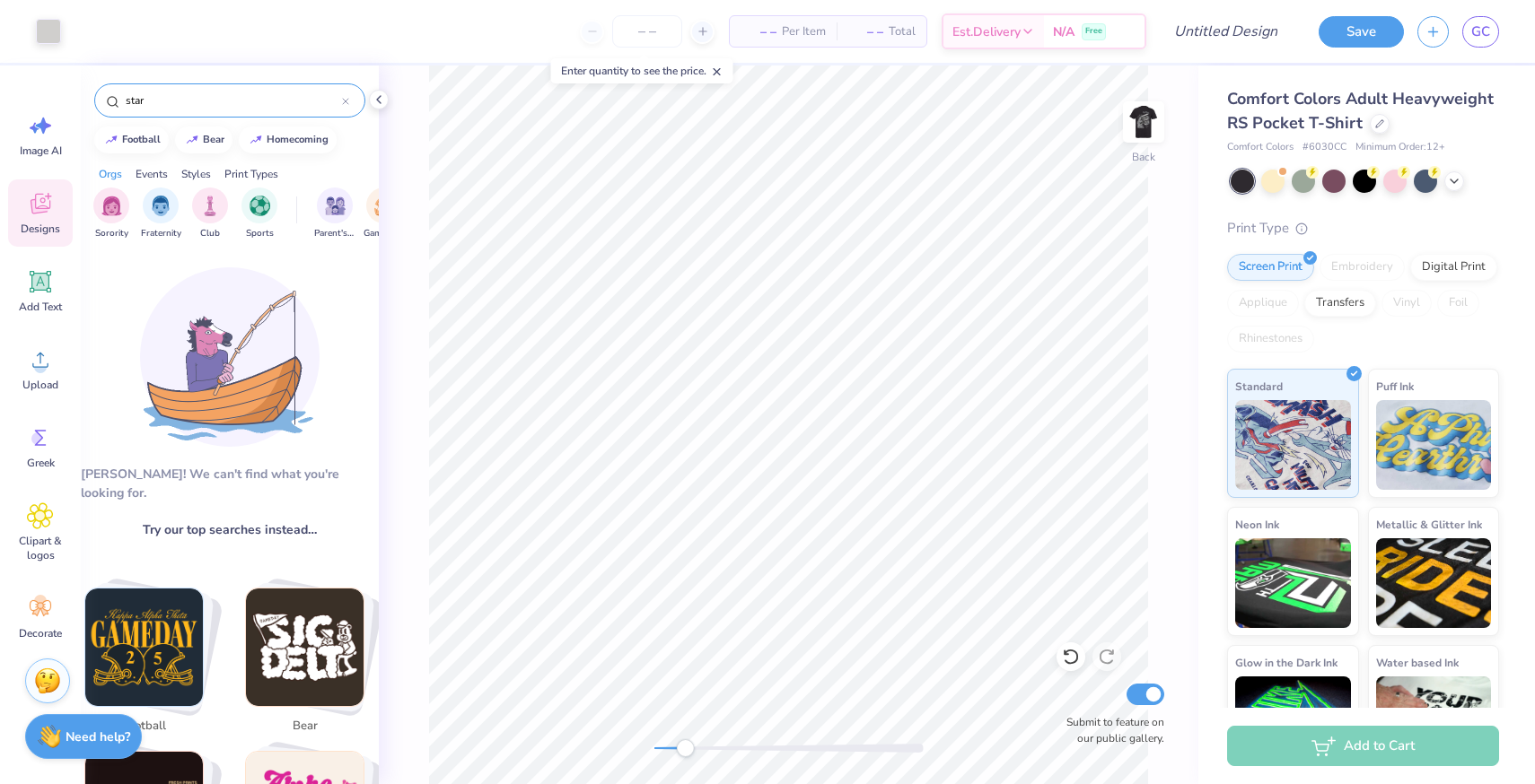
click at [178, 98] on input "star" at bounding box center [232, 101] width 218 height 18
click at [253, 404] on img at bounding box center [230, 356] width 179 height 179
click at [178, 100] on input "star" at bounding box center [232, 101] width 218 height 18
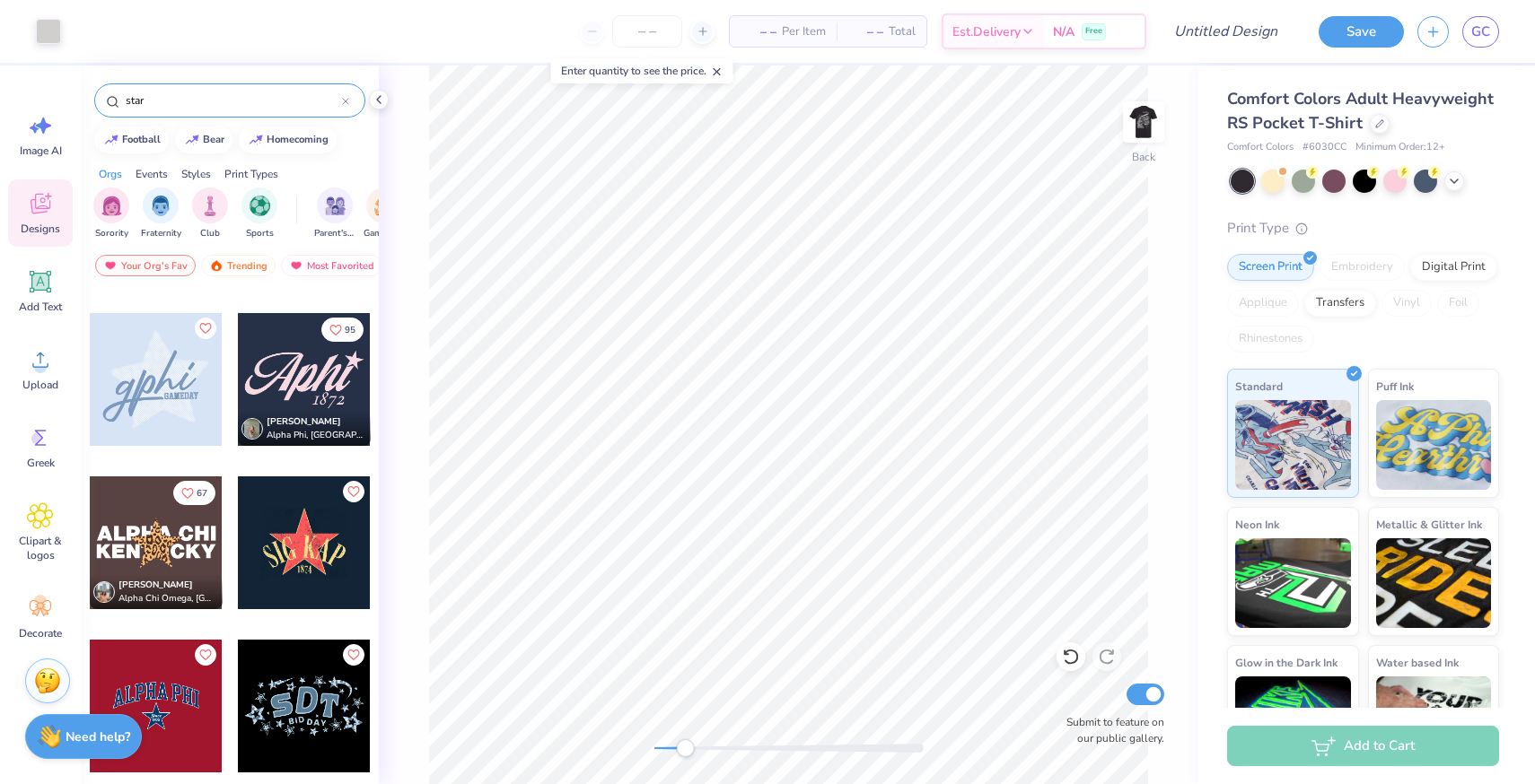
scroll to position [1164, 0]
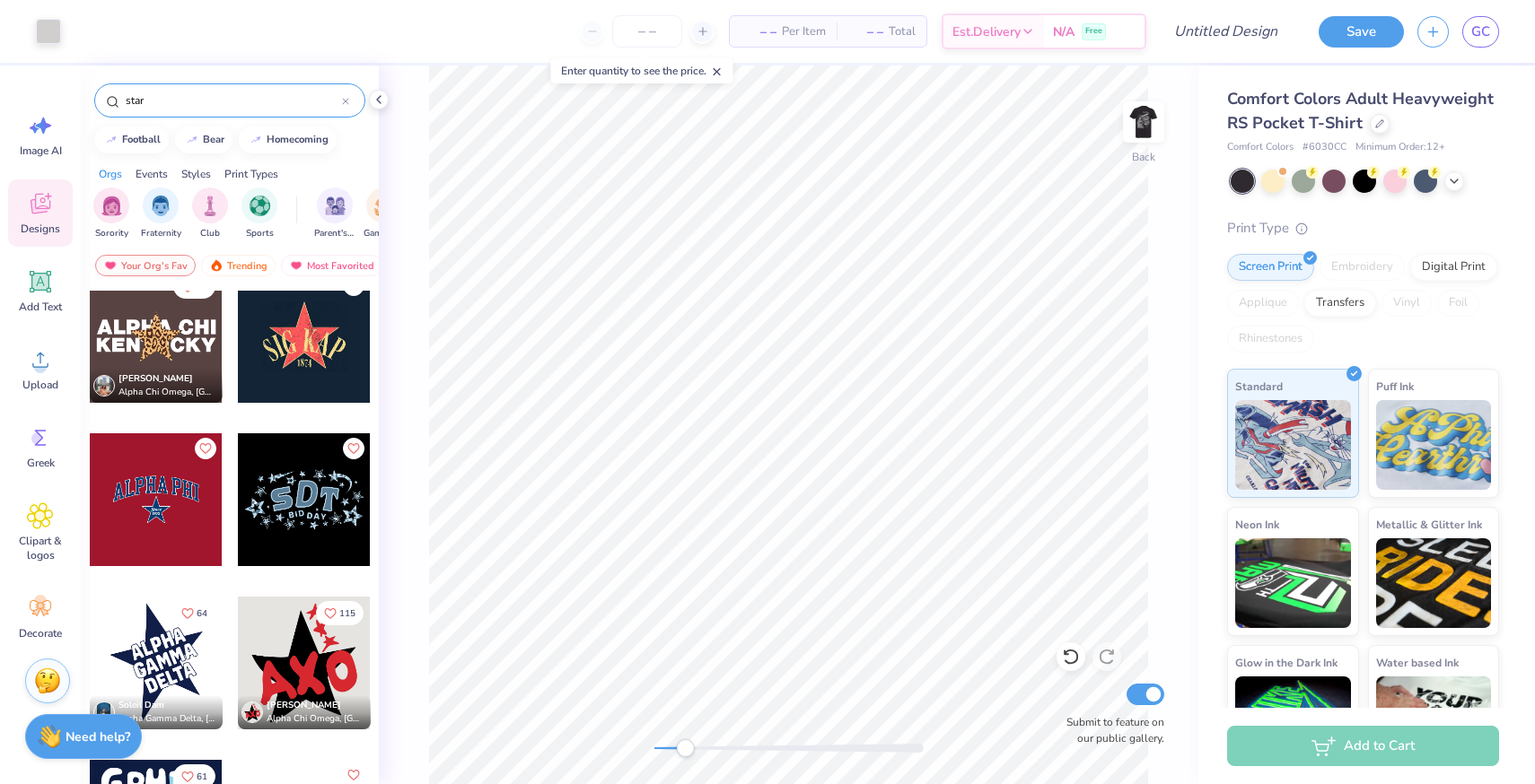
click at [294, 387] on div at bounding box center [304, 336] width 133 height 133
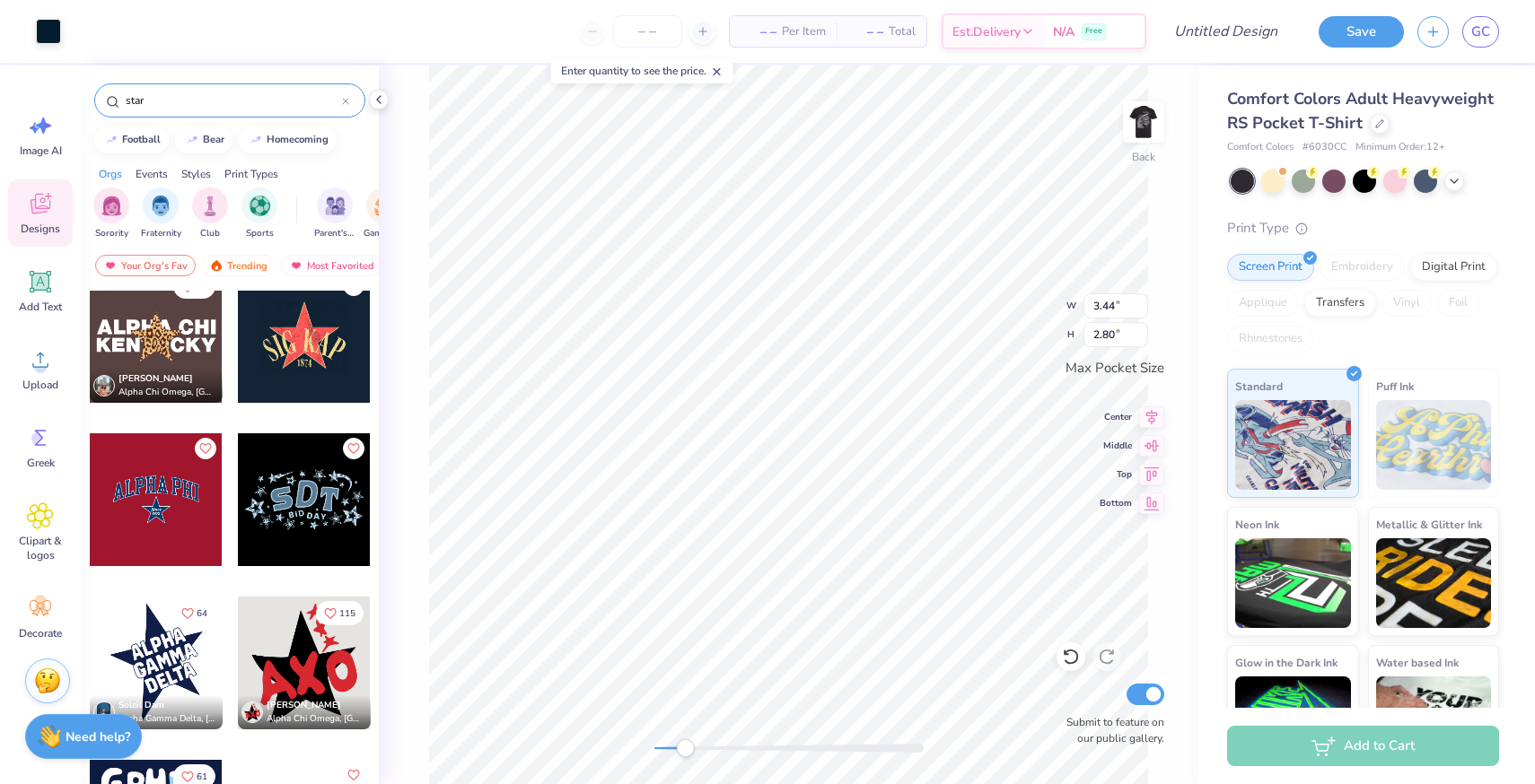
type input "0.58"
type input "0.36"
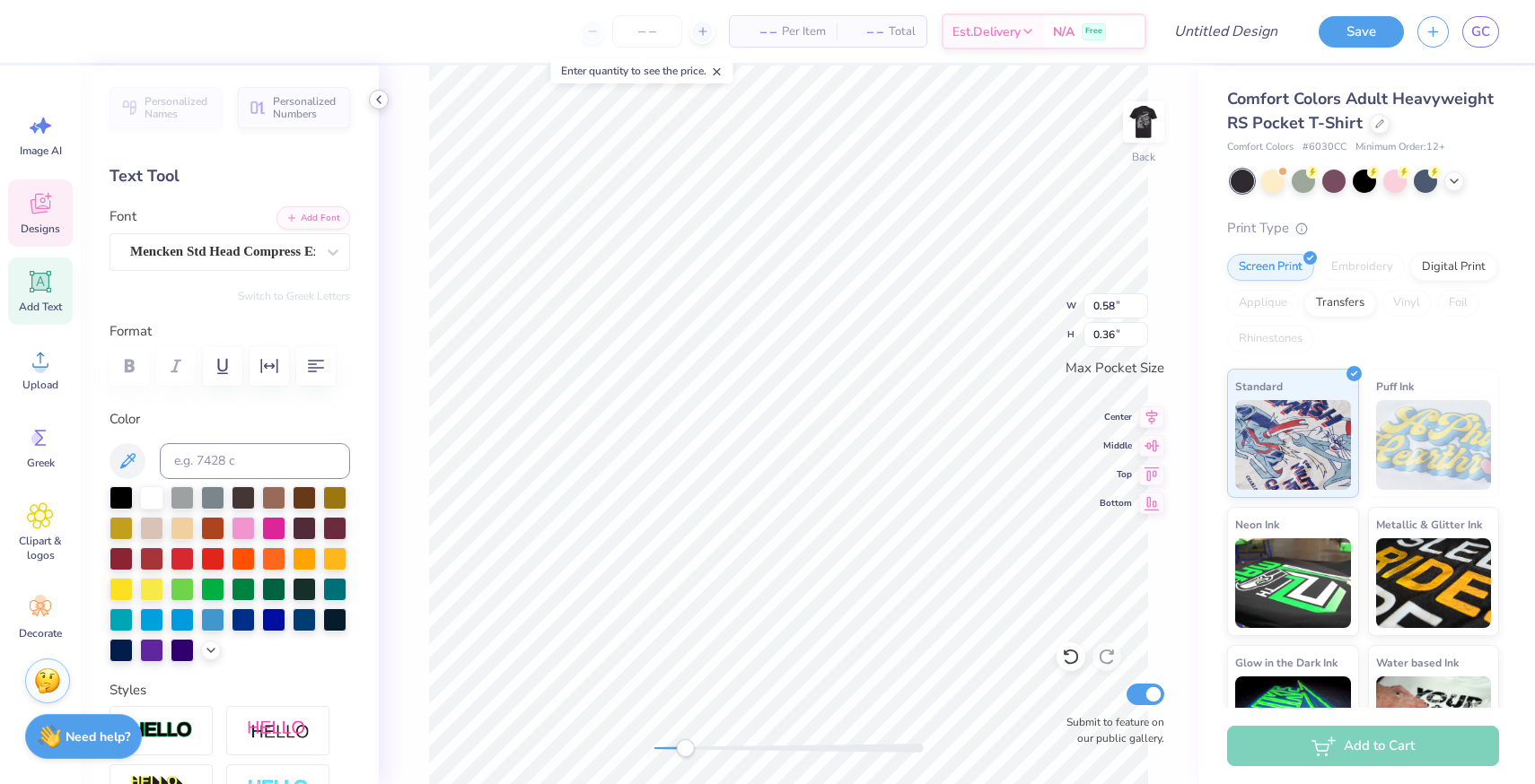
click at [373, 104] on icon at bounding box center [379, 99] width 15 height 15
click at [50, 36] on div at bounding box center [48, 30] width 25 height 25
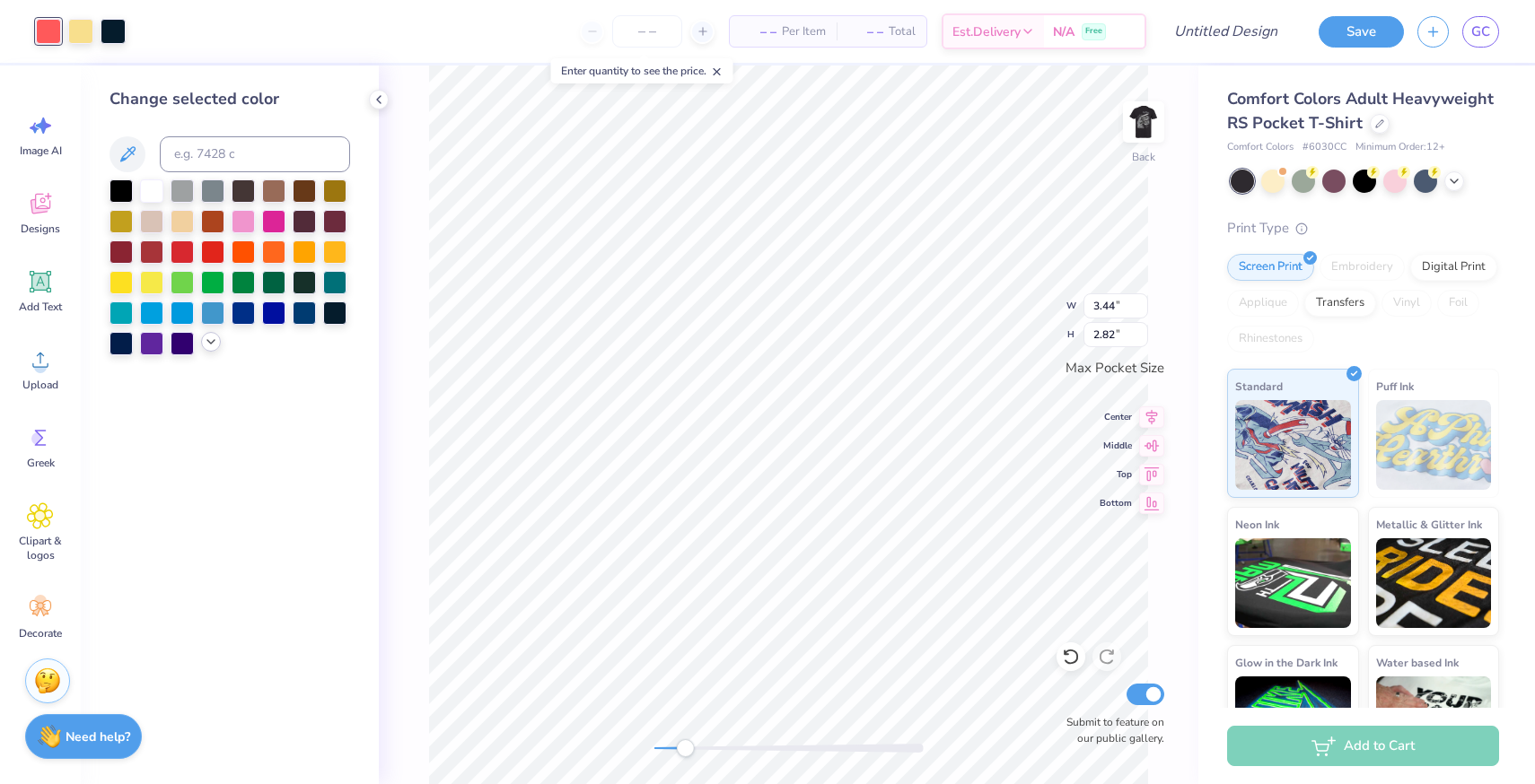
click at [211, 347] on icon at bounding box center [210, 342] width 15 height 15
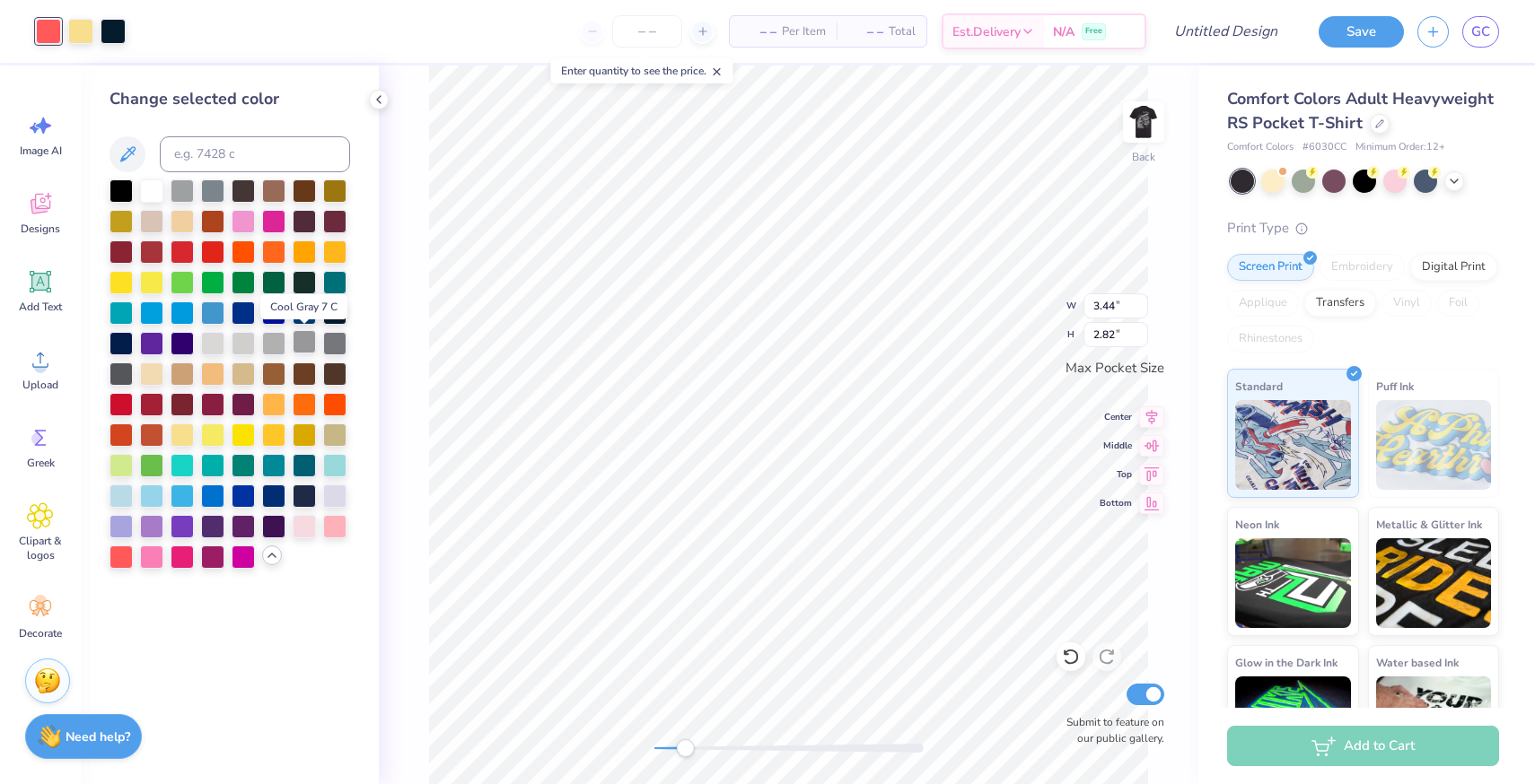
click at [304, 347] on div at bounding box center [304, 342] width 23 height 23
click at [80, 32] on div at bounding box center [80, 30] width 25 height 25
click at [241, 341] on div at bounding box center [243, 342] width 23 height 23
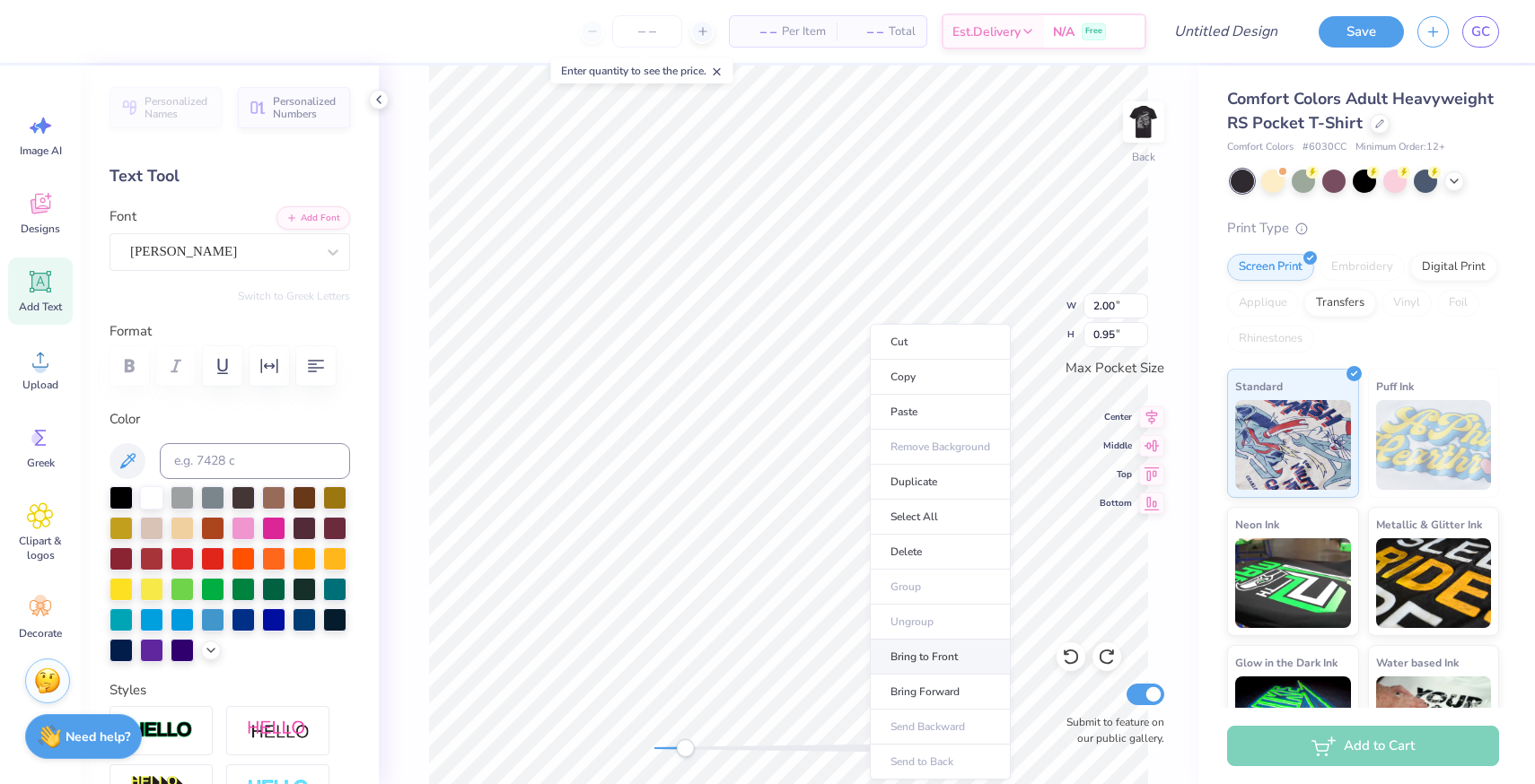
click at [956, 657] on li "Bring to Front" at bounding box center [940, 657] width 141 height 35
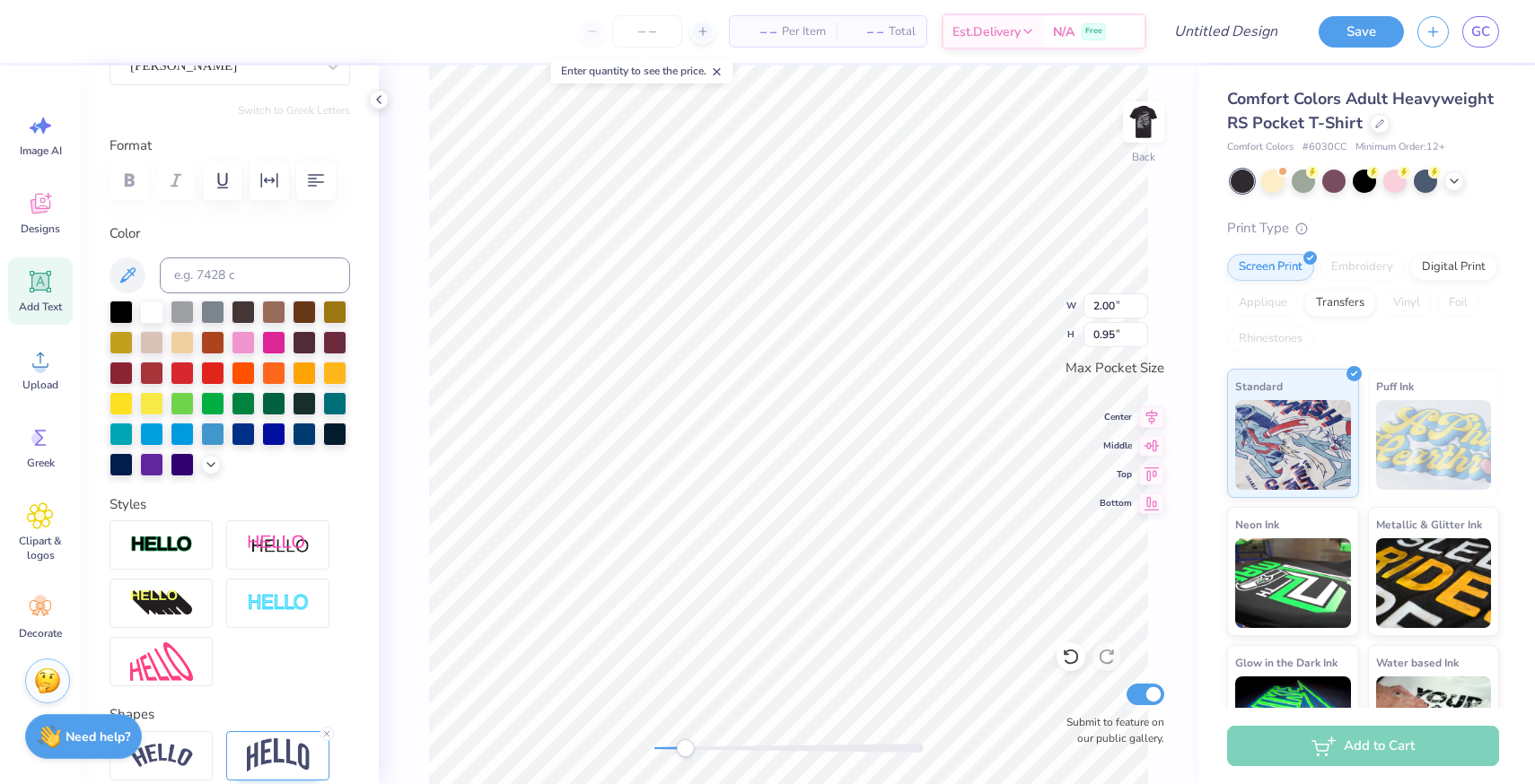
scroll to position [329, 0]
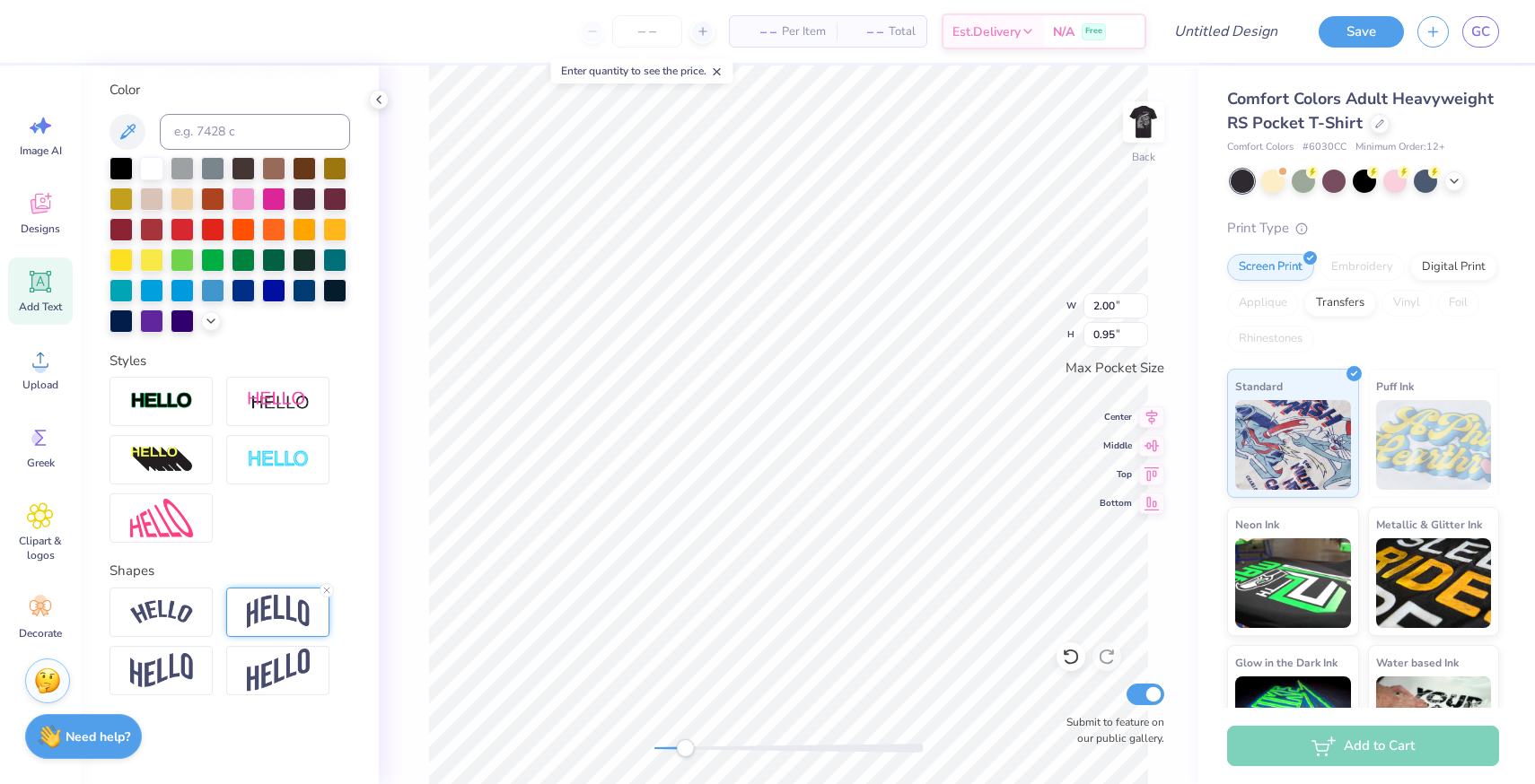
click at [305, 618] on img at bounding box center [278, 612] width 63 height 34
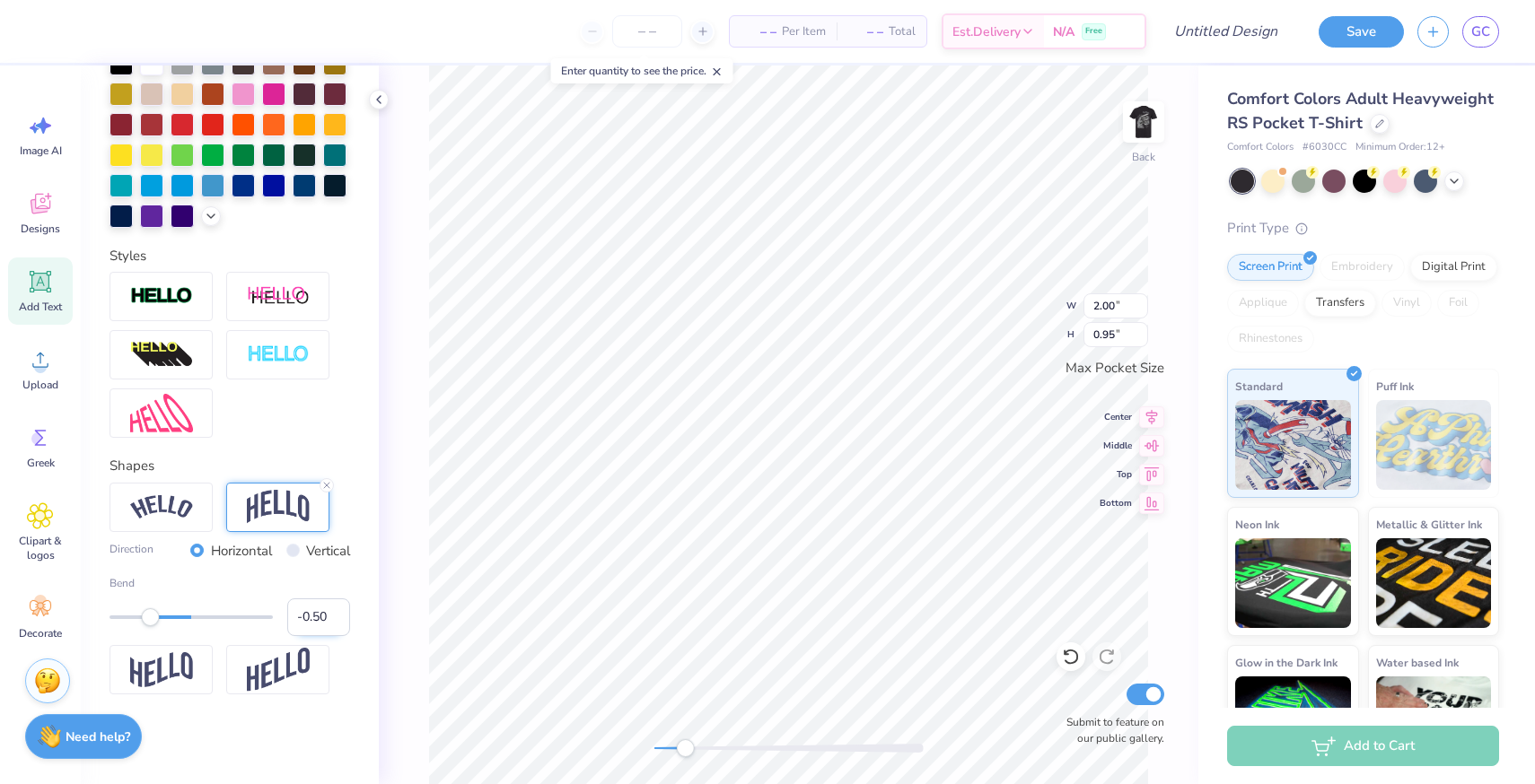
click at [300, 615] on input "-0.50" at bounding box center [319, 617] width 63 height 38
type input "0.50"
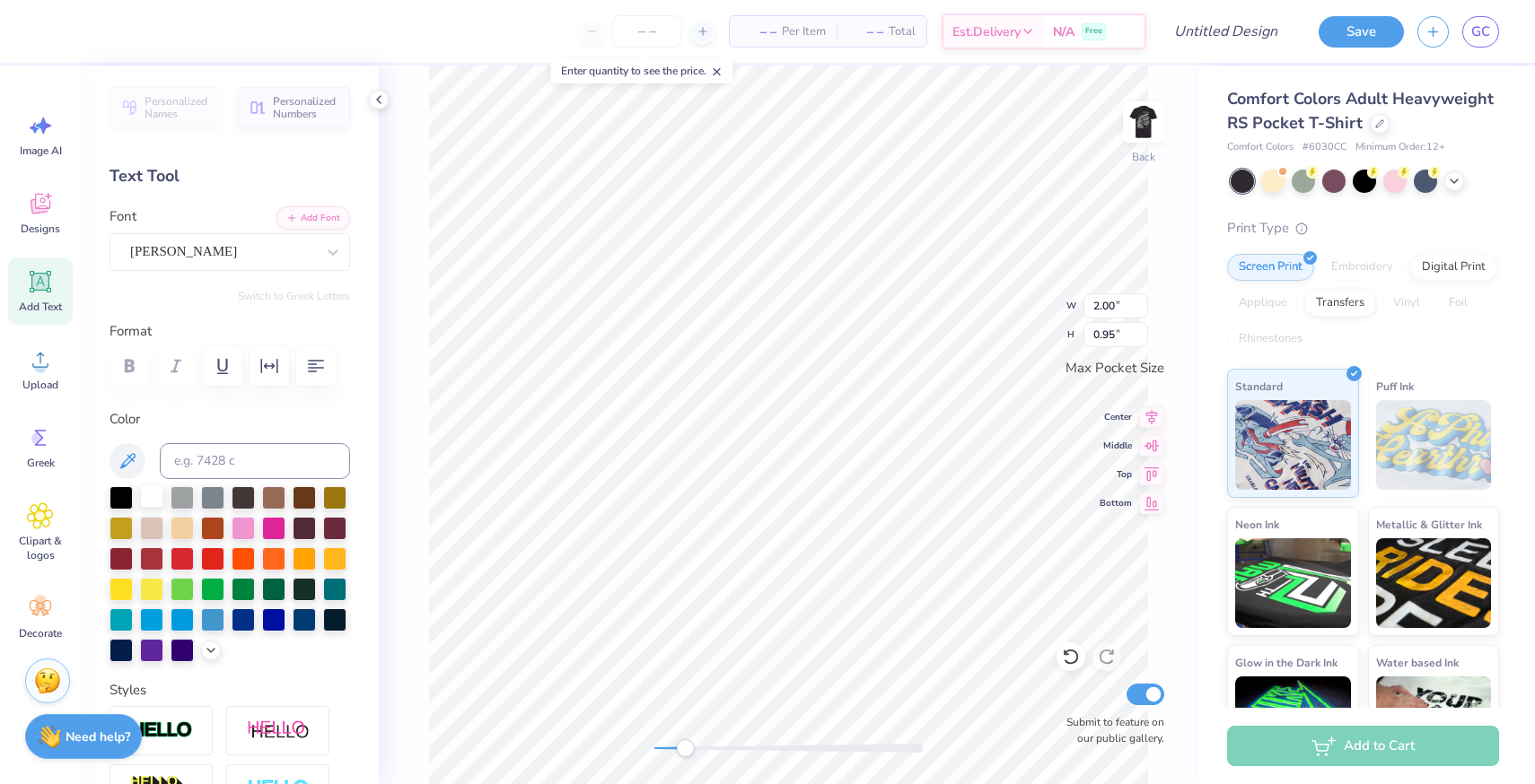
click at [154, 496] on div at bounding box center [152, 497] width 23 height 23
drag, startPoint x: 669, startPoint y: 748, endPoint x: 654, endPoint y: 749, distance: 15.0
click at [654, 749] on div "Accessibility label" at bounding box center [654, 748] width 18 height 18
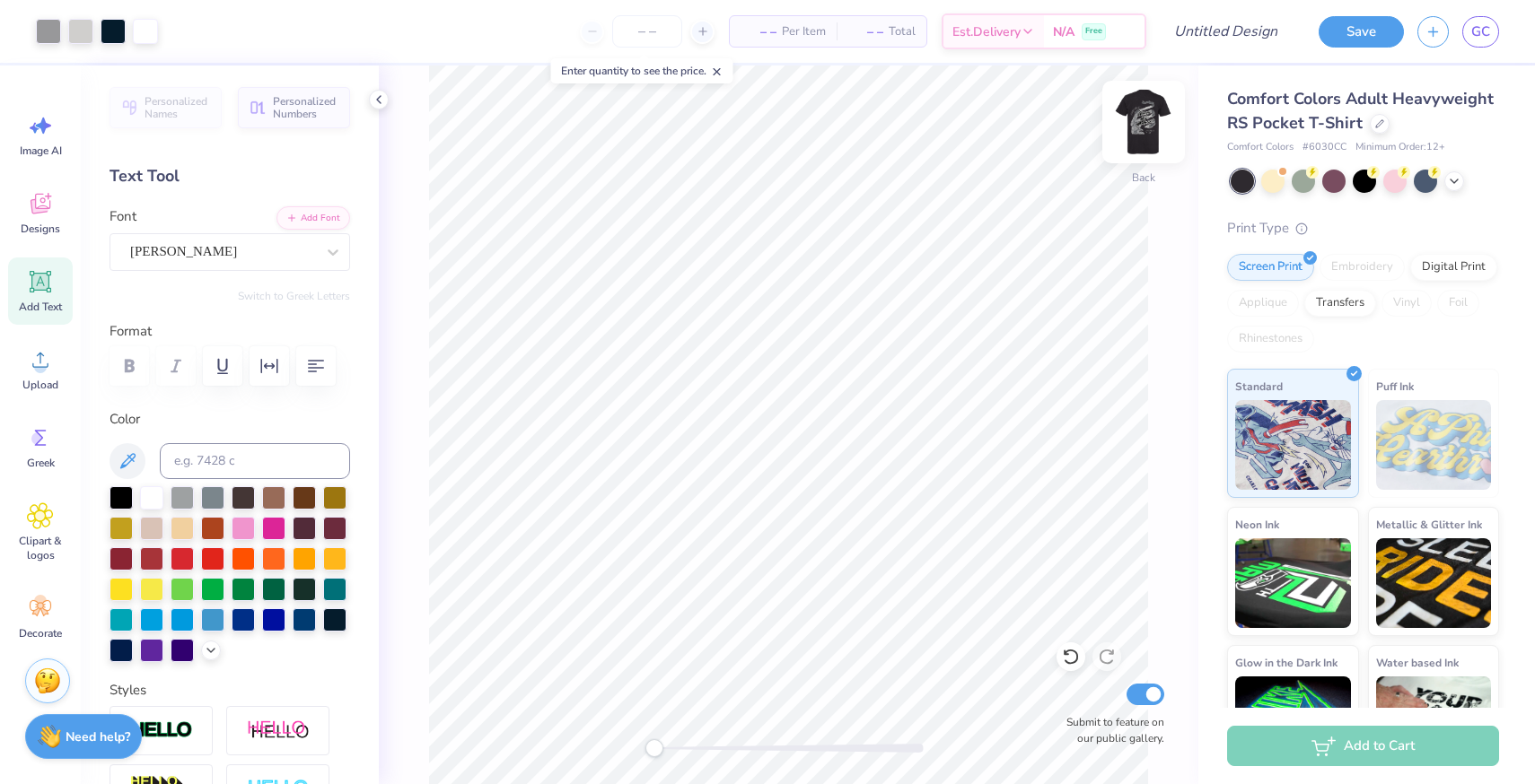
click at [1135, 125] on img at bounding box center [1144, 122] width 72 height 72
click at [1135, 125] on img at bounding box center [1143, 122] width 36 height 36
click at [757, 745] on div at bounding box center [789, 747] width 269 height 9
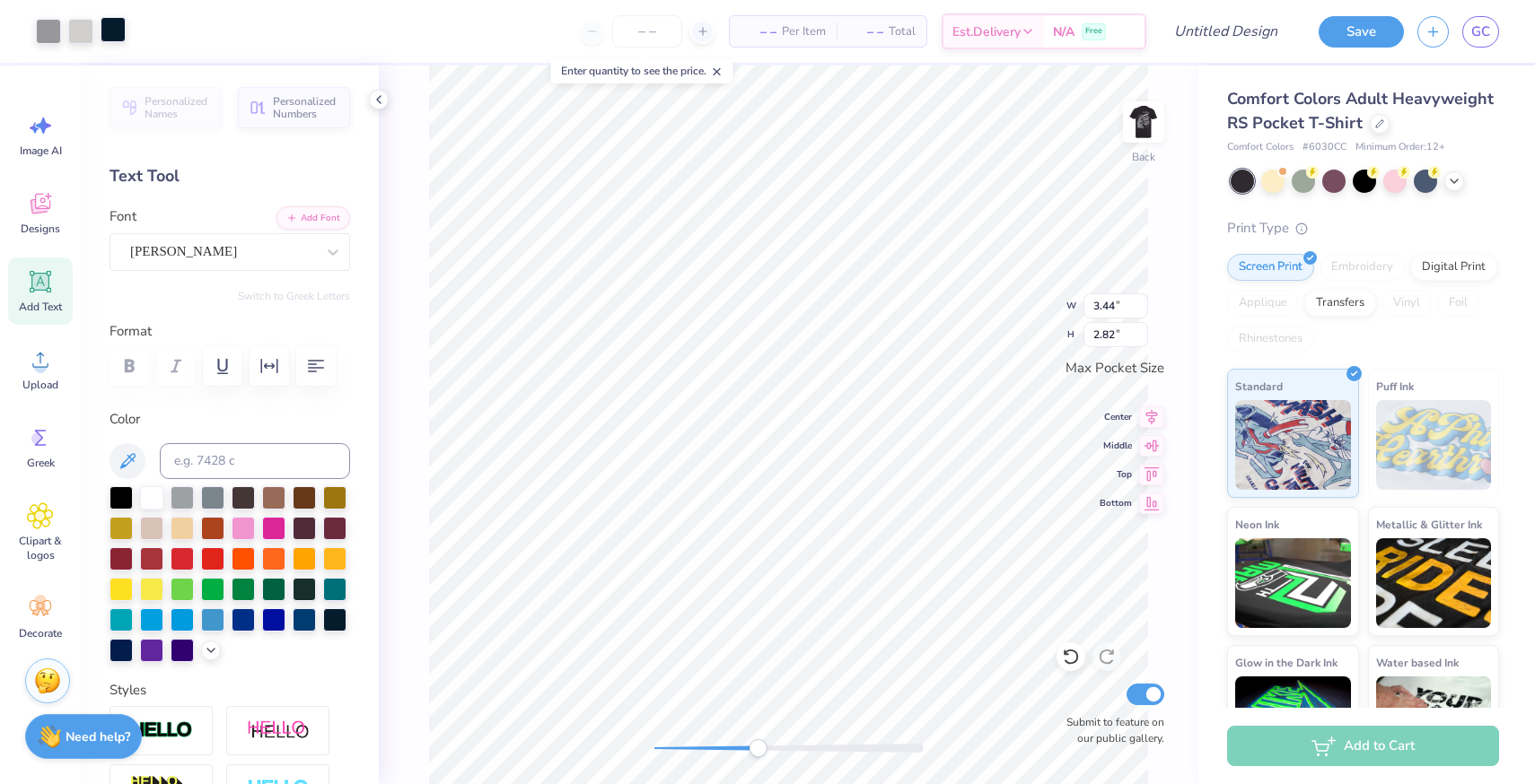
click at [113, 31] on div at bounding box center [113, 30] width 25 height 25
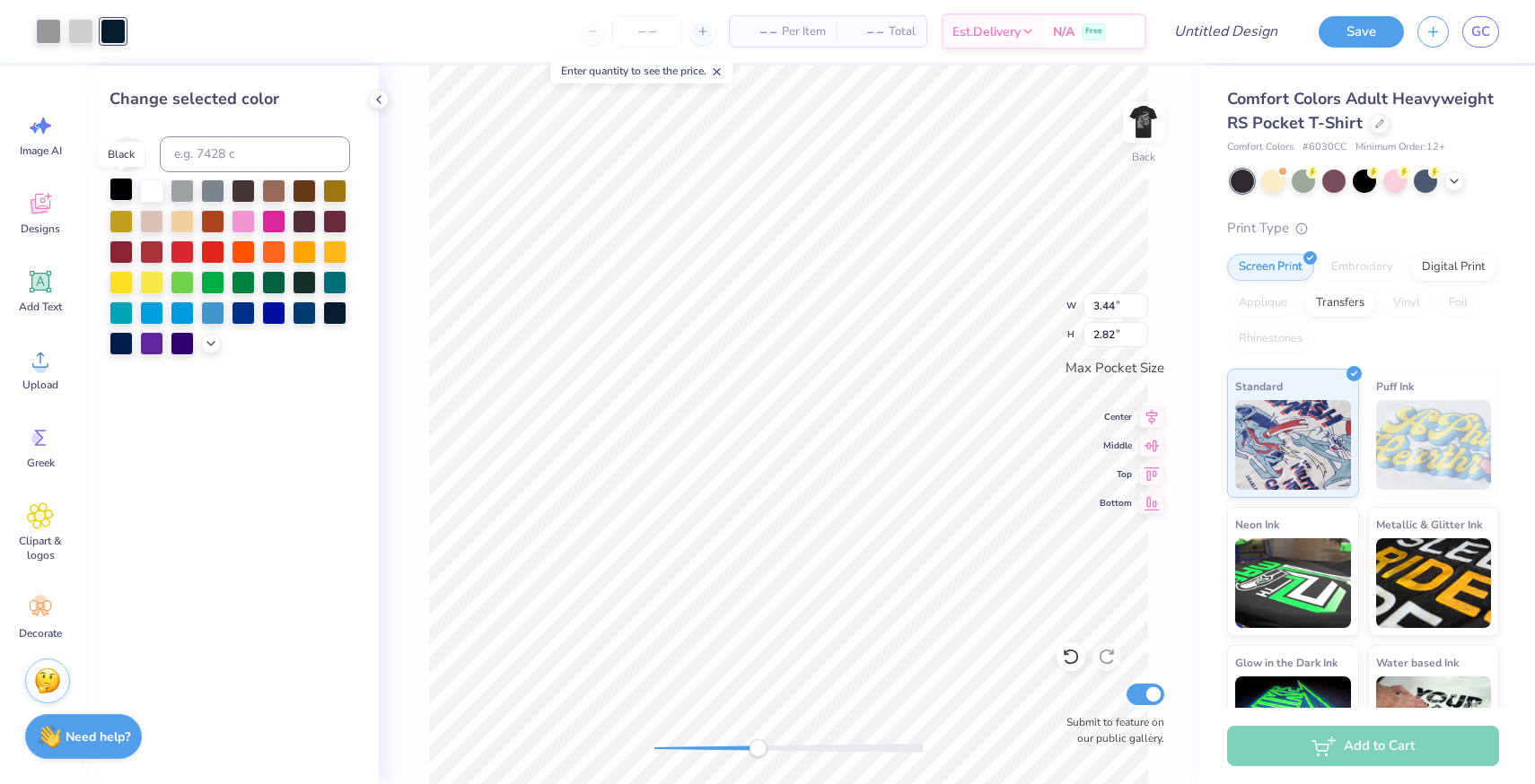
click at [121, 186] on div at bounding box center [121, 190] width 23 height 23
click at [87, 38] on div at bounding box center [80, 30] width 25 height 25
click at [210, 346] on icon at bounding box center [210, 342] width 15 height 15
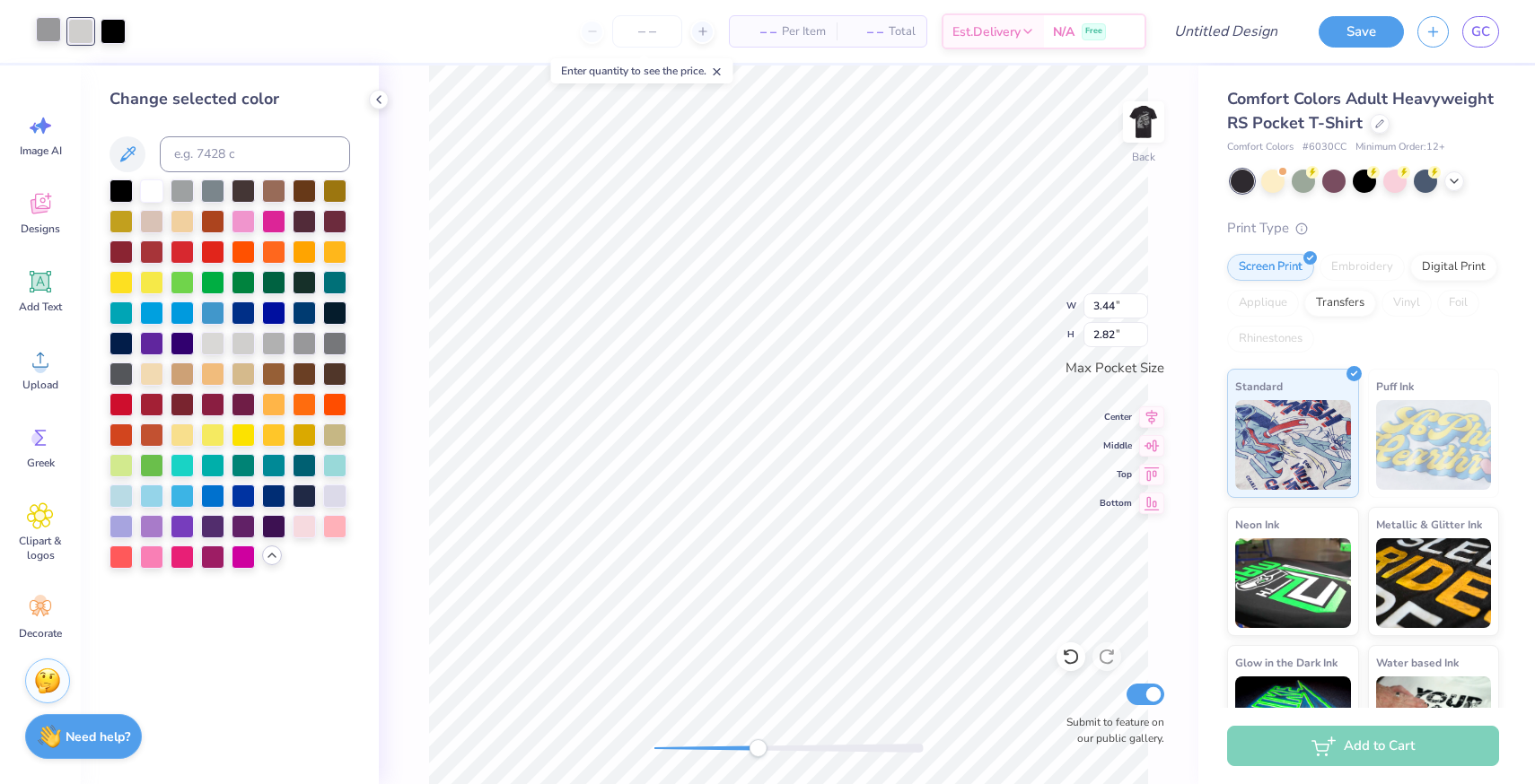
click at [50, 33] on div at bounding box center [48, 30] width 25 height 25
click at [128, 377] on div at bounding box center [121, 373] width 23 height 23
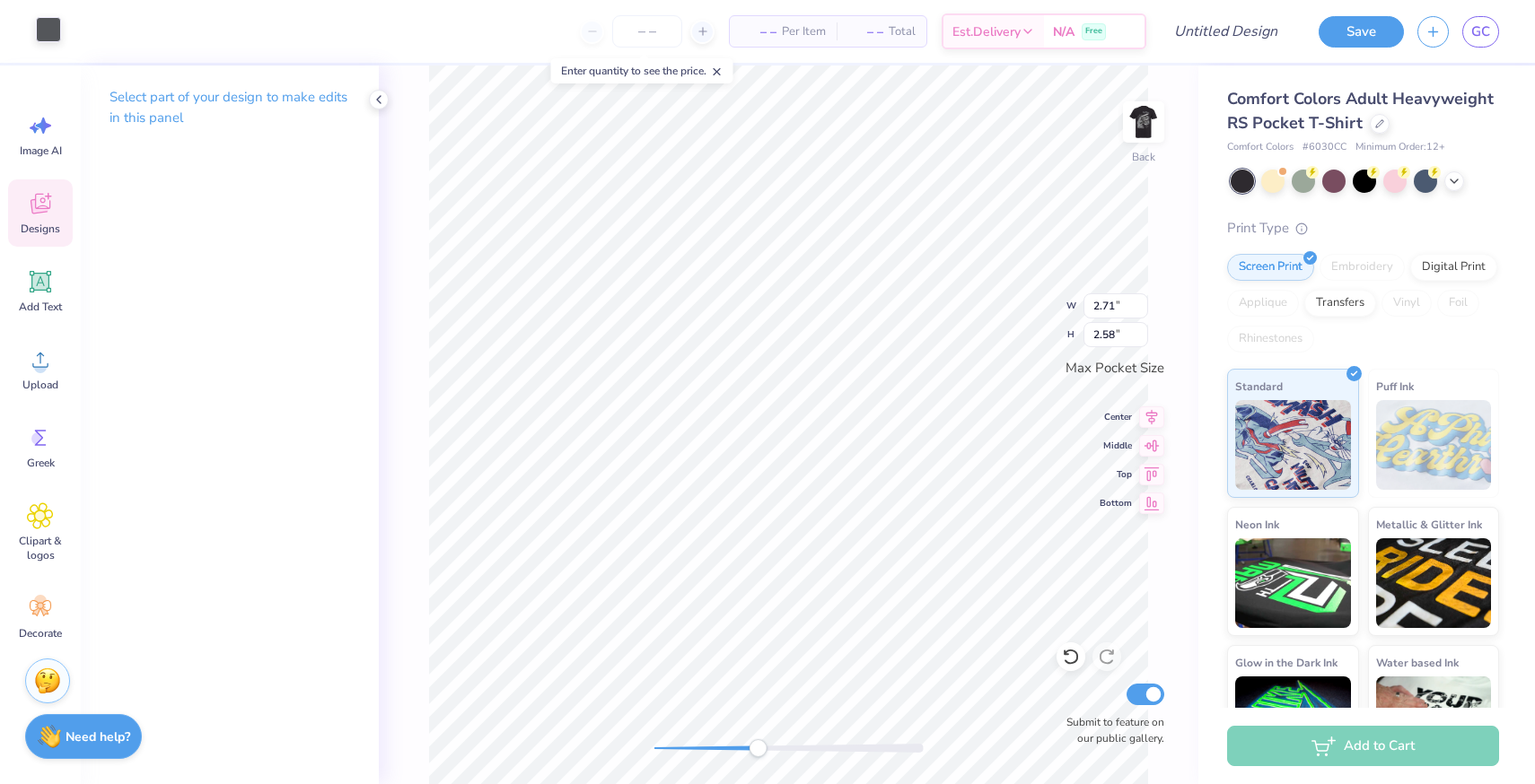
click at [46, 24] on div at bounding box center [48, 30] width 25 height 25
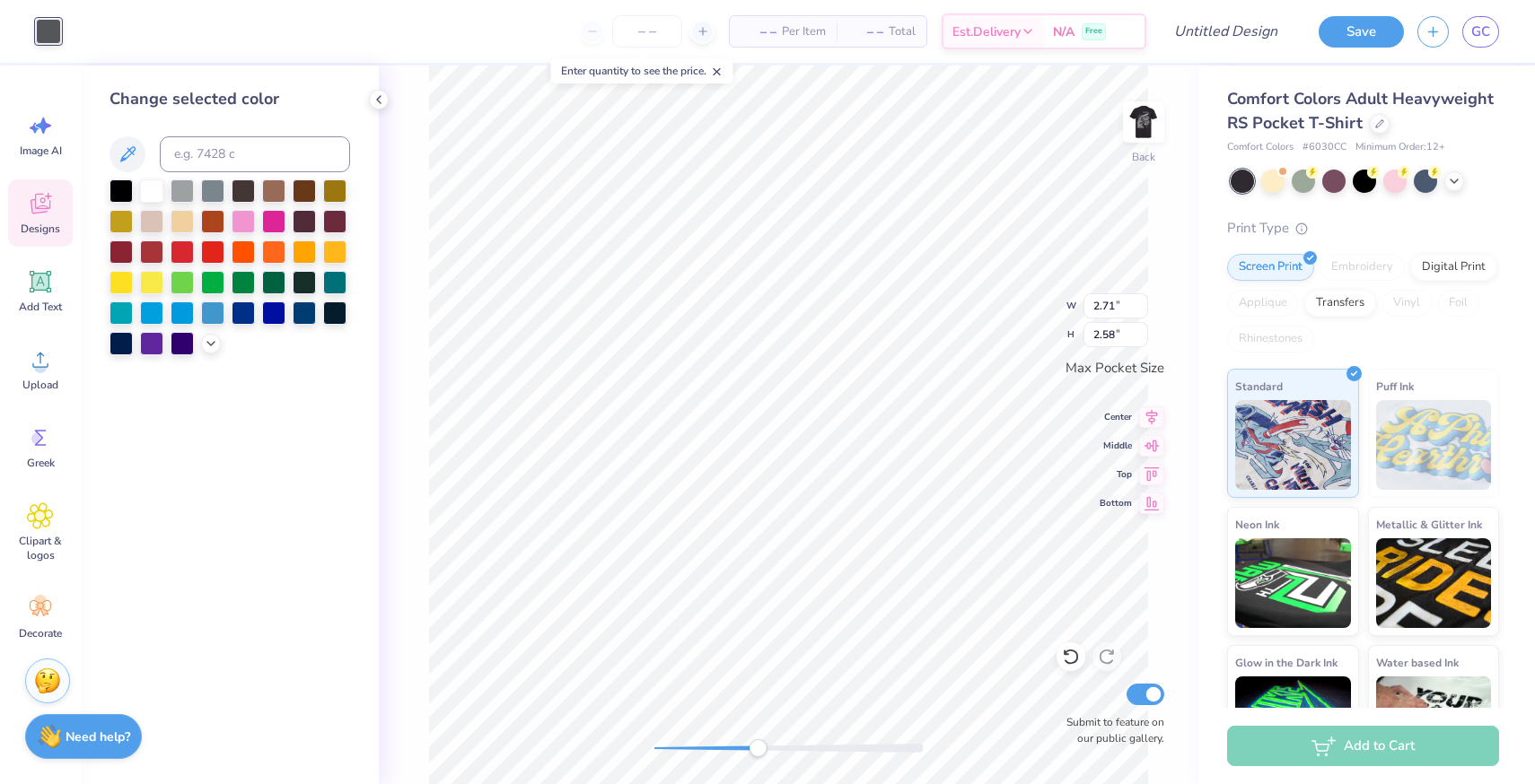
click at [206, 354] on div at bounding box center [230, 267] width 240 height 176
click at [206, 343] on icon at bounding box center [210, 342] width 15 height 15
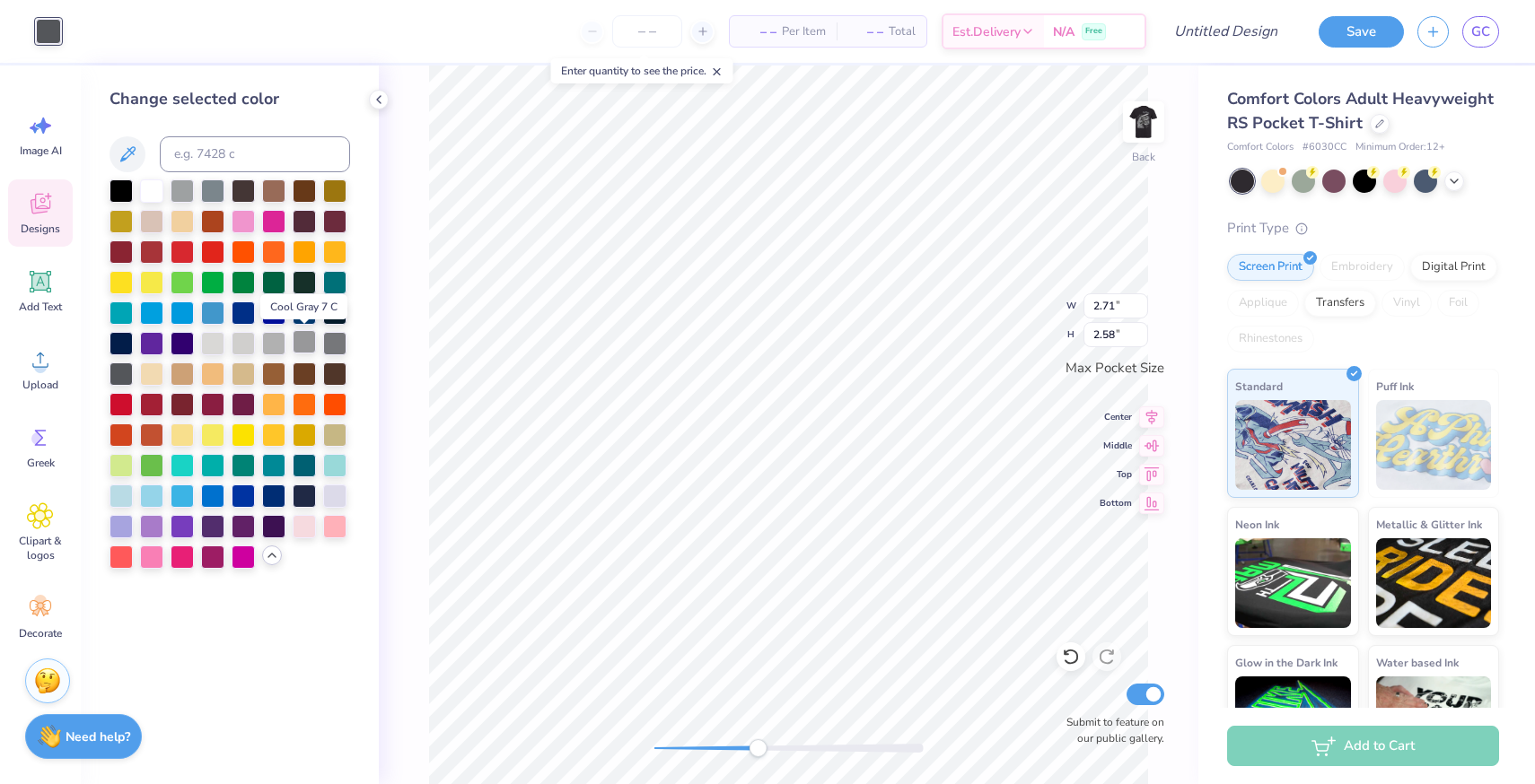
click at [313, 345] on div at bounding box center [304, 342] width 23 height 23
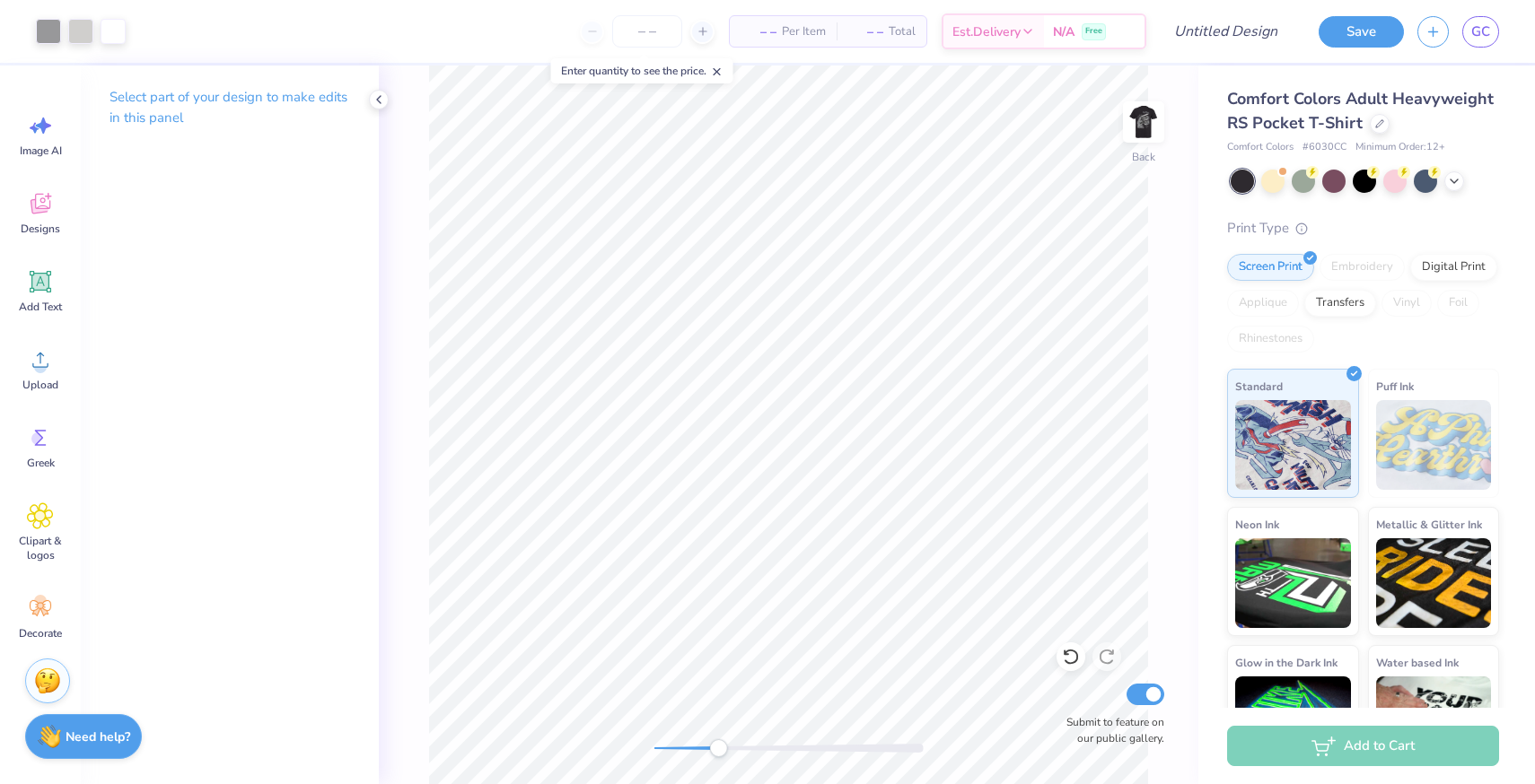
drag, startPoint x: 757, startPoint y: 745, endPoint x: 719, endPoint y: 745, distance: 38.0
click at [719, 745] on div "Accessibility label" at bounding box center [718, 748] width 18 height 18
click at [48, 35] on div at bounding box center [48, 30] width 25 height 25
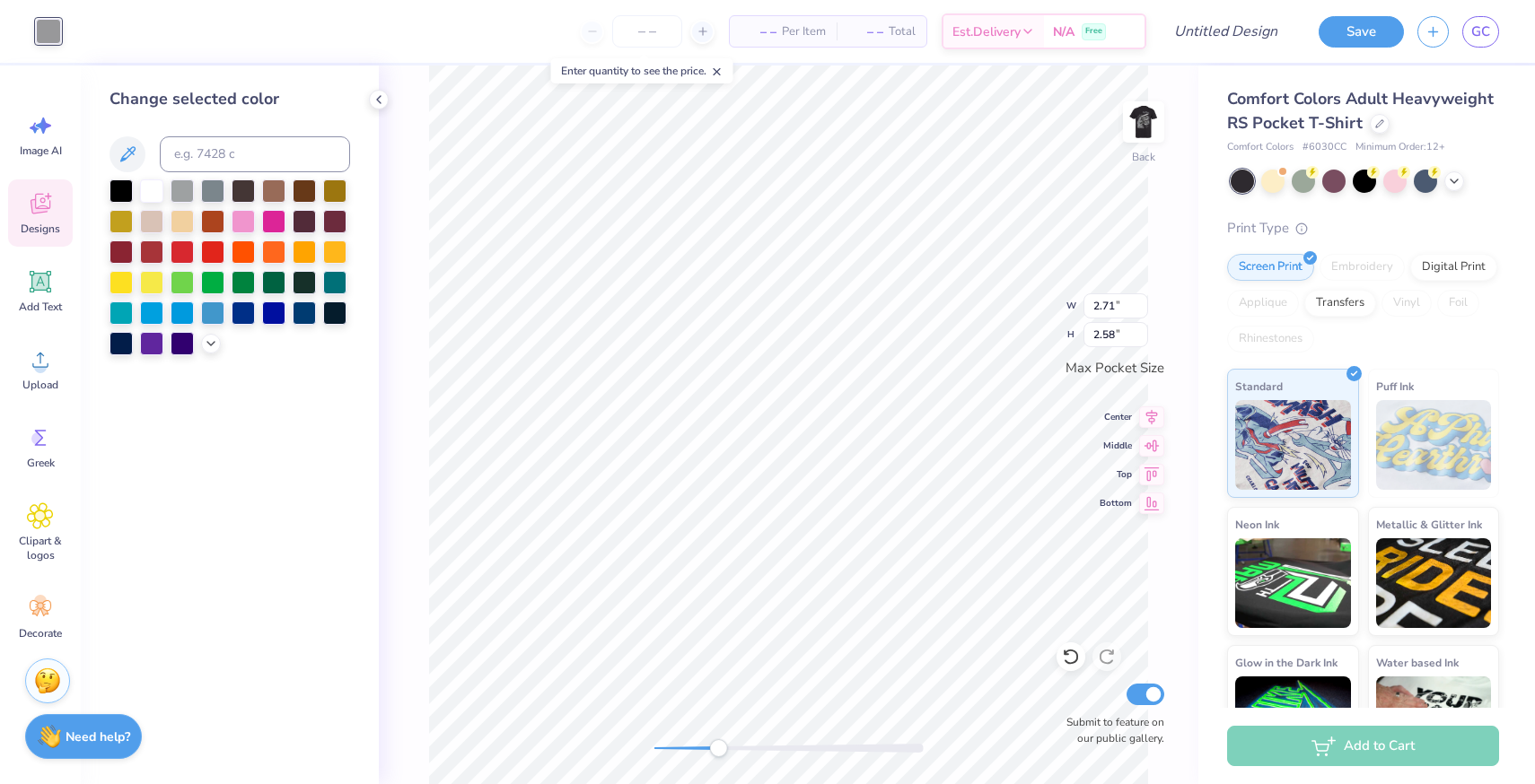
click at [221, 345] on div at bounding box center [230, 267] width 240 height 176
click at [213, 345] on icon at bounding box center [210, 342] width 15 height 15
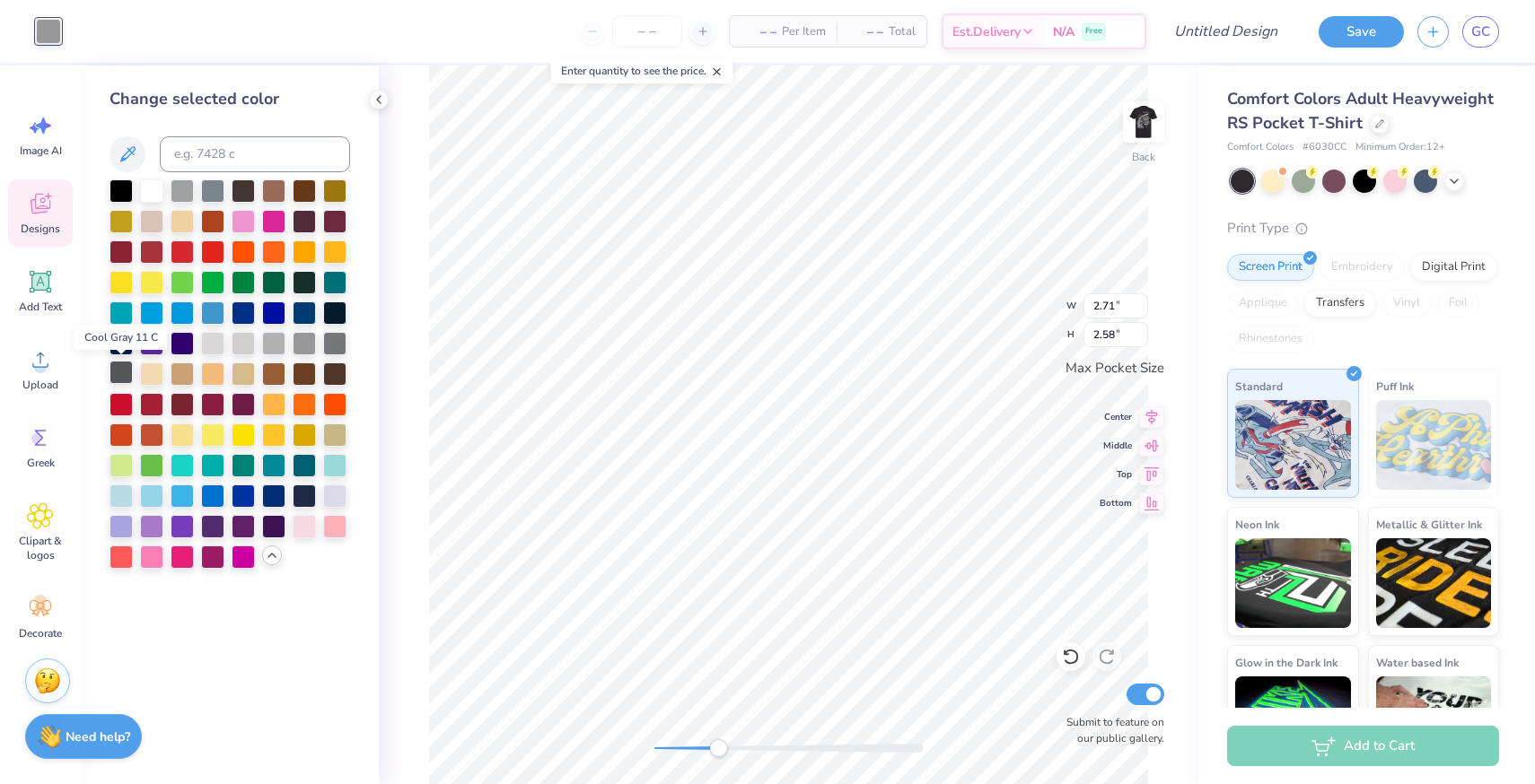
click at [124, 374] on div at bounding box center [121, 373] width 23 height 23
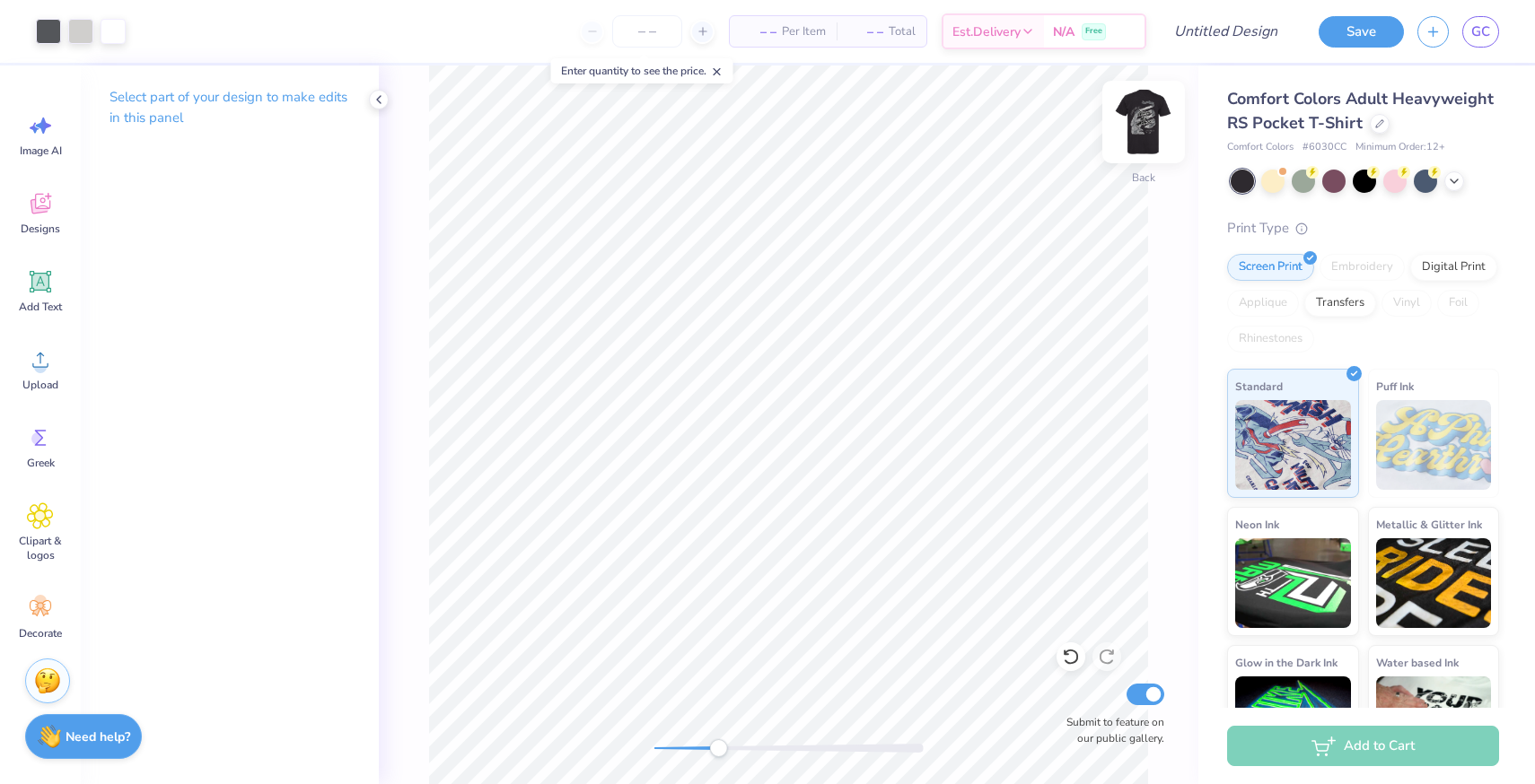
click at [1145, 117] on img at bounding box center [1144, 122] width 72 height 72
drag, startPoint x: 720, startPoint y: 743, endPoint x: 660, endPoint y: 742, distance: 60.0
click at [660, 742] on div "Accessibility label" at bounding box center [659, 748] width 18 height 18
type input "4.34"
click at [1151, 129] on img at bounding box center [1144, 122] width 72 height 72
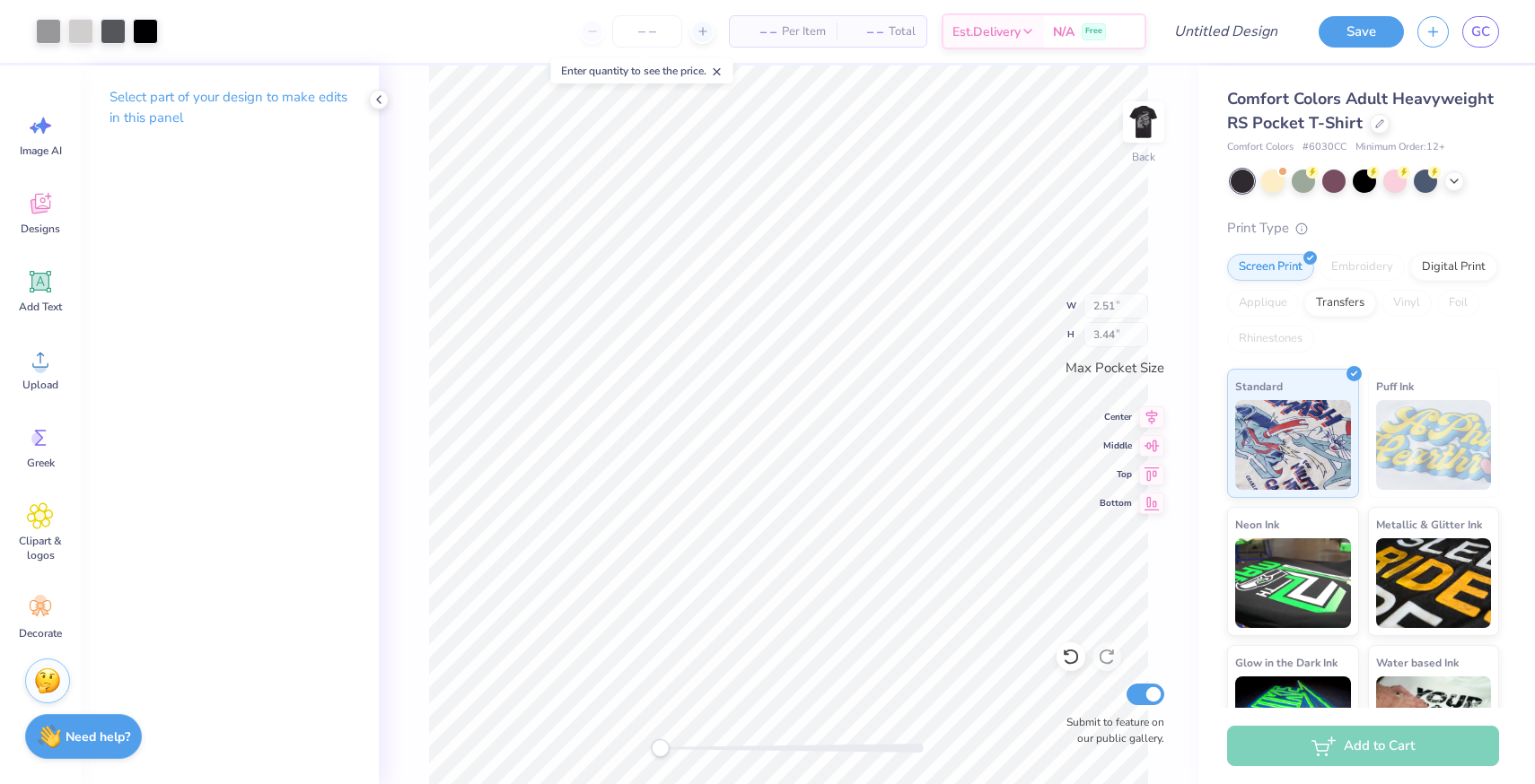
type input "2.51"
type input "3.44"
click at [777, 744] on div at bounding box center [789, 747] width 269 height 9
type input "2.85"
type input "1.36"
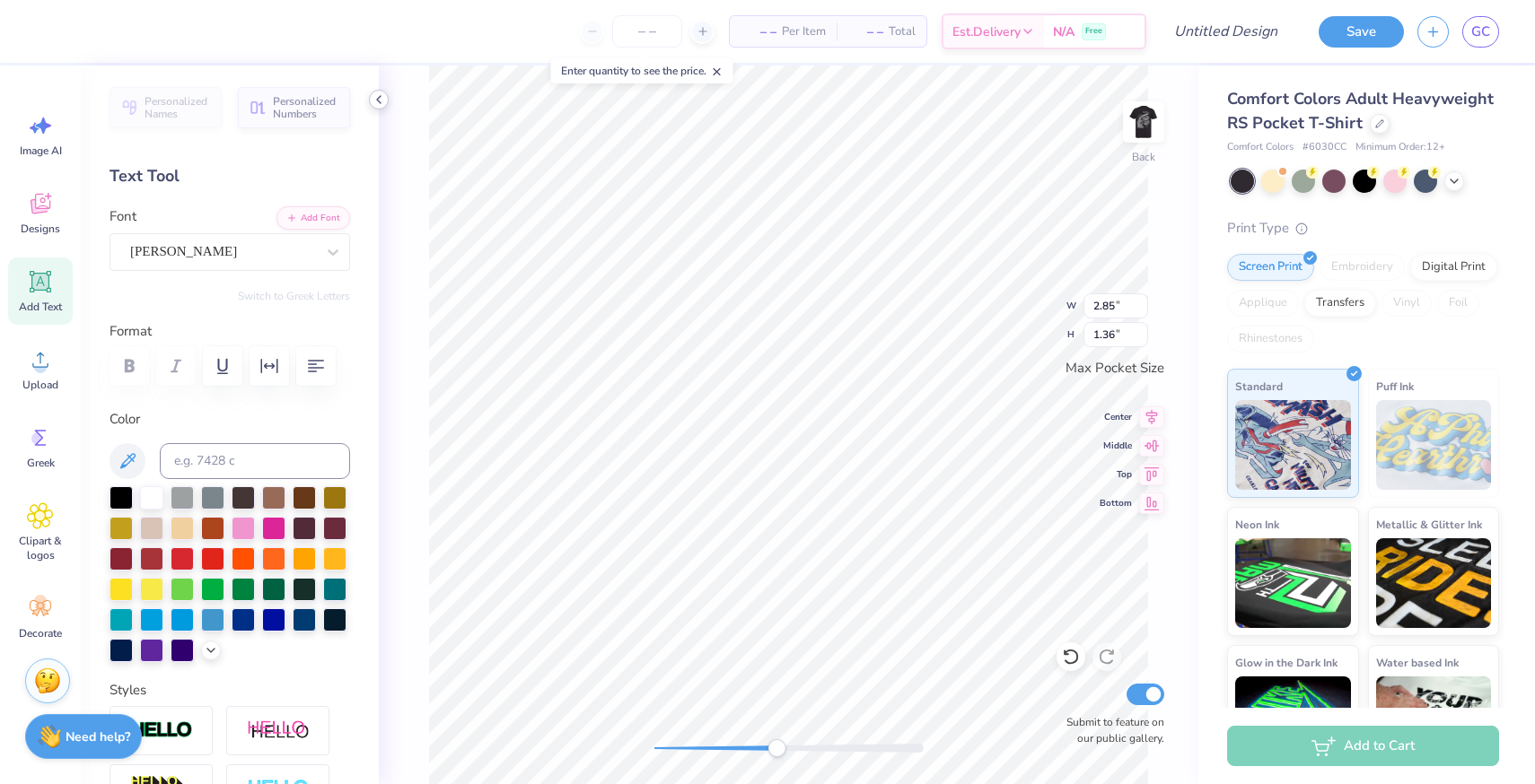
click at [380, 91] on div at bounding box center [379, 100] width 19 height 19
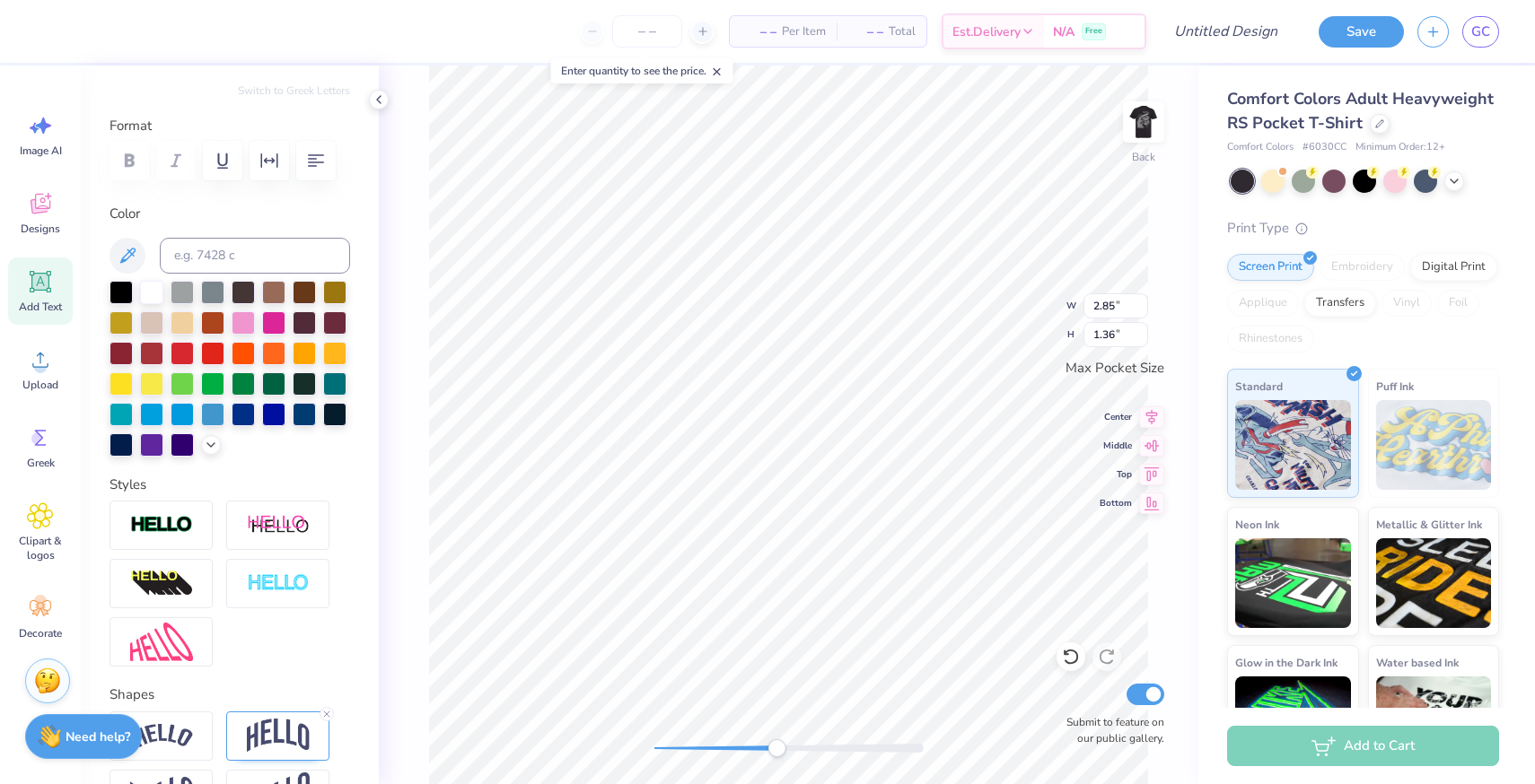
scroll to position [206, 0]
click at [210, 446] on icon at bounding box center [210, 442] width 15 height 15
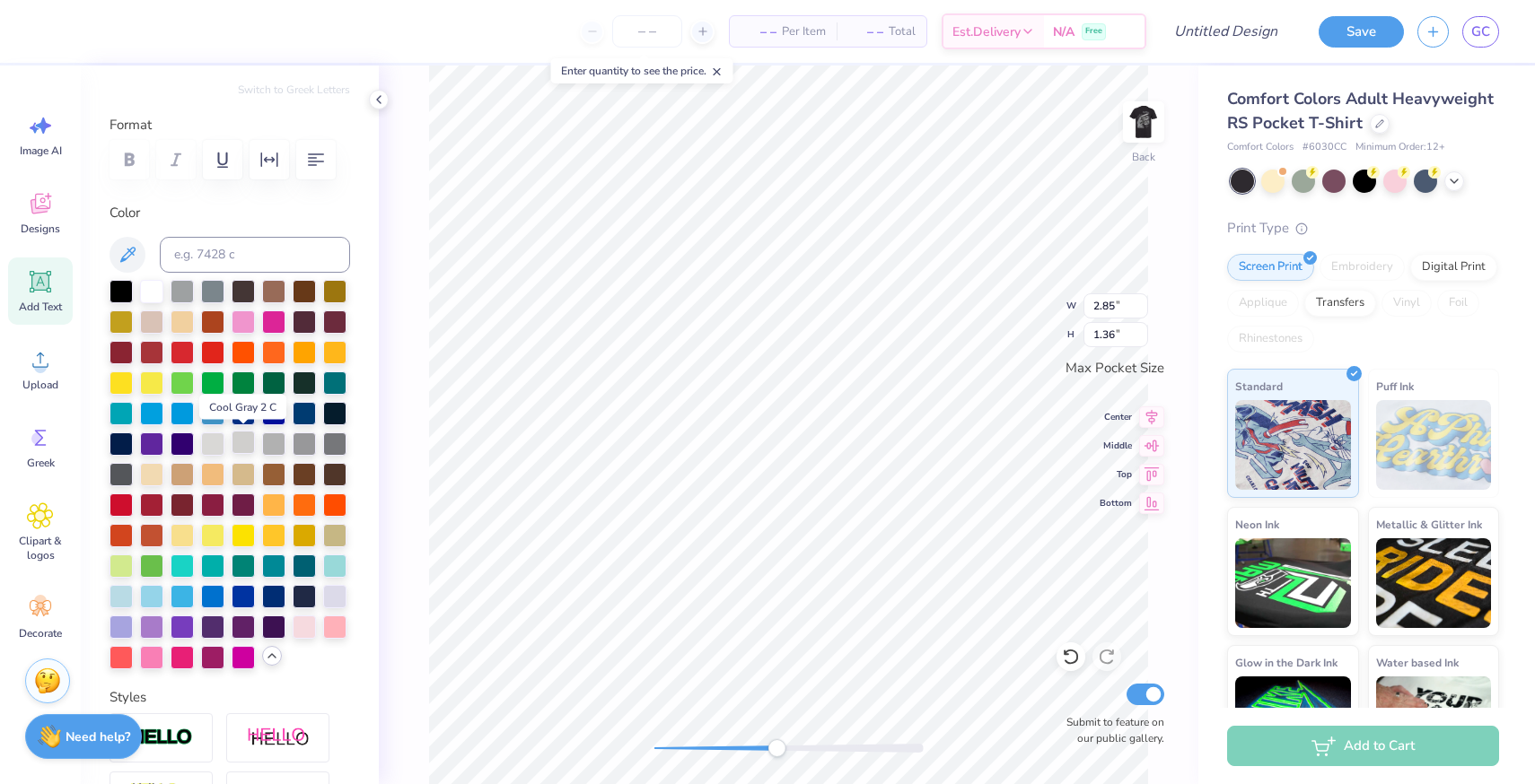
click at [253, 442] on div at bounding box center [243, 442] width 23 height 23
type input "2.71"
type input "2.58"
type input "2.85"
type input "2.71"
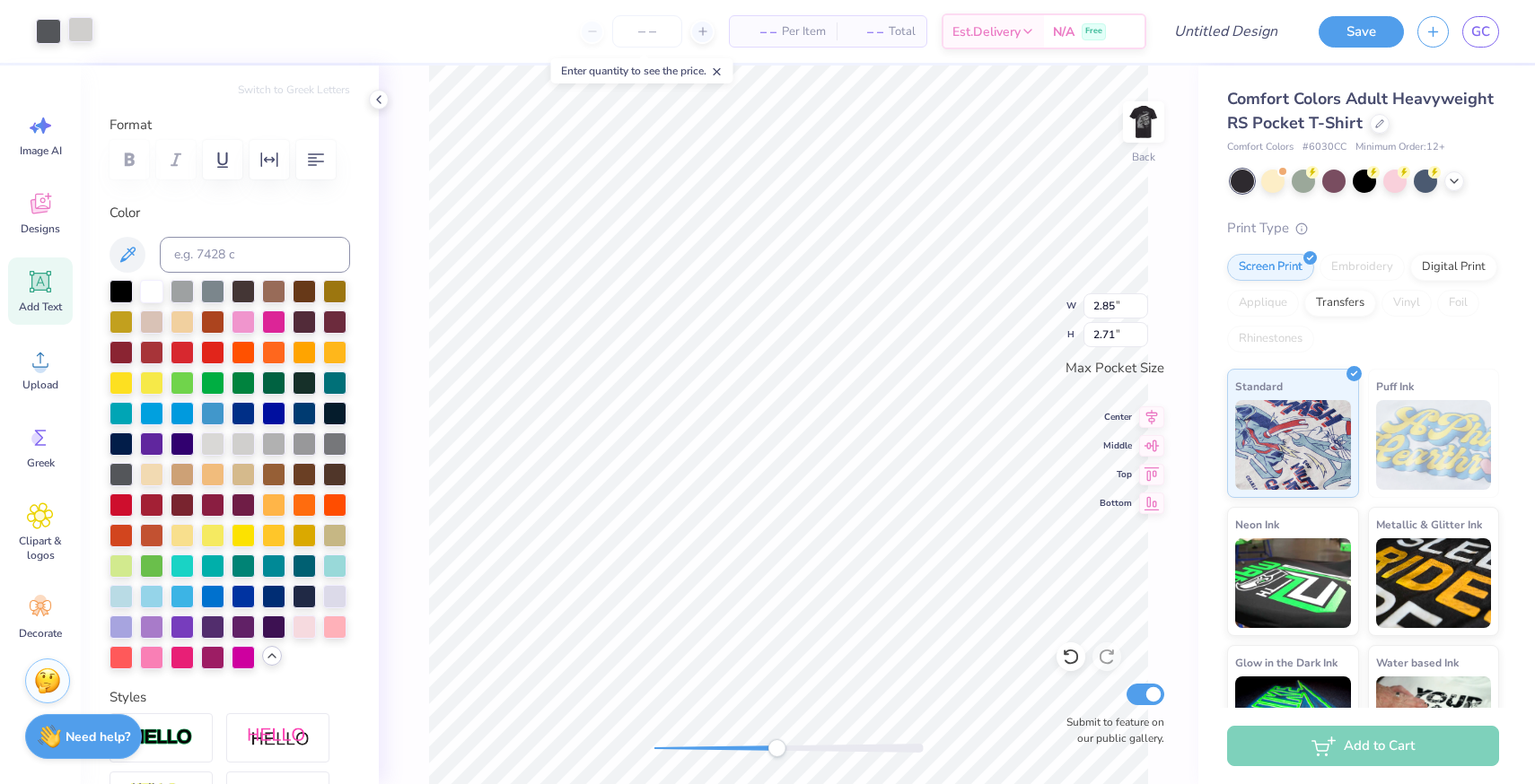
click at [68, 33] on div at bounding box center [80, 30] width 25 height 25
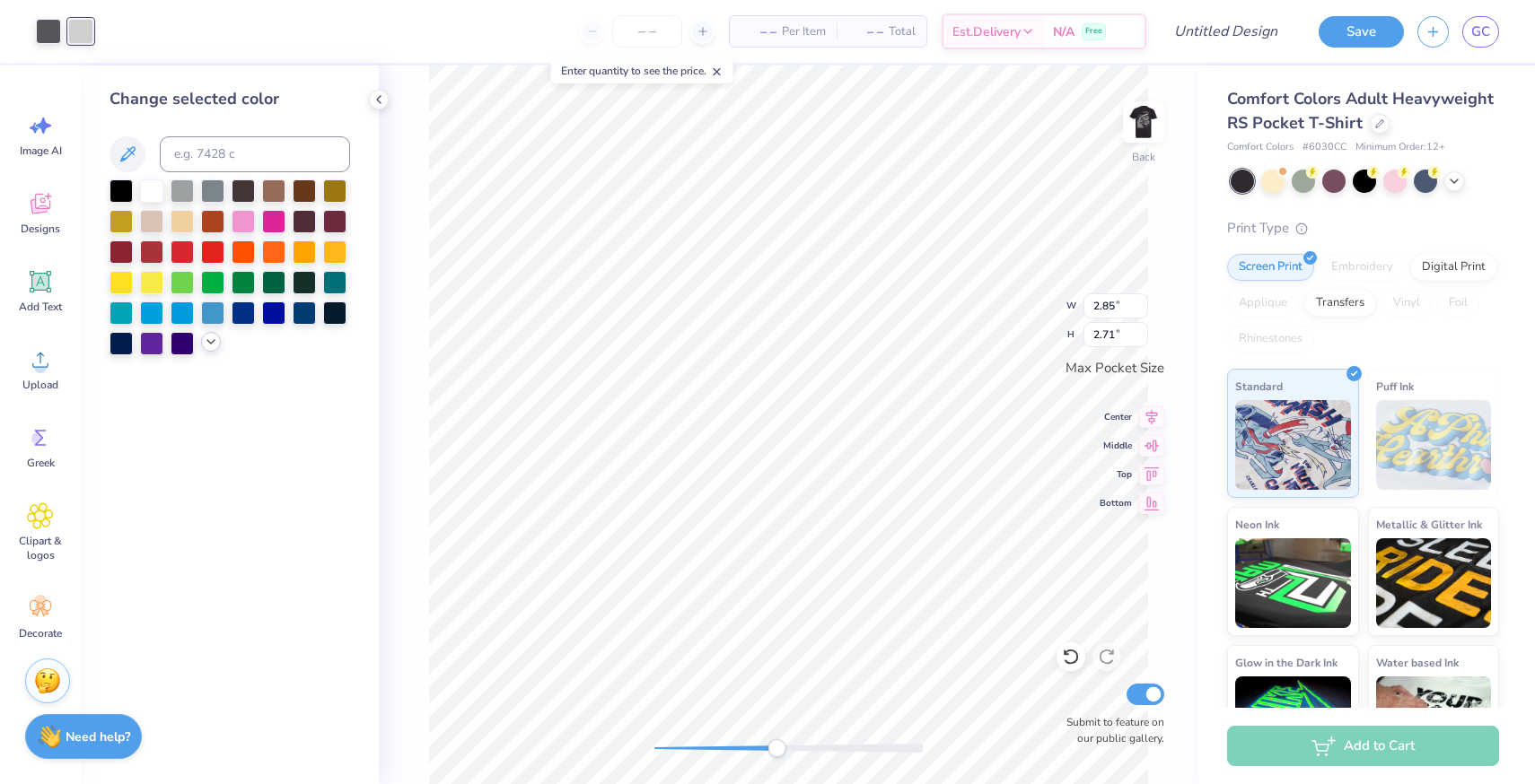
click at [205, 348] on icon at bounding box center [210, 342] width 15 height 15
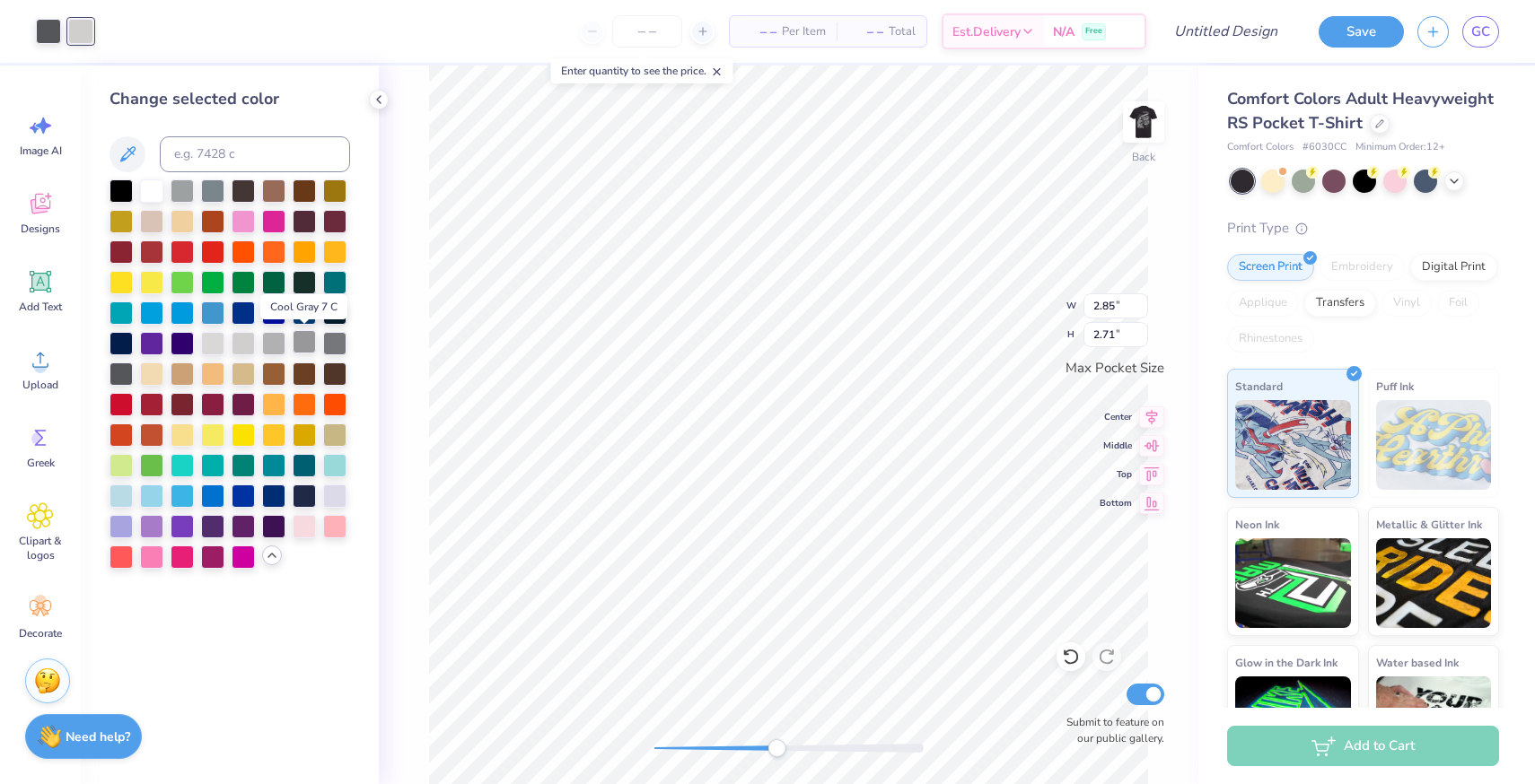
click at [303, 341] on div at bounding box center [304, 342] width 23 height 23
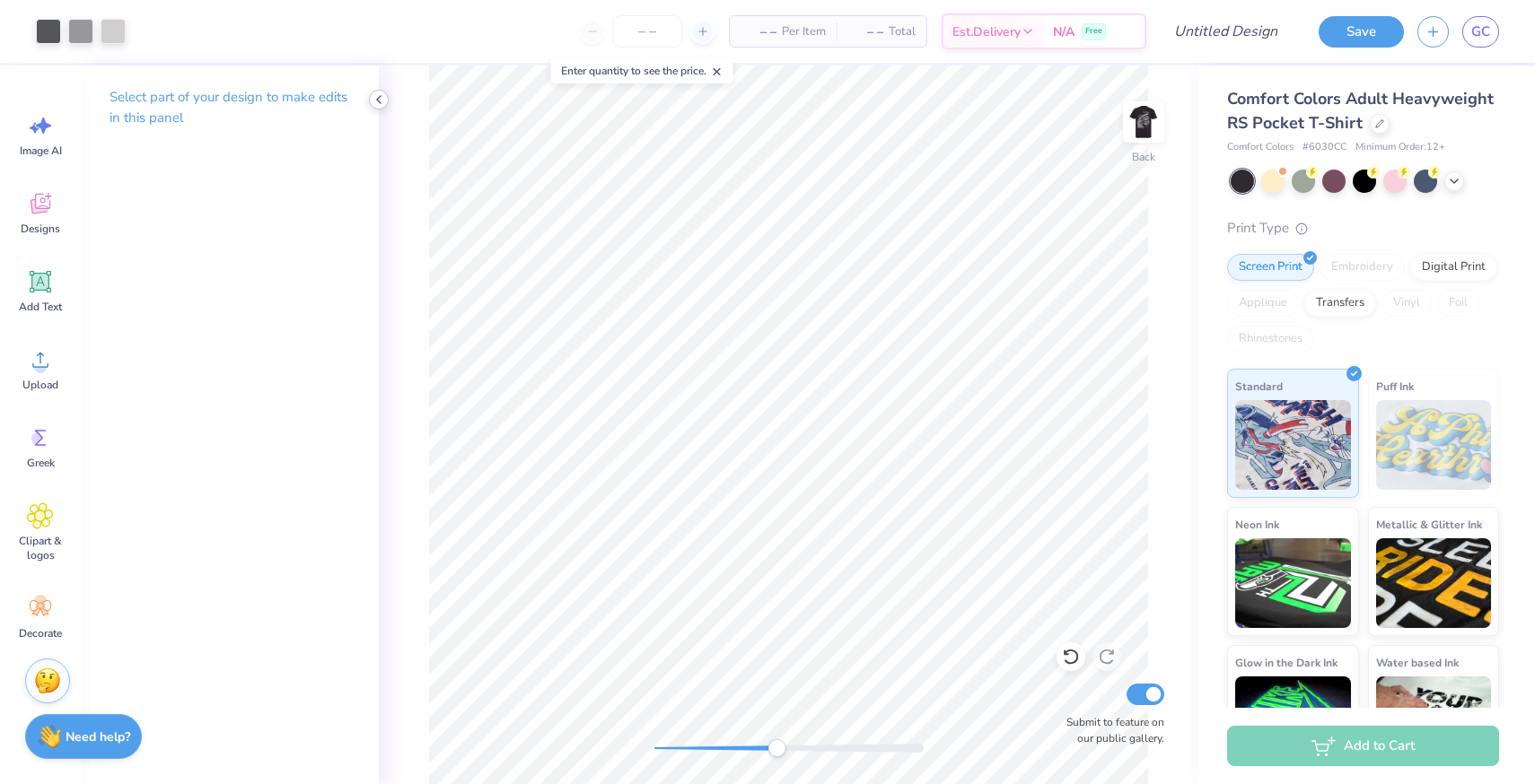
click at [377, 106] on div at bounding box center [379, 100] width 19 height 19
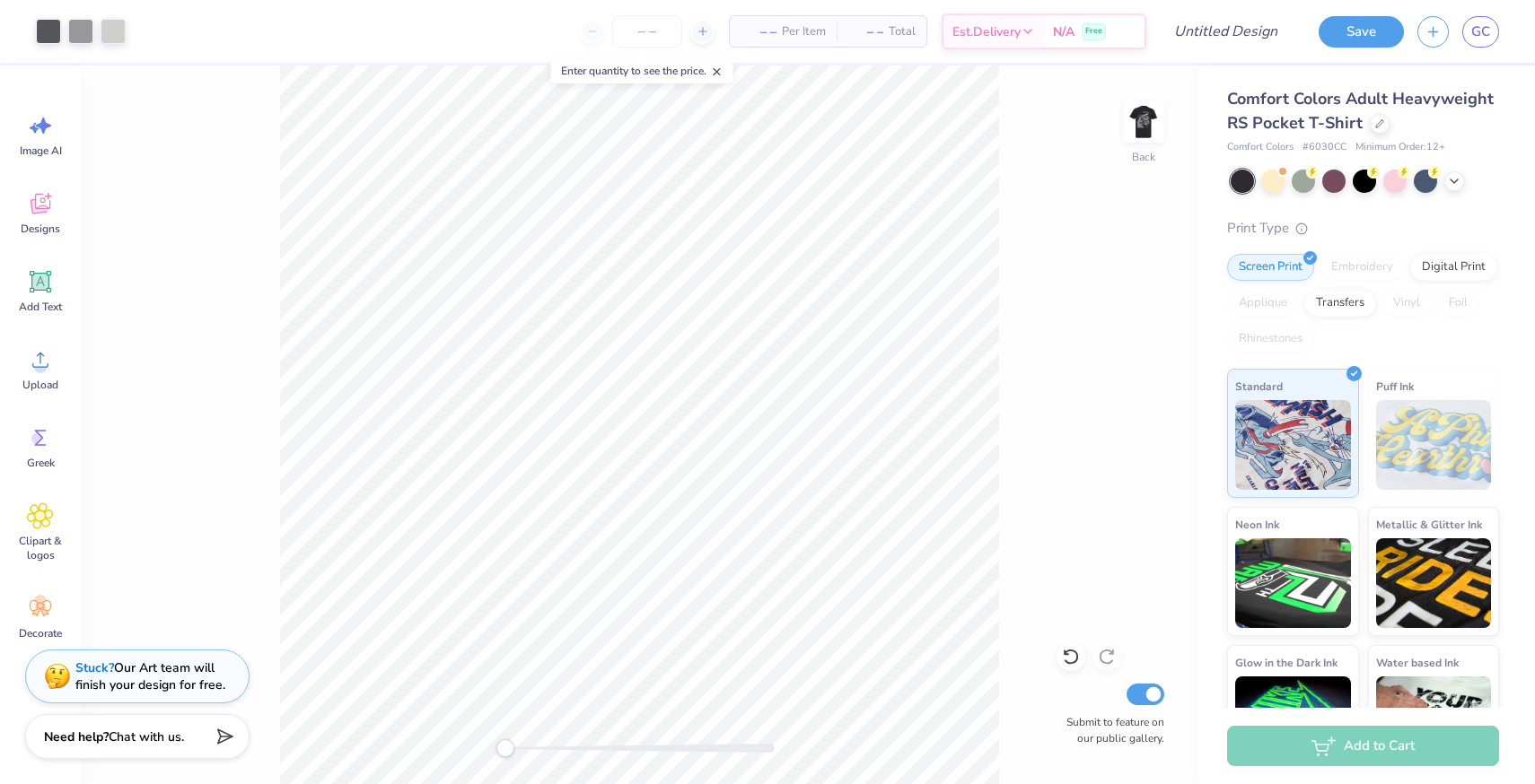
click at [485, 746] on div "Back Submit to feature on our public gallery." at bounding box center [639, 425] width 1118 height 718
click at [1154, 114] on img at bounding box center [1144, 122] width 72 height 72
click at [1228, 34] on input "Design Title" at bounding box center [1204, 31] width 176 height 36
type input "S"
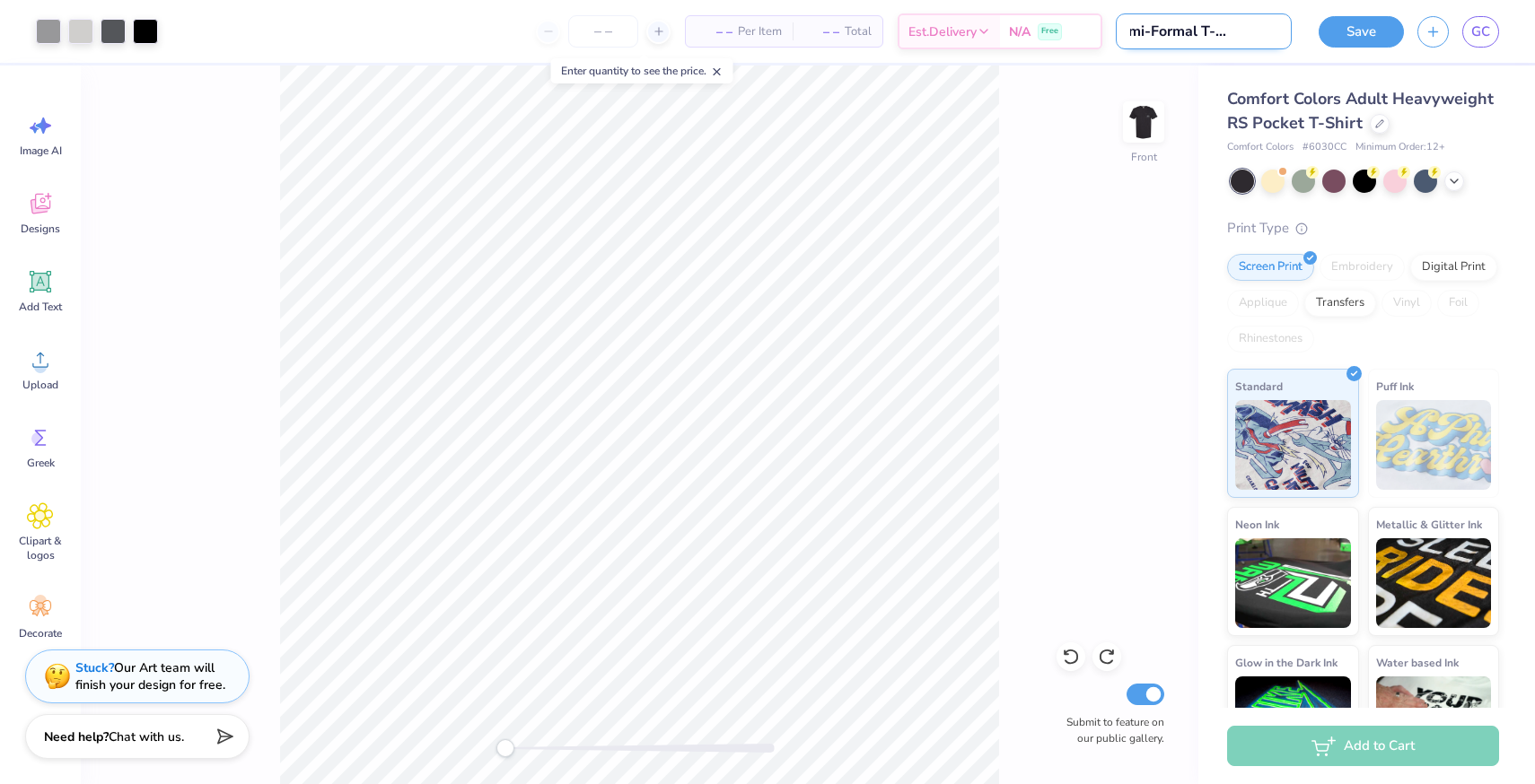
scroll to position [0, 52]
type input "KD Semi-Formal T-Shirt 2025"
click at [1341, 43] on button "Save" at bounding box center [1362, 29] width 85 height 31
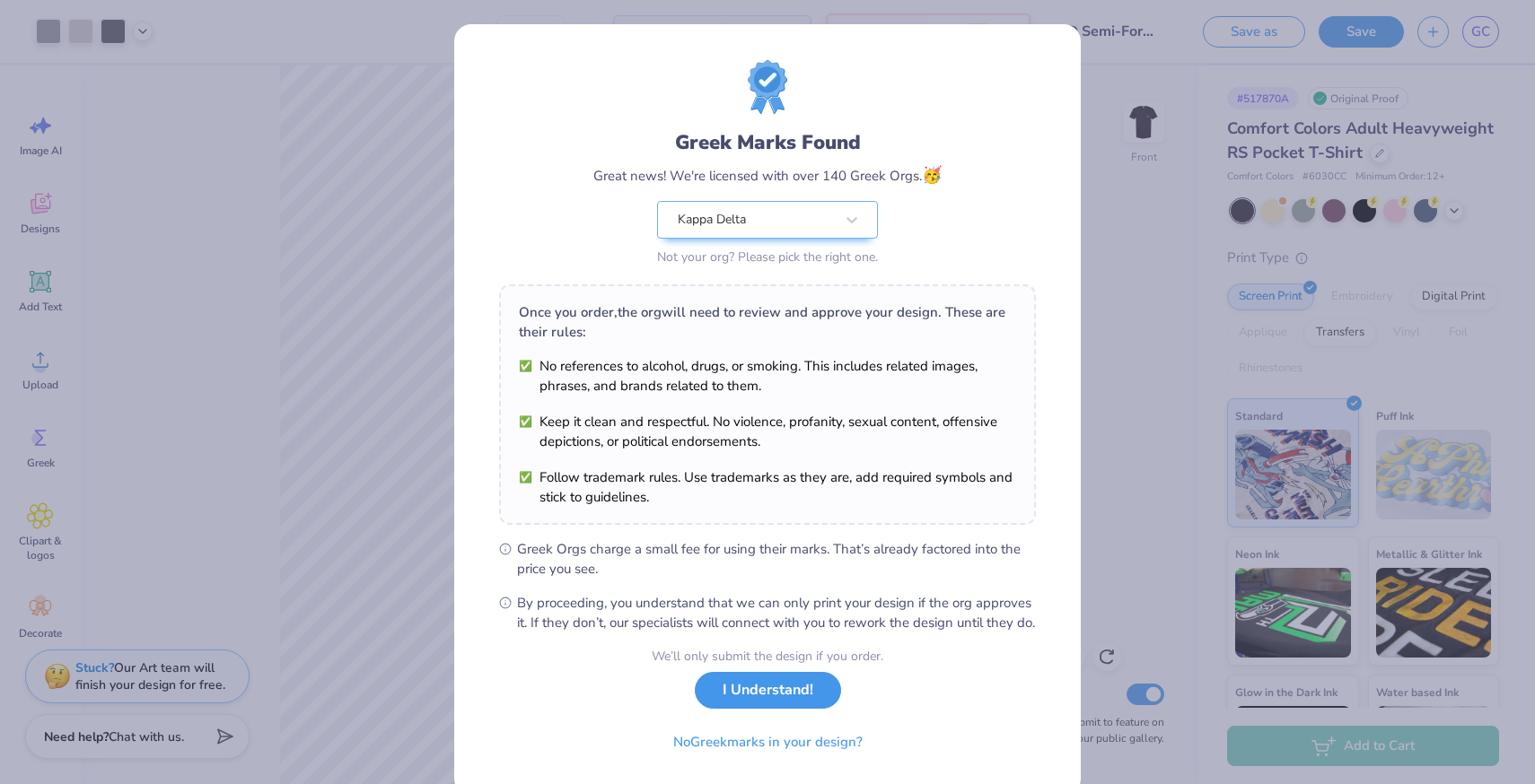
click at [772, 709] on button "I Understand!" at bounding box center [767, 690] width 146 height 37
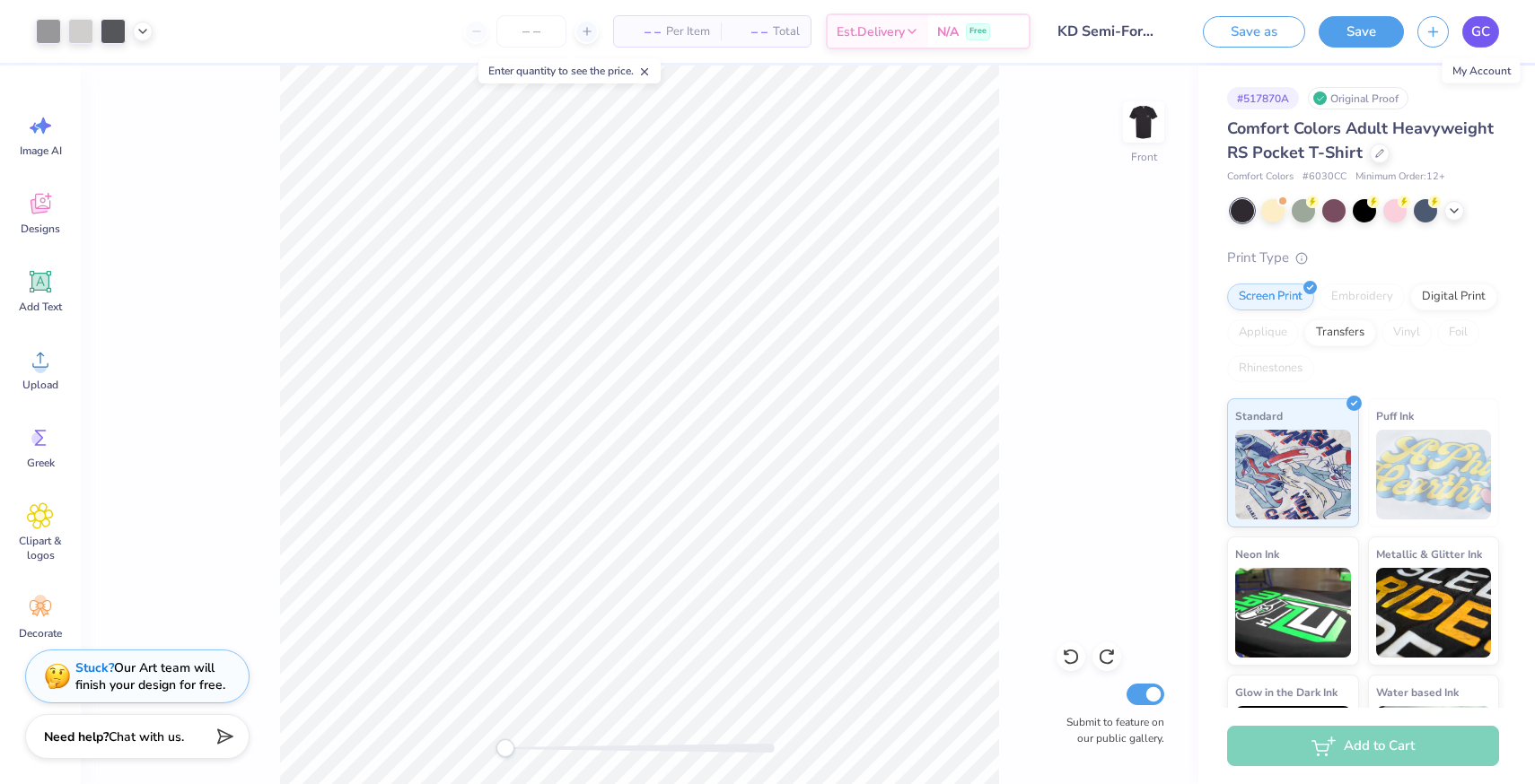
click at [1483, 30] on span "GC" at bounding box center [1480, 31] width 18 height 20
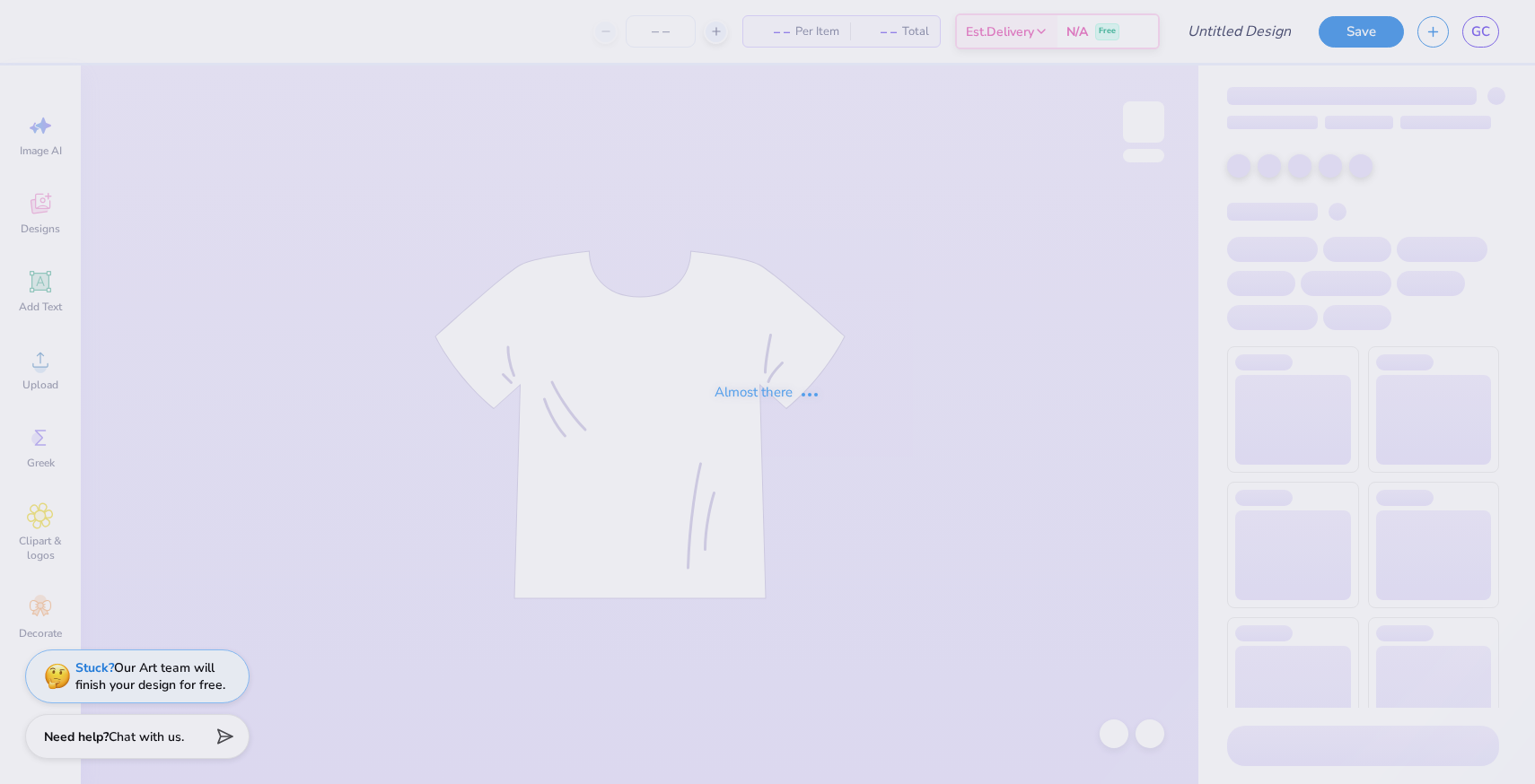
type input "KD Semi-Formal T-Shirt 2025"
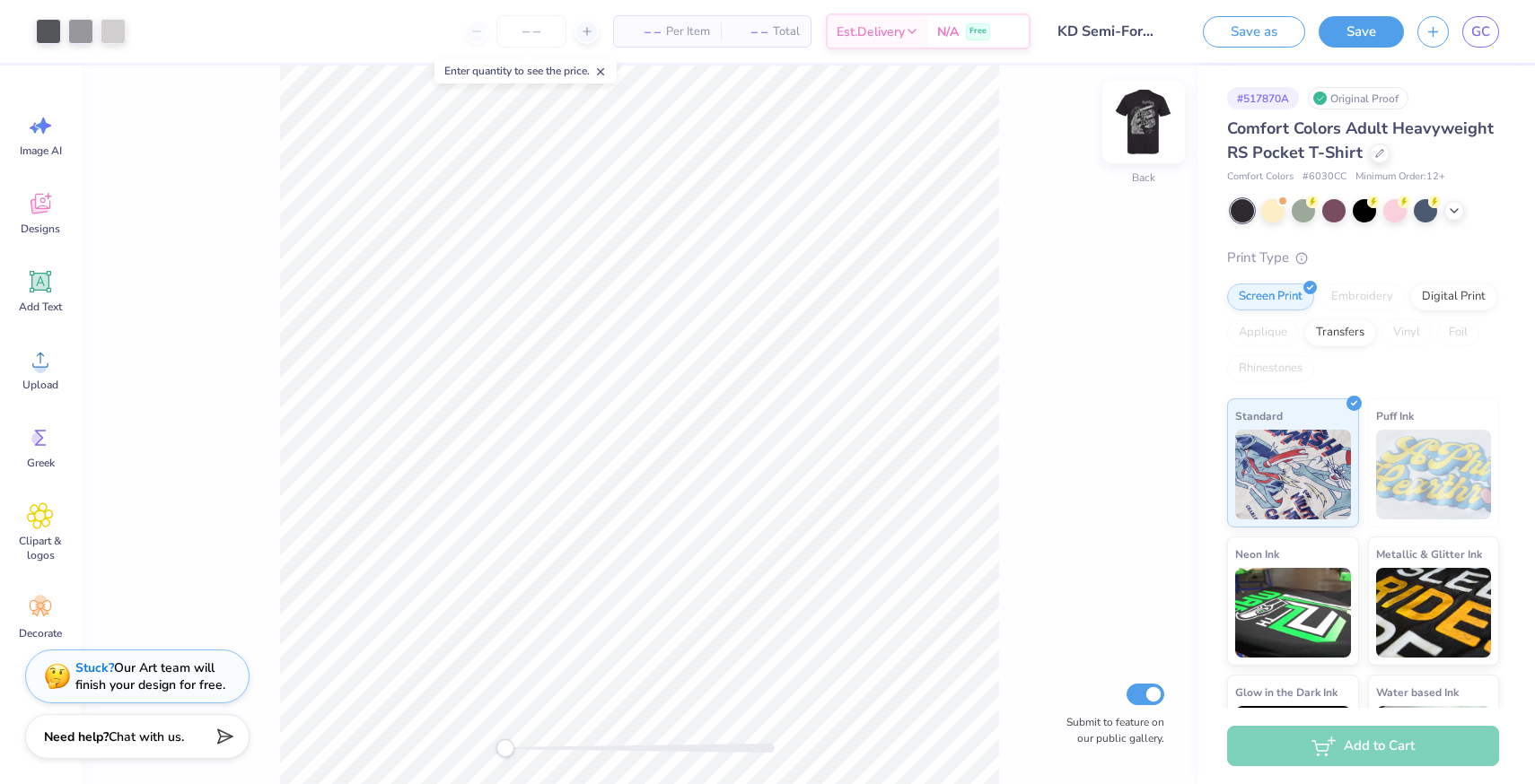
click at [1137, 129] on img at bounding box center [1144, 122] width 72 height 72
